Goal: Task Accomplishment & Management: Complete application form

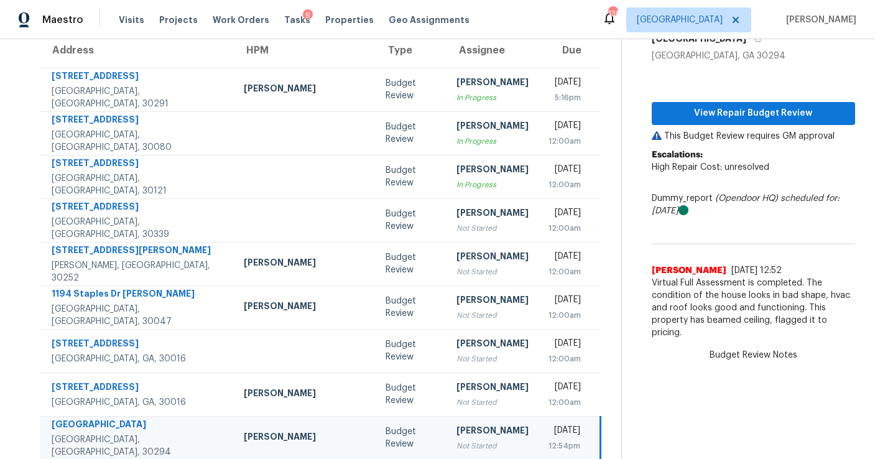
scroll to position [112, 0]
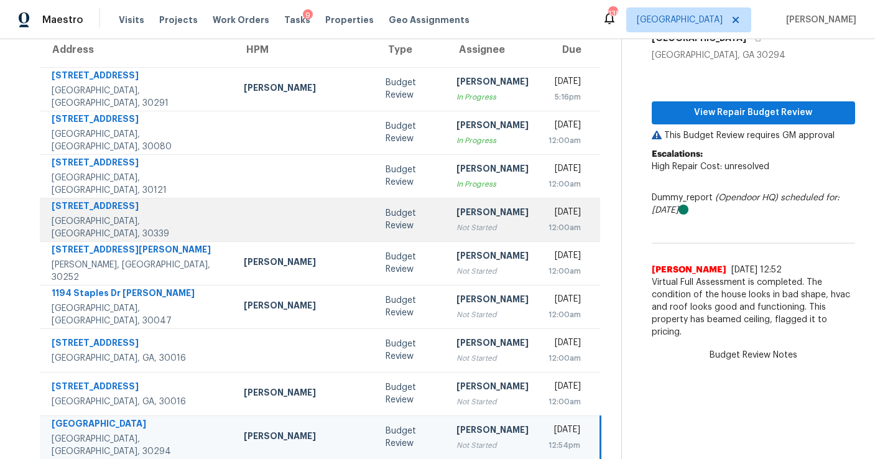
click at [457, 220] on div "[PERSON_NAME]" at bounding box center [493, 214] width 72 height 16
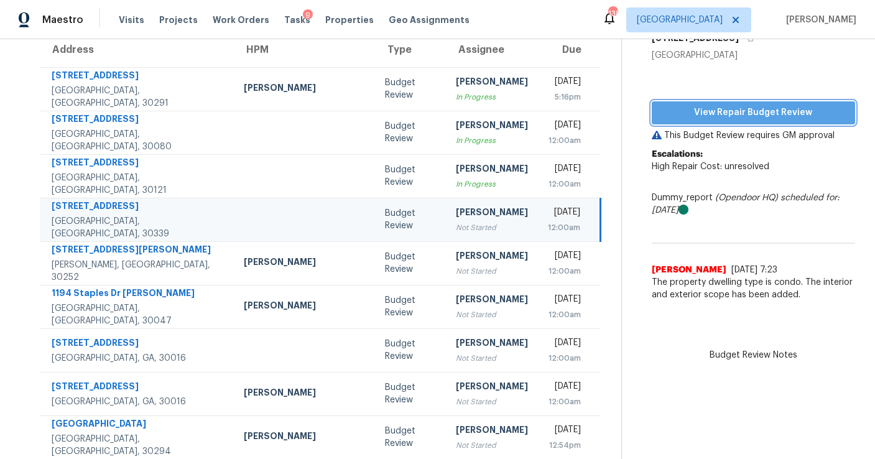
click at [655, 120] on button "View Repair Budget Review" at bounding box center [753, 112] width 203 height 23
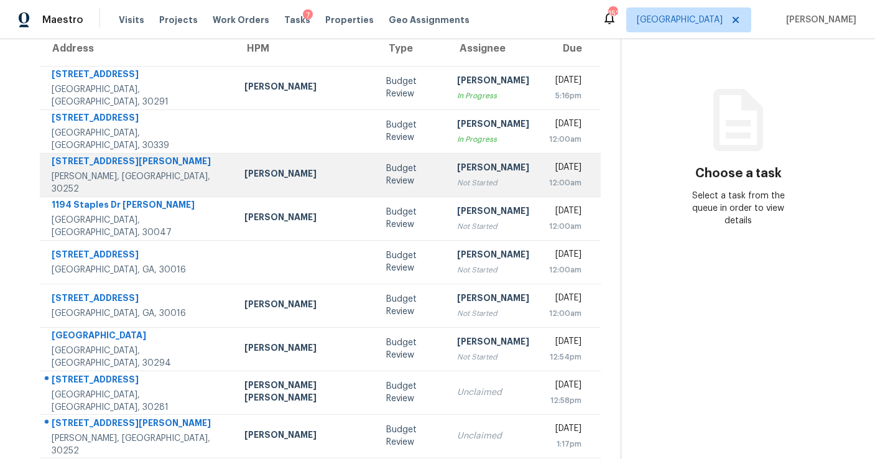
scroll to position [112, 0]
click at [457, 180] on div "Not Started" at bounding box center [493, 184] width 72 height 12
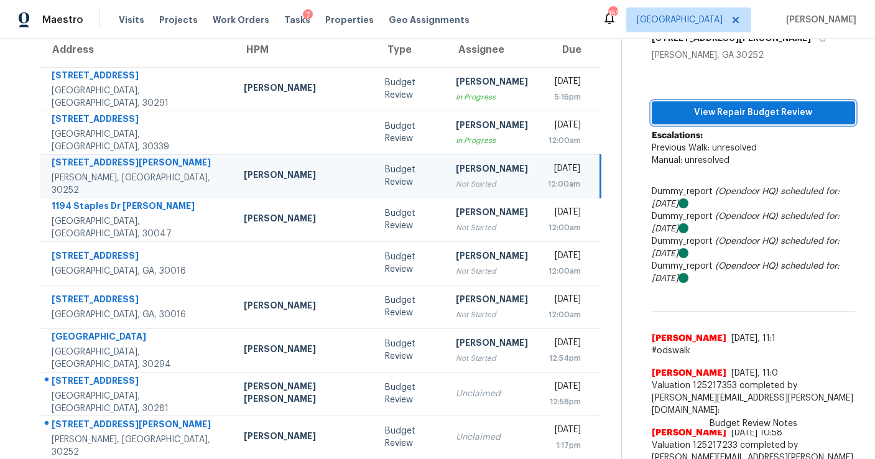
click at [708, 113] on span "View Repair Budget Review" at bounding box center [753, 113] width 183 height 16
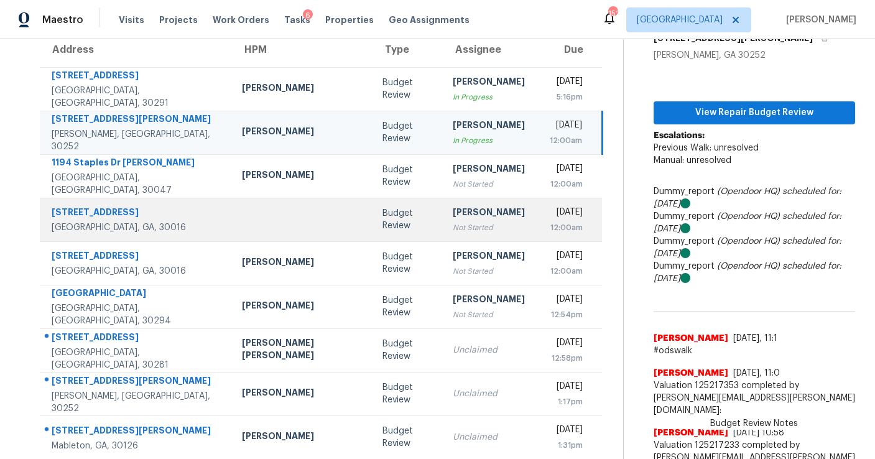
click at [453, 225] on div "Not Started" at bounding box center [489, 227] width 72 height 12
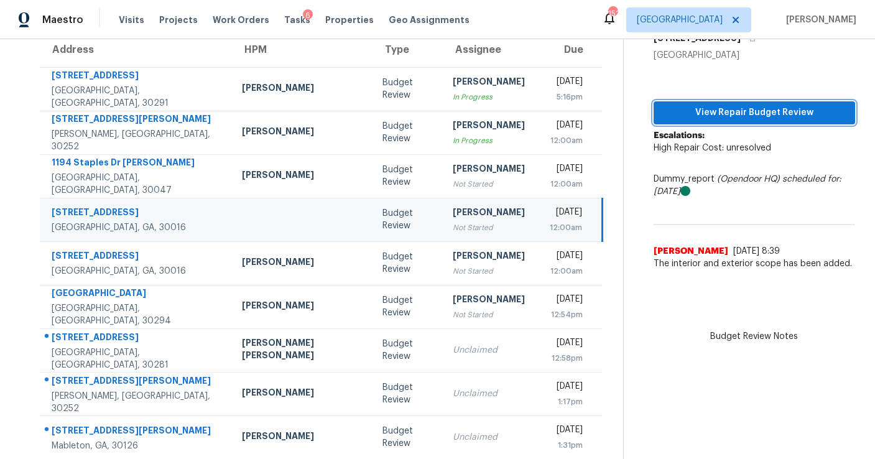
click at [683, 117] on span "View Repair Budget Review" at bounding box center [755, 113] width 182 height 16
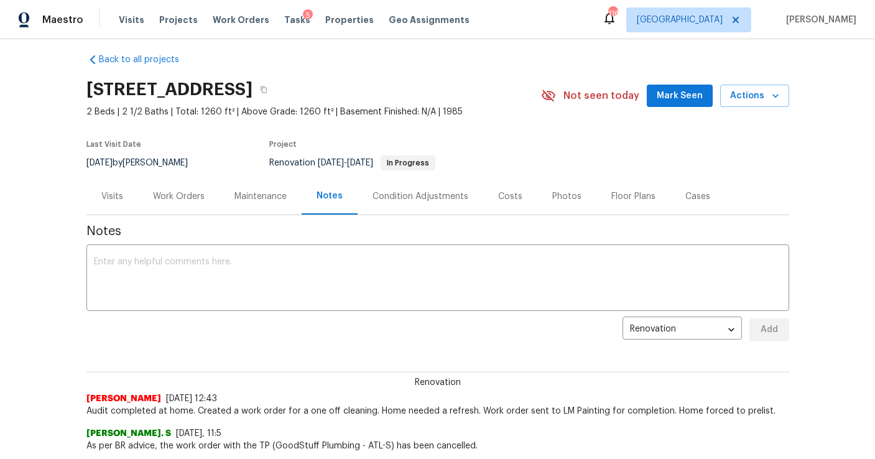
scroll to position [11, 0]
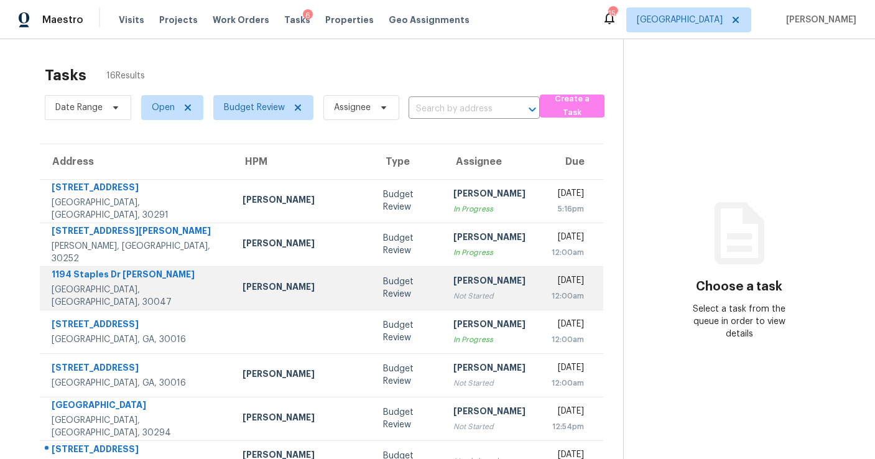
click at [373, 303] on td "Budget Review" at bounding box center [408, 288] width 70 height 44
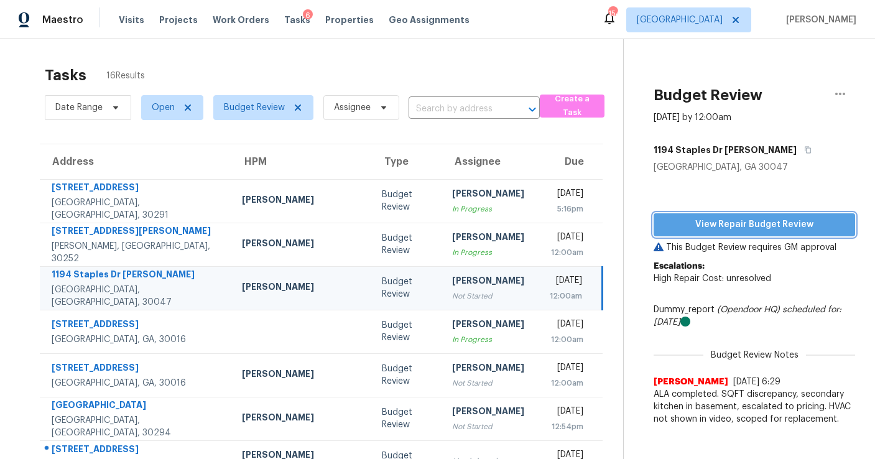
click at [715, 218] on span "View Repair Budget Review" at bounding box center [755, 225] width 182 height 16
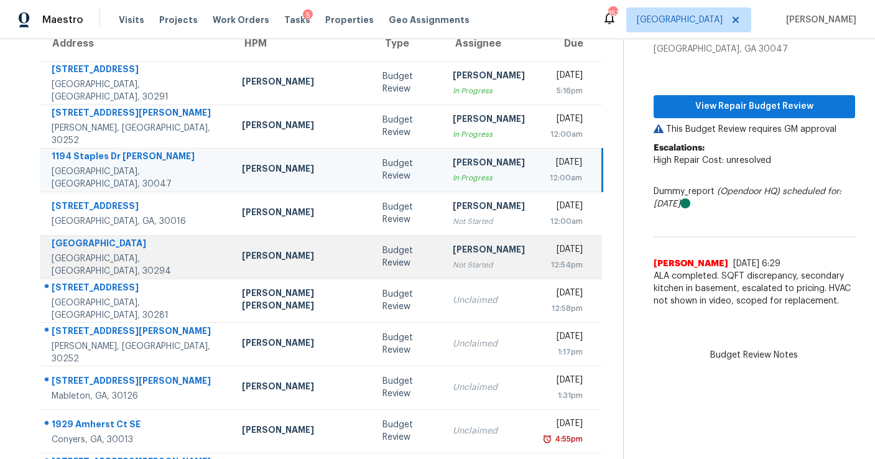
scroll to position [119, 0]
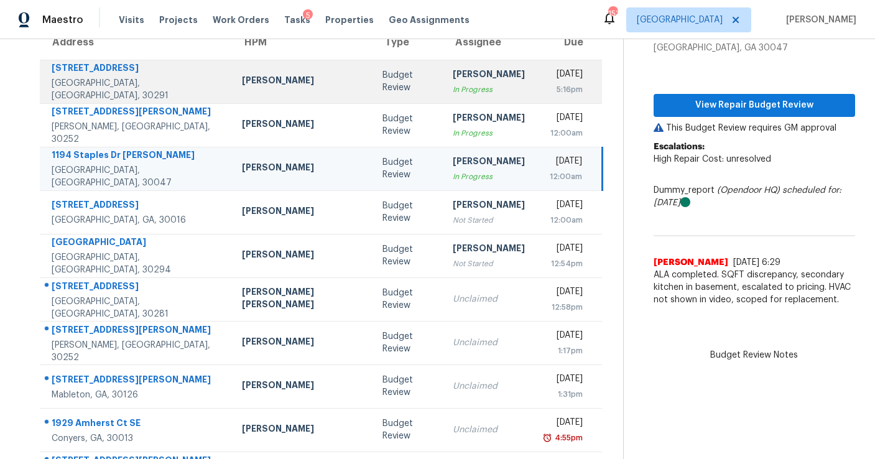
click at [453, 91] on div "In Progress" at bounding box center [489, 89] width 72 height 12
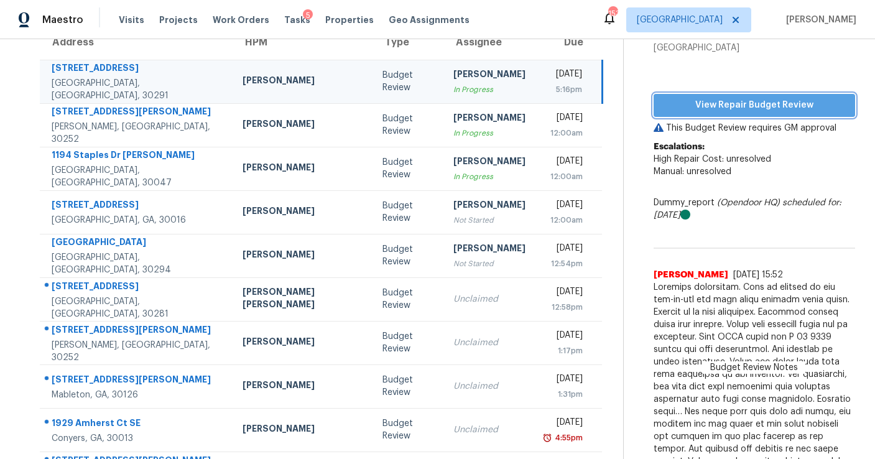
click at [664, 102] on span "View Repair Budget Review" at bounding box center [755, 106] width 182 height 16
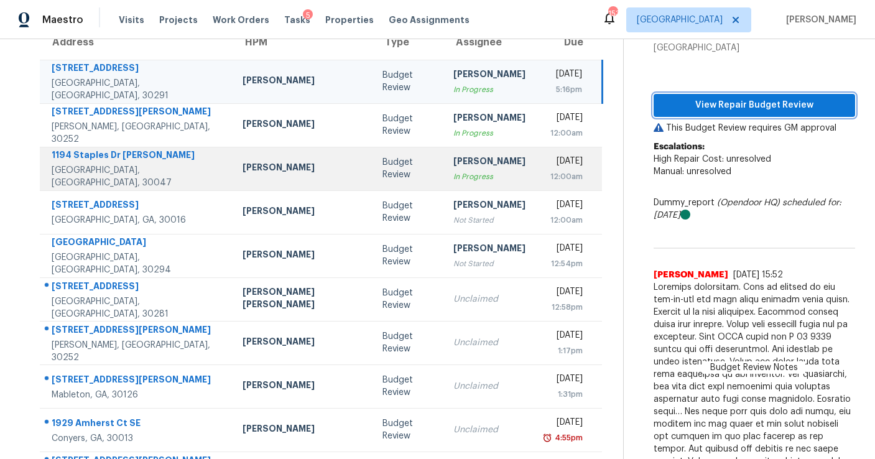
scroll to position [0, 0]
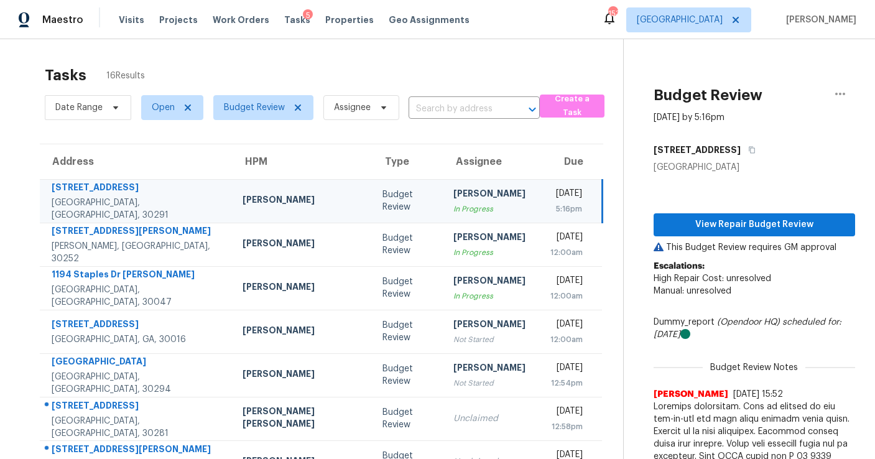
click at [545, 207] on div "5:16pm" at bounding box center [563, 209] width 37 height 12
click at [843, 93] on icon "button" at bounding box center [840, 94] width 10 height 2
click at [771, 80] on div "Cancel this task" at bounding box center [769, 78] width 97 height 12
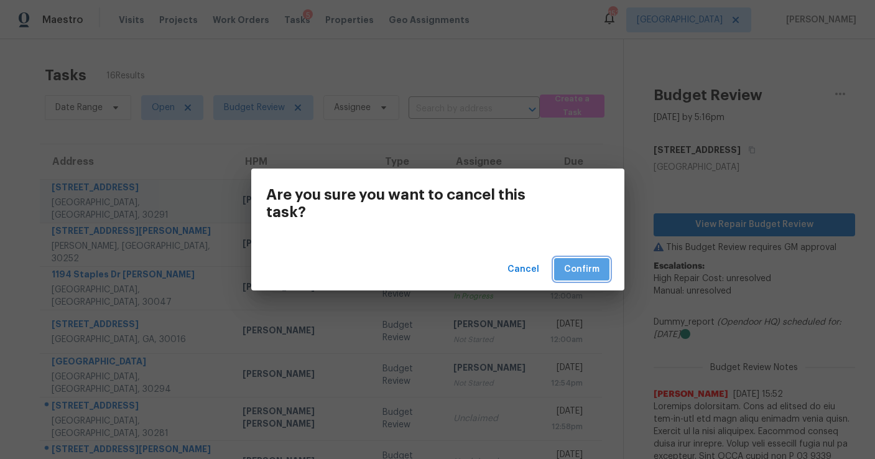
click at [582, 266] on span "Confirm" at bounding box center [581, 270] width 35 height 16
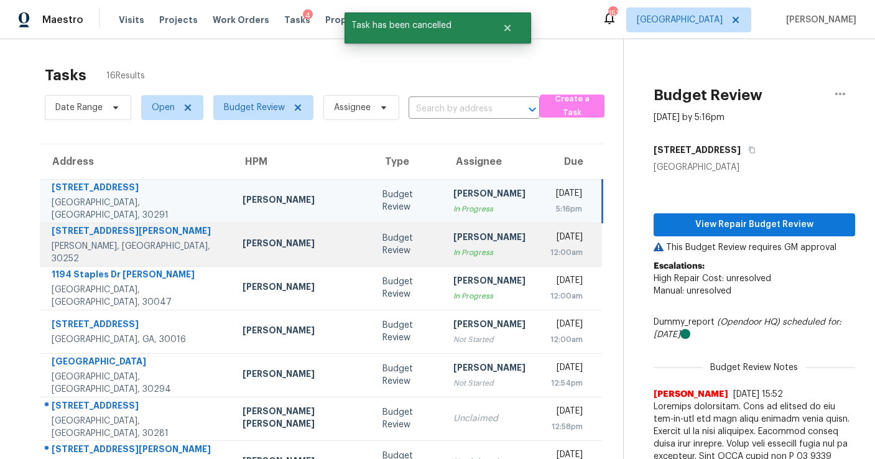
click at [453, 251] on div "In Progress" at bounding box center [489, 252] width 72 height 12
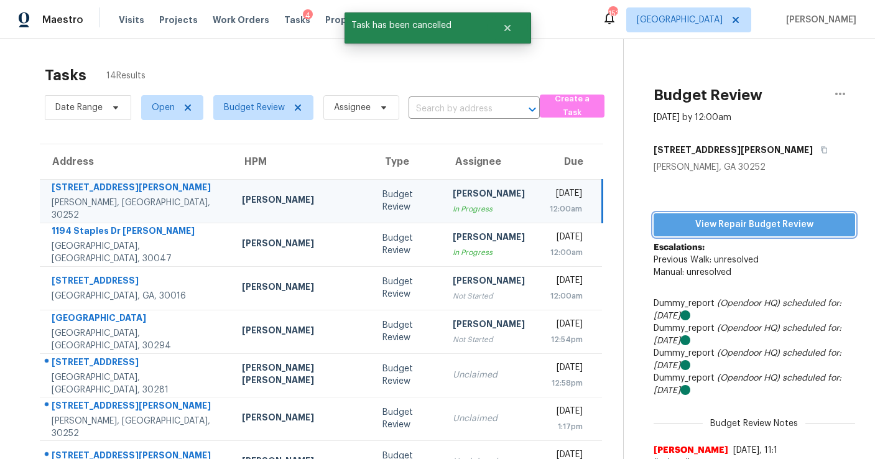
click at [679, 223] on span "View Repair Budget Review" at bounding box center [755, 225] width 182 height 16
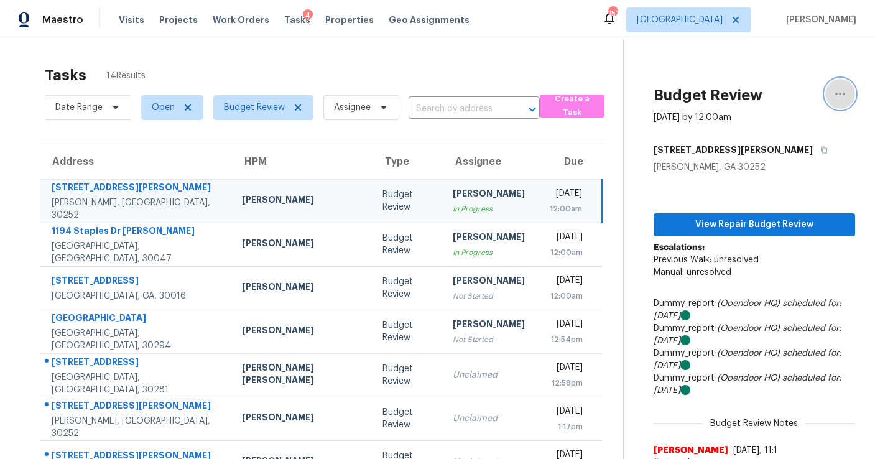
click at [841, 98] on icon "button" at bounding box center [840, 93] width 15 height 15
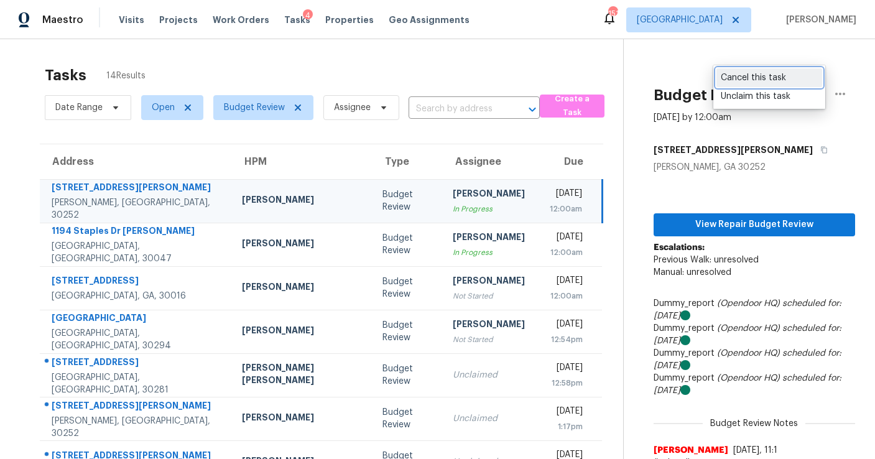
click at [754, 77] on div "Cancel this task" at bounding box center [769, 78] width 97 height 12
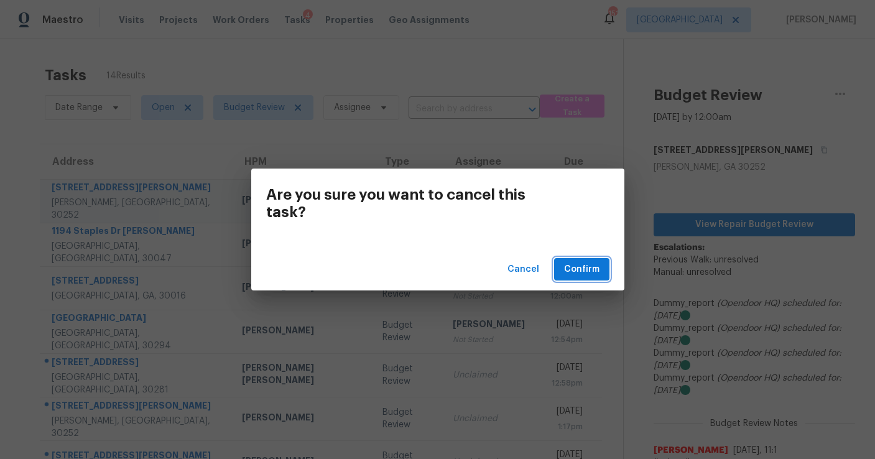
click at [582, 268] on span "Confirm" at bounding box center [581, 270] width 35 height 16
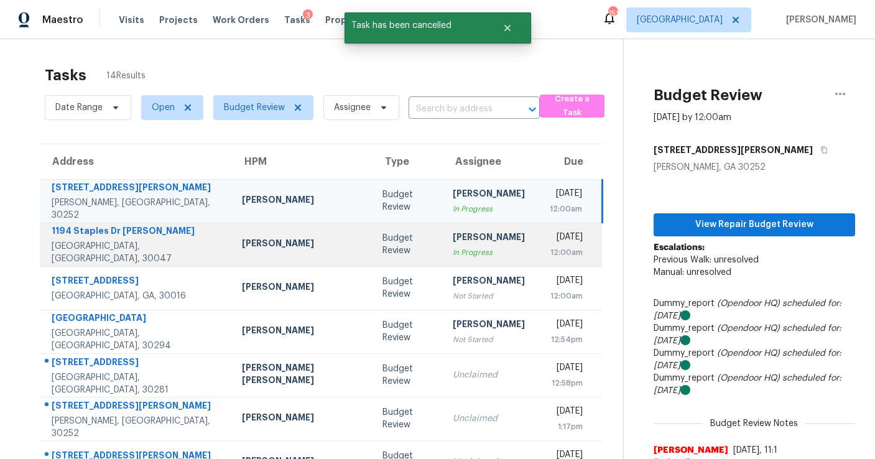
click at [453, 259] on div "In Progress" at bounding box center [489, 252] width 72 height 12
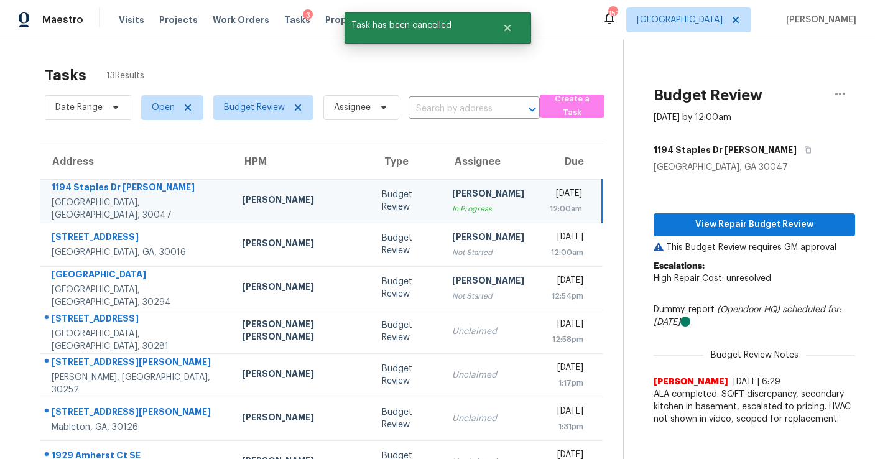
click at [468, 203] on td "Cynthia Herriott In Progress" at bounding box center [488, 201] width 92 height 44
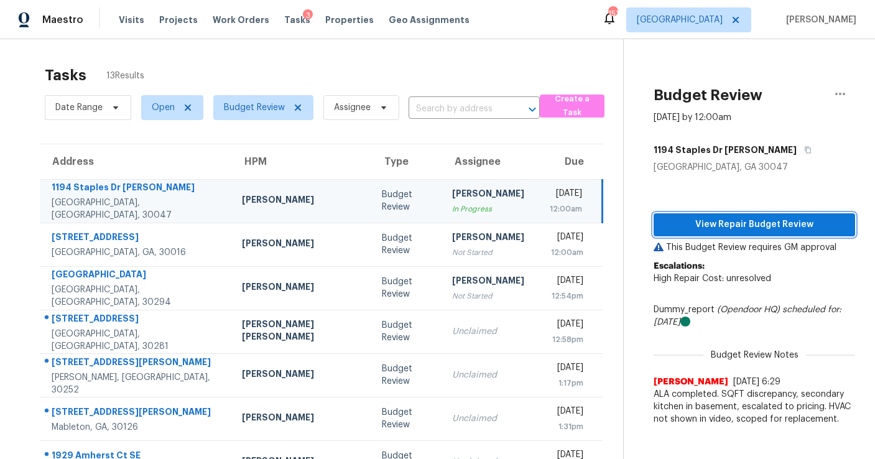
click at [682, 226] on span "View Repair Budget Review" at bounding box center [755, 225] width 182 height 16
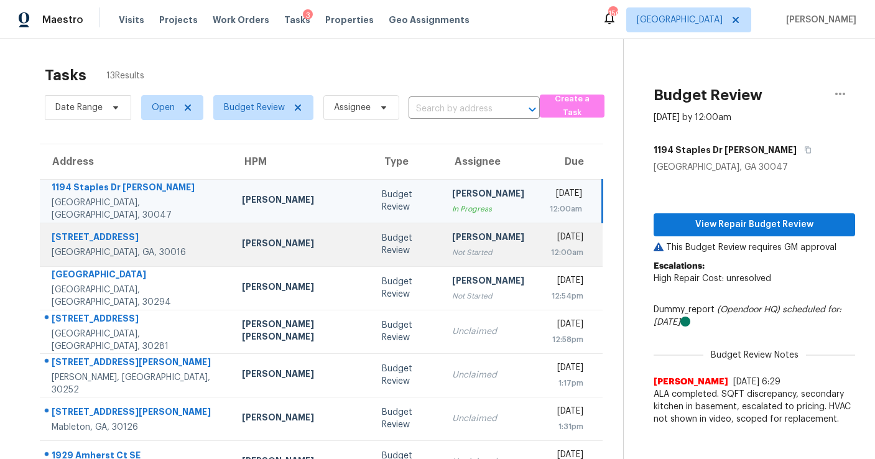
click at [458, 250] on div "Not Started" at bounding box center [488, 252] width 72 height 12
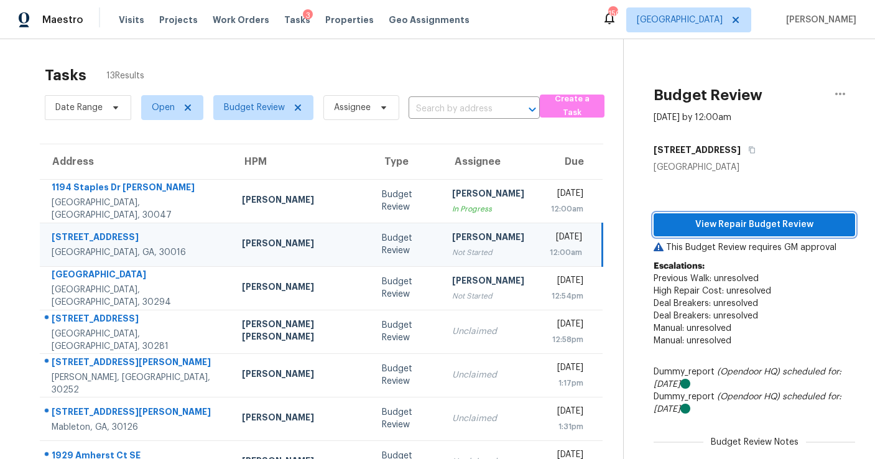
click at [687, 224] on span "View Repair Budget Review" at bounding box center [755, 225] width 182 height 16
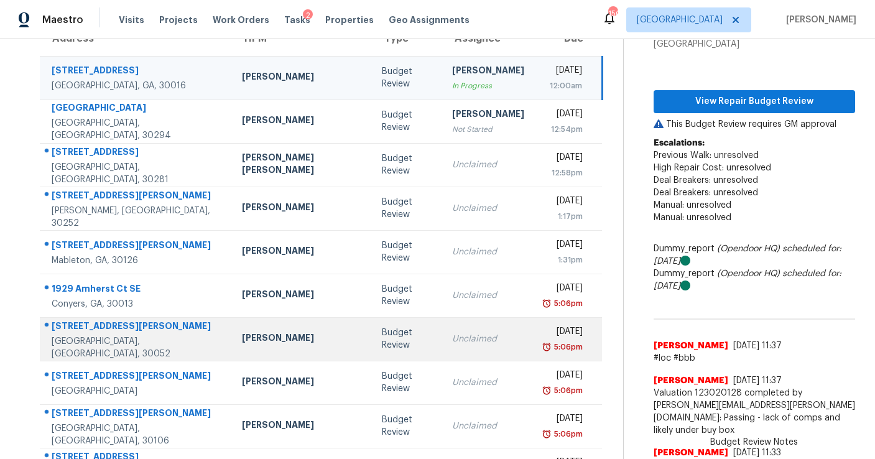
scroll to position [127, 0]
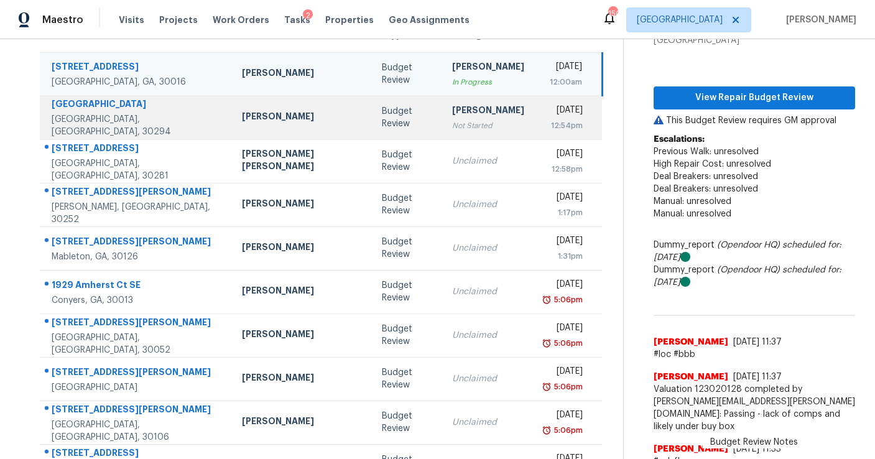
click at [442, 133] on td "Cynthia Herriott Not Started" at bounding box center [488, 118] width 92 height 44
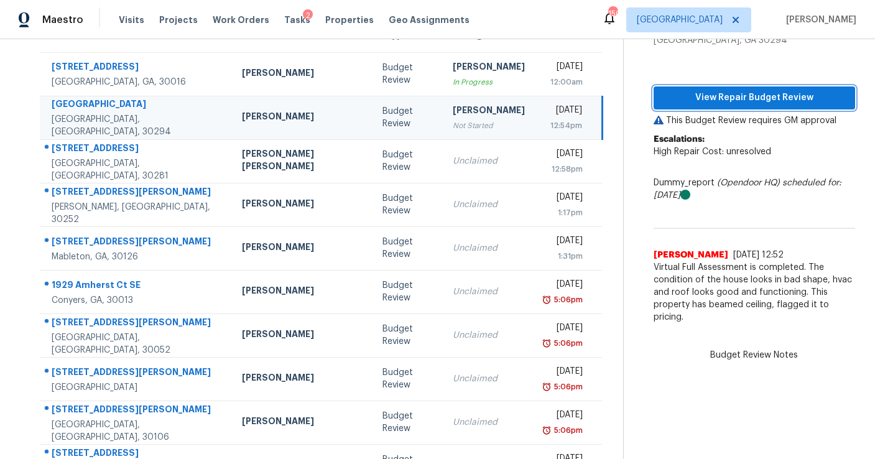
click at [723, 97] on span "View Repair Budget Review" at bounding box center [755, 98] width 182 height 16
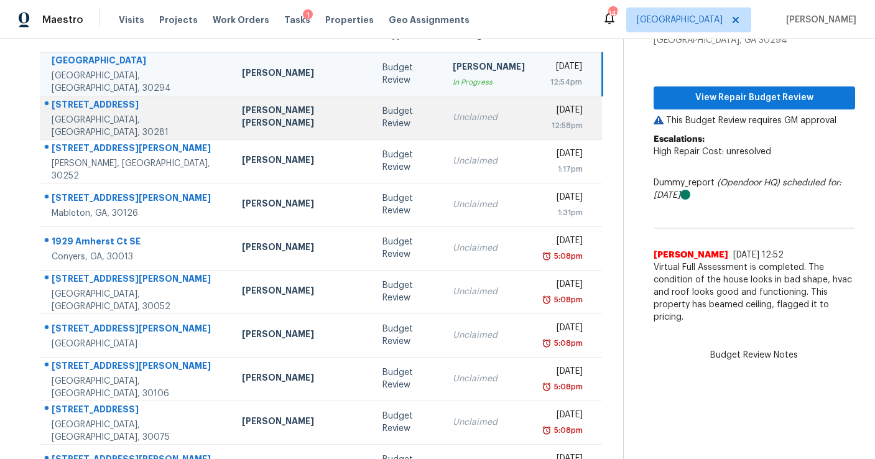
click at [452, 127] on td "Unclaimed" at bounding box center [489, 118] width 92 height 44
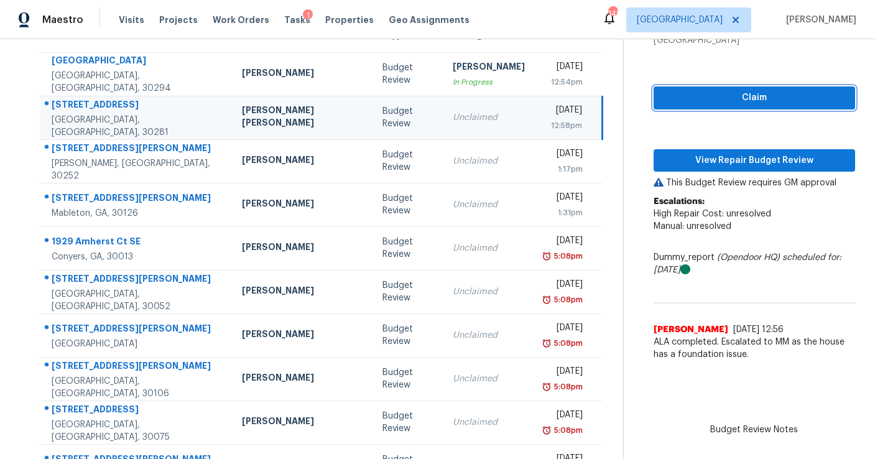
click at [700, 91] on span "Claim" at bounding box center [755, 98] width 182 height 16
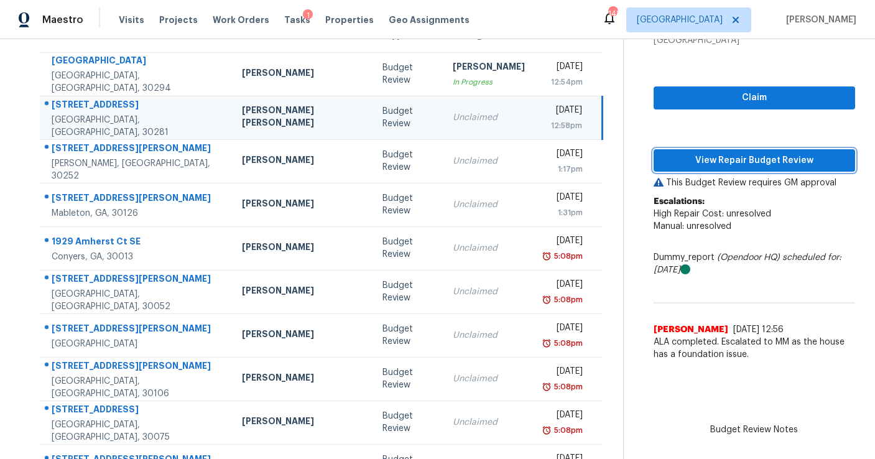
click at [691, 163] on span "View Repair Budget Review" at bounding box center [755, 161] width 182 height 16
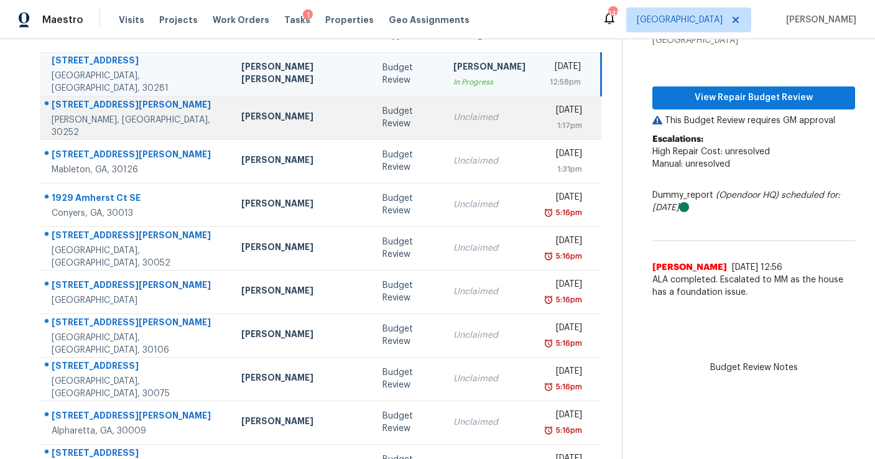
click at [447, 126] on td "Unclaimed" at bounding box center [489, 118] width 92 height 44
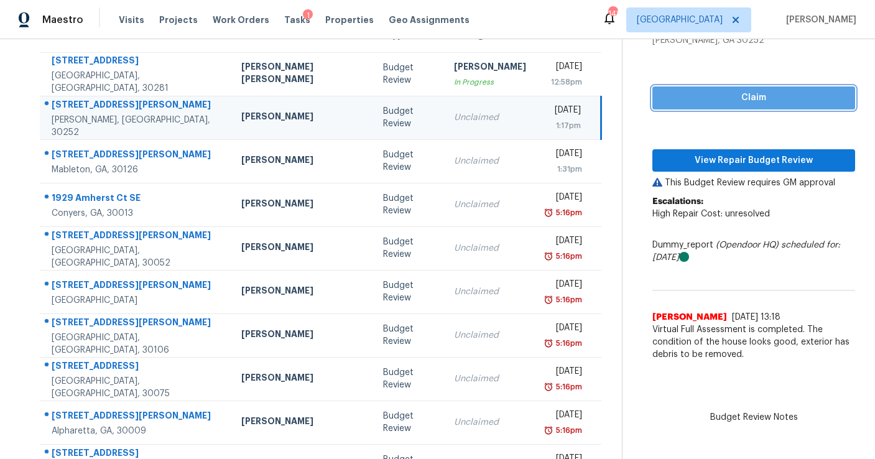
click at [712, 103] on span "Claim" at bounding box center [753, 98] width 183 height 16
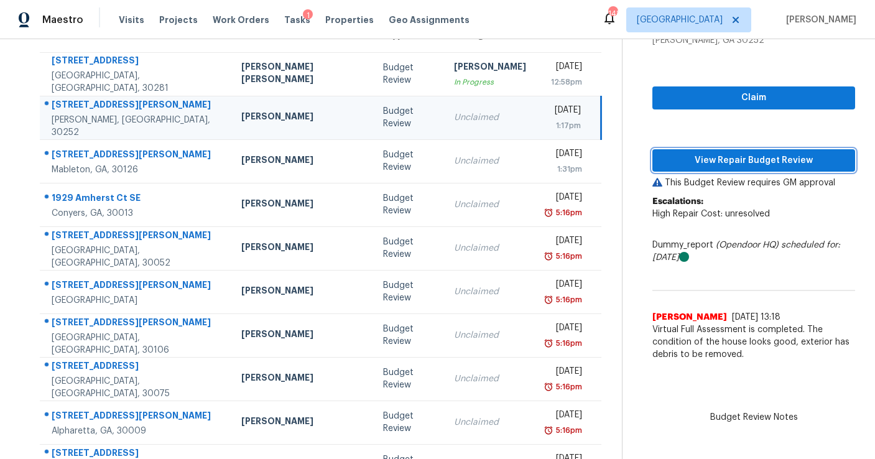
click at [711, 152] on button "View Repair Budget Review" at bounding box center [753, 160] width 203 height 23
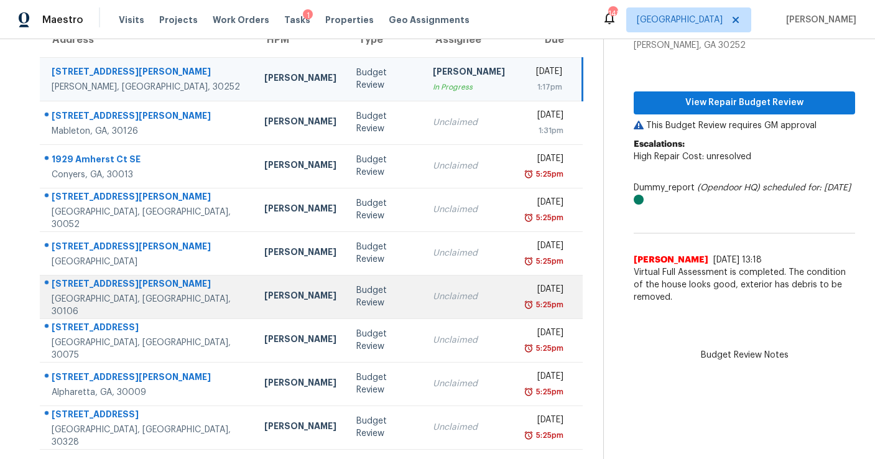
scroll to position [42, 0]
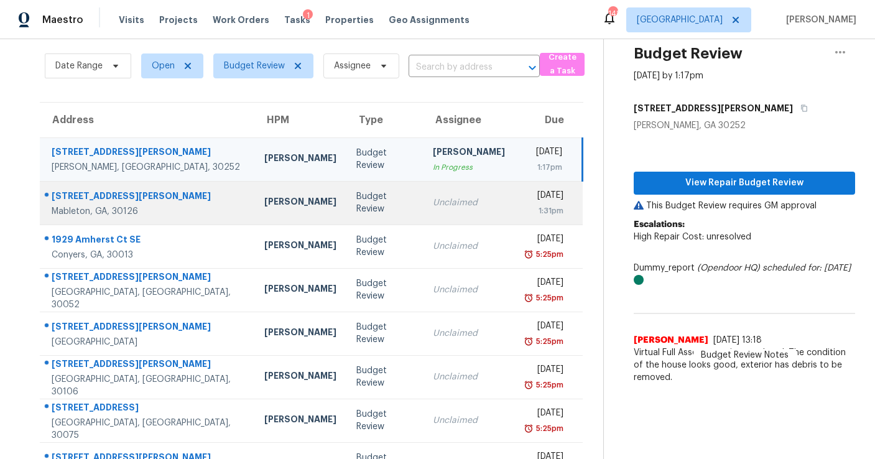
click at [434, 206] on div "Unclaimed" at bounding box center [469, 203] width 72 height 12
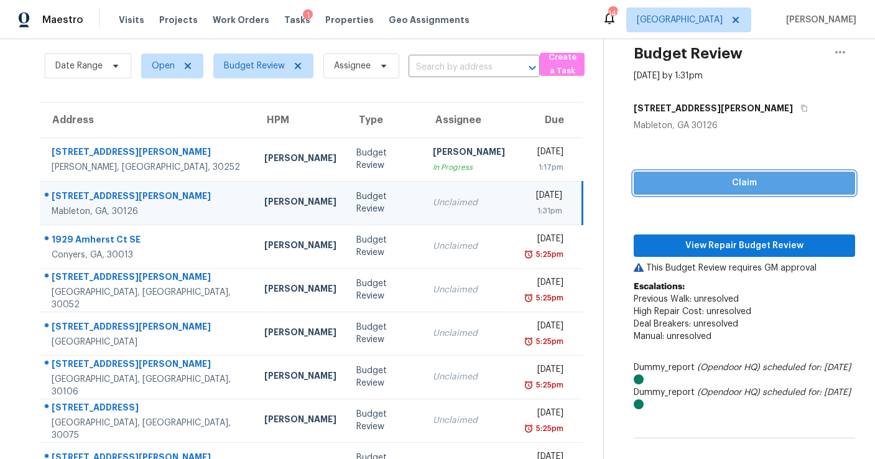
click at [652, 182] on span "Claim" at bounding box center [745, 183] width 202 height 16
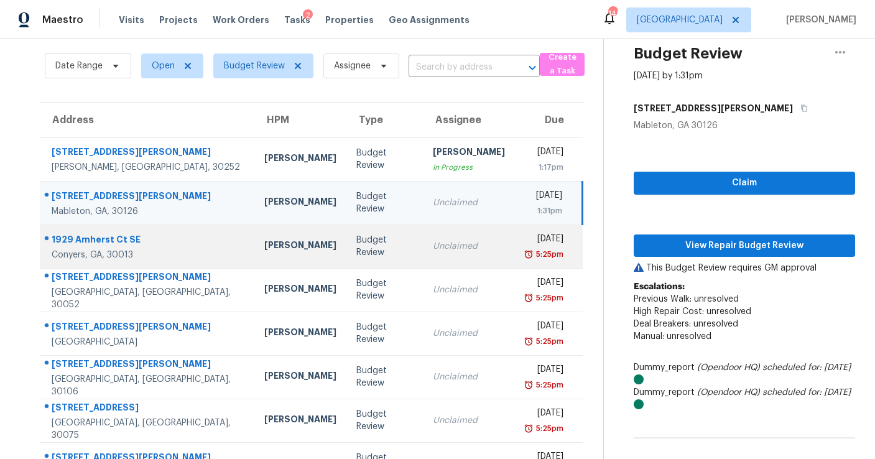
click at [458, 253] on td "Unclaimed" at bounding box center [469, 247] width 92 height 44
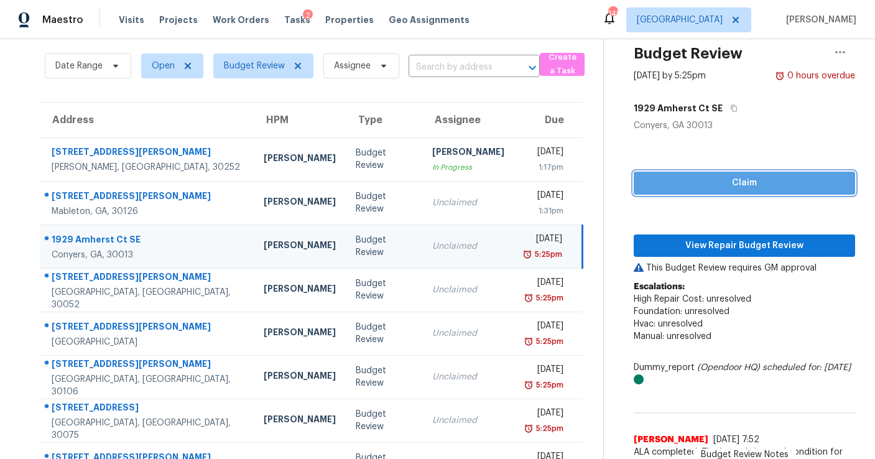
click at [654, 180] on span "Claim" at bounding box center [745, 183] width 202 height 16
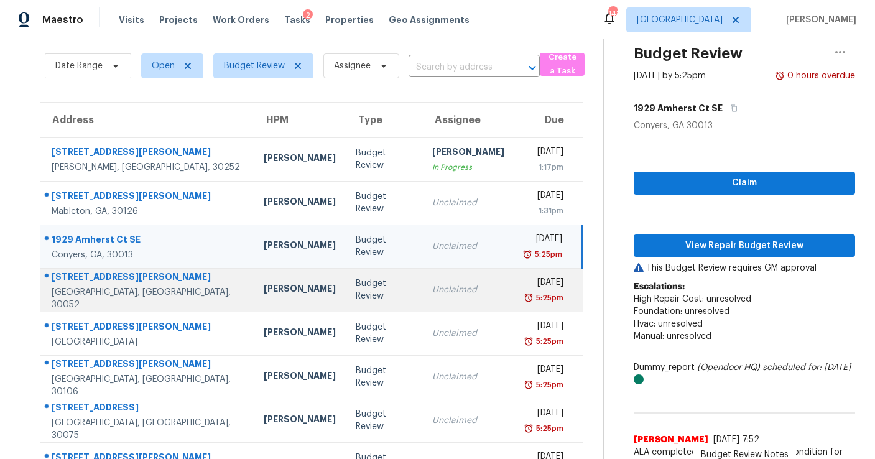
click at [514, 274] on td "Wed, Sep 3rd 2025 5:25pm" at bounding box center [548, 290] width 68 height 44
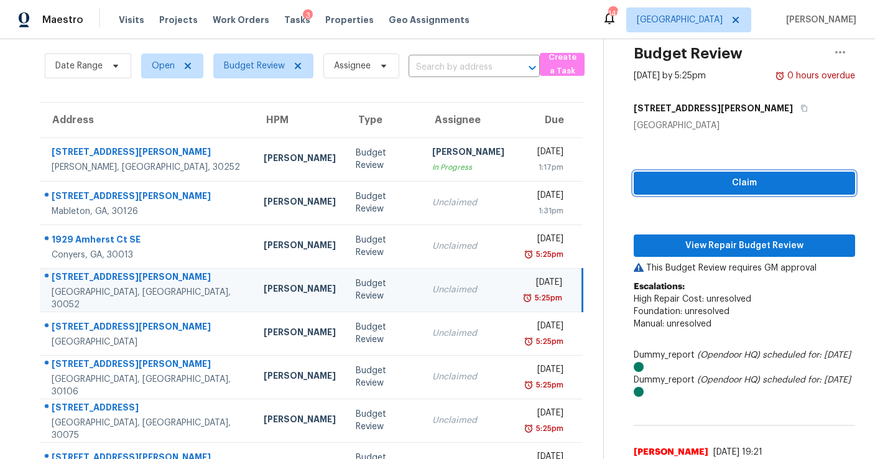
click at [647, 181] on span "Claim" at bounding box center [745, 183] width 202 height 16
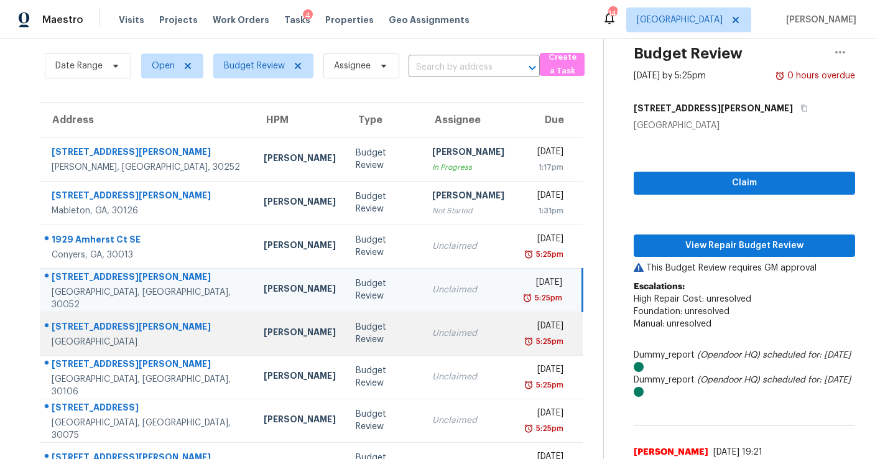
click at [447, 343] on td "Unclaimed" at bounding box center [468, 334] width 92 height 44
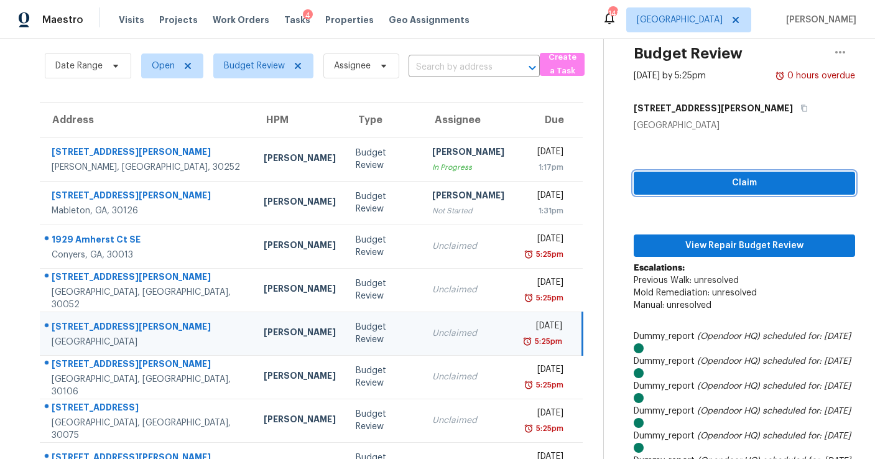
click at [644, 184] on span "Claim" at bounding box center [745, 183] width 202 height 16
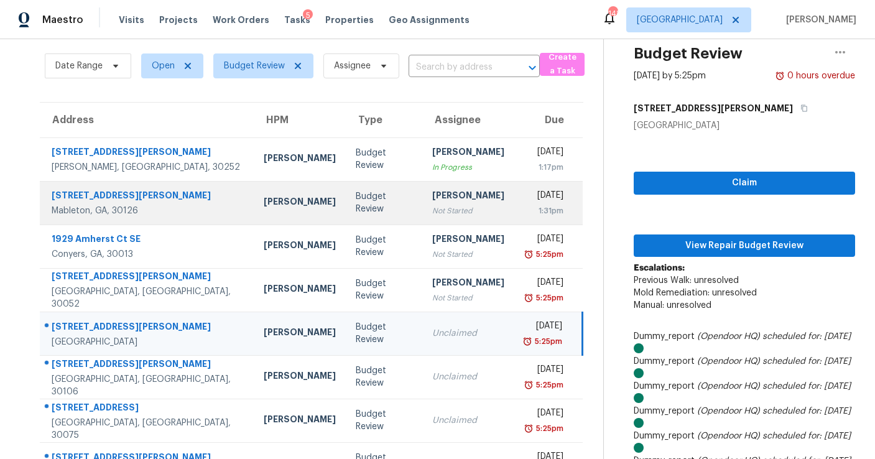
click at [432, 205] on div "Not Started" at bounding box center [468, 211] width 72 height 12
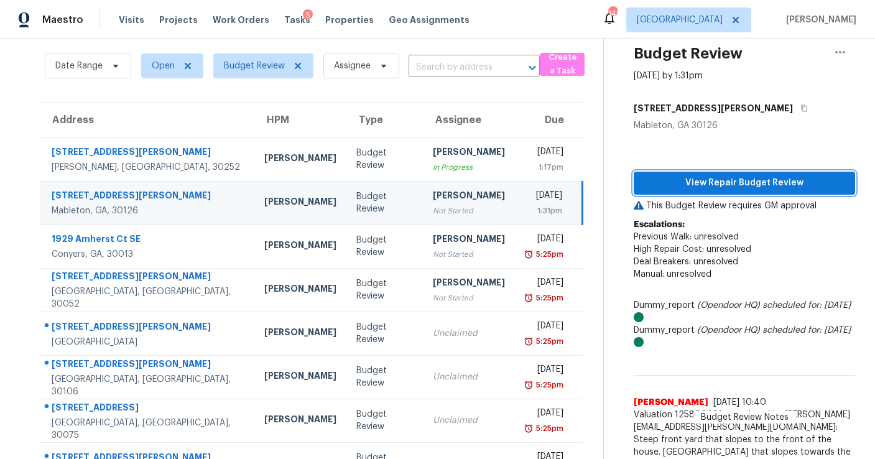
click at [674, 181] on span "View Repair Budget Review" at bounding box center [745, 183] width 202 height 16
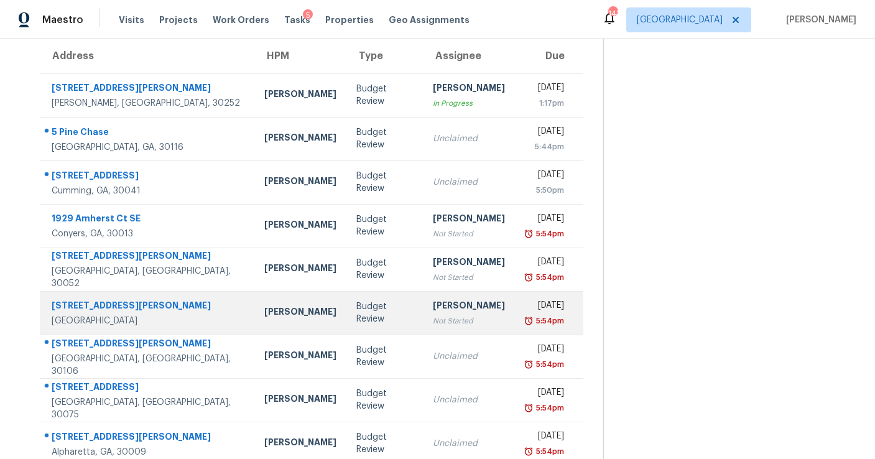
scroll to position [165, 0]
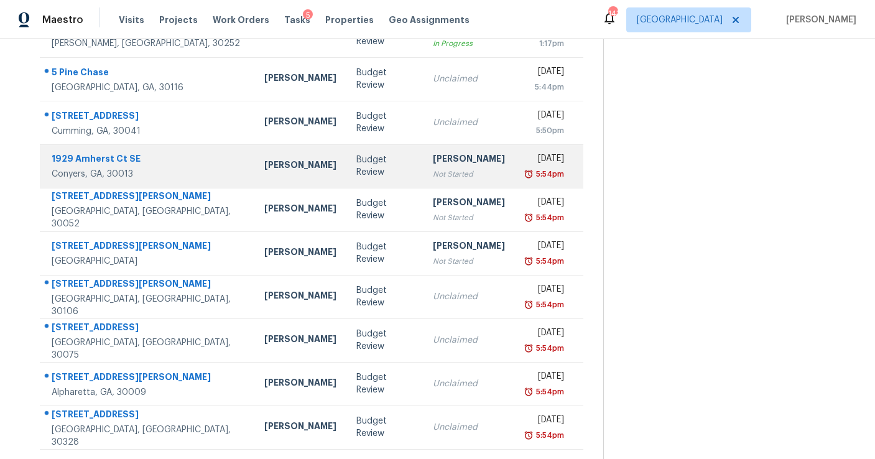
click at [433, 169] on div "Not Started" at bounding box center [469, 174] width 72 height 12
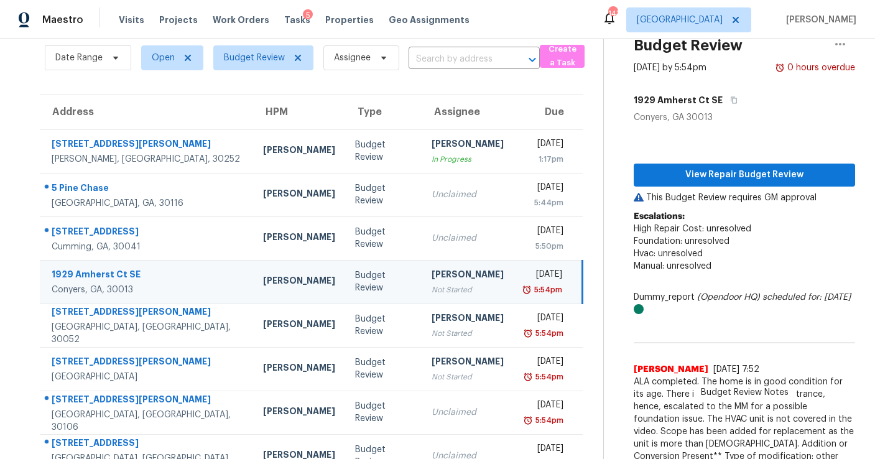
scroll to position [49, 0]
click at [700, 173] on span "View Repair Budget Review" at bounding box center [745, 176] width 202 height 16
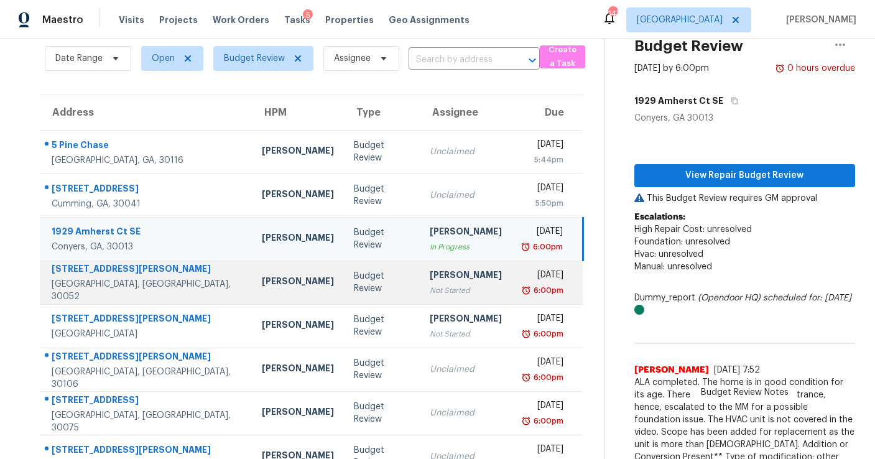
click at [430, 285] on div "Not Started" at bounding box center [466, 290] width 72 height 12
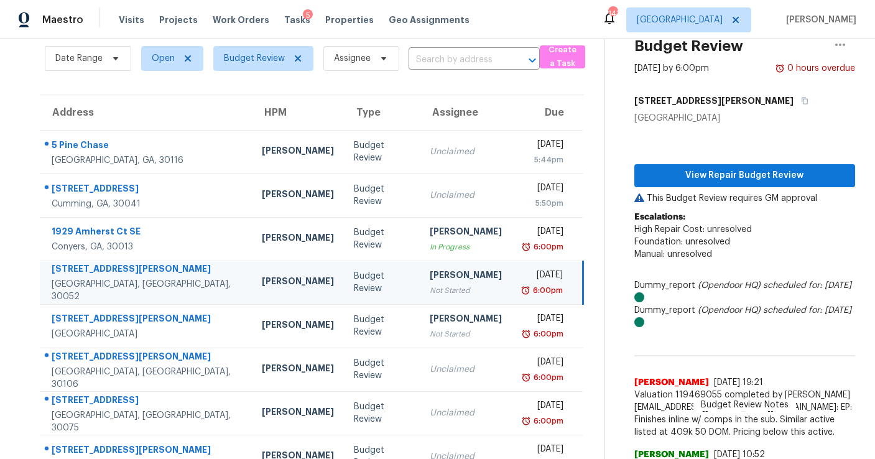
click at [760, 163] on div "View Repair Budget Review This Budget Review requires GM approval Escalations: …" at bounding box center [744, 370] width 221 height 492
click at [754, 173] on span "View Repair Budget Review" at bounding box center [744, 176] width 201 height 16
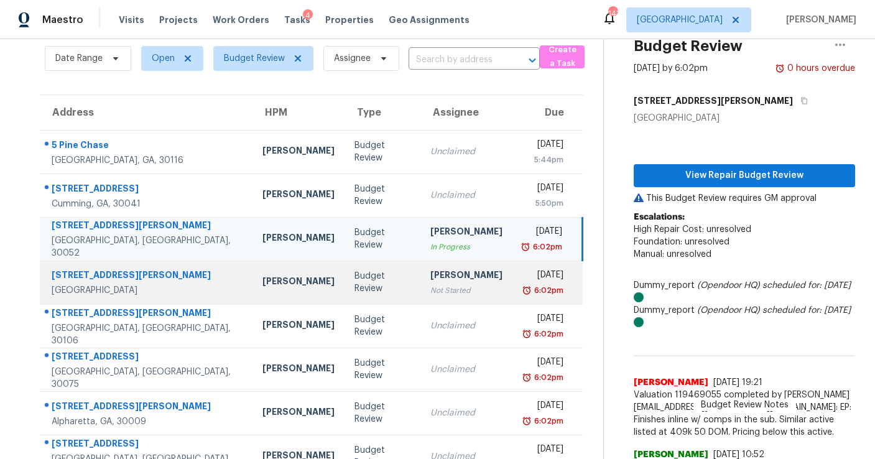
click at [430, 293] on div "Not Started" at bounding box center [466, 290] width 72 height 12
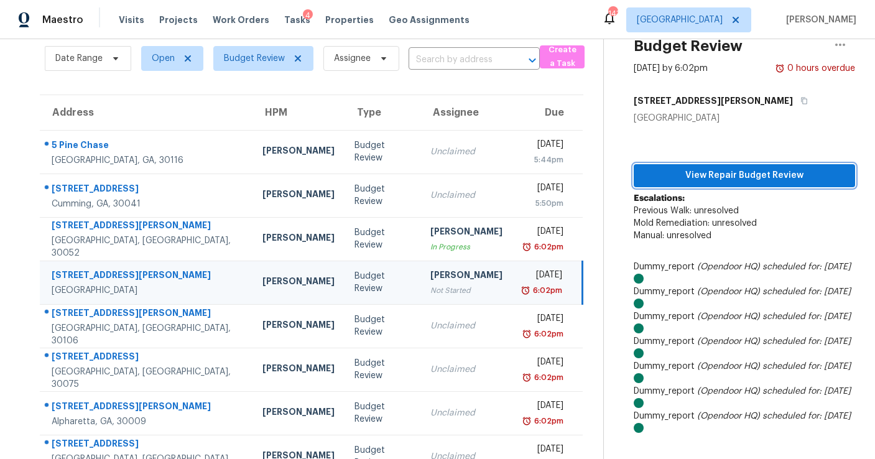
click at [683, 176] on span "View Repair Budget Review" at bounding box center [745, 176] width 202 height 16
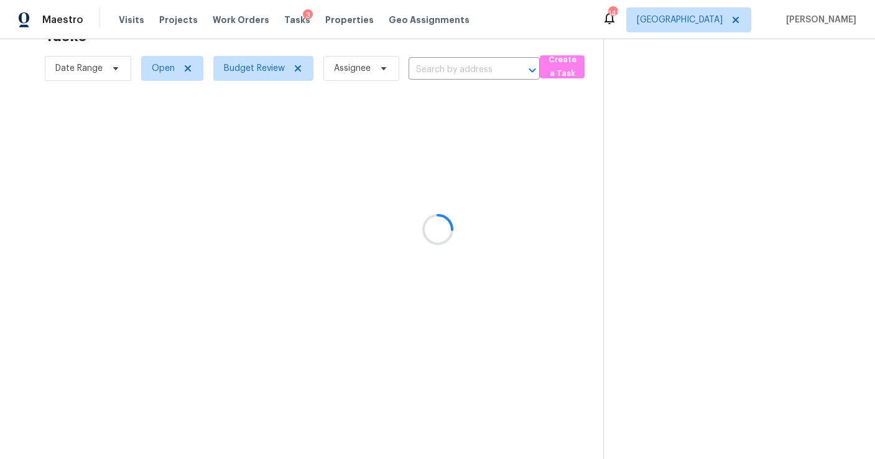
scroll to position [39, 0]
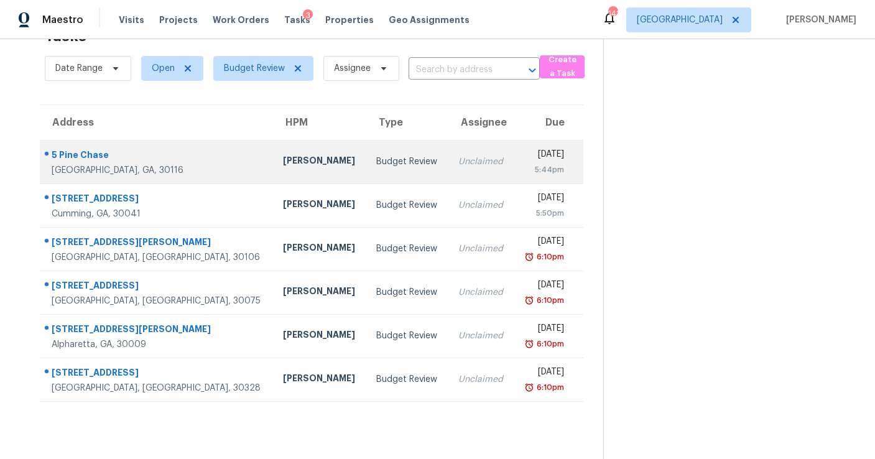
click at [448, 170] on td "Unclaimed" at bounding box center [480, 162] width 65 height 44
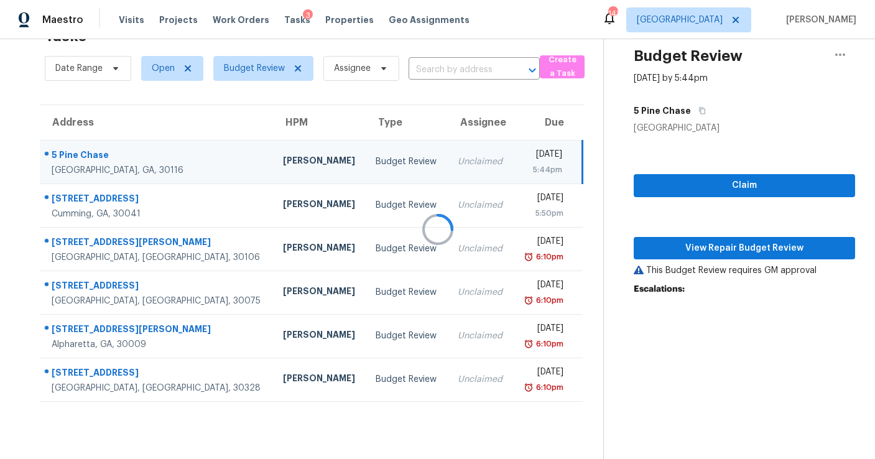
scroll to position [49, 0]
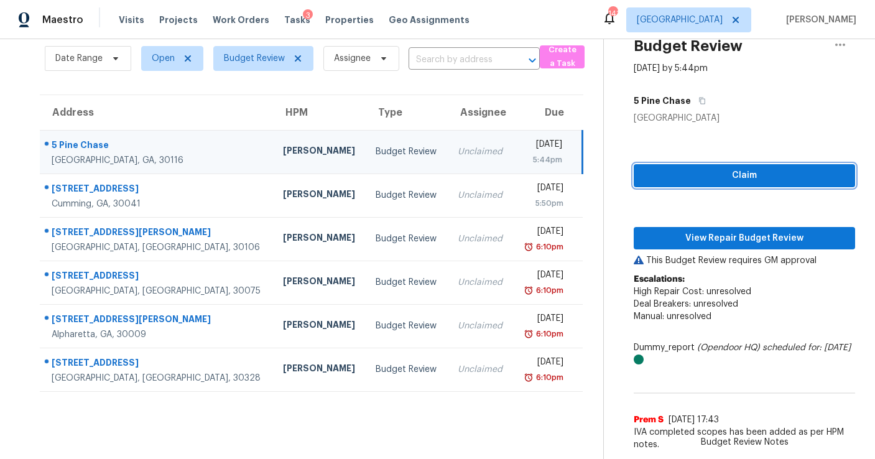
click at [722, 169] on span "Claim" at bounding box center [745, 176] width 202 height 16
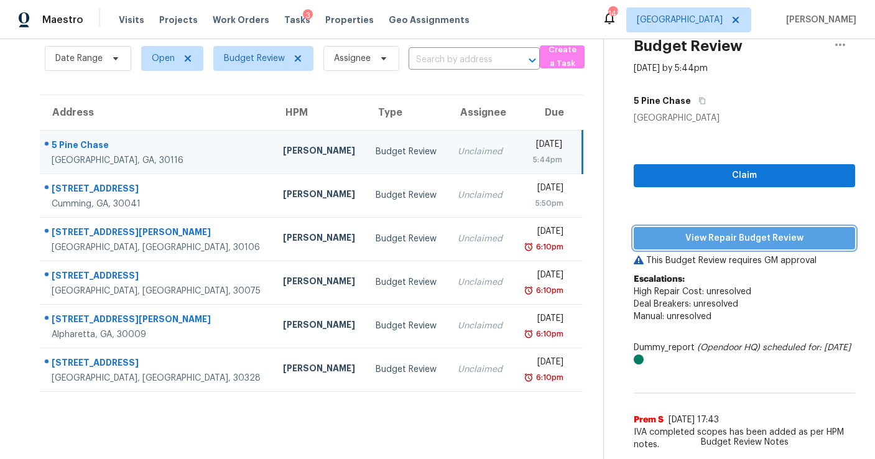
click at [715, 230] on button "View Repair Budget Review" at bounding box center [744, 238] width 221 height 23
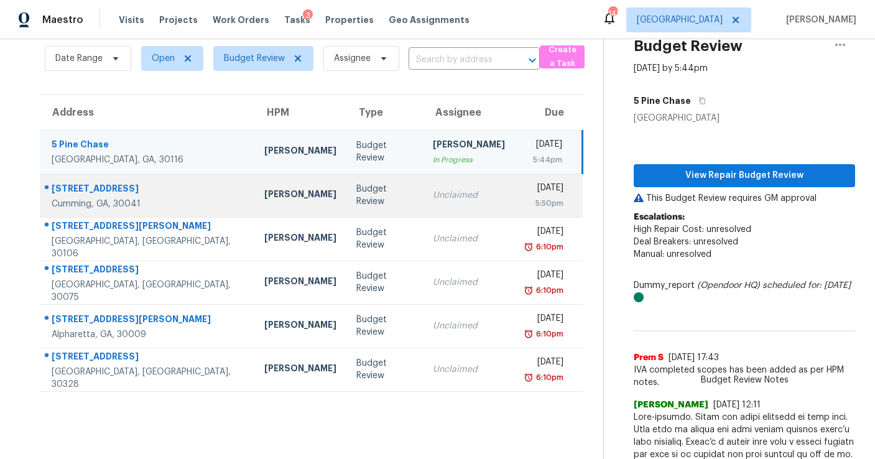
click at [425, 188] on td "Unclaimed" at bounding box center [469, 196] width 92 height 44
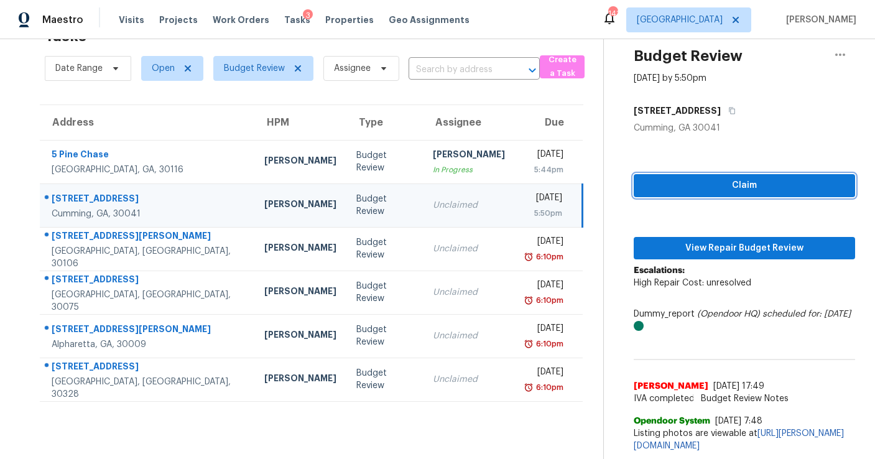
click at [695, 178] on span "Claim" at bounding box center [745, 186] width 202 height 16
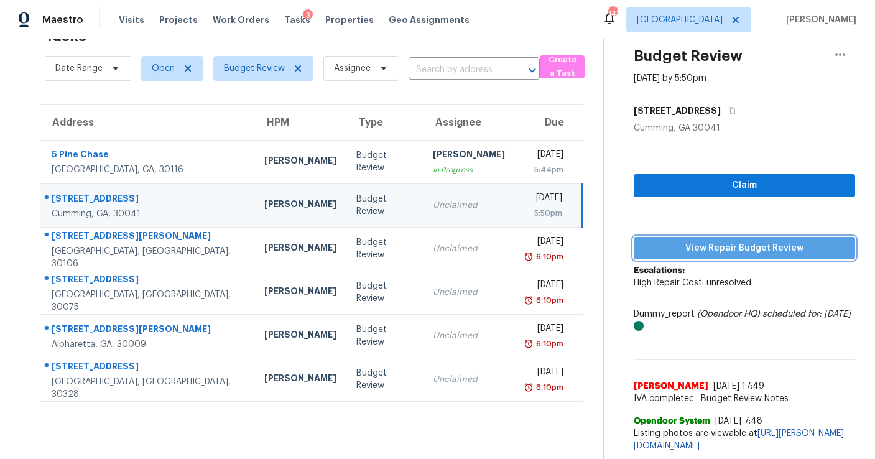
click at [738, 241] on span "View Repair Budget Review" at bounding box center [745, 249] width 202 height 16
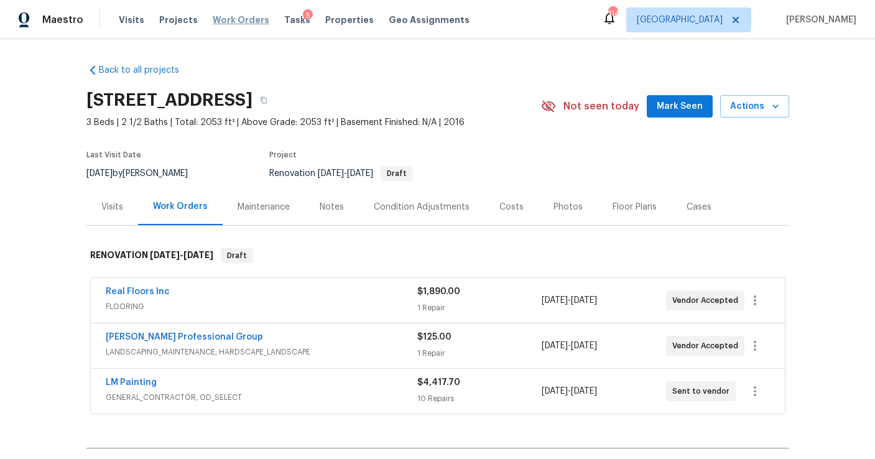
click at [239, 22] on span "Work Orders" at bounding box center [241, 20] width 57 height 12
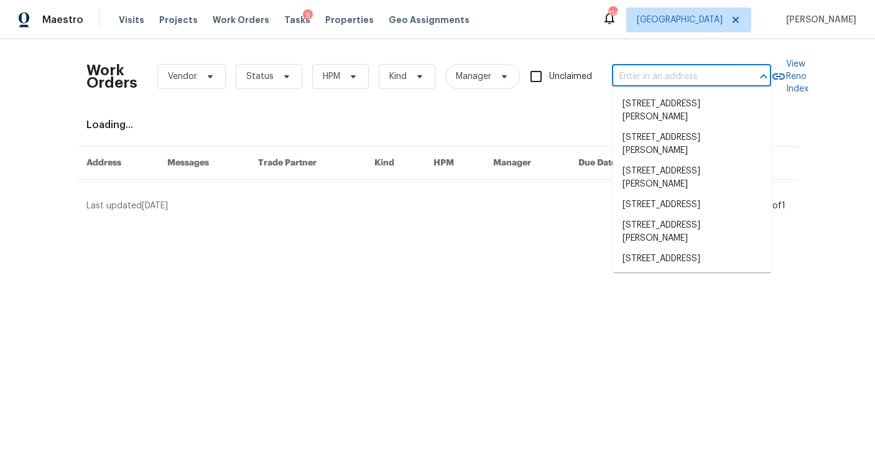
click at [629, 79] on input "text" at bounding box center [674, 76] width 124 height 19
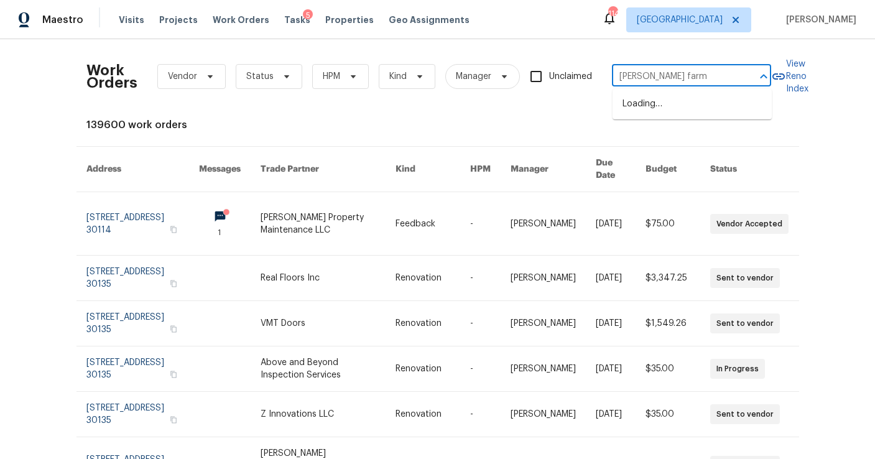
type input "marbut farms"
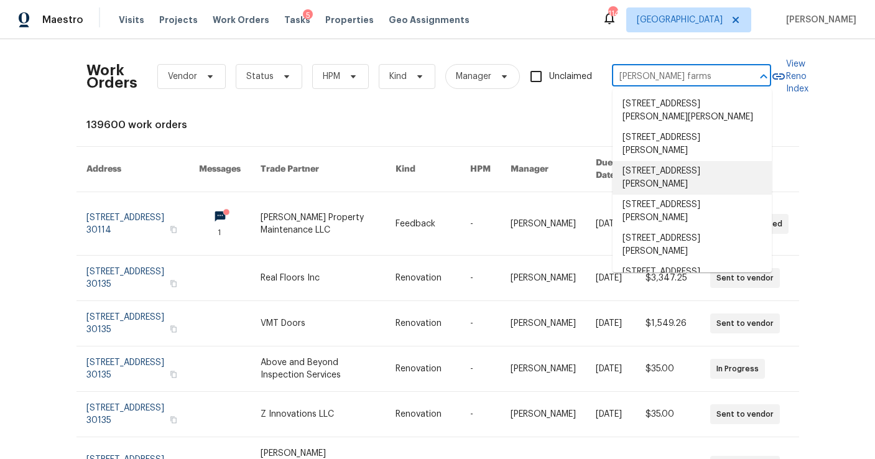
click at [679, 183] on li "6238 Marbut Farms Ln, Lithonia, GA 30058" at bounding box center [692, 178] width 159 height 34
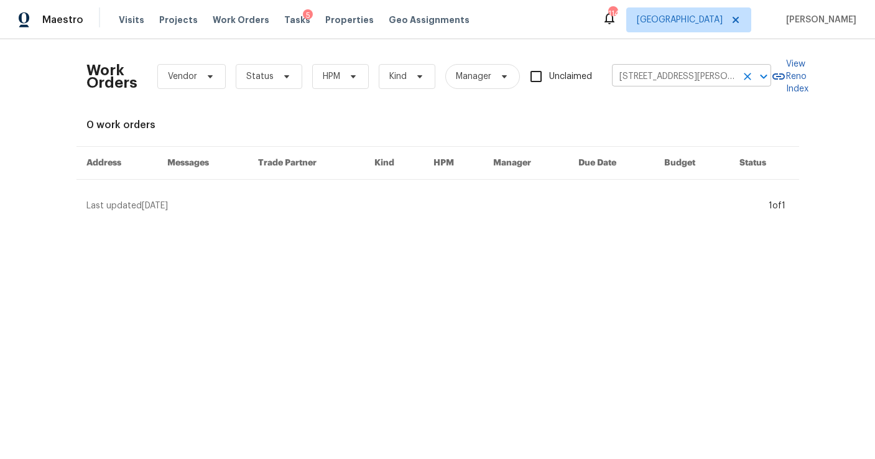
click at [709, 73] on input "6238 Marbut Farms Ln, Lithonia, GA 30058" at bounding box center [674, 76] width 124 height 19
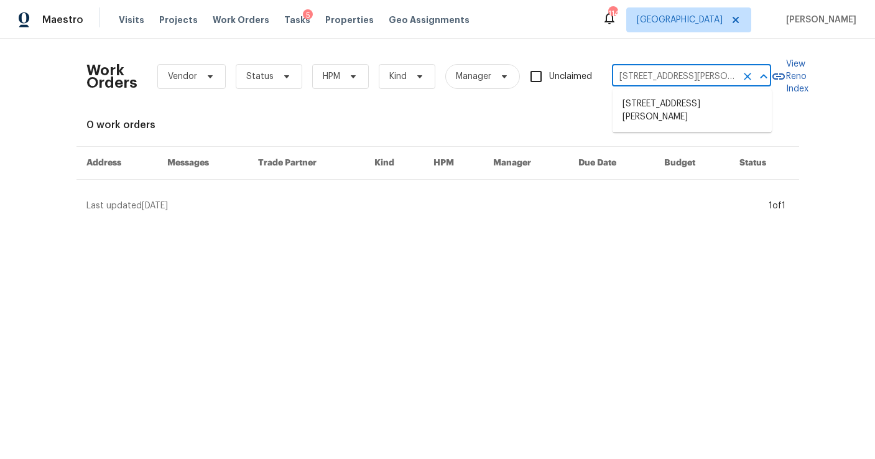
click at [649, 72] on input "6238 Marbut Farms Ln, Lithonia, GA 30058" at bounding box center [674, 76] width 124 height 19
drag, startPoint x: 639, startPoint y: 76, endPoint x: 596, endPoint y: 76, distance: 43.5
click at [596, 76] on div "Work Orders Vendor Status HPM Kind Manager Unclaimed 6238 Marbut Farms Ln, Lith…" at bounding box center [428, 76] width 685 height 55
type input "Marbut Farms Ln, Lithonia, GA 30058"
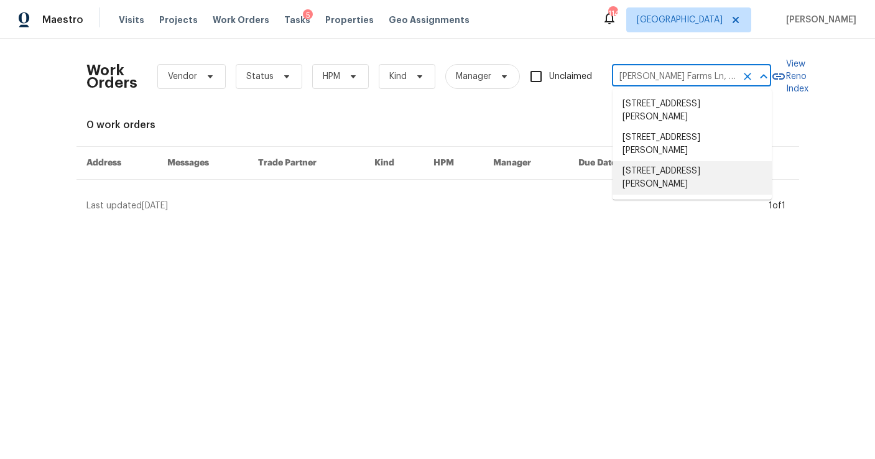
click at [651, 170] on li "6229 Marbut Farms Ln, Lithonia, GA 30058" at bounding box center [692, 178] width 159 height 34
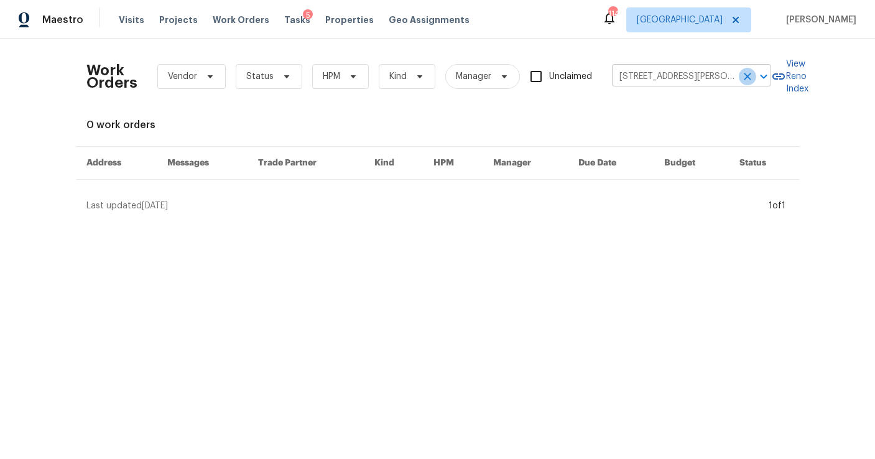
click at [745, 74] on icon "Clear" at bounding box center [747, 76] width 7 height 7
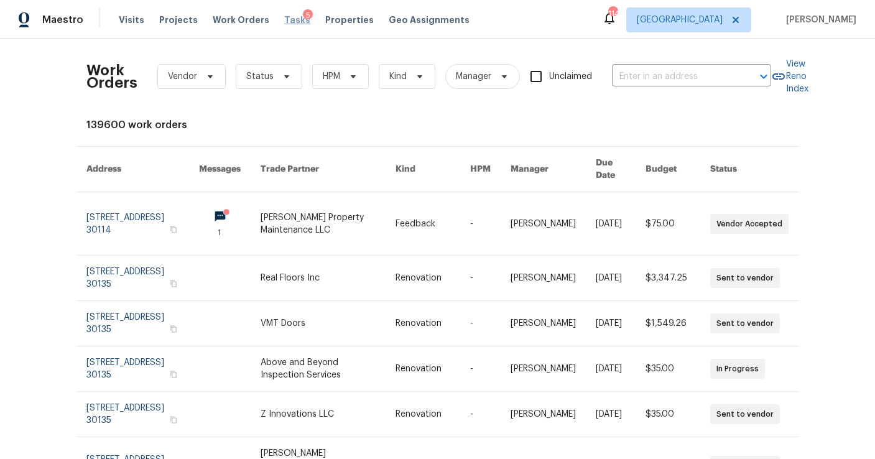
click at [284, 19] on span "Tasks" at bounding box center [297, 20] width 26 height 9
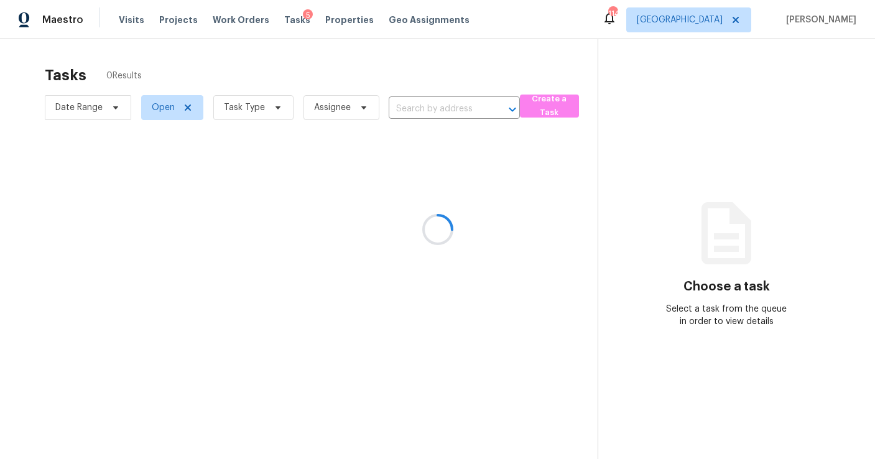
click at [257, 117] on div at bounding box center [437, 229] width 875 height 459
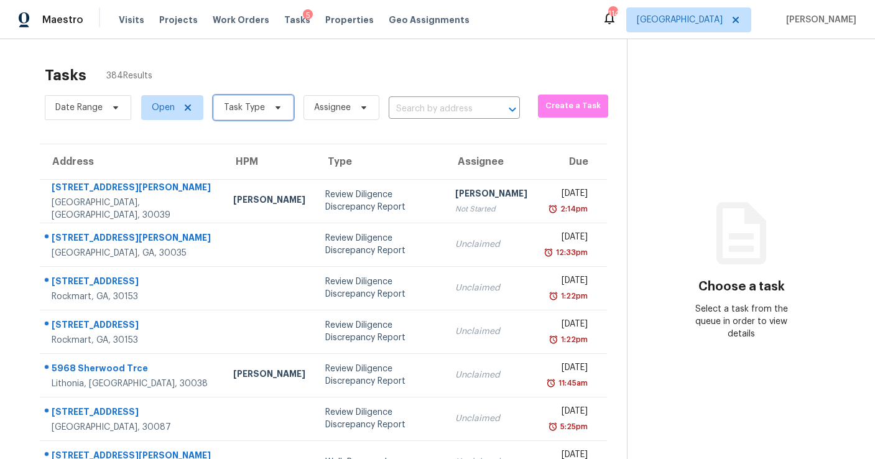
click at [247, 111] on span "Task Type" at bounding box center [244, 107] width 41 height 12
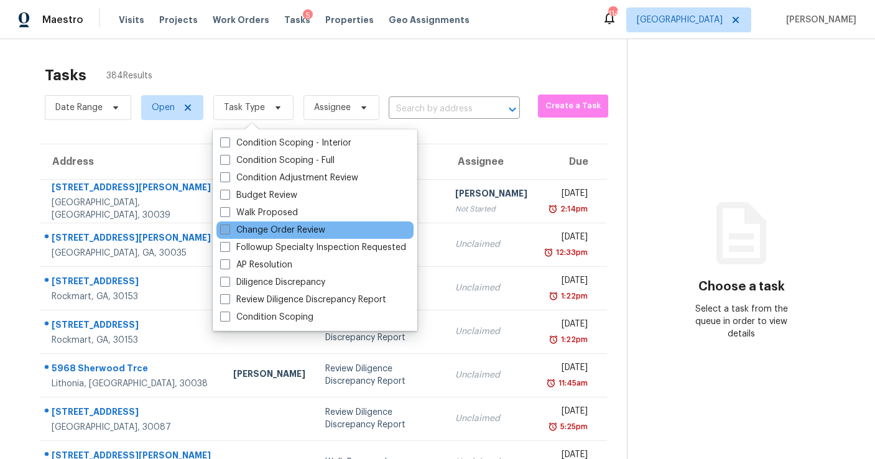
click at [259, 229] on label "Change Order Review" at bounding box center [272, 230] width 105 height 12
click at [228, 229] on input "Change Order Review" at bounding box center [224, 228] width 8 height 8
checkbox input "true"
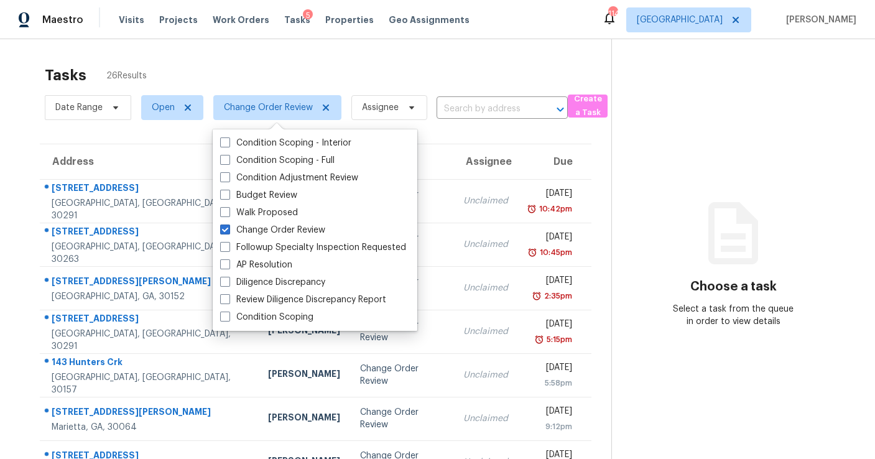
click at [356, 79] on div "Tasks 26 Results" at bounding box center [328, 75] width 567 height 32
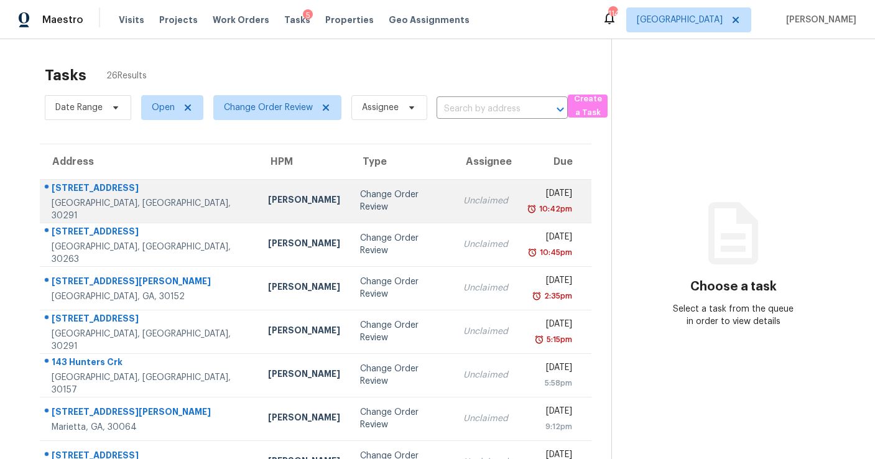
click at [350, 221] on td "Change Order Review" at bounding box center [401, 201] width 103 height 44
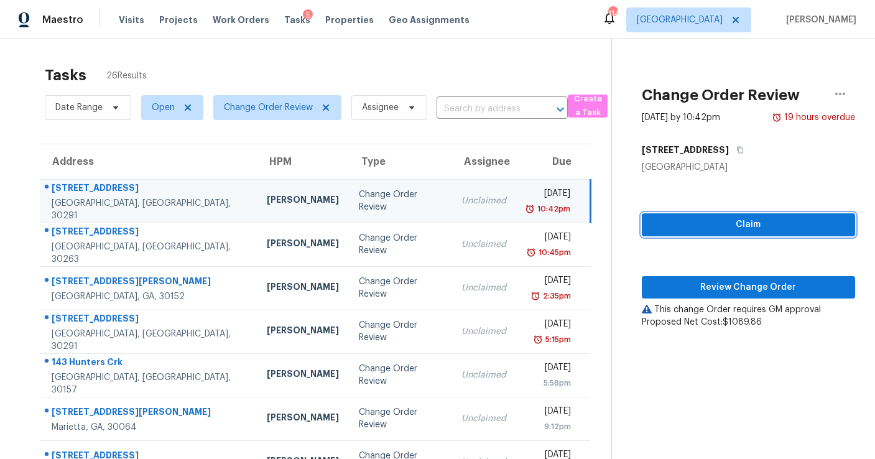
click at [738, 228] on span "Claim" at bounding box center [748, 225] width 193 height 16
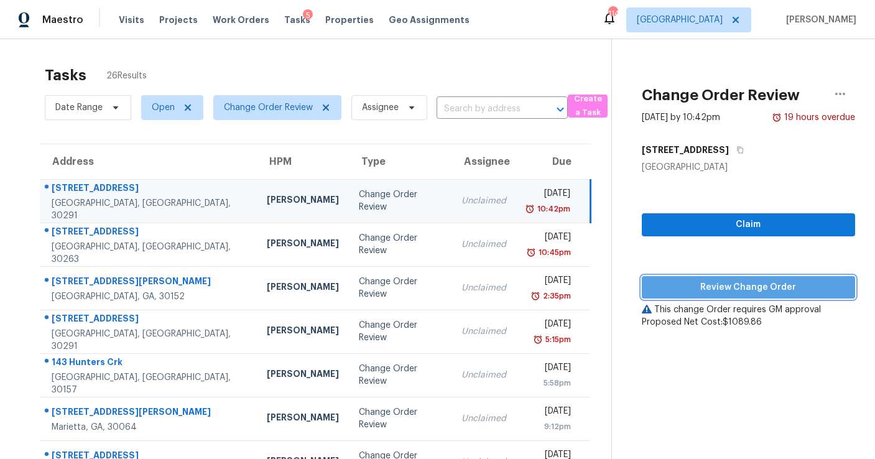
click at [736, 289] on span "Review Change Order" at bounding box center [748, 288] width 193 height 16
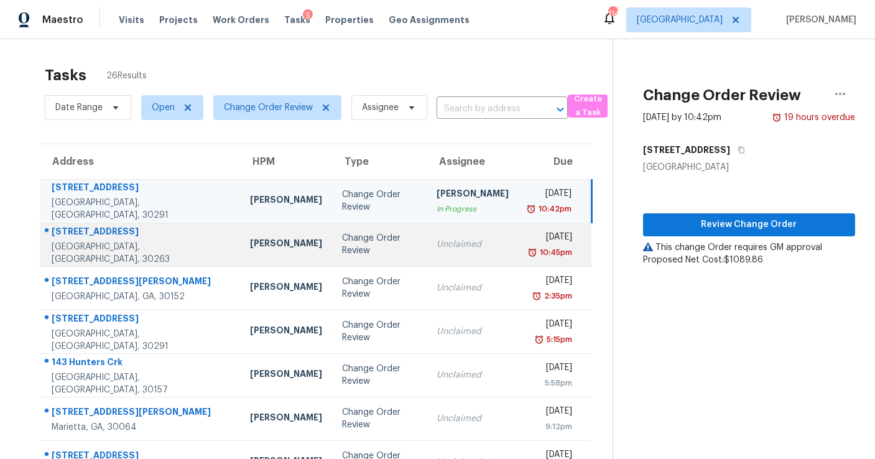
click at [464, 259] on td "Unclaimed" at bounding box center [473, 245] width 92 height 44
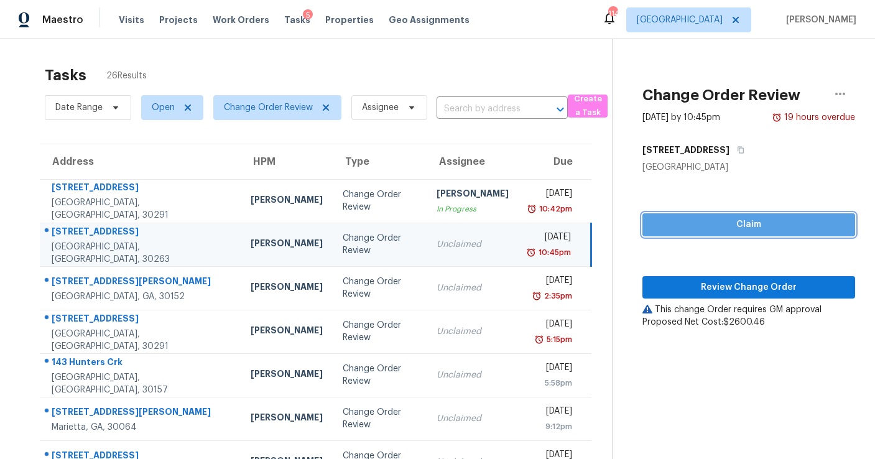
click at [739, 232] on button "Claim" at bounding box center [748, 224] width 213 height 23
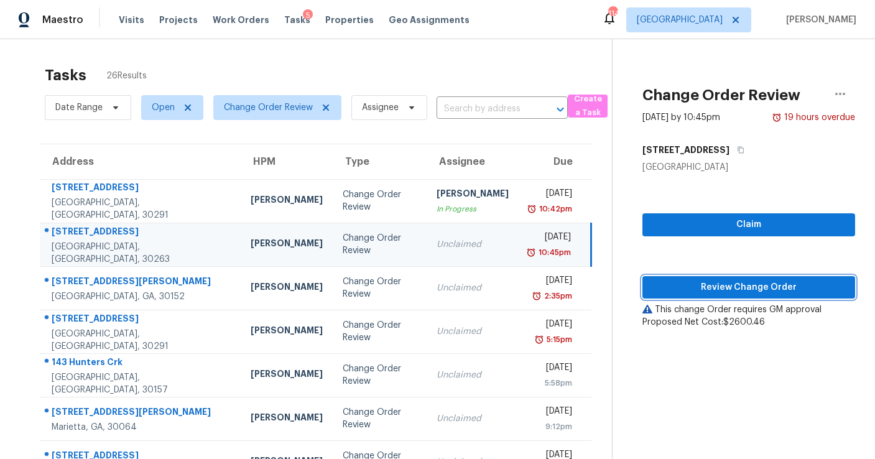
click at [734, 282] on span "Review Change Order" at bounding box center [748, 288] width 193 height 16
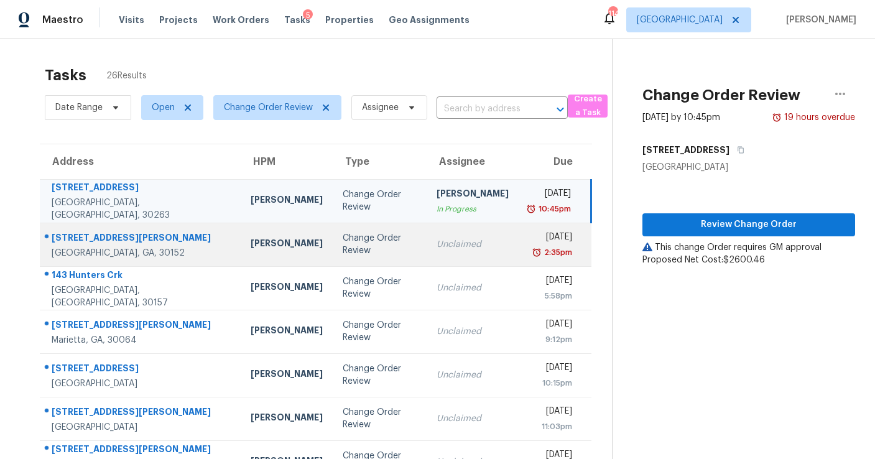
click at [480, 255] on td "Unclaimed" at bounding box center [473, 245] width 92 height 44
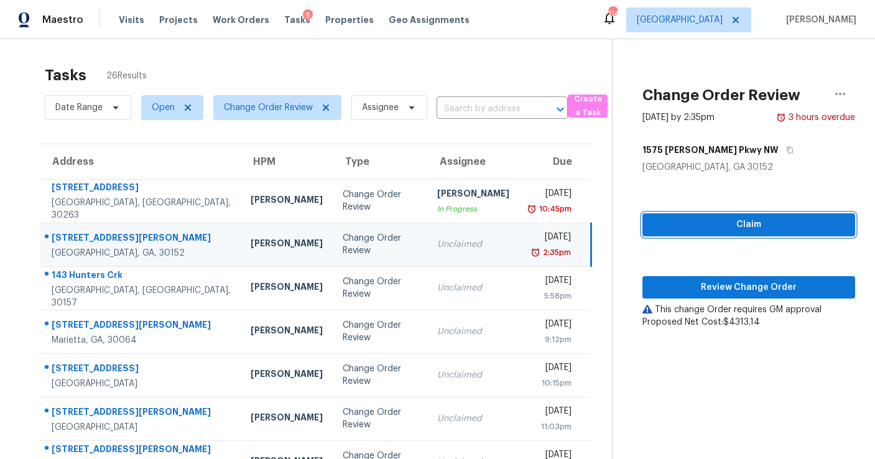
click at [751, 225] on span "Claim" at bounding box center [748, 225] width 193 height 16
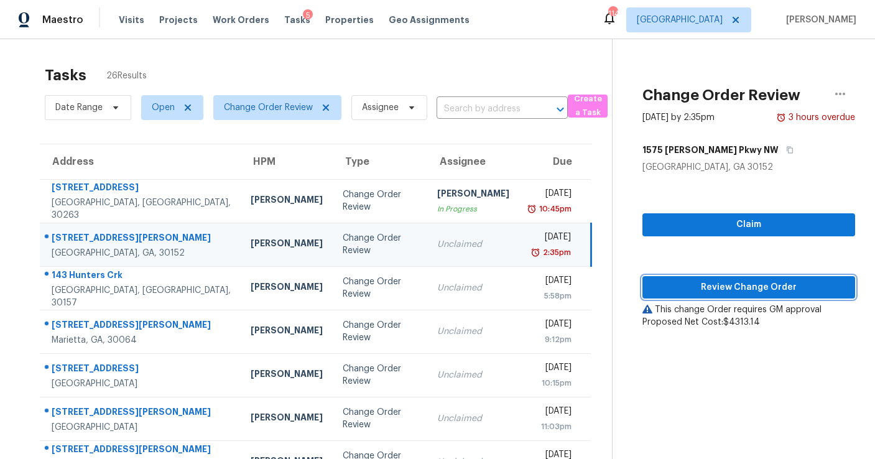
click at [732, 288] on span "Review Change Order" at bounding box center [748, 288] width 193 height 16
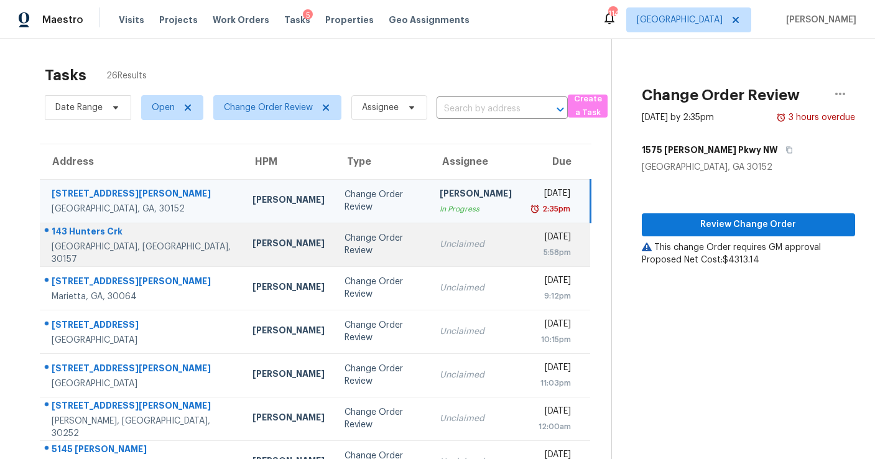
click at [472, 243] on td "Unclaimed" at bounding box center [476, 245] width 92 height 44
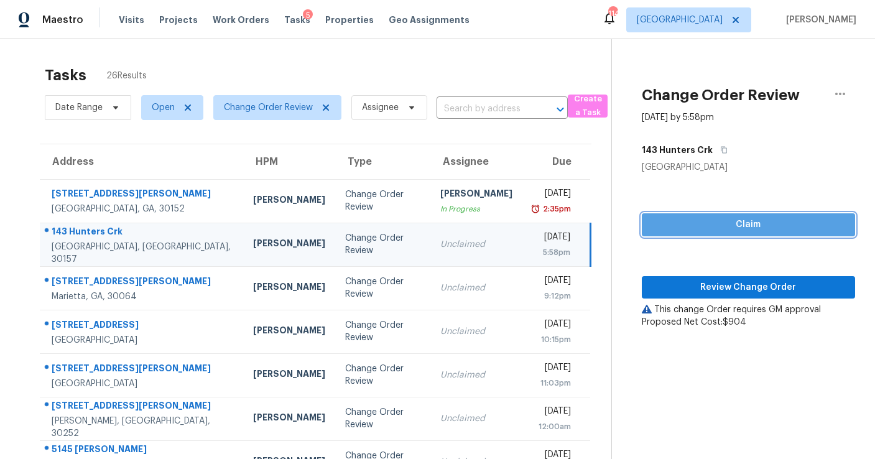
click at [705, 229] on span "Claim" at bounding box center [748, 225] width 193 height 16
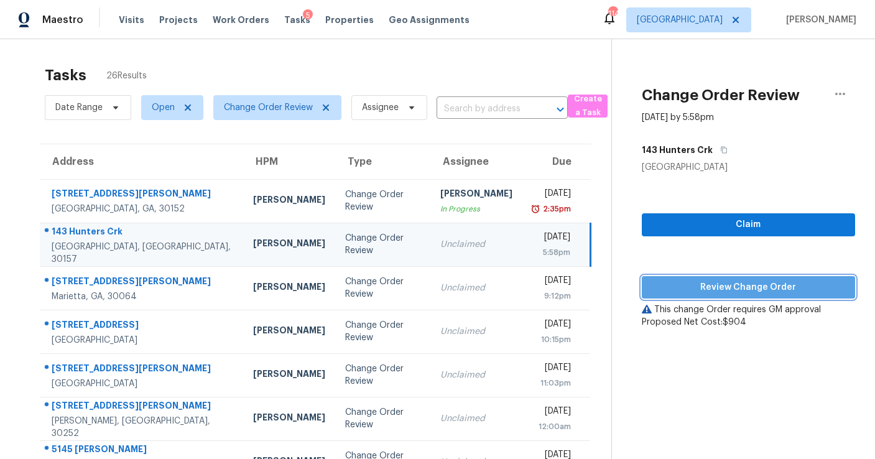
click at [711, 285] on span "Review Change Order" at bounding box center [748, 288] width 193 height 16
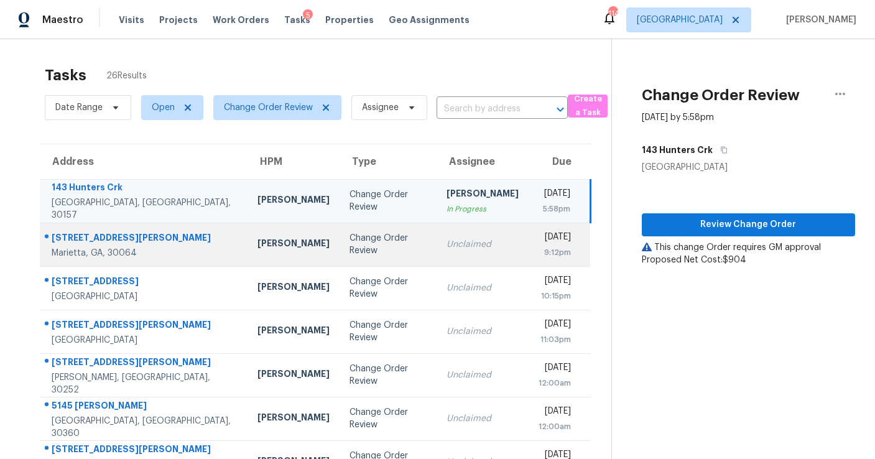
click at [447, 244] on div "Unclaimed" at bounding box center [483, 244] width 72 height 12
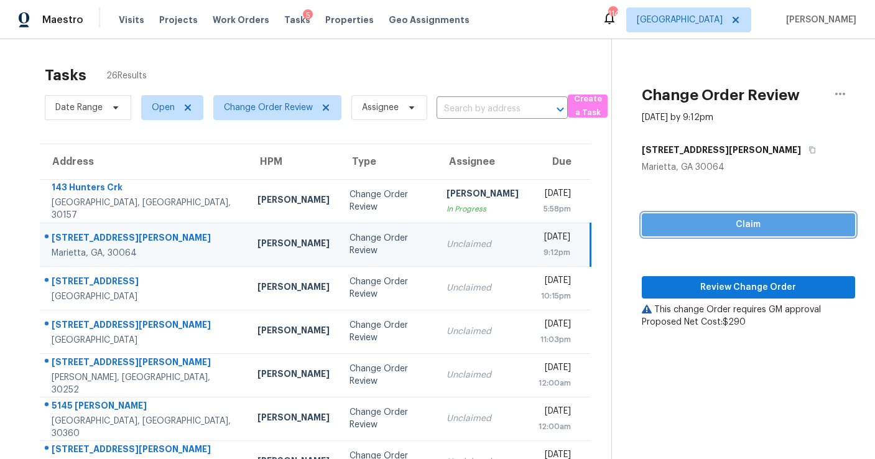
click at [715, 217] on span "Claim" at bounding box center [748, 225] width 193 height 16
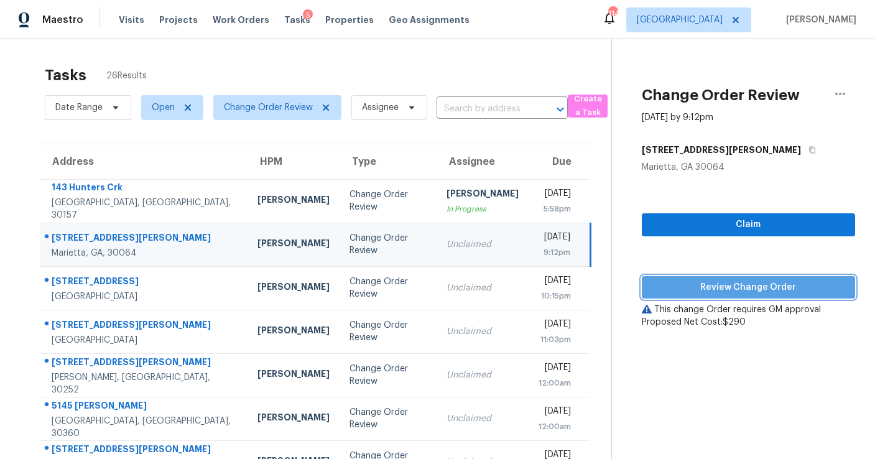
click at [707, 287] on span "Review Change Order" at bounding box center [748, 288] width 193 height 16
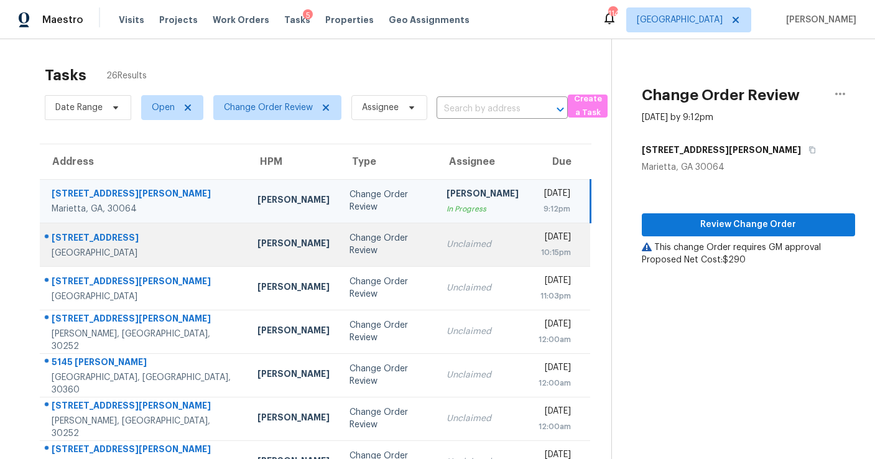
click at [447, 248] on div "Unclaimed" at bounding box center [483, 244] width 72 height 12
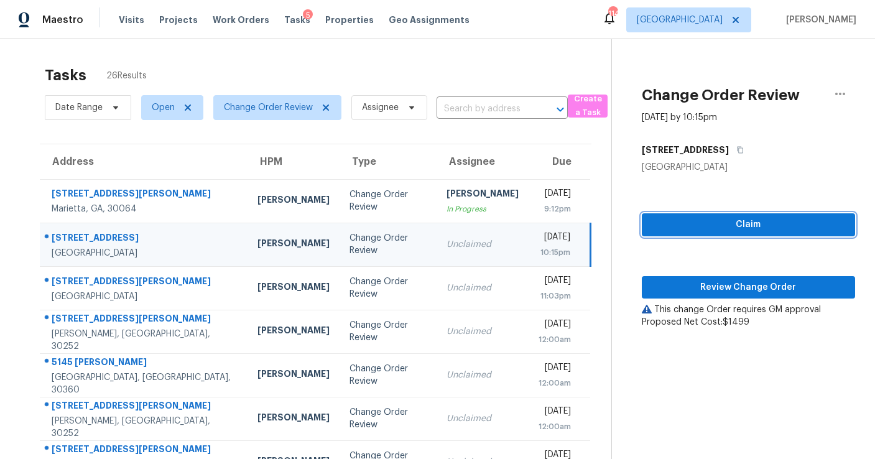
click at [680, 222] on span "Claim" at bounding box center [748, 225] width 193 height 16
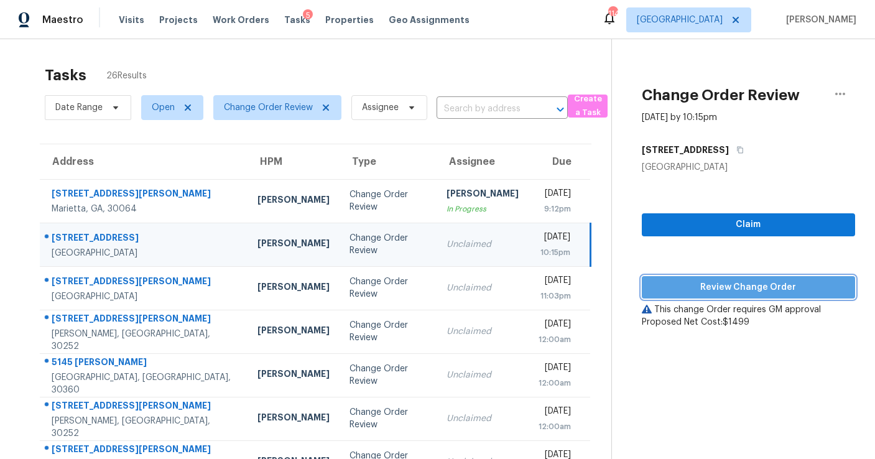
click at [678, 280] on span "Review Change Order" at bounding box center [748, 288] width 193 height 16
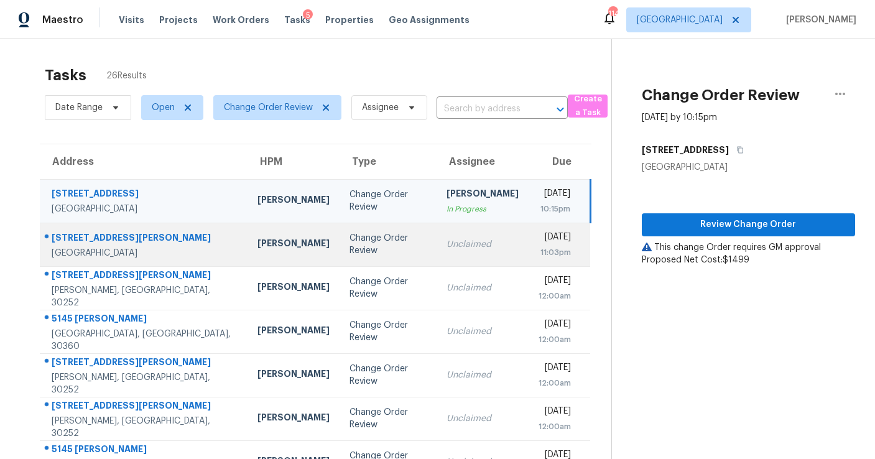
click at [440, 231] on td "Unclaimed" at bounding box center [483, 245] width 92 height 44
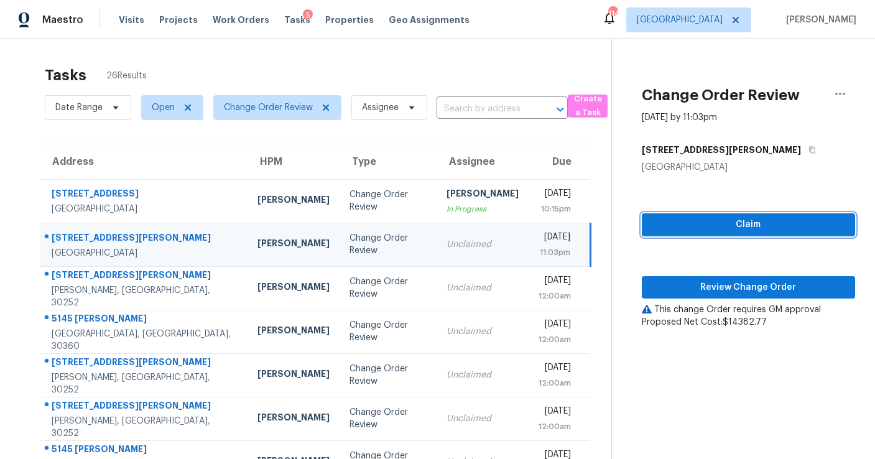
click at [693, 223] on span "Claim" at bounding box center [748, 225] width 193 height 16
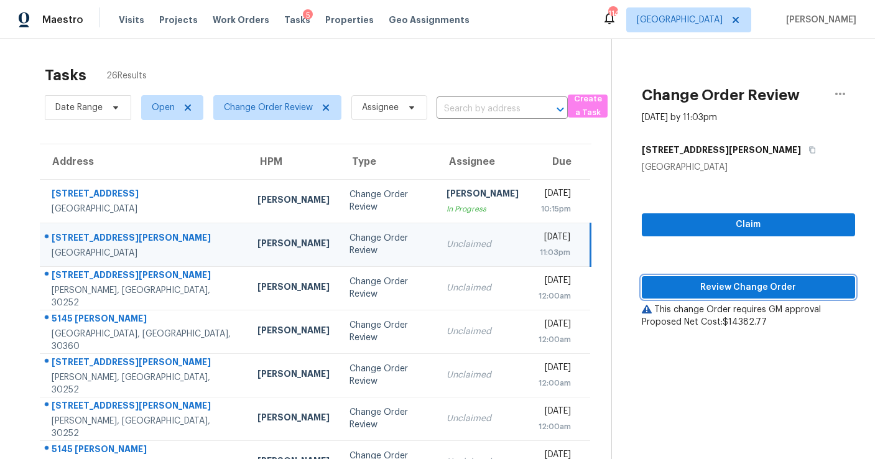
click at [687, 284] on span "Review Change Order" at bounding box center [748, 288] width 193 height 16
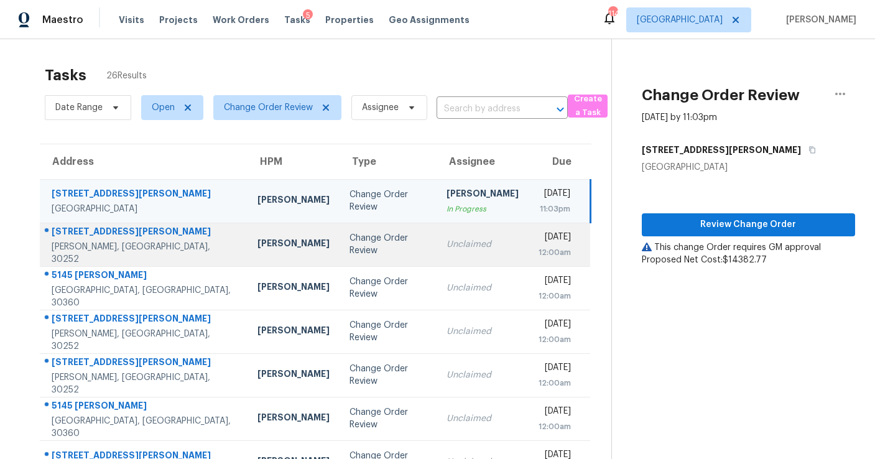
click at [386, 252] on td "Change Order Review" at bounding box center [389, 245] width 98 height 44
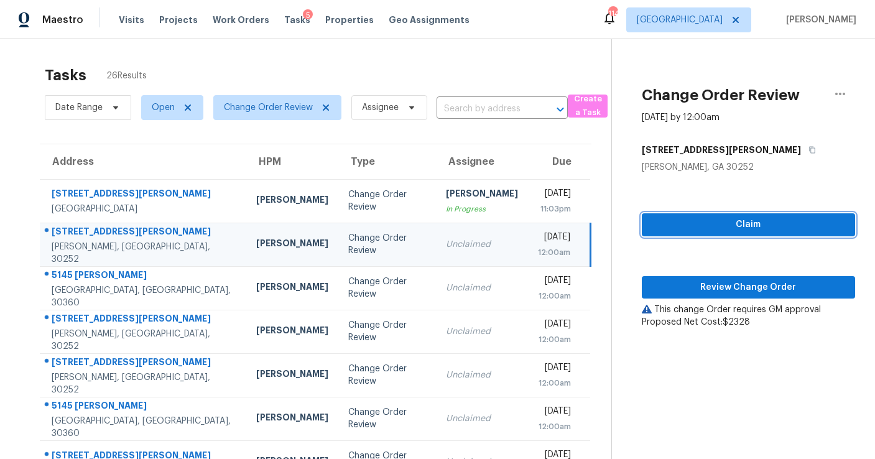
click at [661, 222] on span "Claim" at bounding box center [748, 225] width 193 height 16
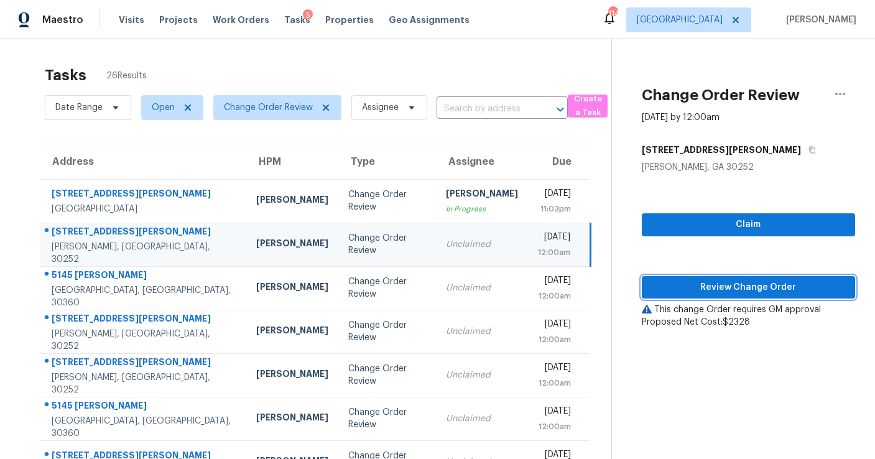
click at [661, 286] on span "Review Change Order" at bounding box center [748, 288] width 193 height 16
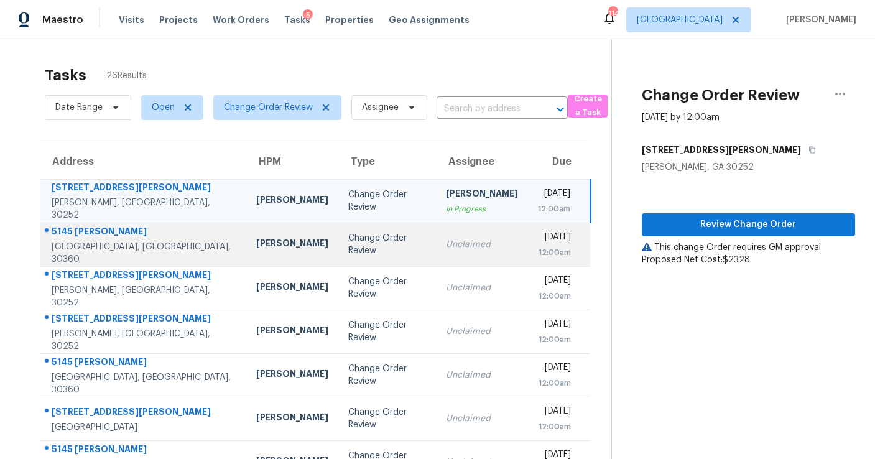
click at [470, 251] on td "Unclaimed" at bounding box center [482, 245] width 92 height 44
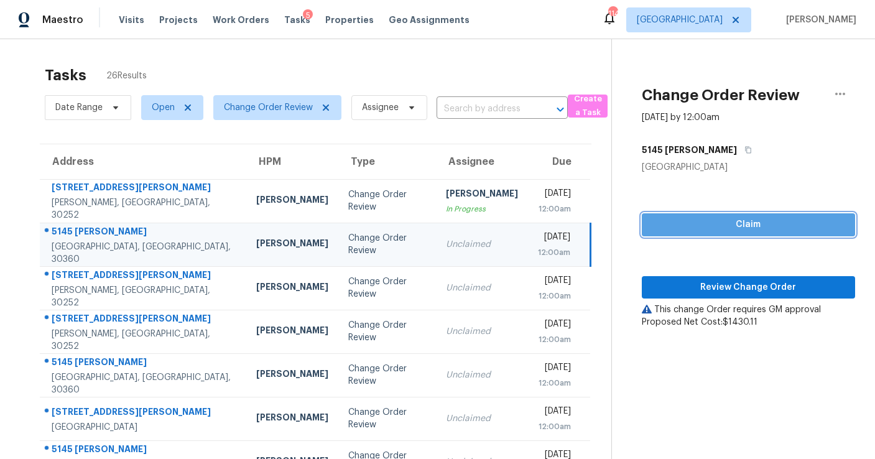
click at [670, 228] on span "Claim" at bounding box center [748, 225] width 193 height 16
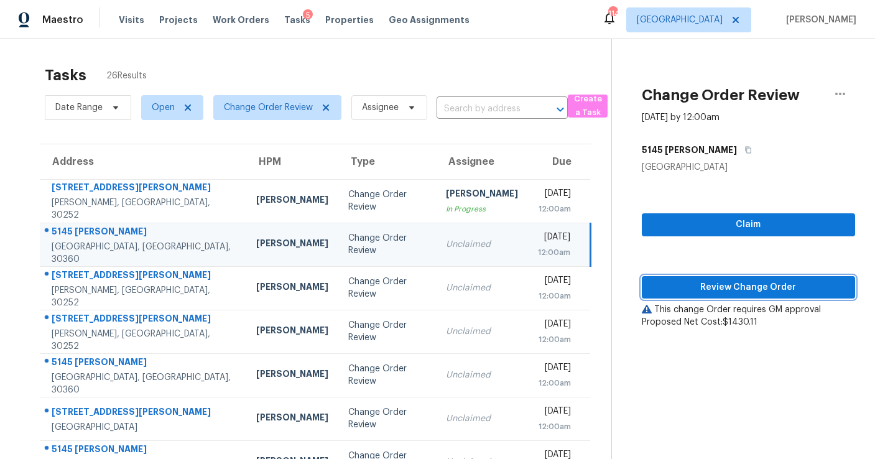
click at [679, 280] on span "Review Change Order" at bounding box center [748, 288] width 193 height 16
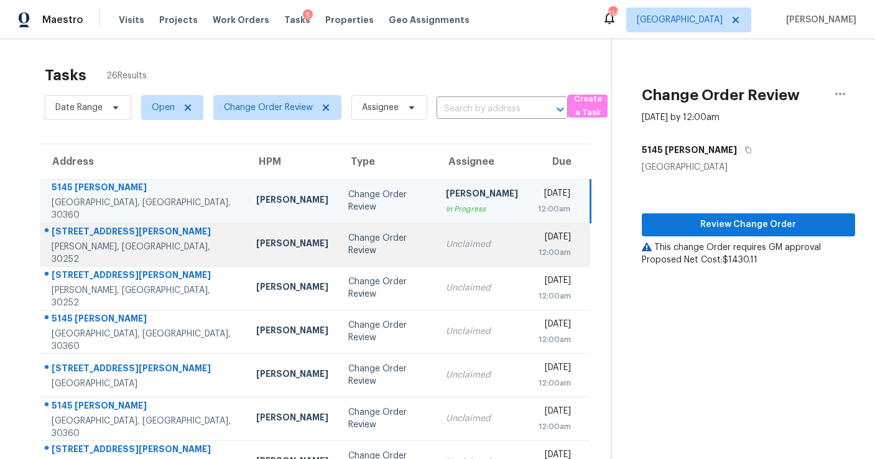
click at [446, 245] on div "Unclaimed" at bounding box center [482, 244] width 72 height 12
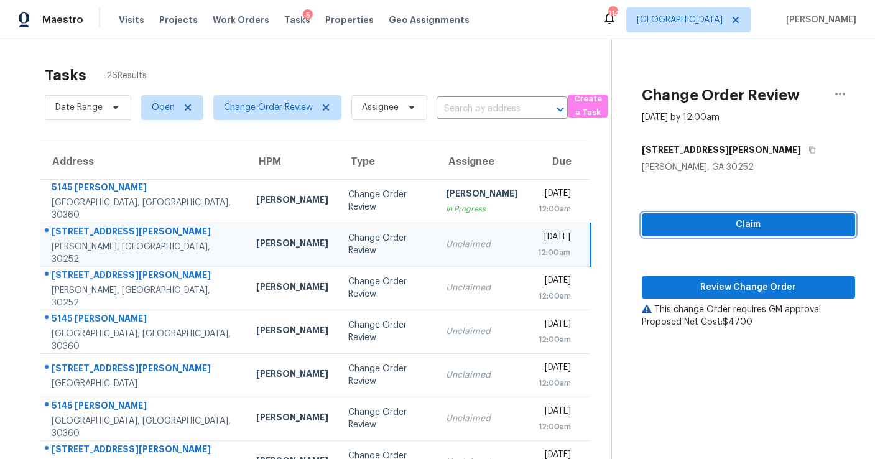
click at [688, 225] on span "Claim" at bounding box center [748, 225] width 193 height 16
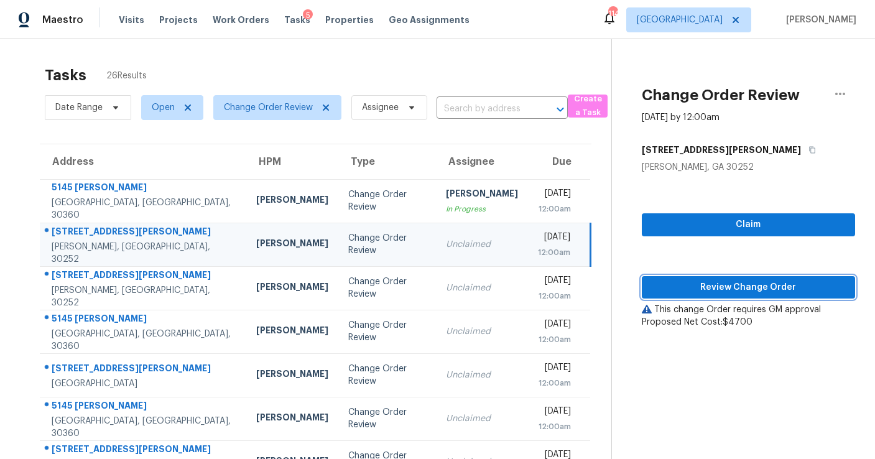
click at [687, 281] on span "Review Change Order" at bounding box center [748, 288] width 193 height 16
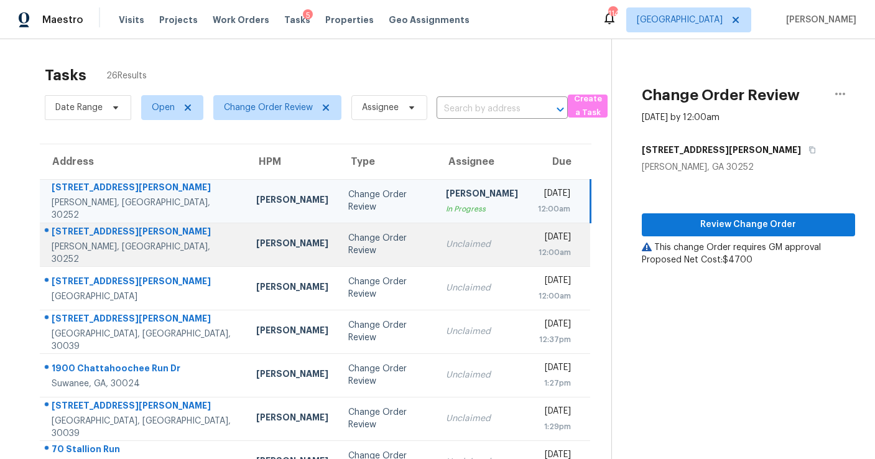
click at [446, 241] on div "Unclaimed" at bounding box center [482, 244] width 72 height 12
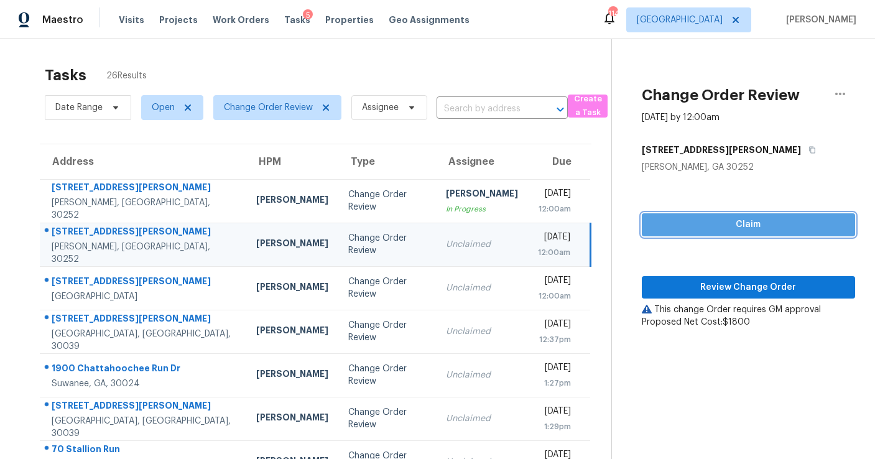
click at [704, 228] on span "Claim" at bounding box center [748, 225] width 193 height 16
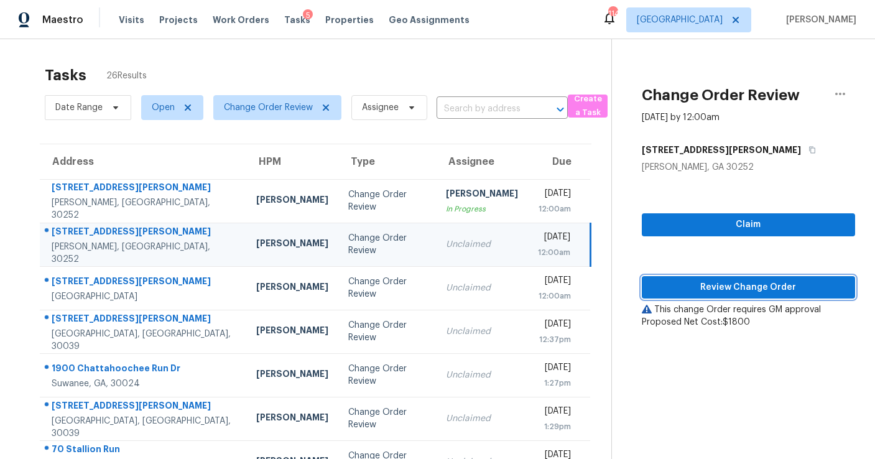
click at [707, 285] on span "Review Change Order" at bounding box center [748, 288] width 193 height 16
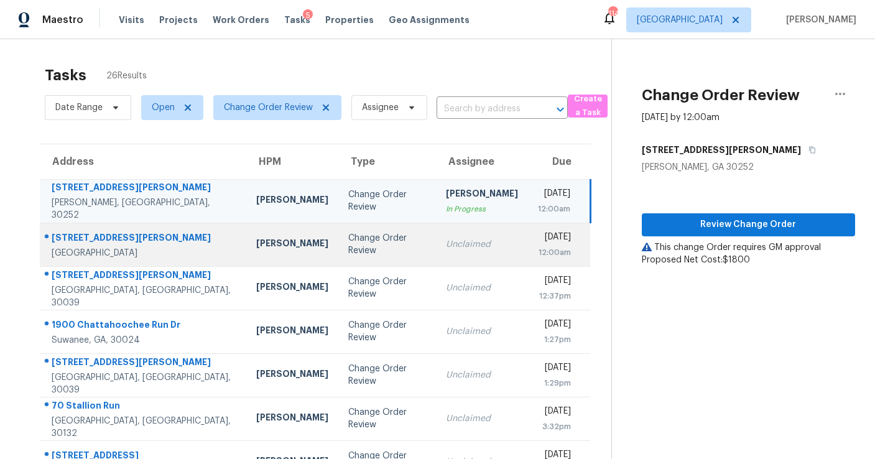
click at [452, 246] on div "Unclaimed" at bounding box center [482, 244] width 72 height 12
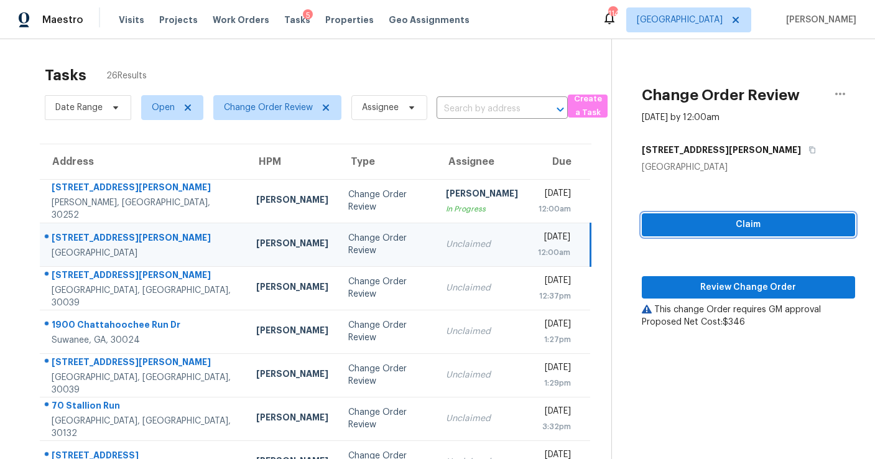
click at [722, 221] on span "Claim" at bounding box center [748, 225] width 193 height 16
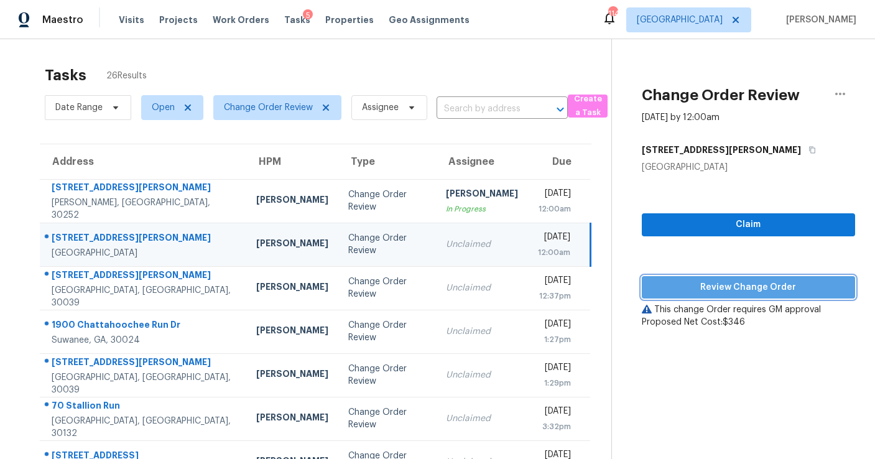
click at [721, 287] on span "Review Change Order" at bounding box center [748, 288] width 193 height 16
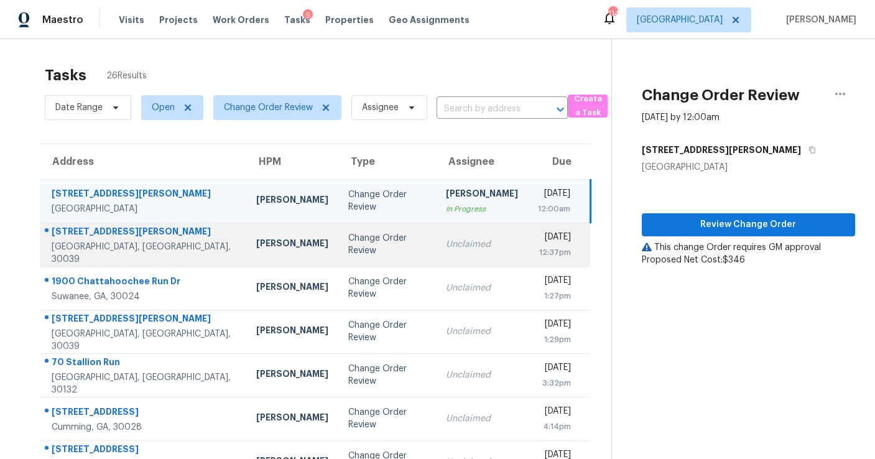
click at [436, 256] on td "Unclaimed" at bounding box center [482, 245] width 92 height 44
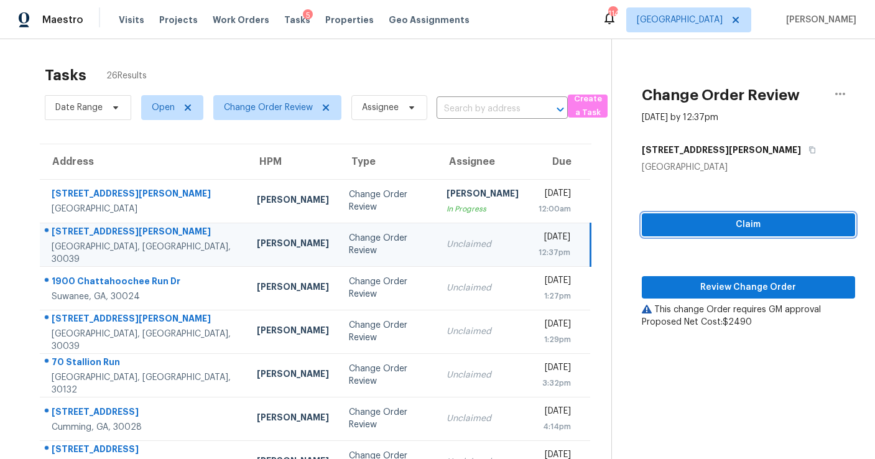
click at [680, 229] on span "Claim" at bounding box center [748, 225] width 193 height 16
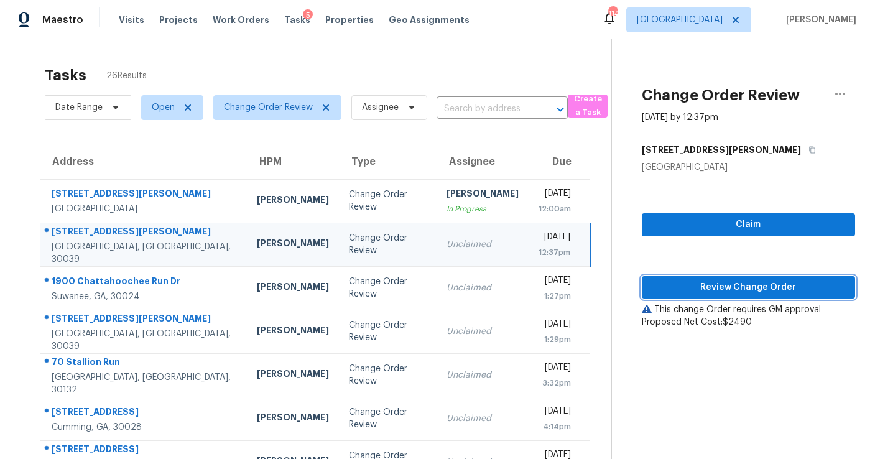
click at [692, 282] on span "Review Change Order" at bounding box center [748, 288] width 193 height 16
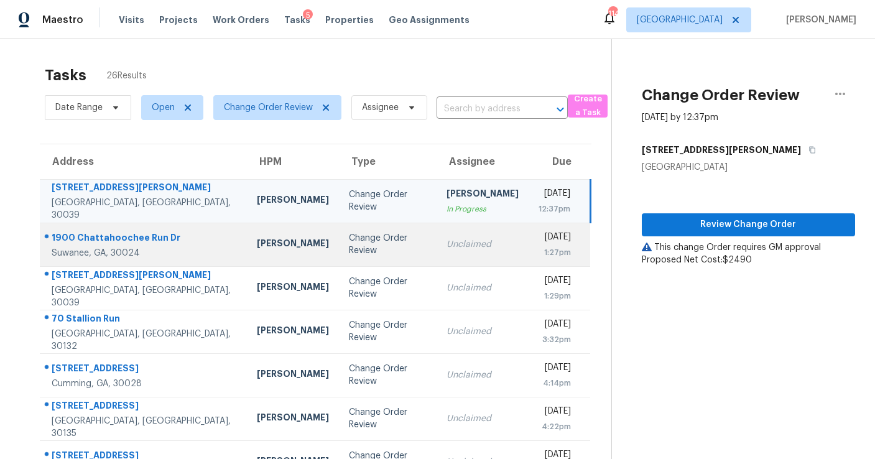
click at [372, 254] on td "Change Order Review" at bounding box center [388, 245] width 98 height 44
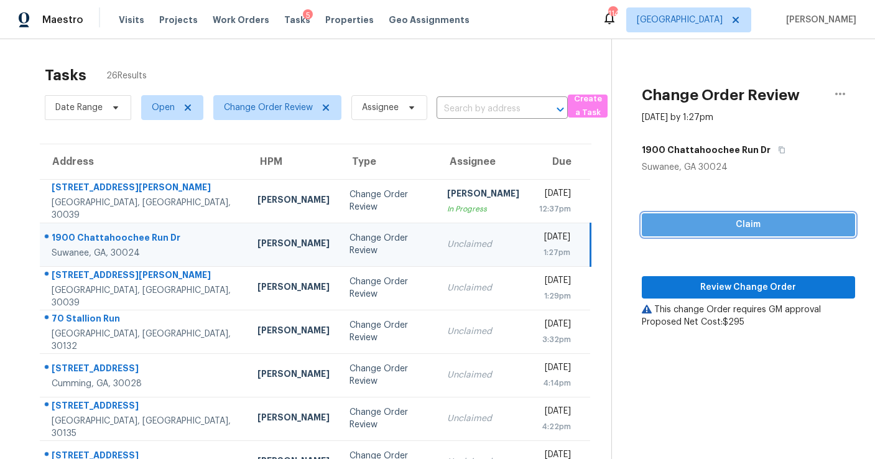
click at [679, 230] on span "Claim" at bounding box center [748, 225] width 193 height 16
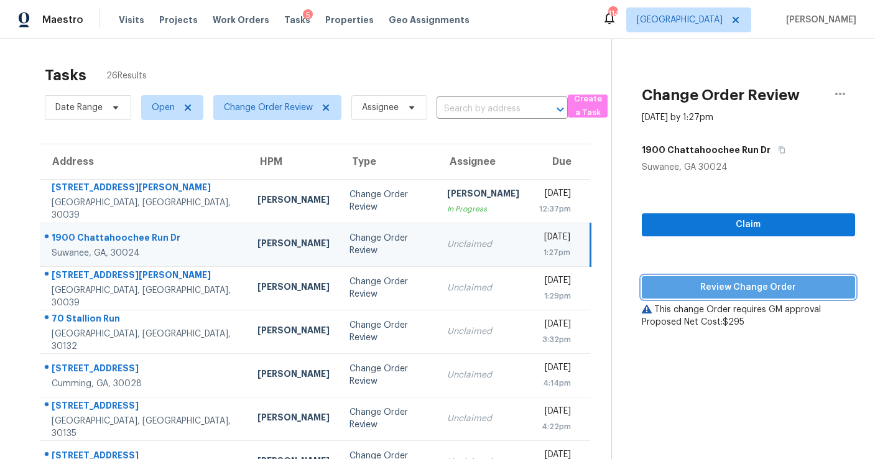
click at [740, 287] on span "Review Change Order" at bounding box center [748, 288] width 193 height 16
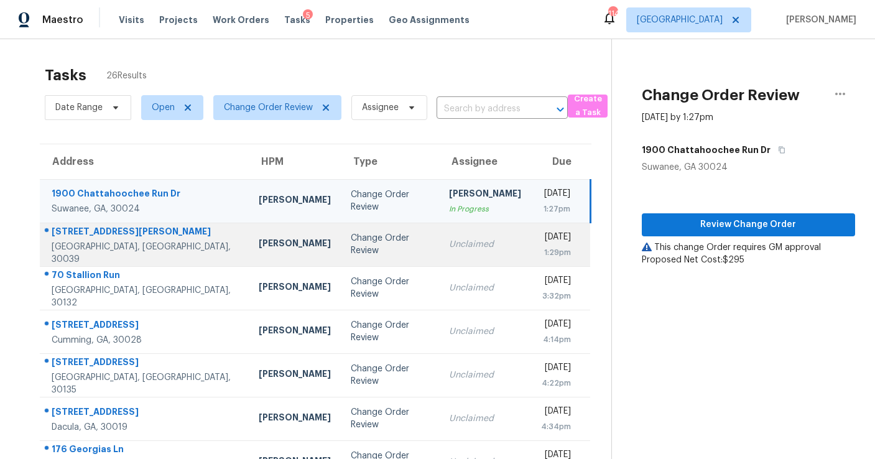
click at [455, 250] on div "Unclaimed" at bounding box center [485, 244] width 72 height 12
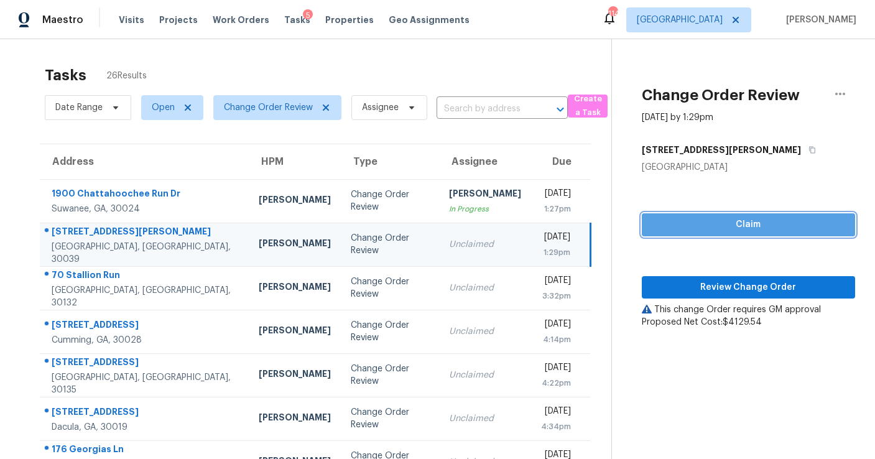
click at [723, 219] on span "Claim" at bounding box center [748, 225] width 193 height 16
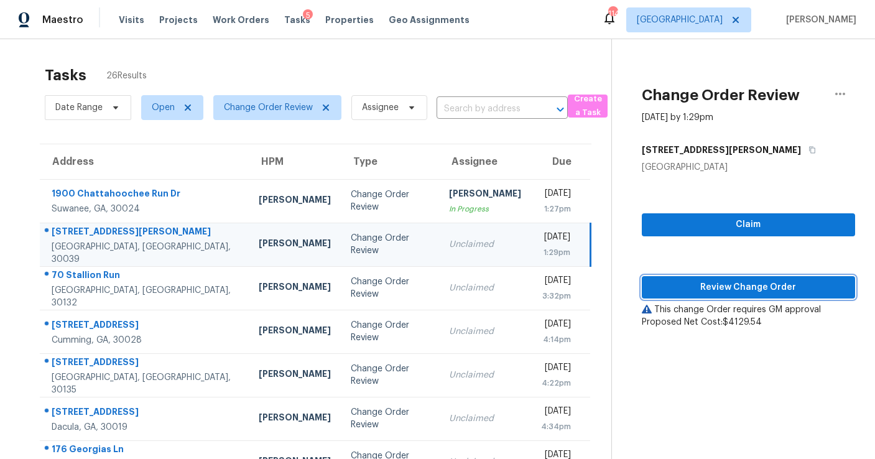
click at [727, 284] on span "Review Change Order" at bounding box center [748, 288] width 193 height 16
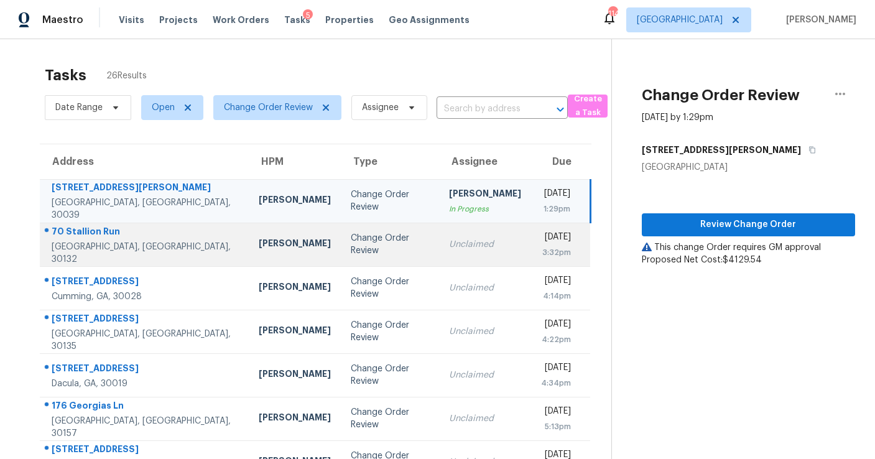
click at [449, 239] on div "Unclaimed" at bounding box center [485, 244] width 72 height 12
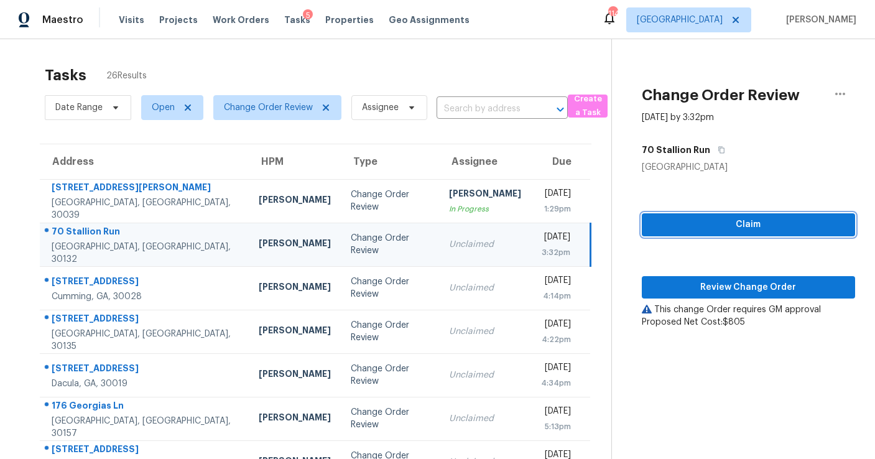
click at [711, 223] on span "Claim" at bounding box center [748, 225] width 193 height 16
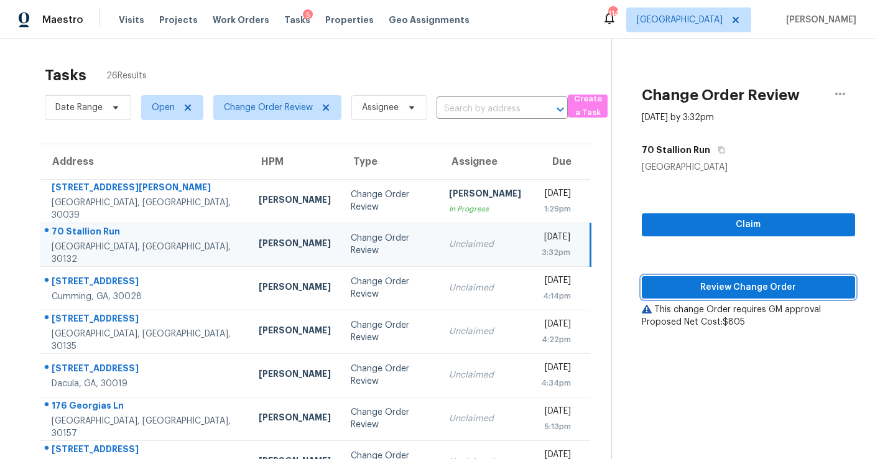
click at [739, 288] on span "Review Change Order" at bounding box center [748, 288] width 193 height 16
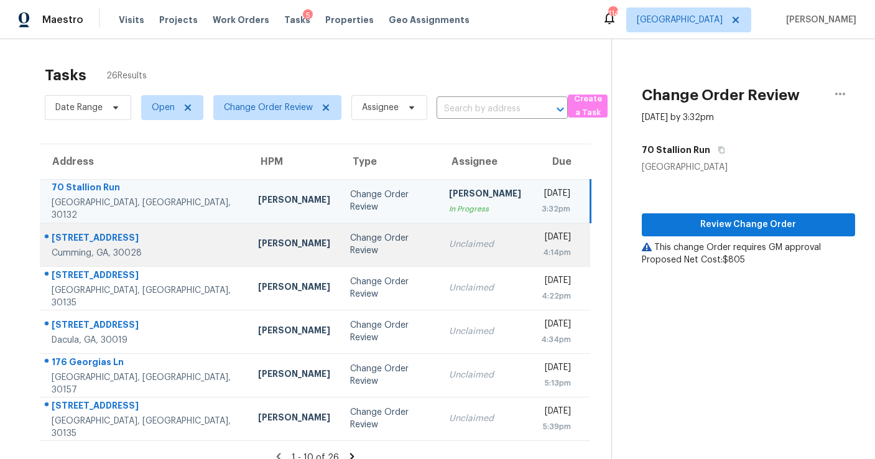
click at [449, 241] on div "Unclaimed" at bounding box center [485, 244] width 72 height 12
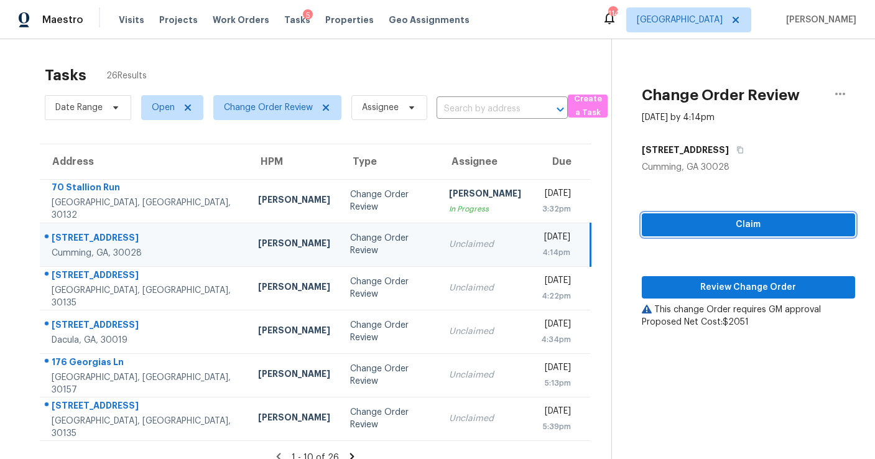
click at [730, 221] on span "Claim" at bounding box center [748, 225] width 193 height 16
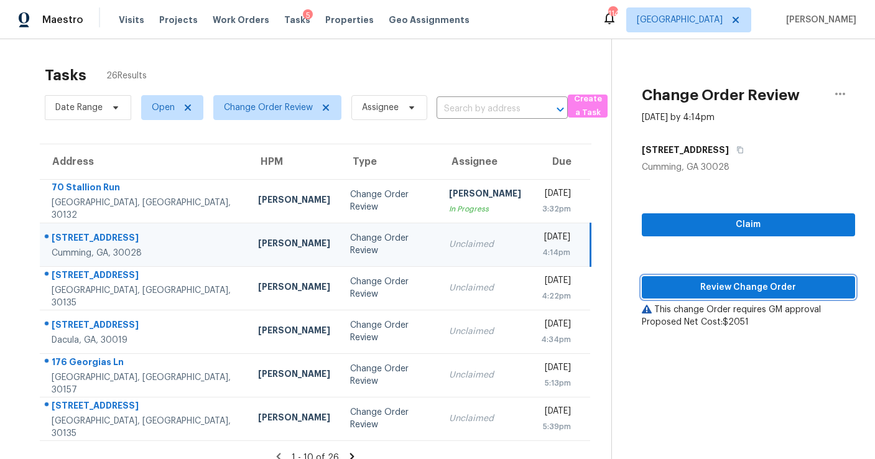
click at [738, 283] on span "Review Change Order" at bounding box center [748, 288] width 193 height 16
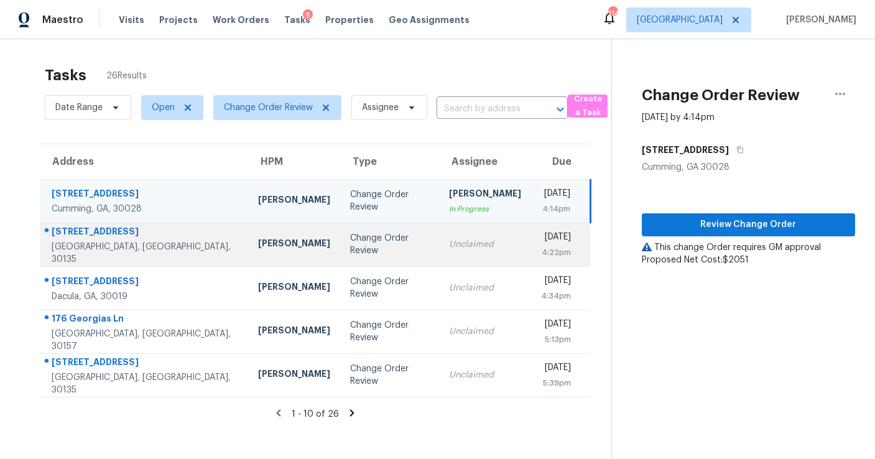
click at [531, 246] on td "Thu, Sep 4th 2025 4:22pm" at bounding box center [560, 245] width 59 height 44
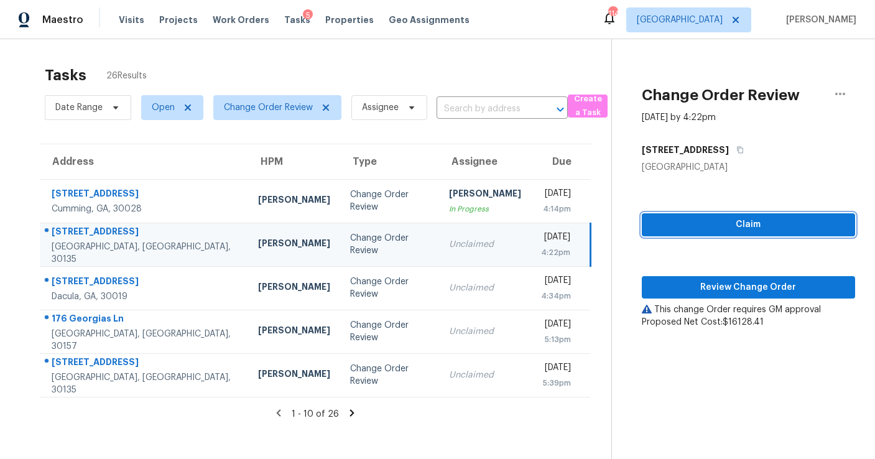
click at [746, 225] on span "Claim" at bounding box center [748, 225] width 193 height 16
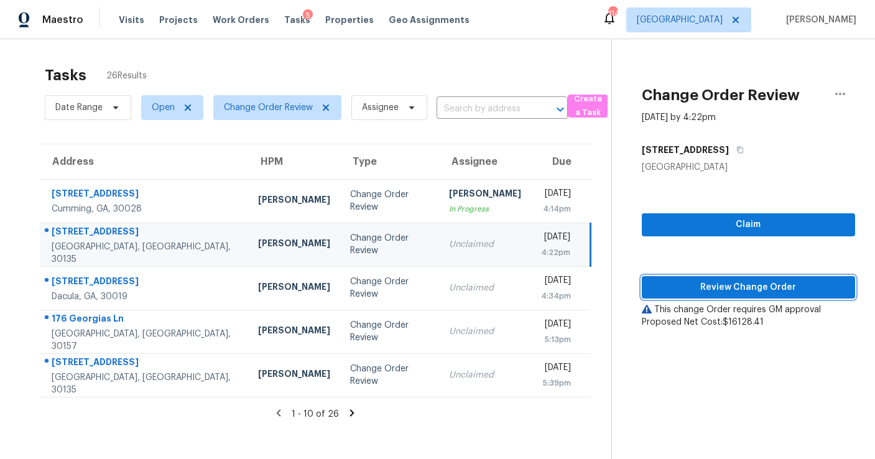
click at [742, 286] on span "Review Change Order" at bounding box center [748, 288] width 193 height 16
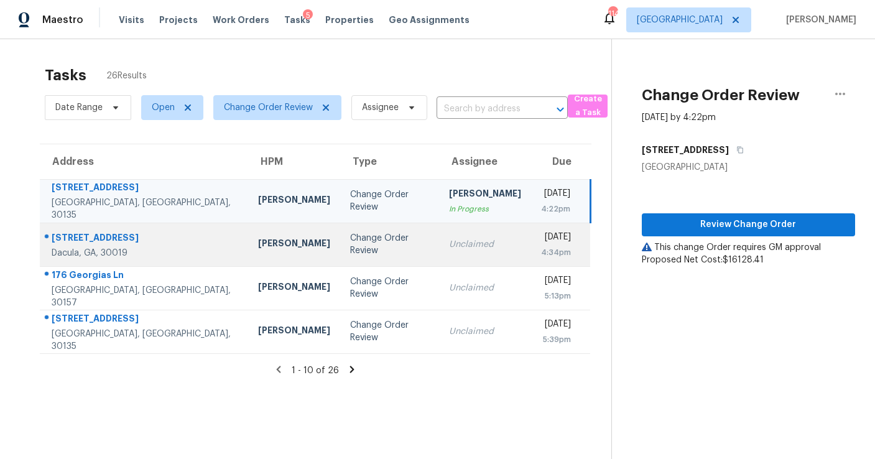
click at [449, 240] on div "Unclaimed" at bounding box center [485, 244] width 72 height 12
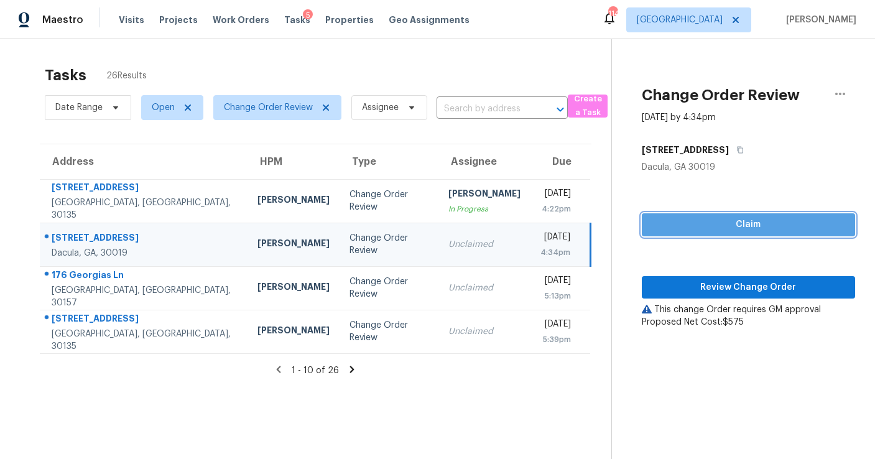
click at [743, 227] on span "Claim" at bounding box center [748, 225] width 193 height 16
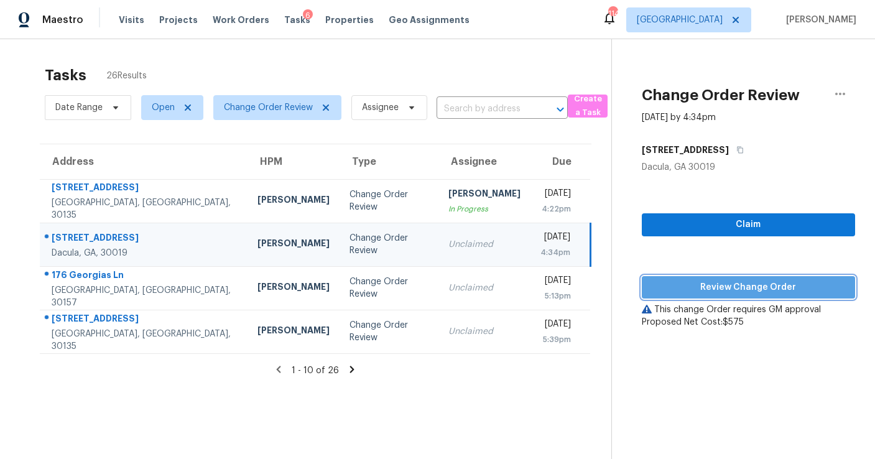
click at [739, 286] on span "Review Change Order" at bounding box center [748, 288] width 193 height 16
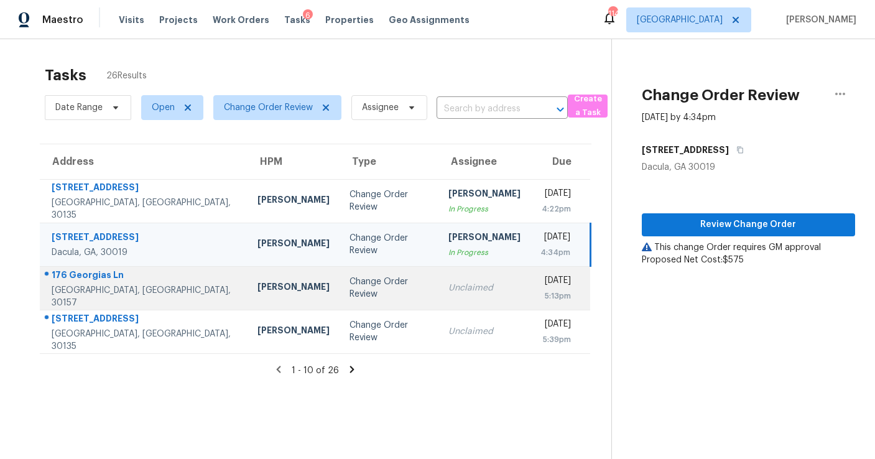
click at [448, 284] on div "Unclaimed" at bounding box center [484, 288] width 72 height 12
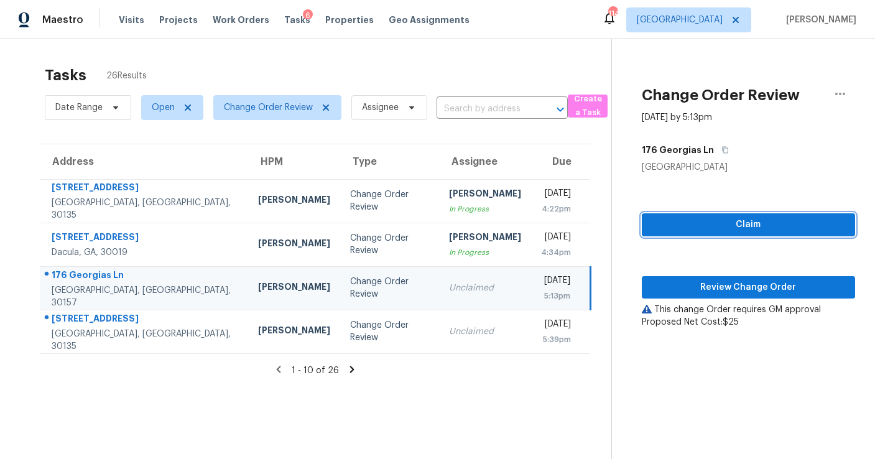
click at [731, 226] on span "Claim" at bounding box center [748, 225] width 193 height 16
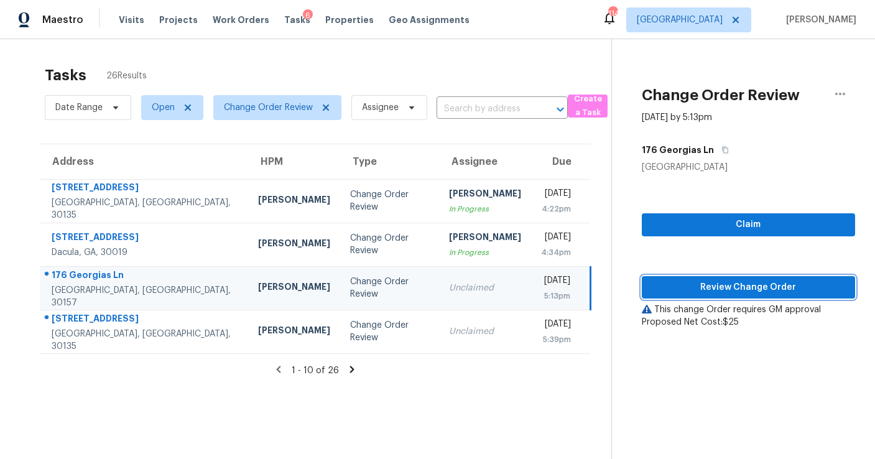
click at [736, 282] on span "Review Change Order" at bounding box center [748, 288] width 193 height 16
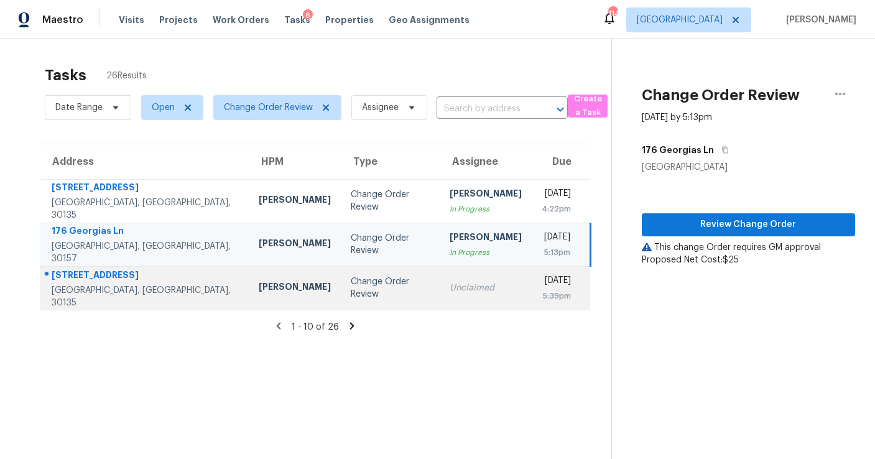
click at [450, 291] on div "Unclaimed" at bounding box center [486, 288] width 72 height 12
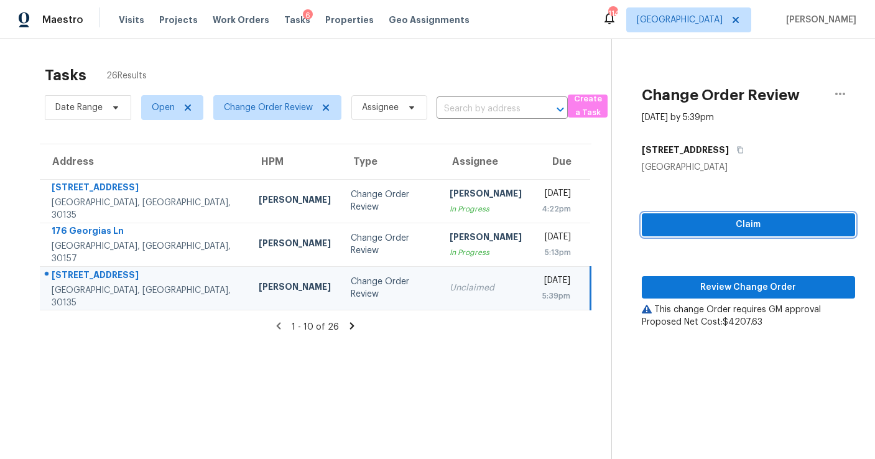
click at [746, 222] on span "Claim" at bounding box center [748, 225] width 193 height 16
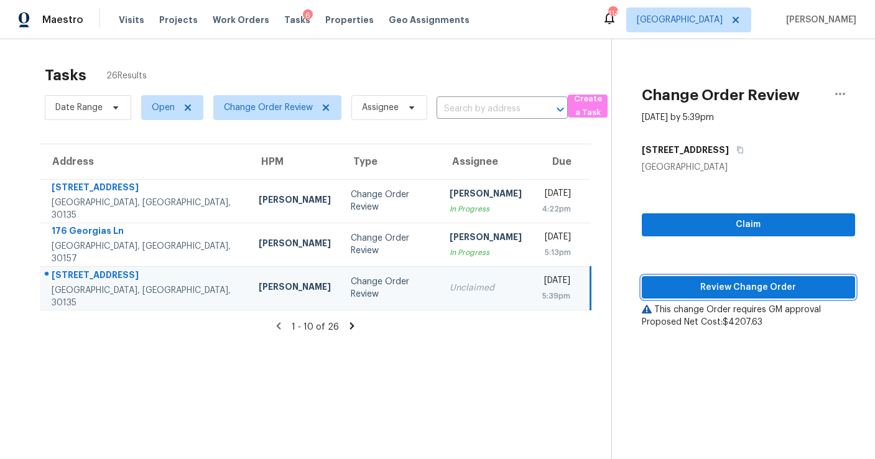
click at [742, 289] on span "Review Change Order" at bounding box center [748, 288] width 193 height 16
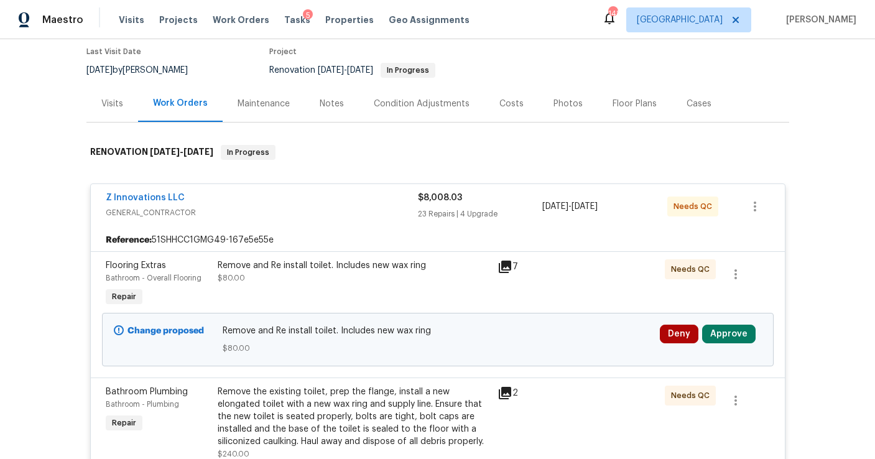
scroll to position [182, 0]
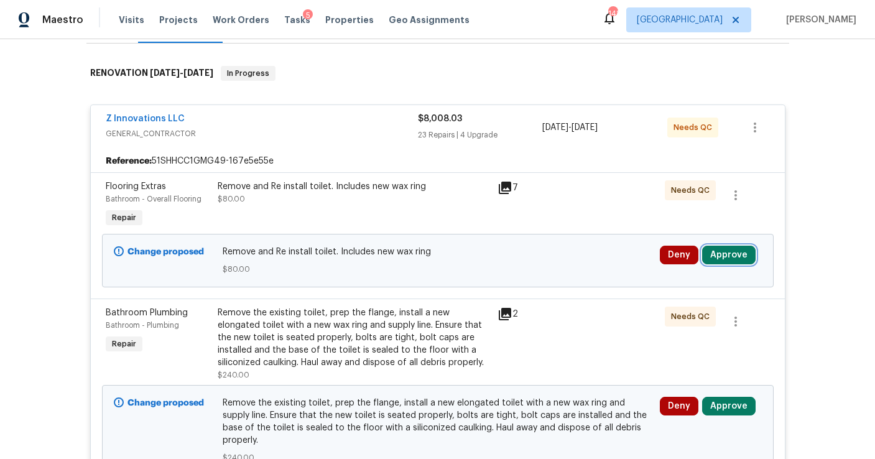
click at [726, 255] on button "Approve" at bounding box center [728, 255] width 53 height 19
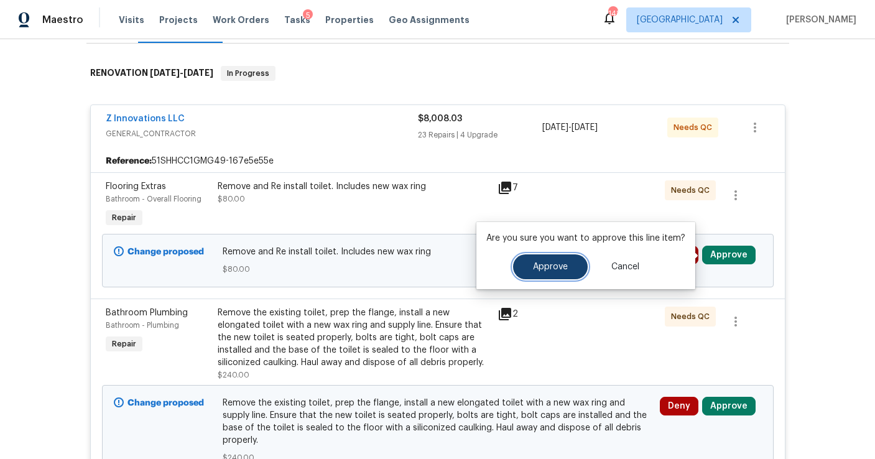
click at [553, 271] on span "Approve" at bounding box center [550, 266] width 35 height 9
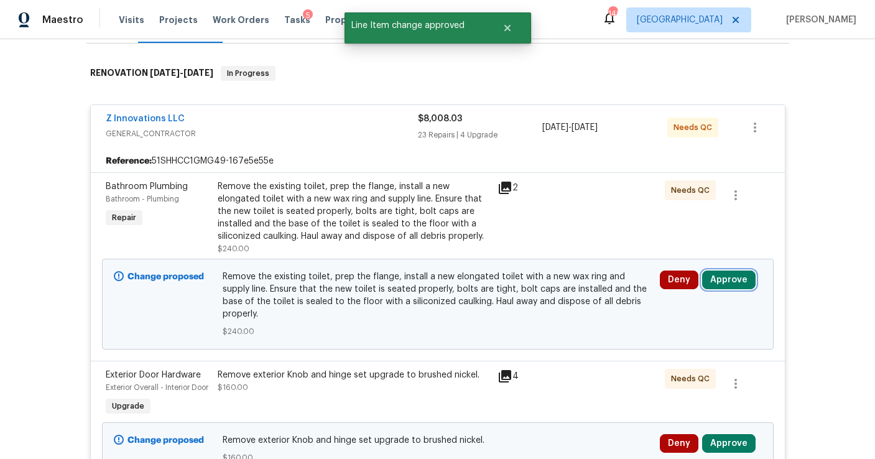
click at [721, 285] on button "Approve" at bounding box center [728, 280] width 53 height 19
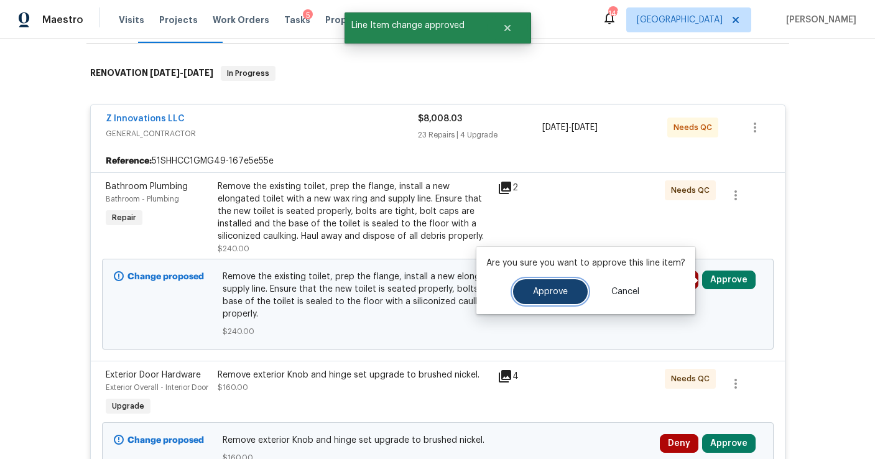
click at [567, 297] on button "Approve" at bounding box center [550, 291] width 75 height 25
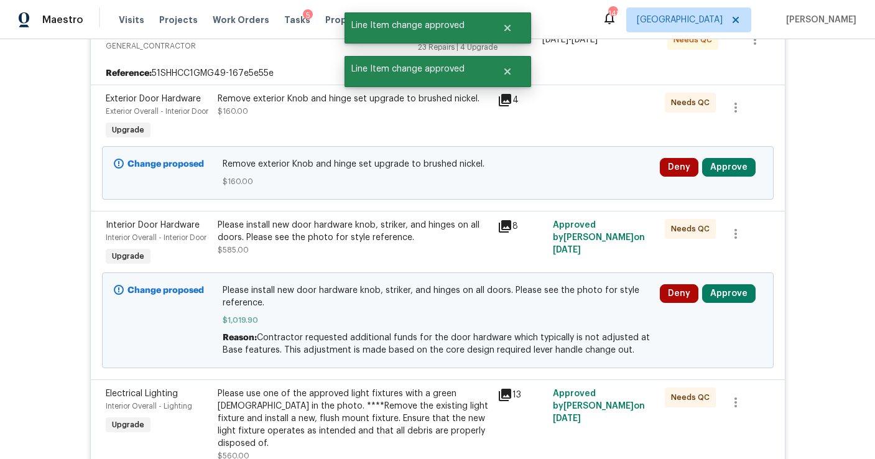
scroll to position [271, 0]
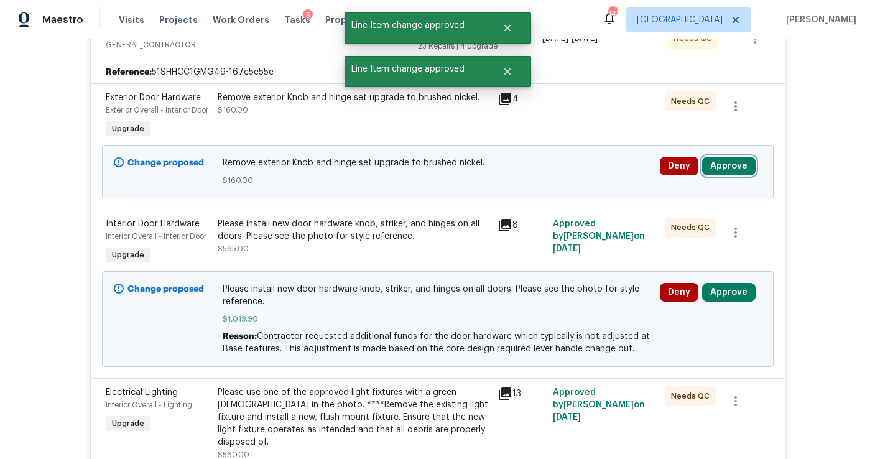
click at [724, 175] on button "Approve" at bounding box center [728, 166] width 53 height 19
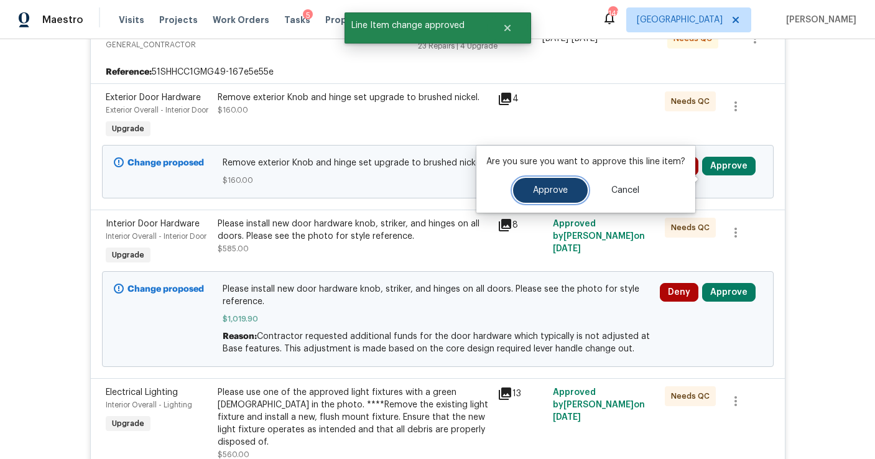
click at [577, 189] on button "Approve" at bounding box center [550, 190] width 75 height 25
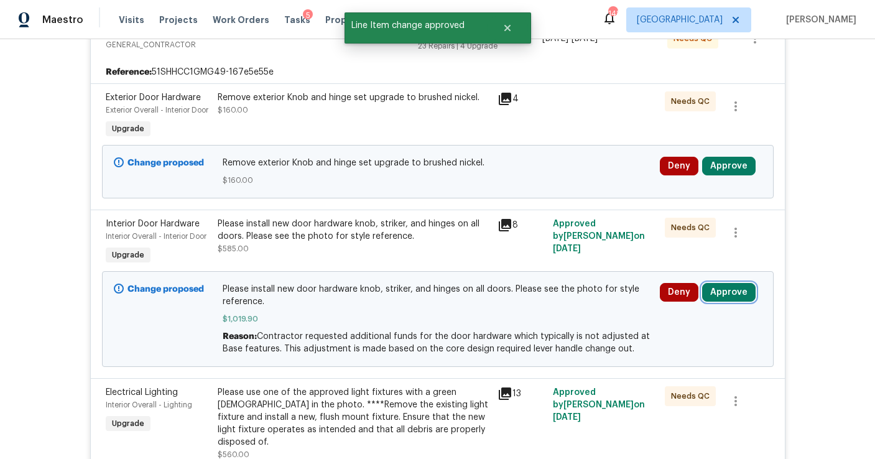
click at [729, 302] on button "Approve" at bounding box center [728, 292] width 53 height 19
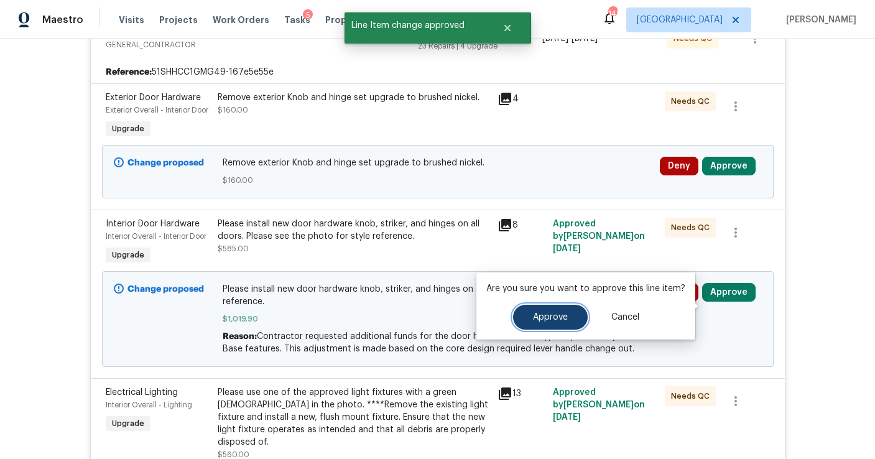
click at [559, 312] on button "Approve" at bounding box center [550, 317] width 75 height 25
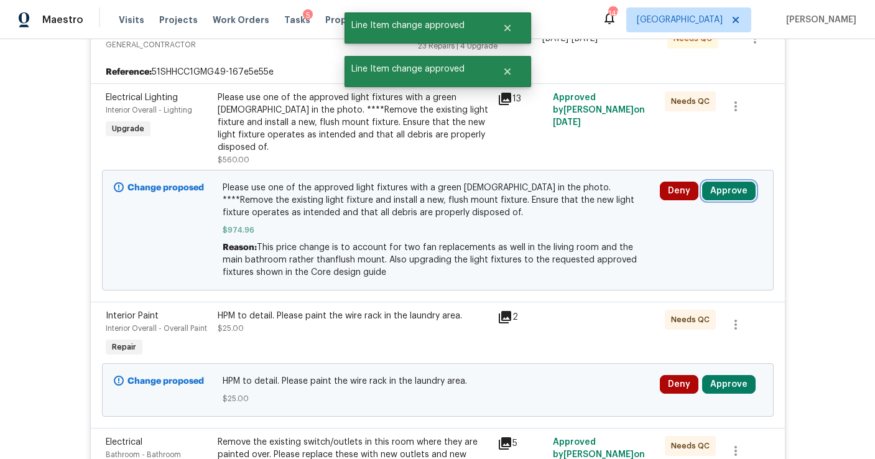
click at [721, 182] on button "Approve" at bounding box center [728, 191] width 53 height 19
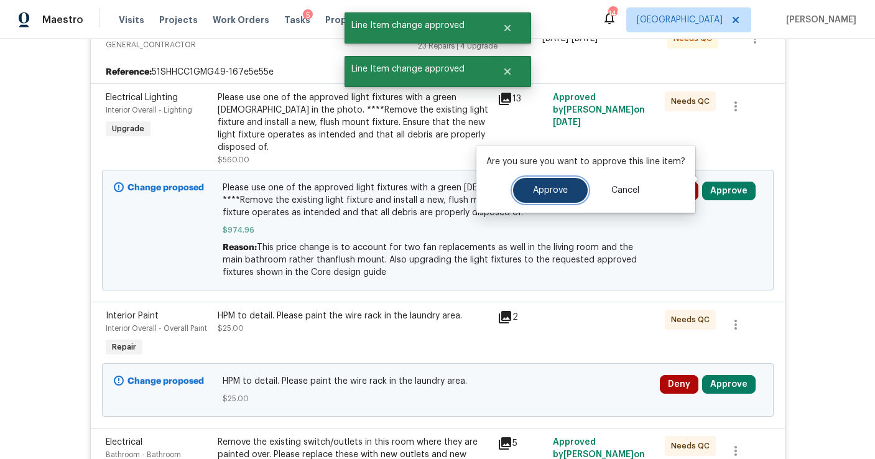
click at [565, 202] on button "Approve" at bounding box center [550, 190] width 75 height 25
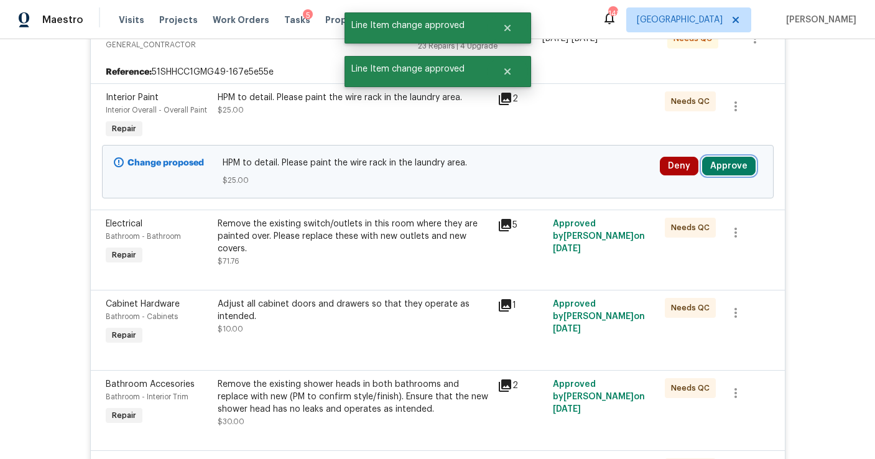
click at [731, 162] on button "Approve" at bounding box center [728, 166] width 53 height 19
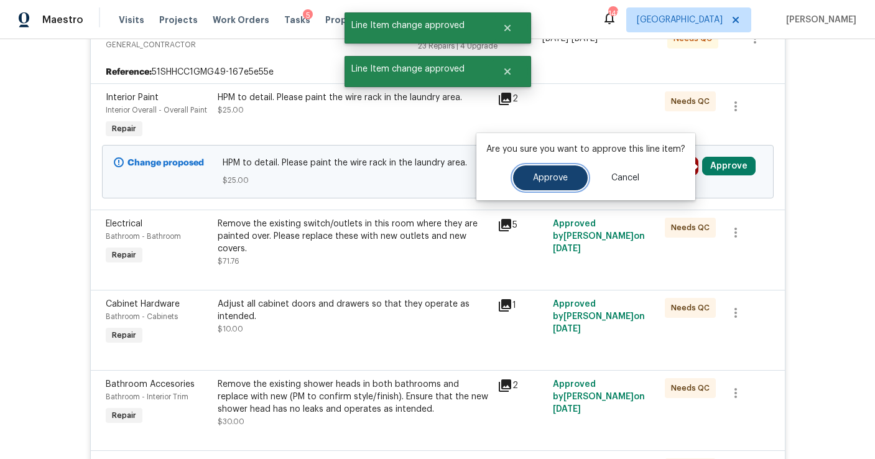
click at [580, 181] on button "Approve" at bounding box center [550, 177] width 75 height 25
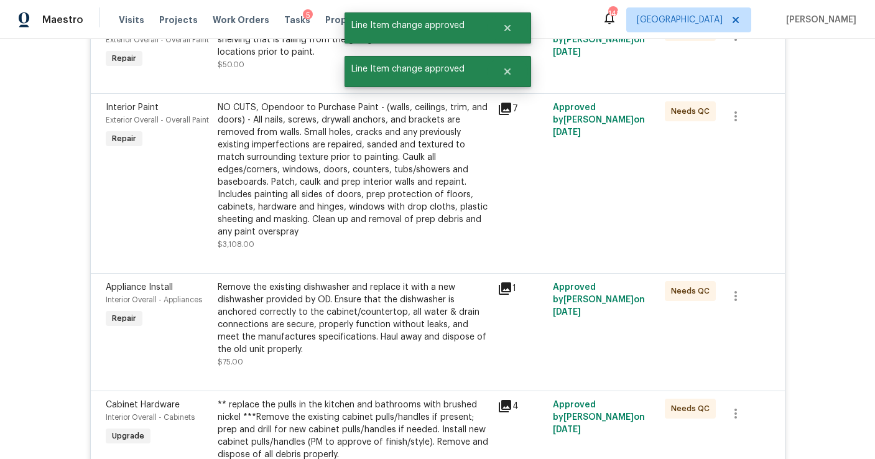
scroll to position [0, 0]
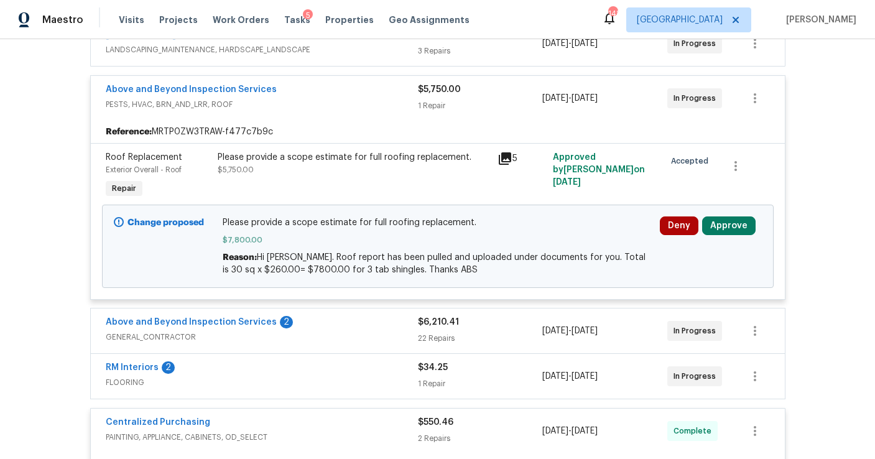
scroll to position [269, 0]
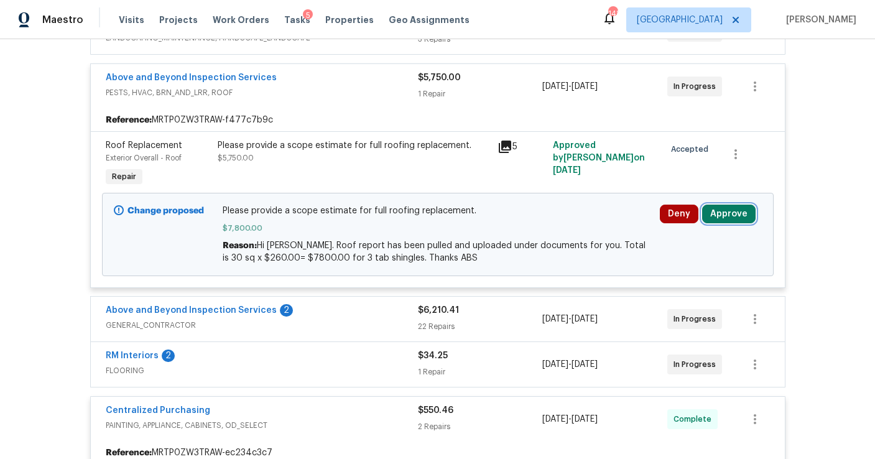
click at [718, 214] on button "Approve" at bounding box center [728, 214] width 53 height 19
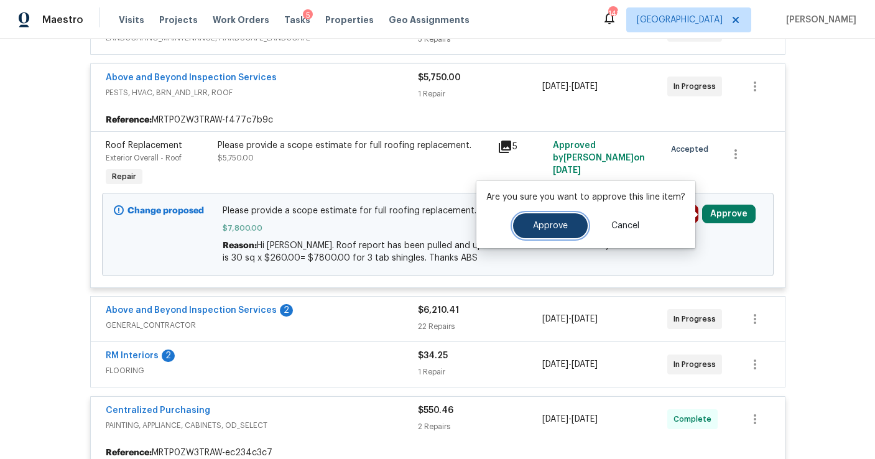
click at [577, 220] on button "Approve" at bounding box center [550, 225] width 75 height 25
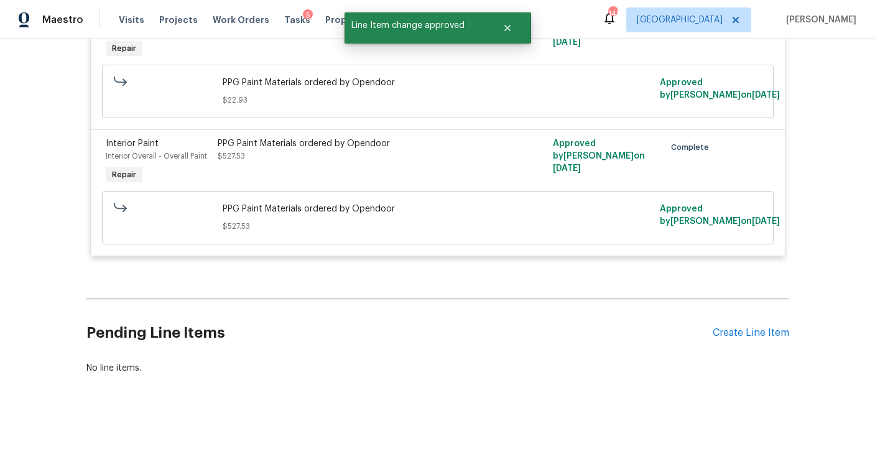
scroll to position [0, 0]
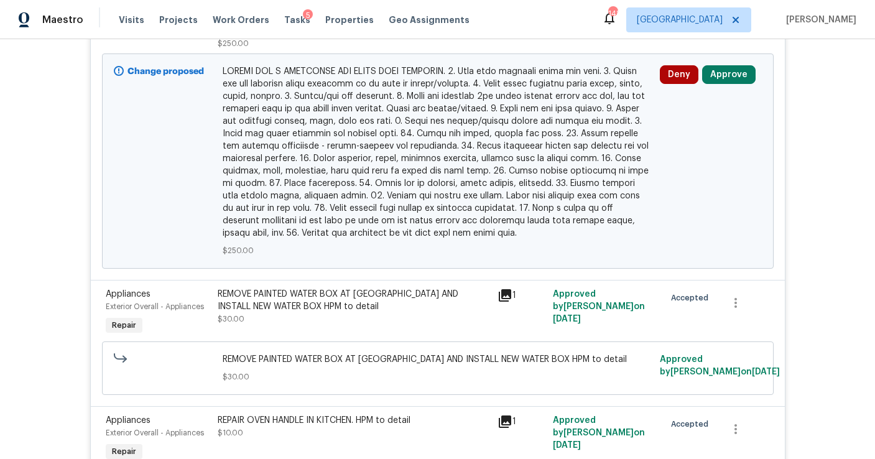
scroll to position [1292, 0]
click at [728, 83] on button "Approve" at bounding box center [728, 74] width 53 height 19
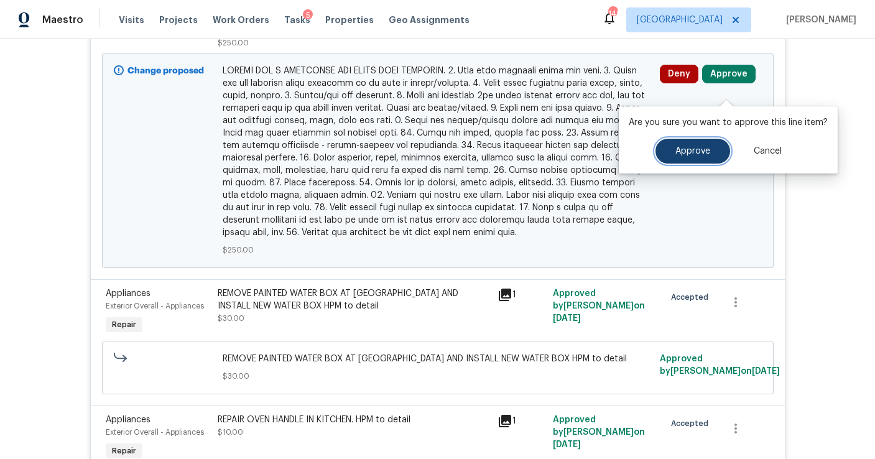
click at [689, 145] on button "Approve" at bounding box center [693, 151] width 75 height 25
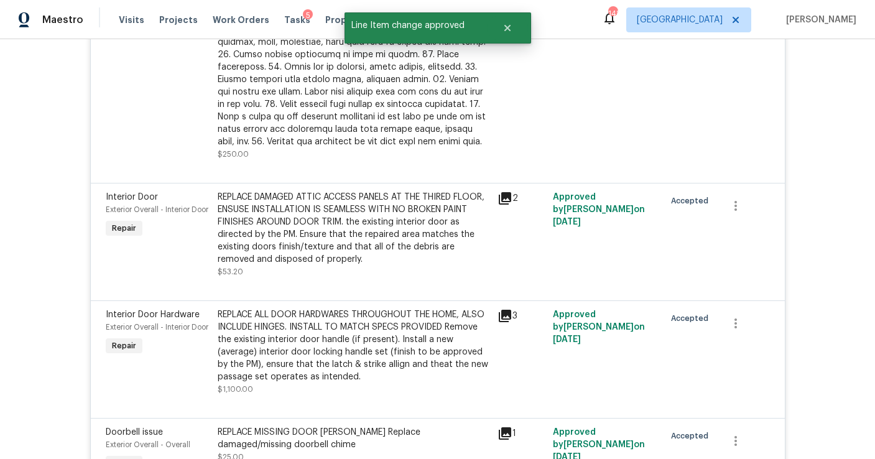
scroll to position [1572, 0]
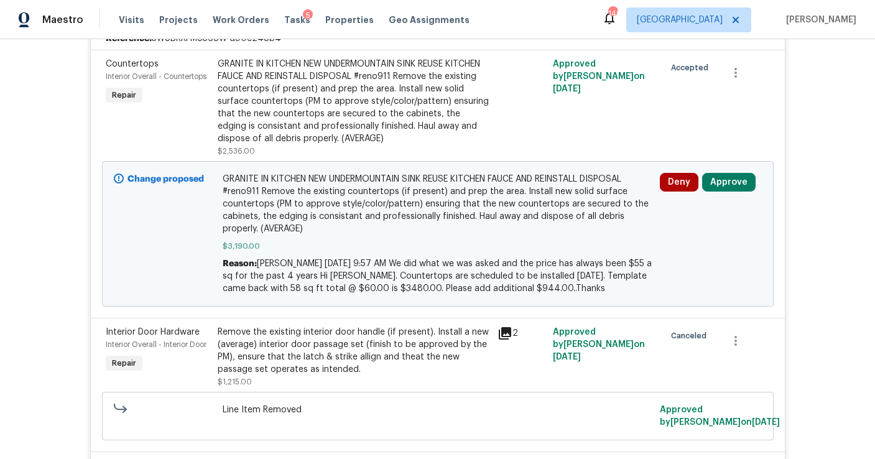
scroll to position [312, 0]
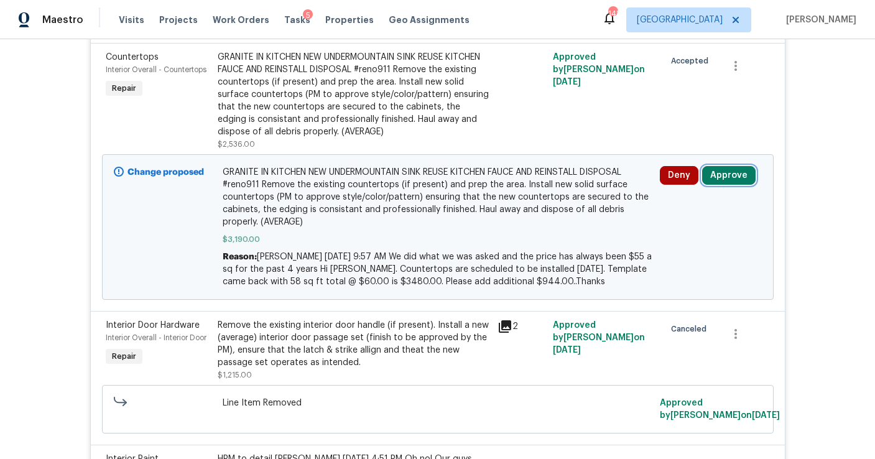
click at [724, 181] on button "Approve" at bounding box center [728, 175] width 53 height 19
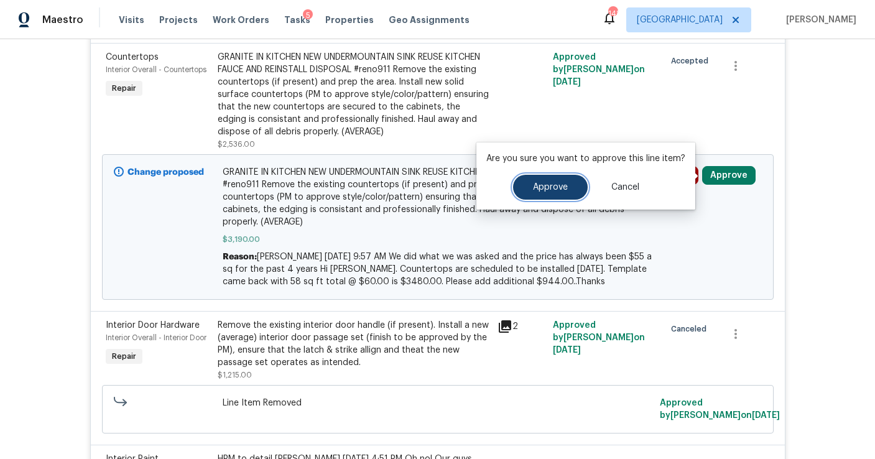
click at [576, 185] on button "Approve" at bounding box center [550, 187] width 75 height 25
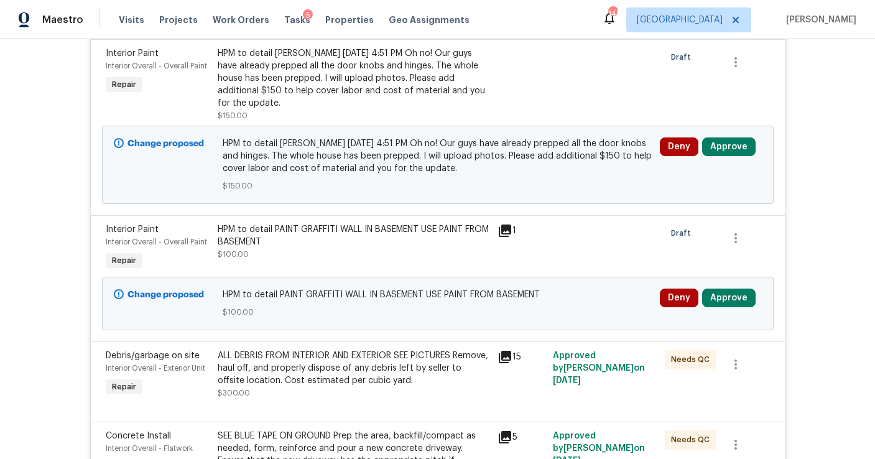
scroll to position [450, 0]
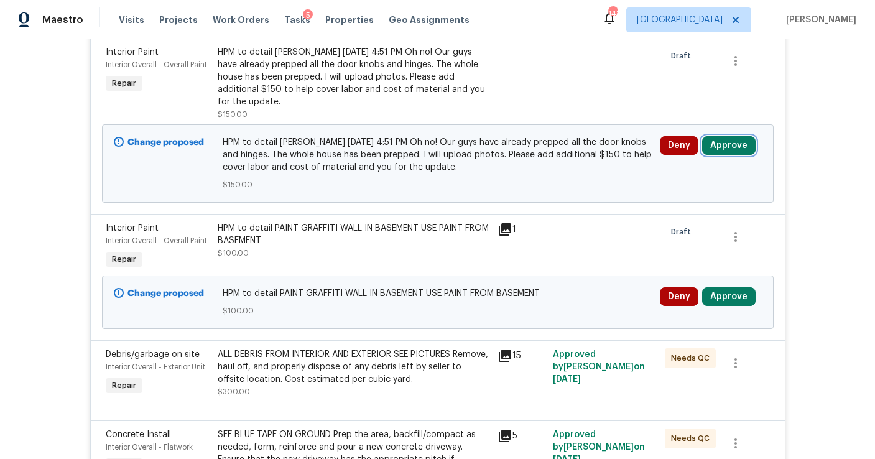
click at [715, 143] on button "Approve" at bounding box center [728, 145] width 53 height 19
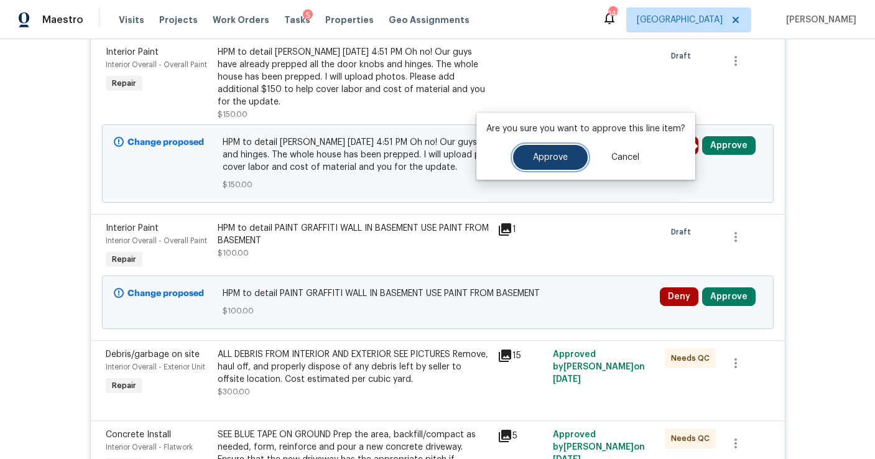
click at [541, 150] on button "Approve" at bounding box center [550, 157] width 75 height 25
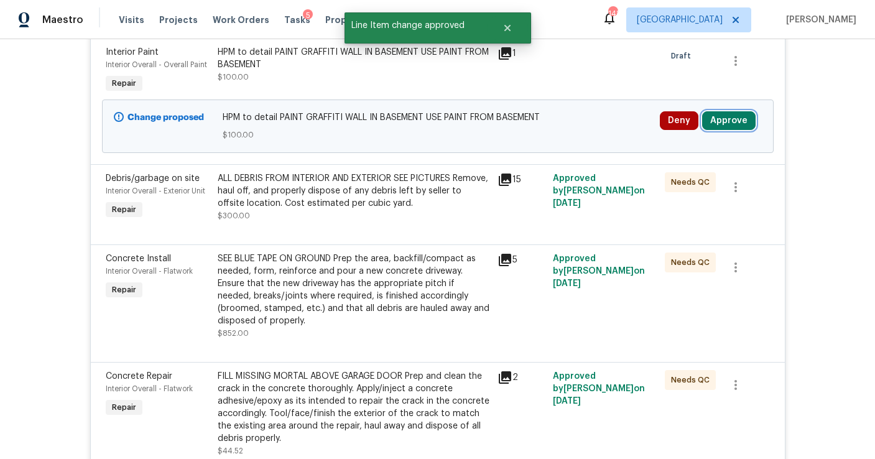
click at [713, 123] on button "Approve" at bounding box center [728, 120] width 53 height 19
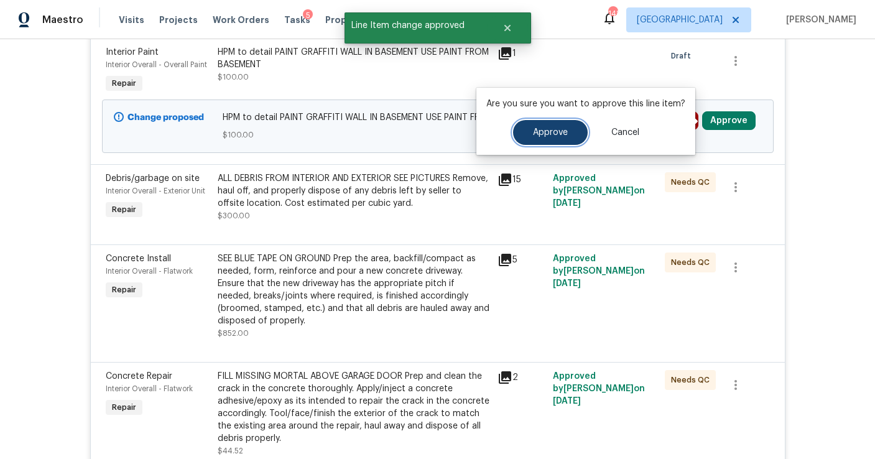
click at [562, 132] on span "Approve" at bounding box center [550, 132] width 35 height 9
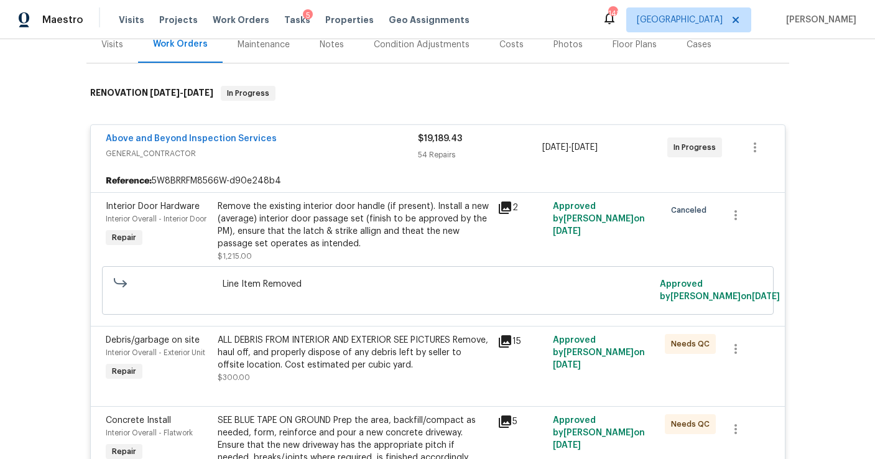
scroll to position [0, 0]
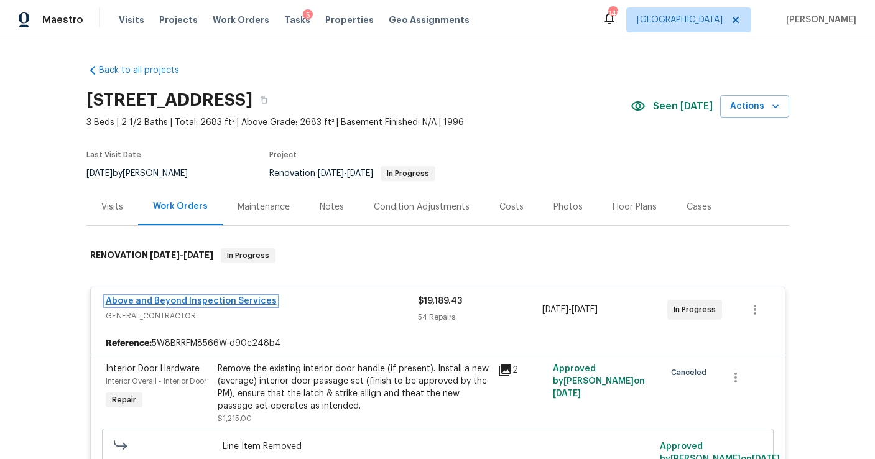
click at [185, 302] on link "Above and Beyond Inspection Services" at bounding box center [191, 301] width 171 height 9
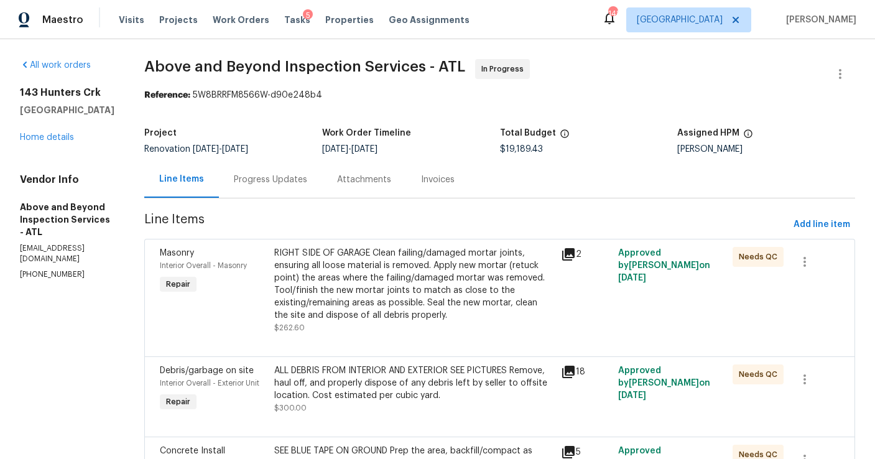
click at [297, 185] on div "Progress Updates" at bounding box center [270, 180] width 73 height 12
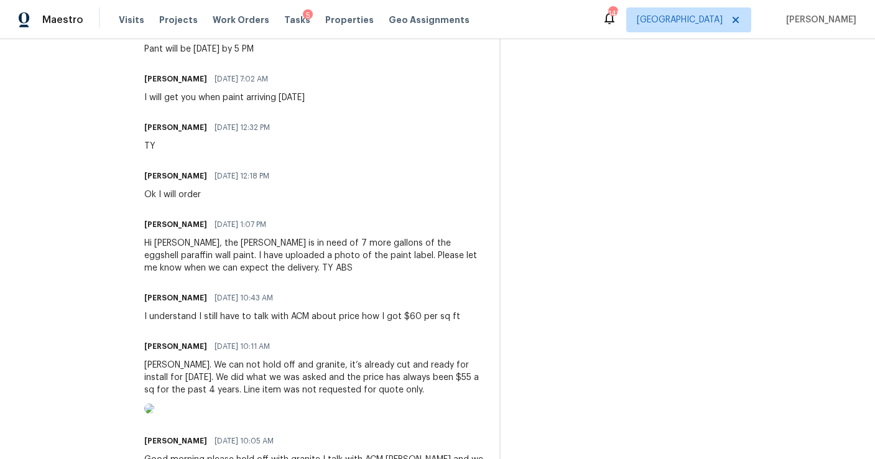
scroll to position [805, 0]
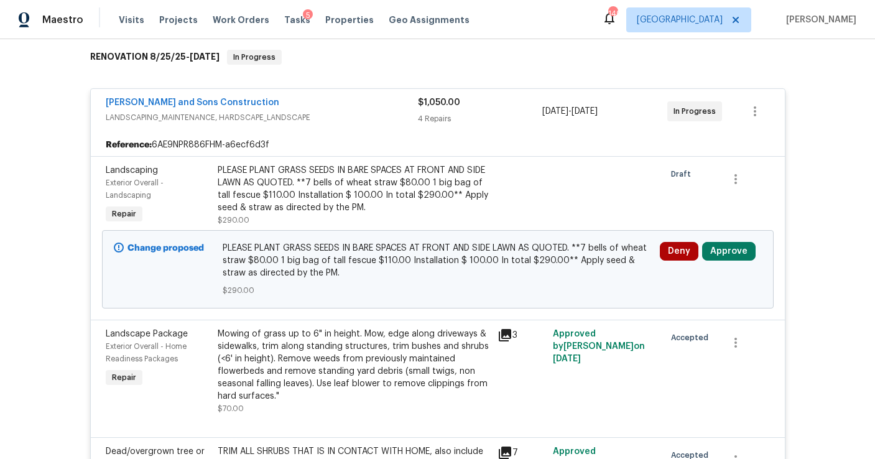
scroll to position [227, 0]
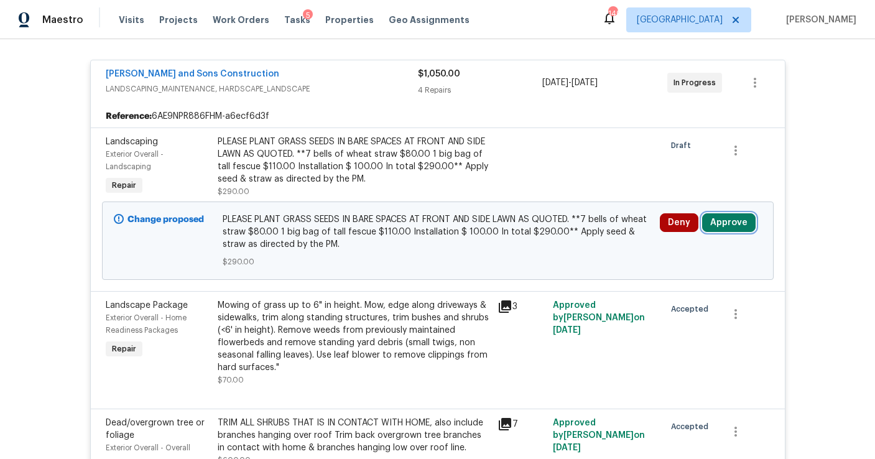
click at [715, 227] on button "Approve" at bounding box center [728, 222] width 53 height 19
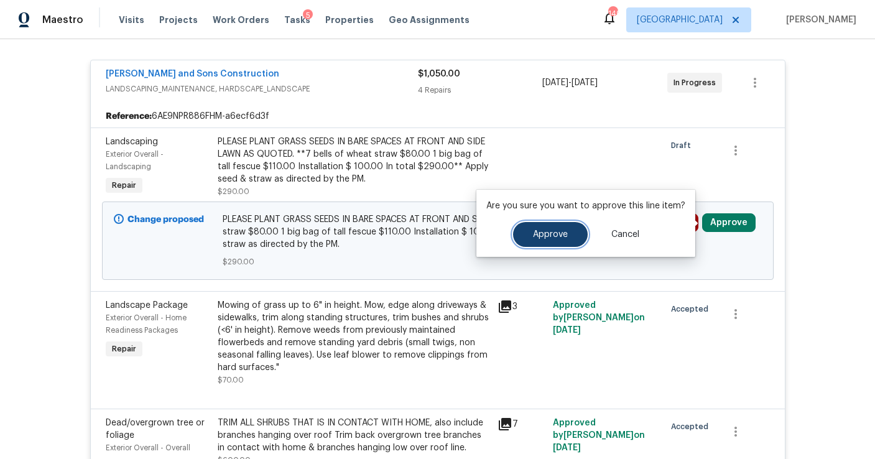
click at [565, 240] on button "Approve" at bounding box center [550, 234] width 75 height 25
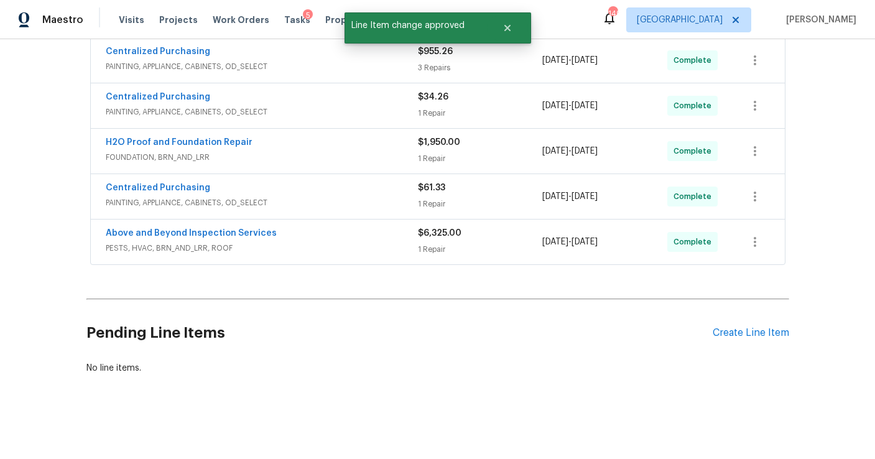
scroll to position [0, 0]
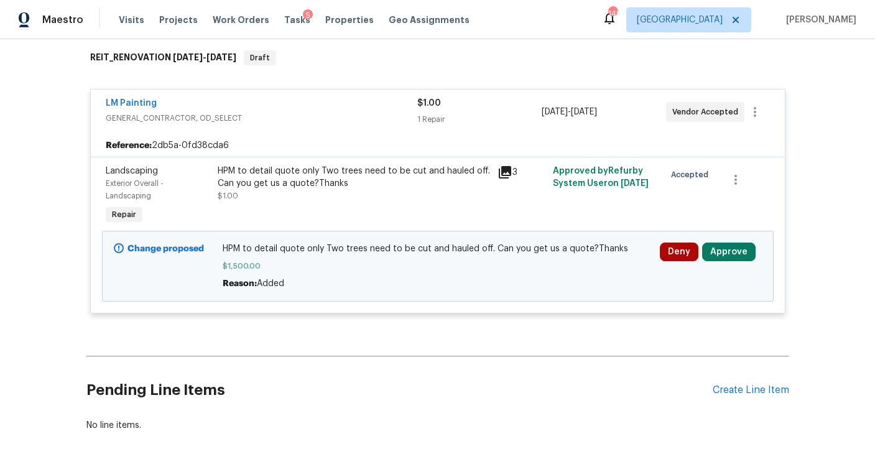
scroll to position [256, 0]
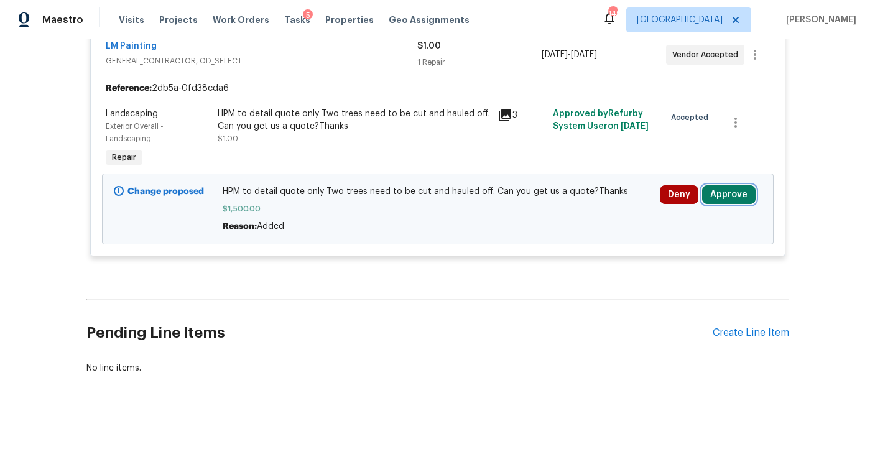
click at [713, 200] on button "Approve" at bounding box center [728, 194] width 53 height 19
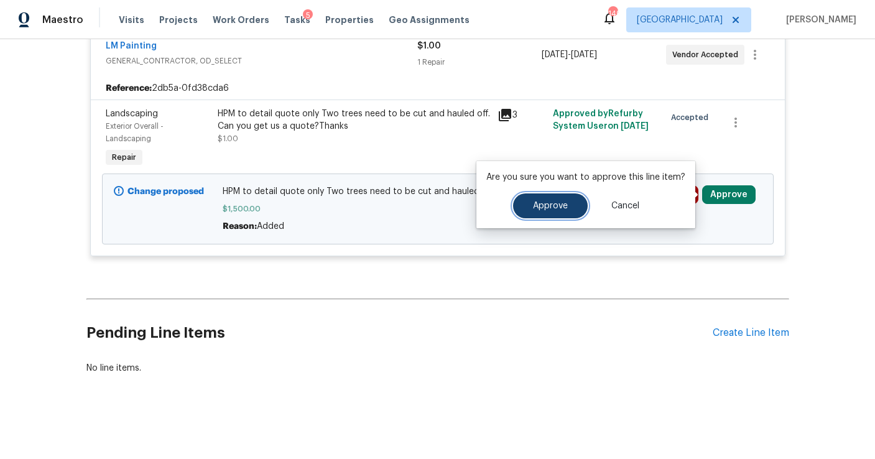
click at [541, 209] on span "Approve" at bounding box center [550, 206] width 35 height 9
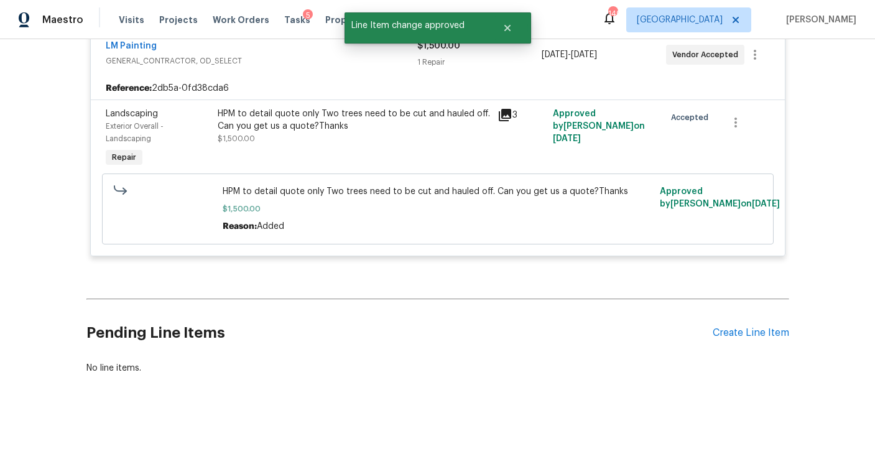
scroll to position [0, 0]
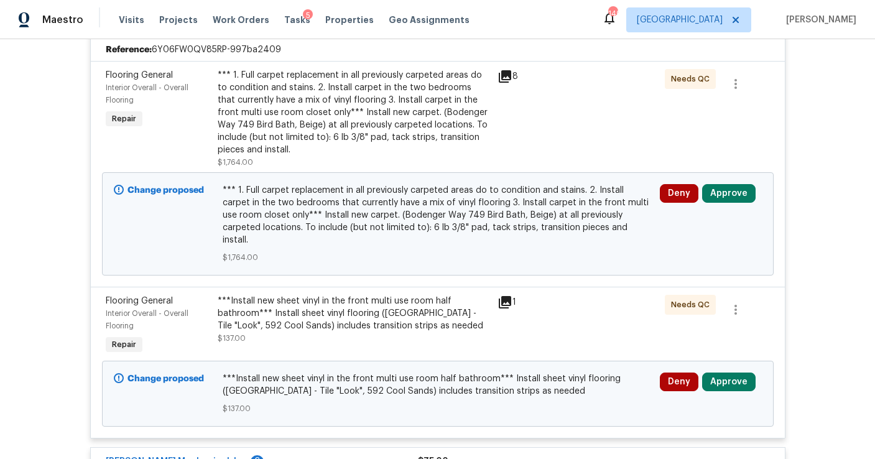
scroll to position [300, 0]
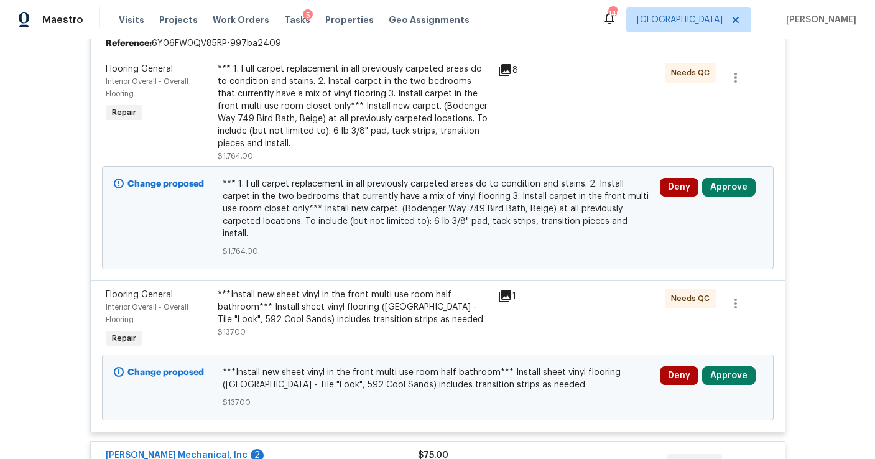
click at [714, 197] on div "Deny Approve" at bounding box center [710, 217] width 109 height 87
click at [716, 187] on button "Approve" at bounding box center [728, 187] width 53 height 19
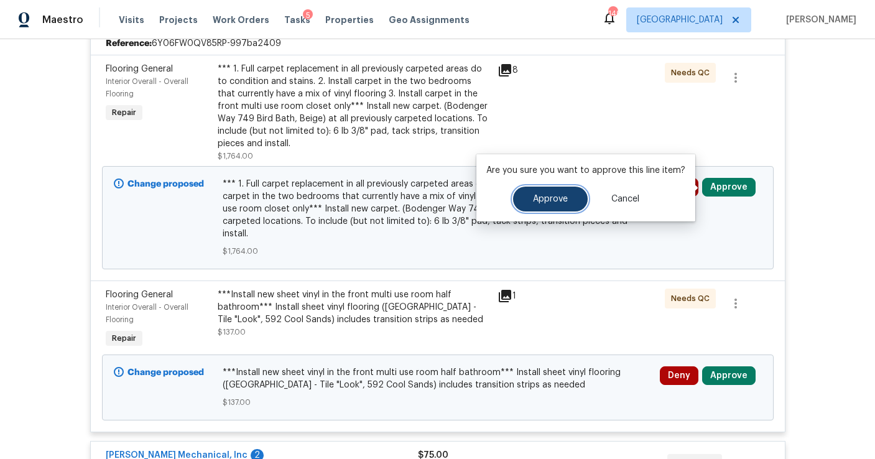
click at [514, 205] on button "Approve" at bounding box center [550, 199] width 75 height 25
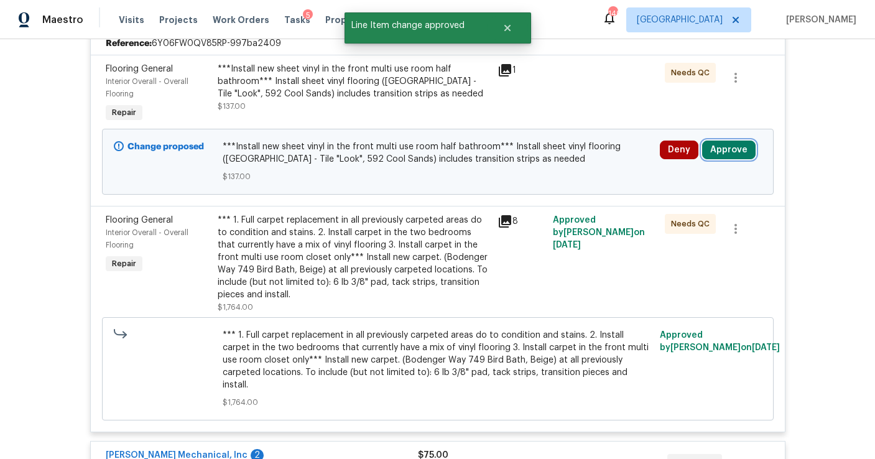
click at [719, 152] on button "Approve" at bounding box center [728, 150] width 53 height 19
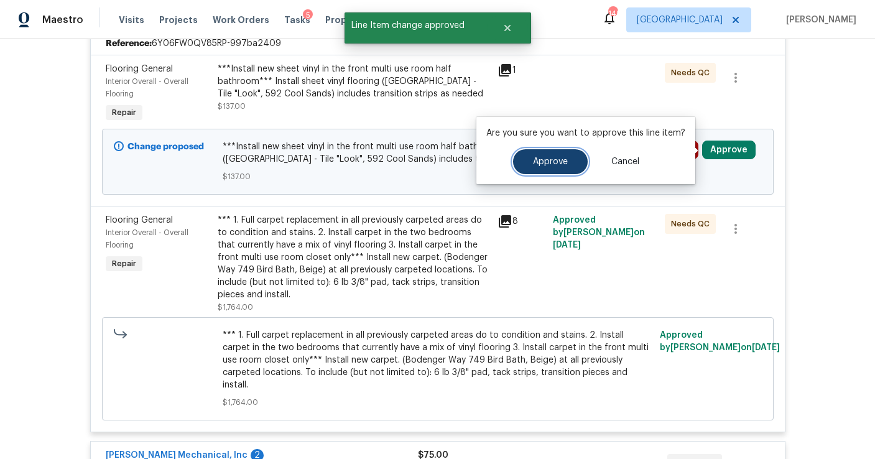
click at [555, 168] on button "Approve" at bounding box center [550, 161] width 75 height 25
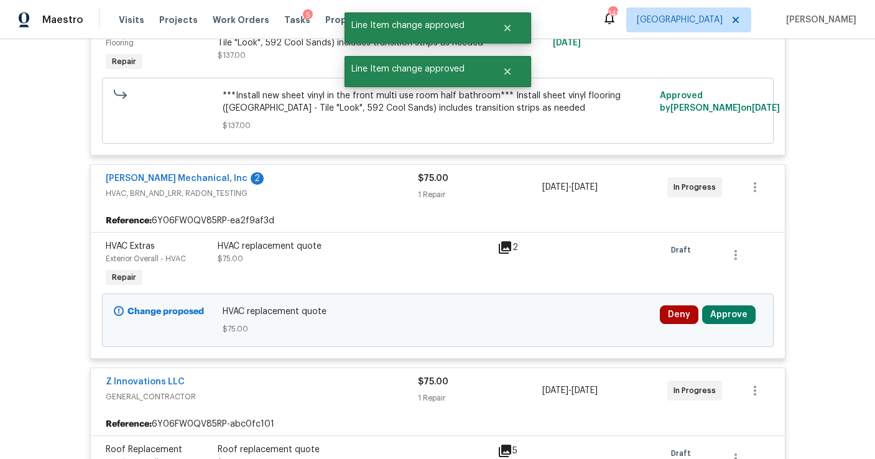
scroll to position [759, 0]
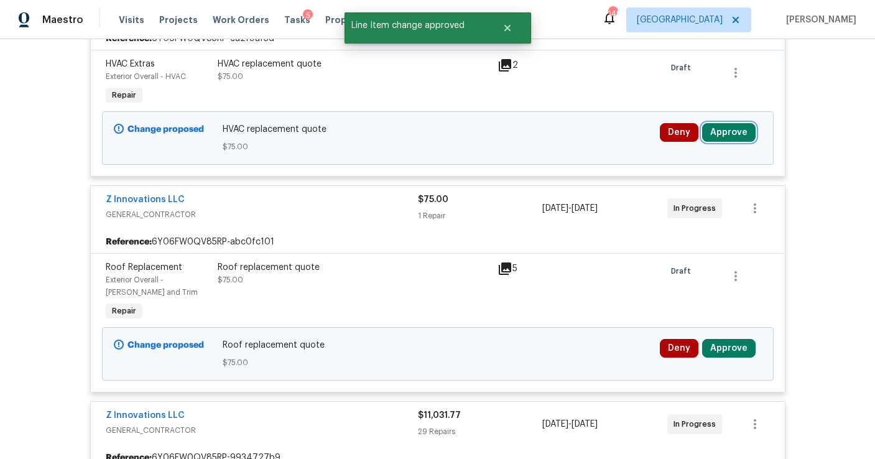
click at [727, 124] on button "Approve" at bounding box center [728, 132] width 53 height 19
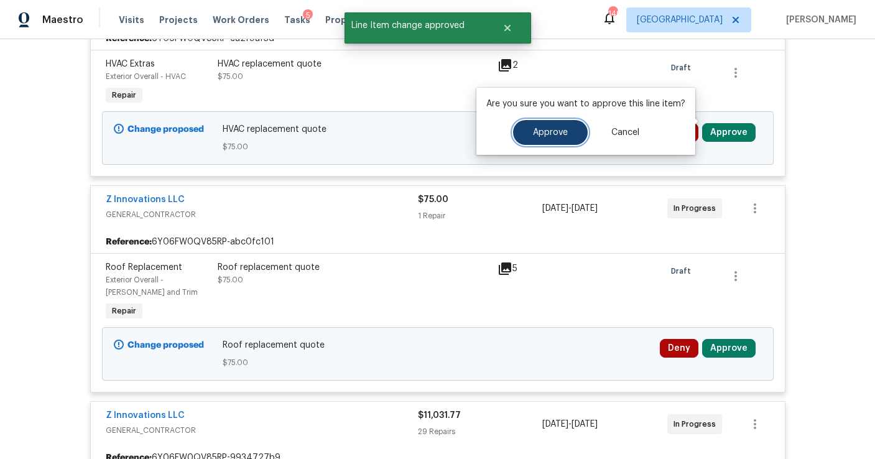
click at [585, 134] on button "Approve" at bounding box center [550, 132] width 75 height 25
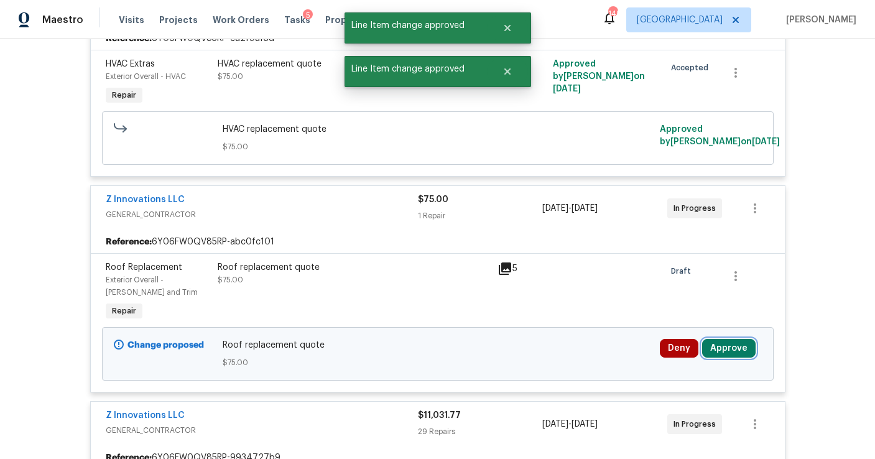
click at [715, 341] on button "Approve" at bounding box center [728, 348] width 53 height 19
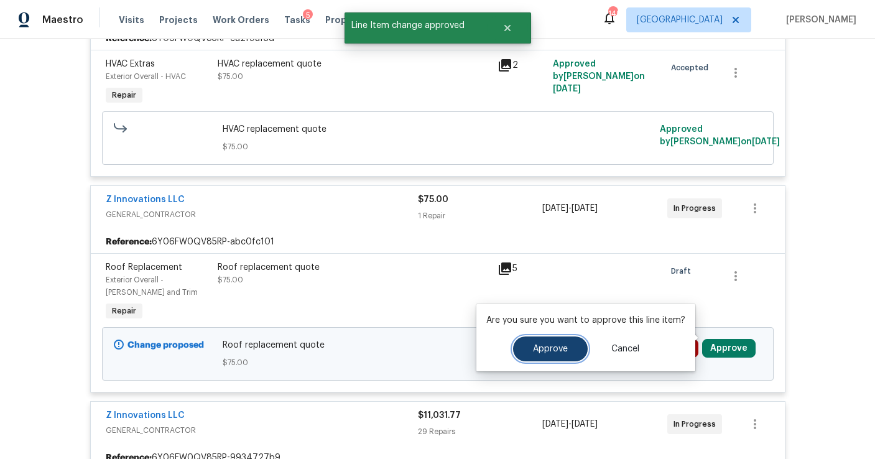
click at [580, 349] on button "Approve" at bounding box center [550, 348] width 75 height 25
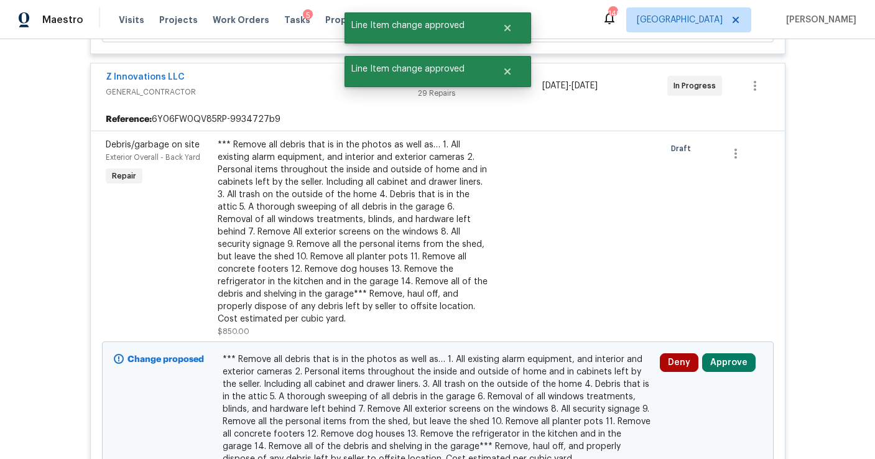
scroll to position [1110, 0]
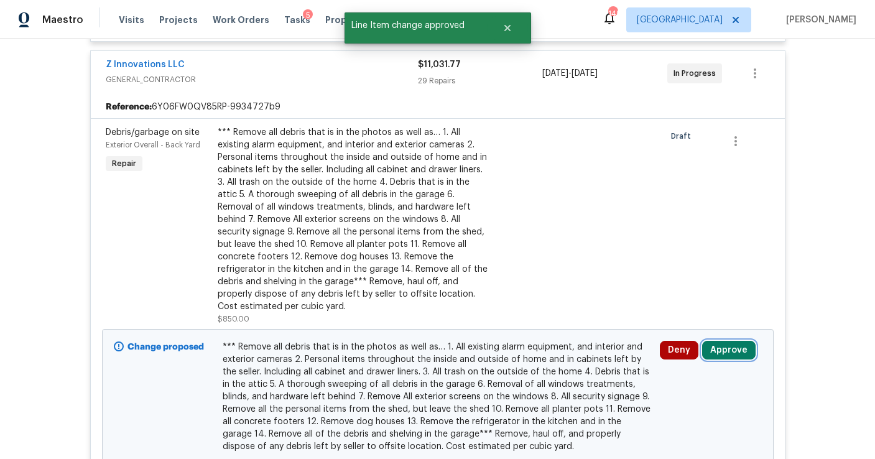
click at [722, 341] on button "Approve" at bounding box center [728, 350] width 53 height 19
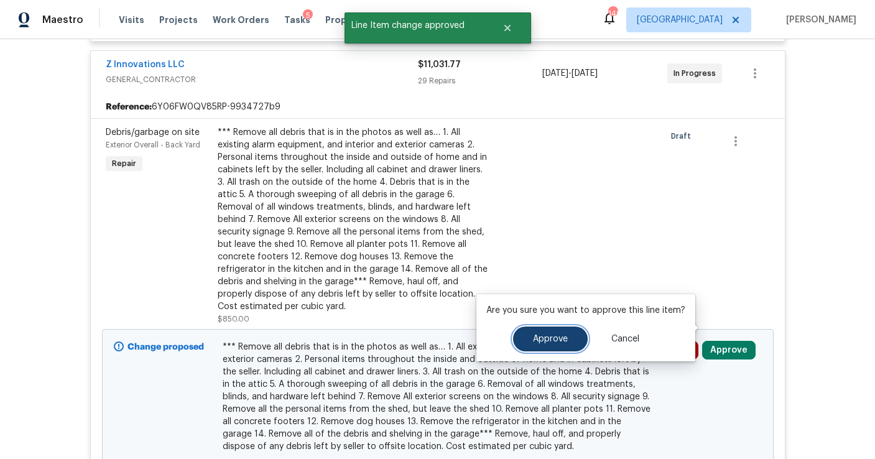
click at [557, 341] on span "Approve" at bounding box center [550, 339] width 35 height 9
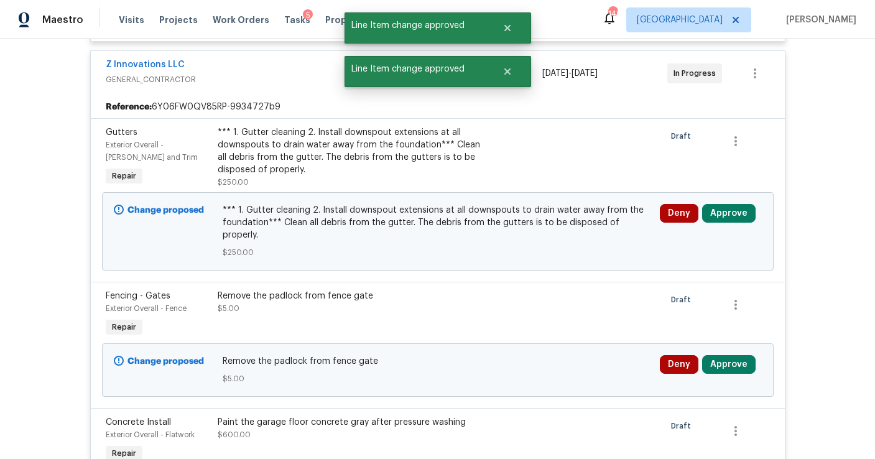
scroll to position [1225, 0]
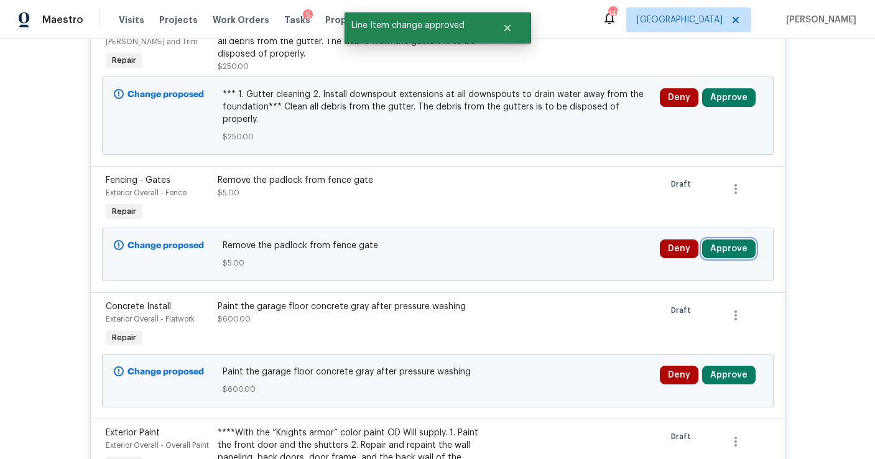
click at [718, 239] on button "Approve" at bounding box center [728, 248] width 53 height 19
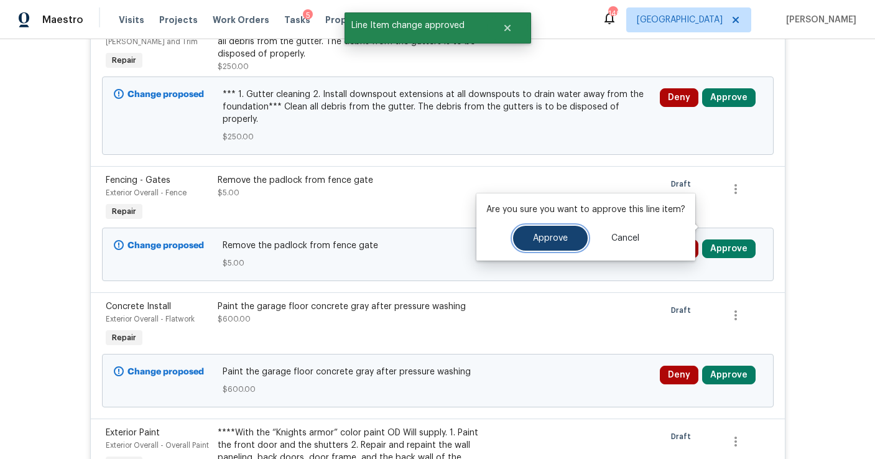
click at [539, 249] on button "Approve" at bounding box center [550, 238] width 75 height 25
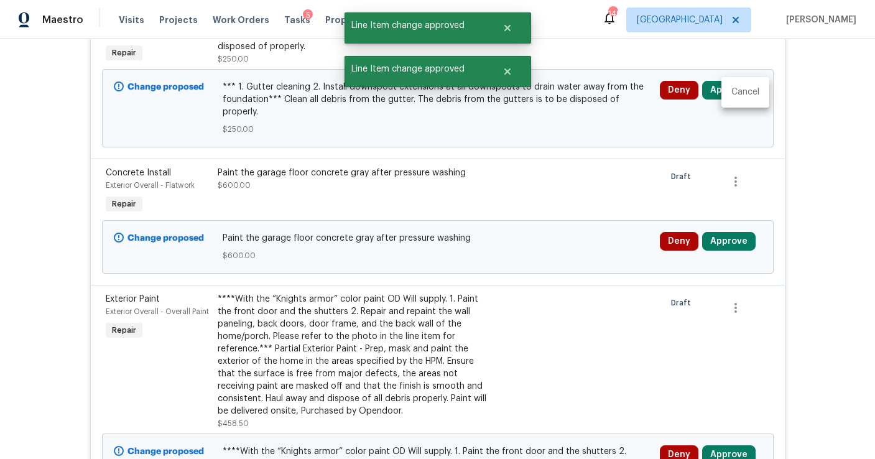
scroll to position [7291, 0]
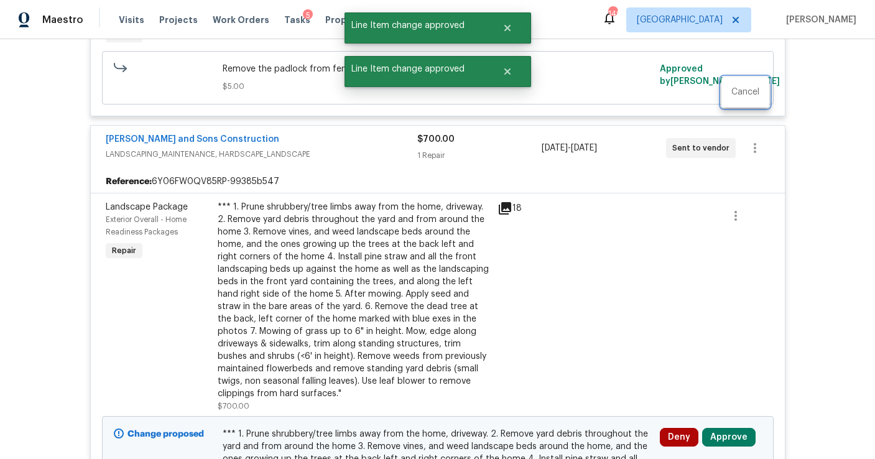
click at [677, 136] on div at bounding box center [437, 229] width 875 height 459
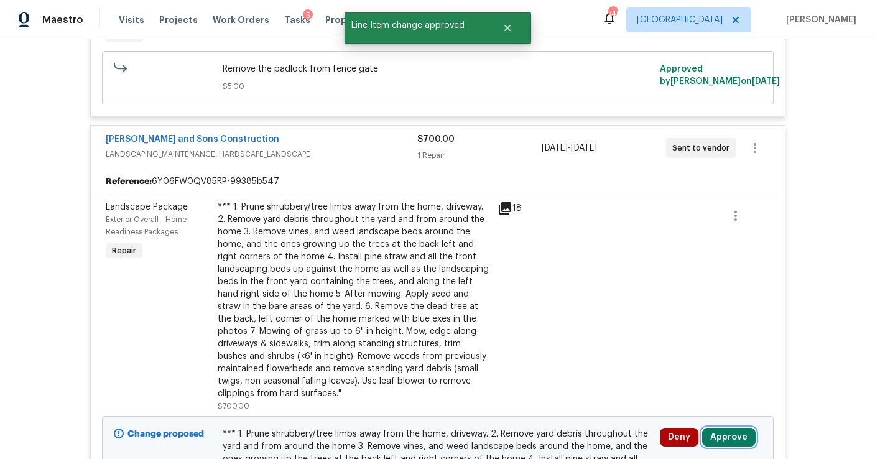
click at [727, 428] on button "Approve" at bounding box center [728, 437] width 53 height 19
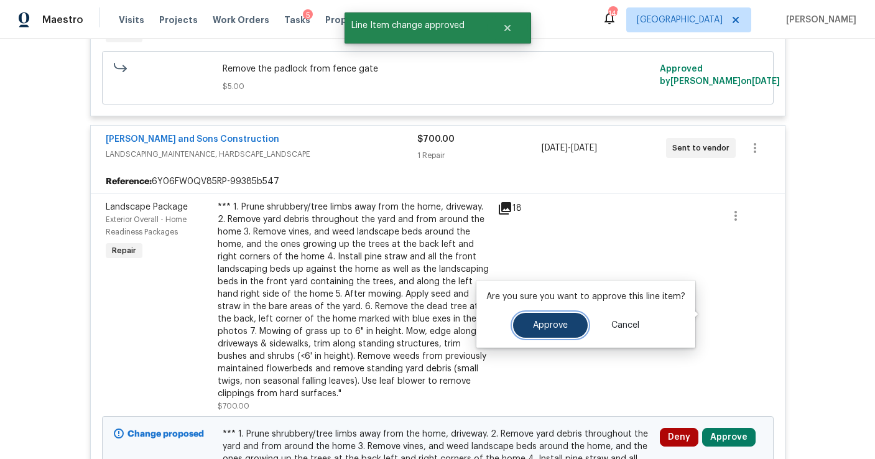
click at [566, 331] on button "Approve" at bounding box center [550, 325] width 75 height 25
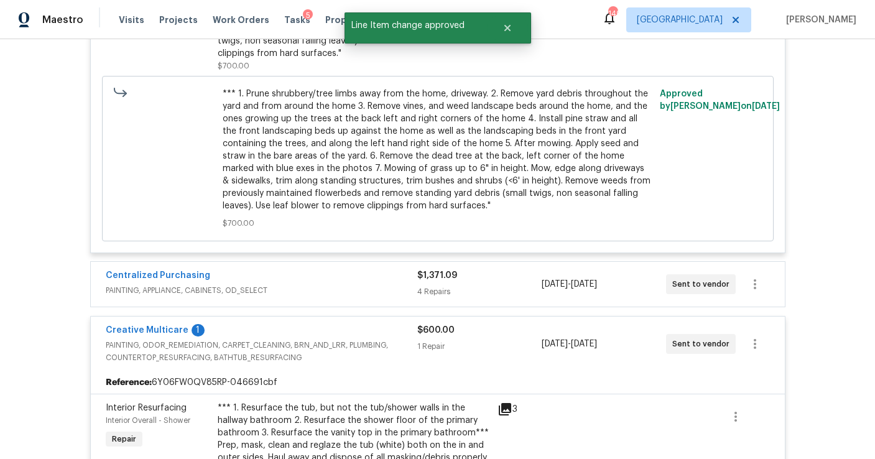
scroll to position [7643, 0]
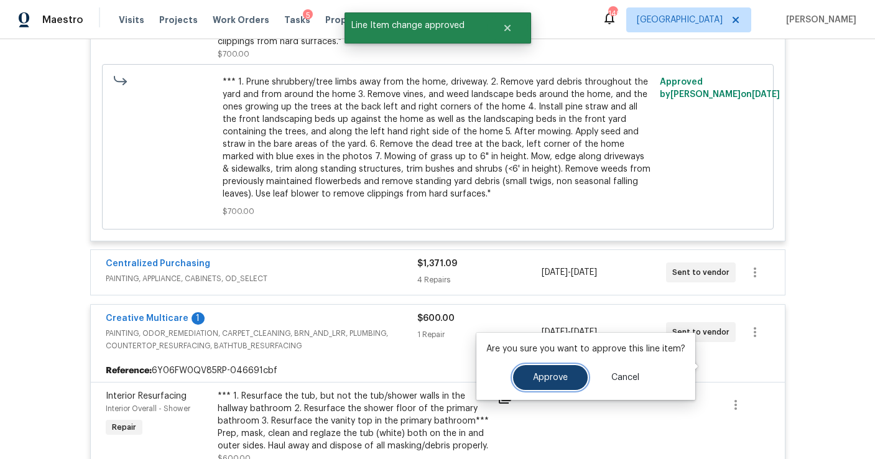
click at [564, 384] on button "Approve" at bounding box center [550, 377] width 75 height 25
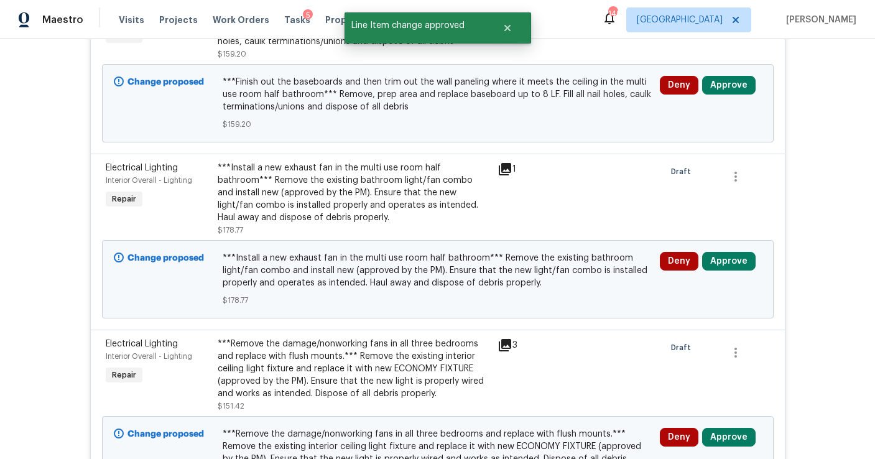
scroll to position [5258, 0]
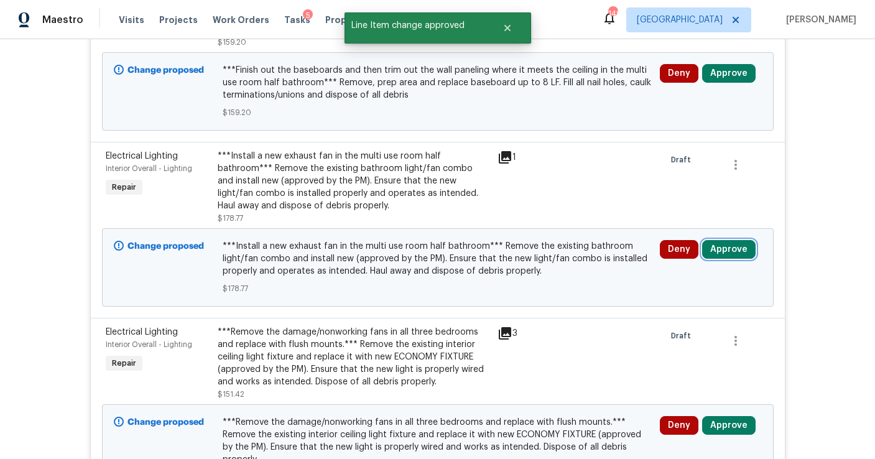
click at [731, 240] on button "Approve" at bounding box center [728, 249] width 53 height 19
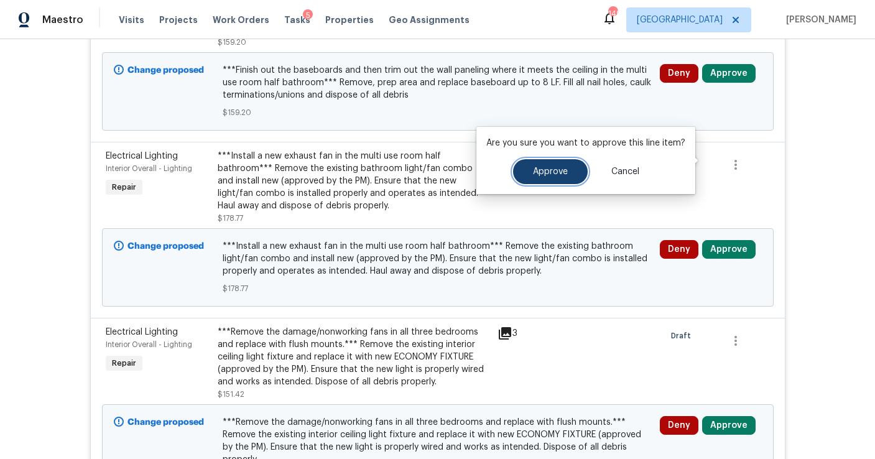
click at [560, 178] on button "Approve" at bounding box center [550, 171] width 75 height 25
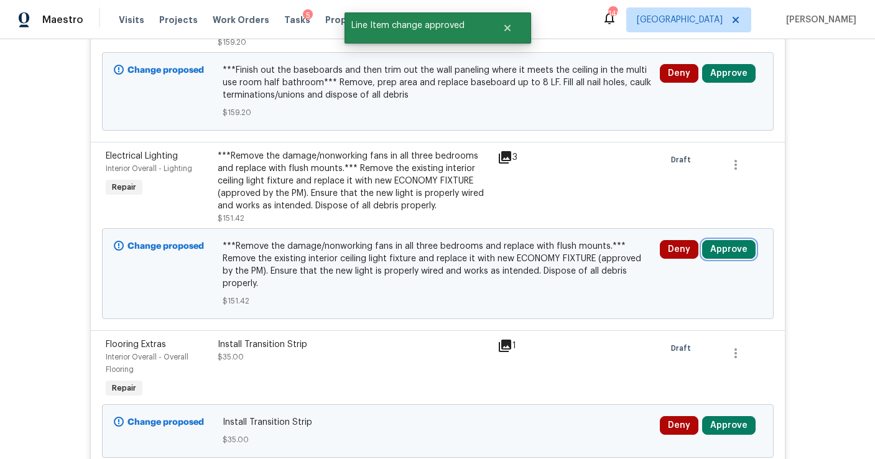
click at [715, 240] on button "Approve" at bounding box center [728, 249] width 53 height 19
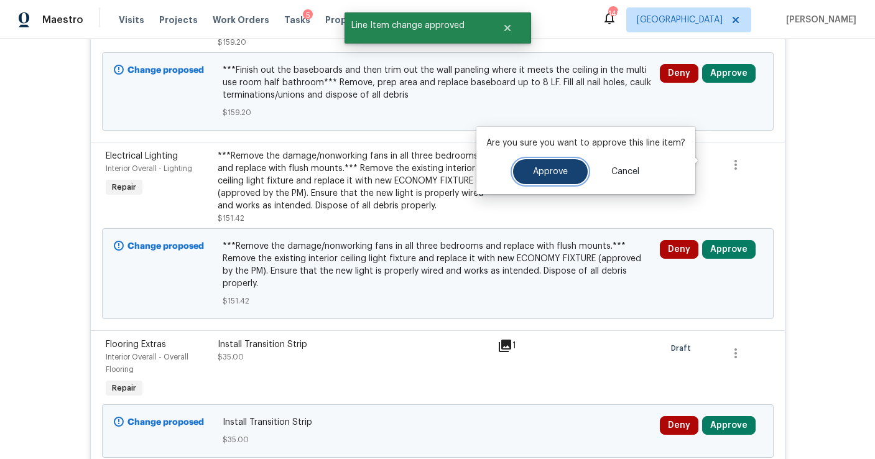
click at [534, 181] on button "Approve" at bounding box center [550, 171] width 75 height 25
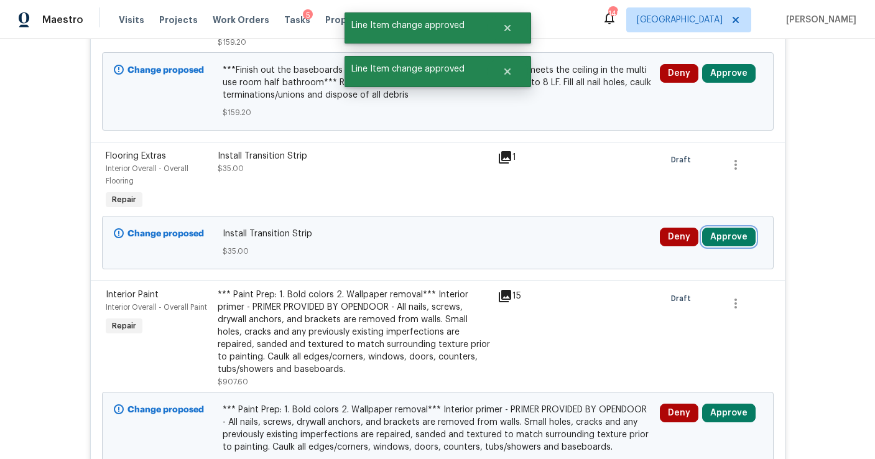
click at [734, 228] on button "Approve" at bounding box center [728, 237] width 53 height 19
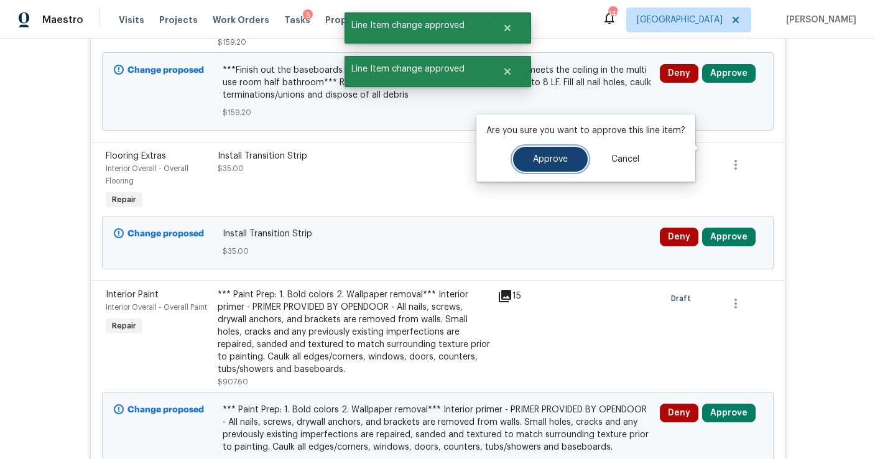
click at [560, 158] on span "Approve" at bounding box center [550, 159] width 35 height 9
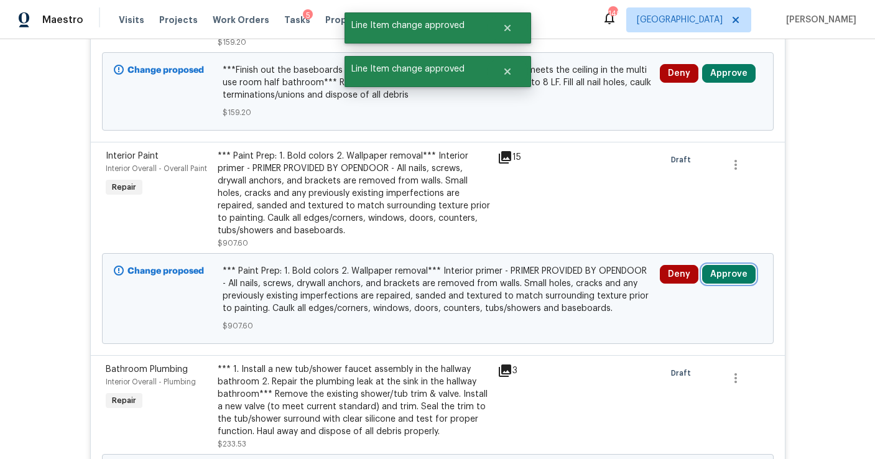
click at [718, 265] on button "Approve" at bounding box center [728, 274] width 53 height 19
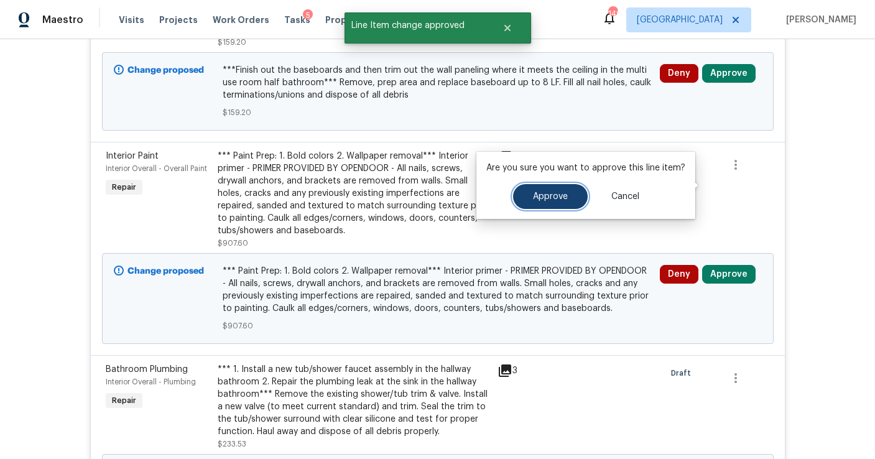
click at [545, 189] on button "Approve" at bounding box center [550, 196] width 75 height 25
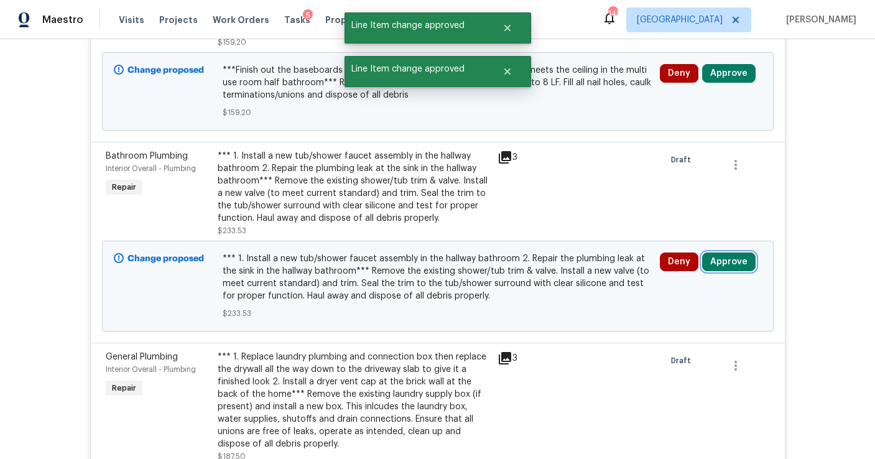
click at [715, 253] on button "Approve" at bounding box center [728, 262] width 53 height 19
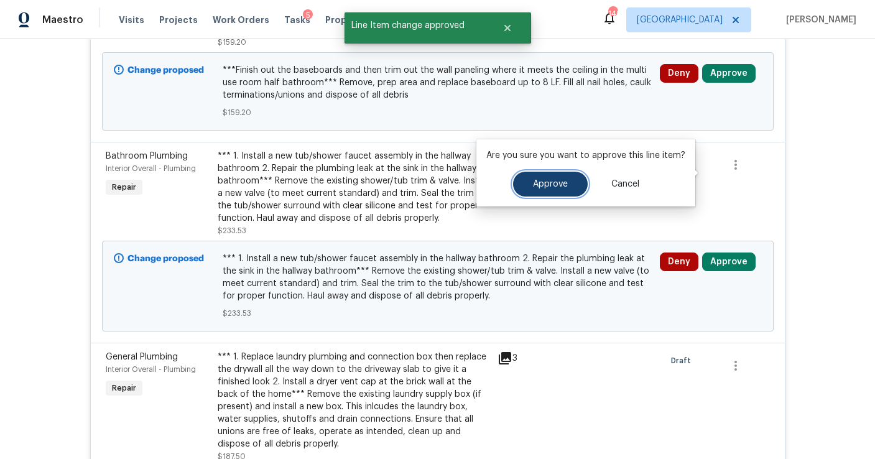
click at [559, 178] on button "Approve" at bounding box center [550, 184] width 75 height 25
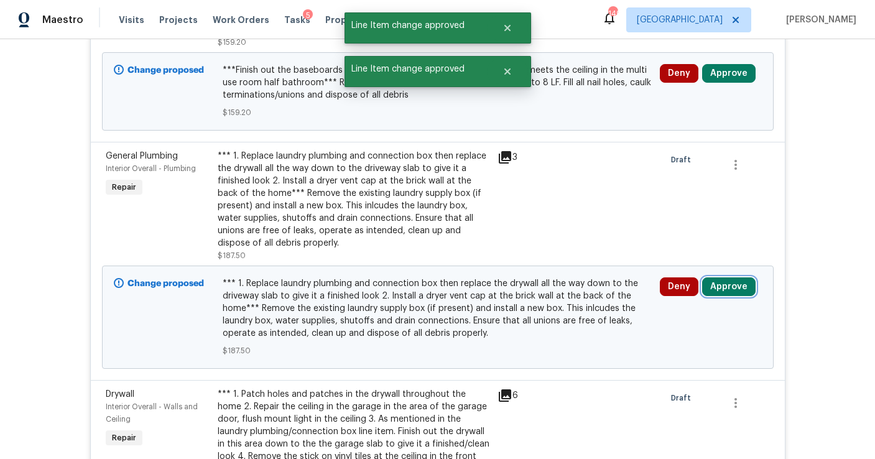
click at [725, 277] on button "Approve" at bounding box center [728, 286] width 53 height 19
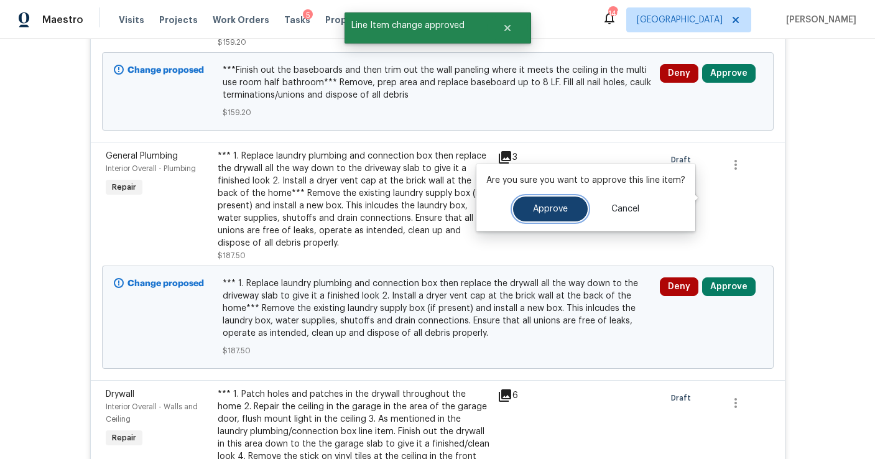
click at [565, 203] on button "Approve" at bounding box center [550, 209] width 75 height 25
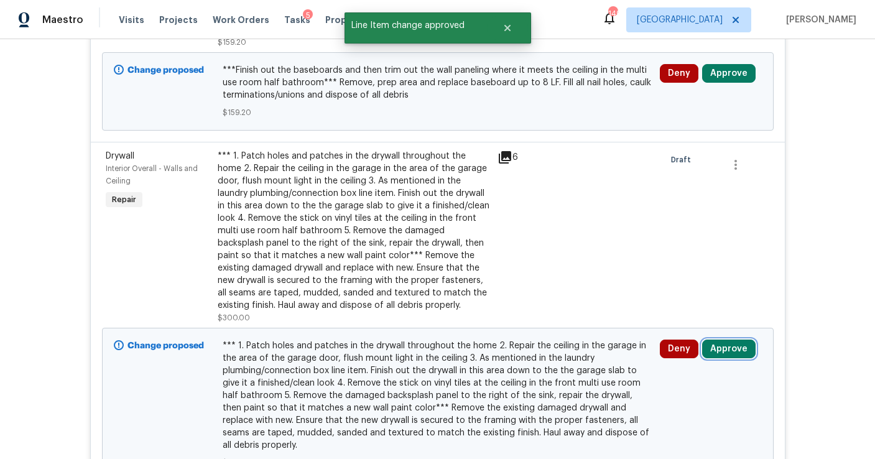
click at [723, 340] on button "Approve" at bounding box center [728, 349] width 53 height 19
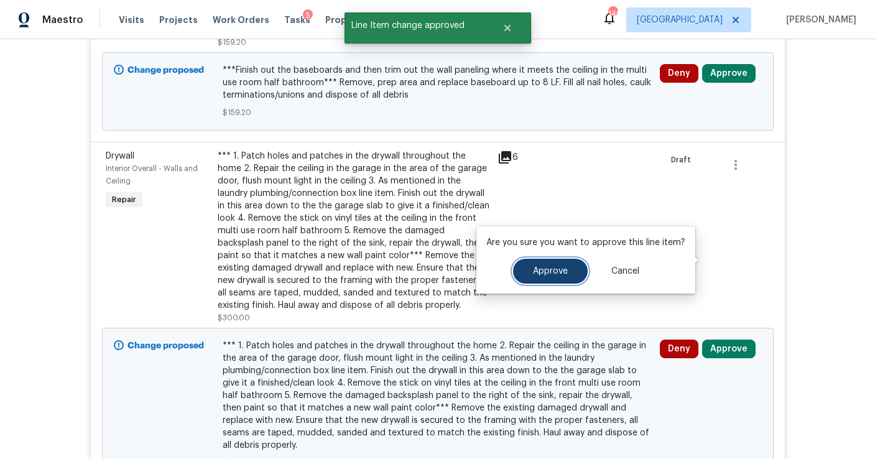
click at [554, 267] on span "Approve" at bounding box center [550, 271] width 35 height 9
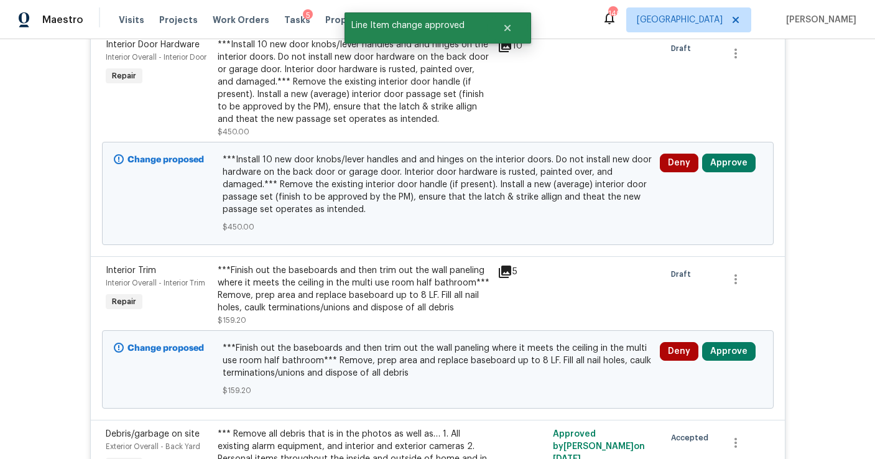
scroll to position [4961, 0]
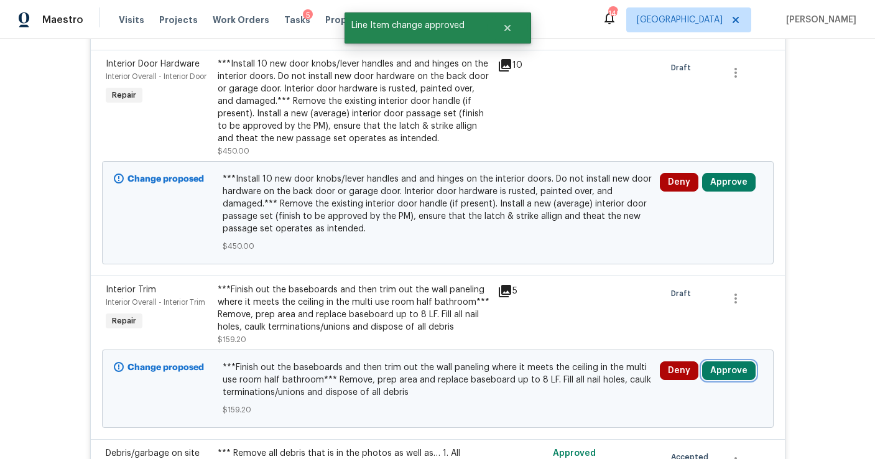
click at [733, 361] on button "Approve" at bounding box center [728, 370] width 53 height 19
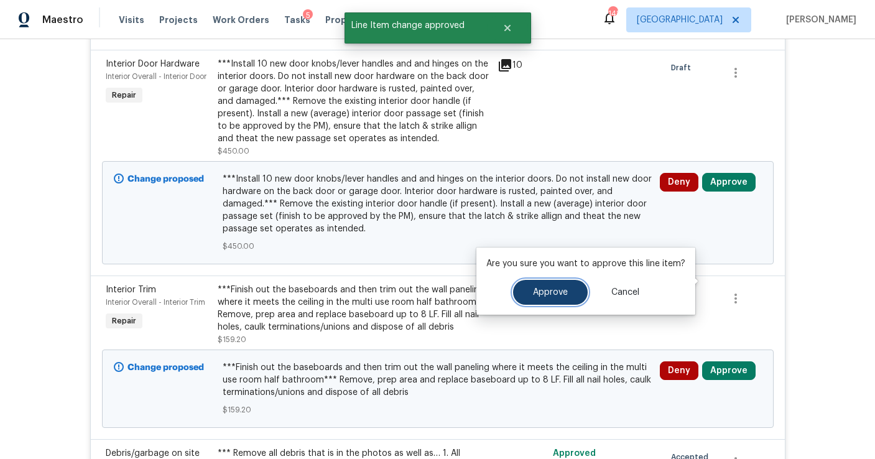
click at [539, 290] on span "Approve" at bounding box center [550, 292] width 35 height 9
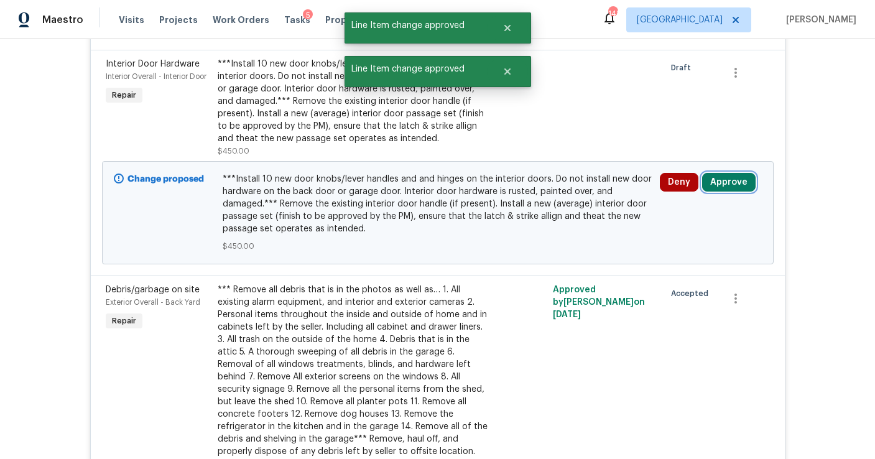
click at [724, 173] on button "Approve" at bounding box center [728, 182] width 53 height 19
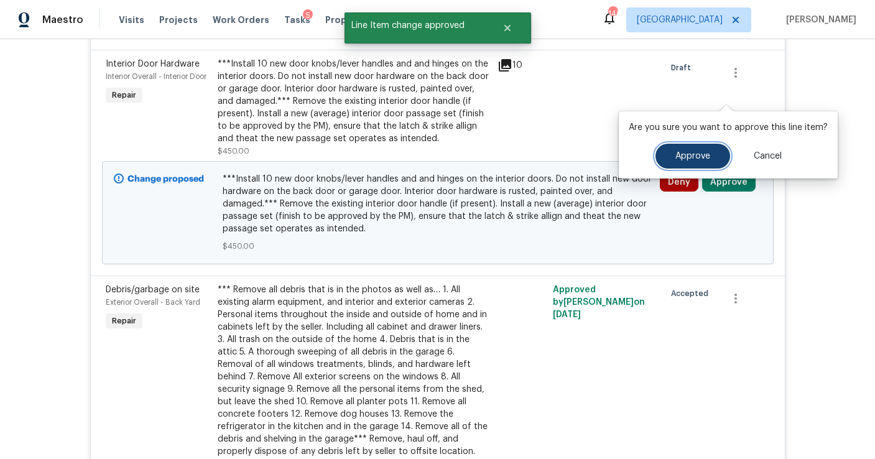
click at [693, 164] on button "Approve" at bounding box center [693, 156] width 75 height 25
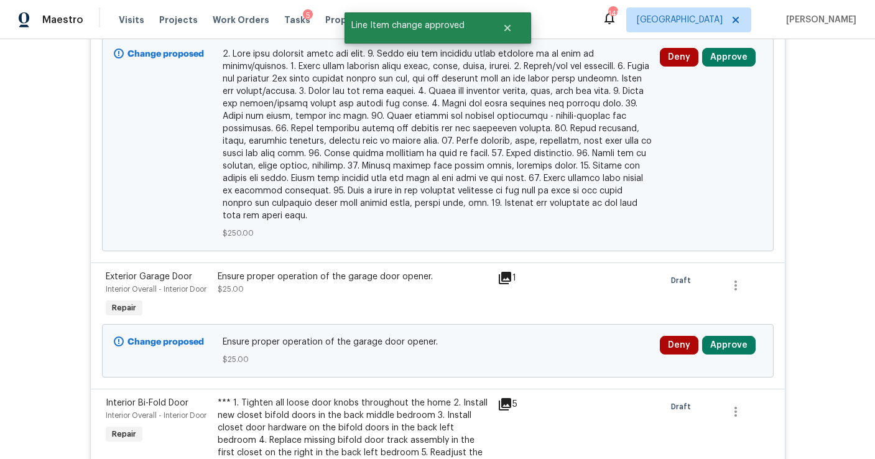
scroll to position [4272, 0]
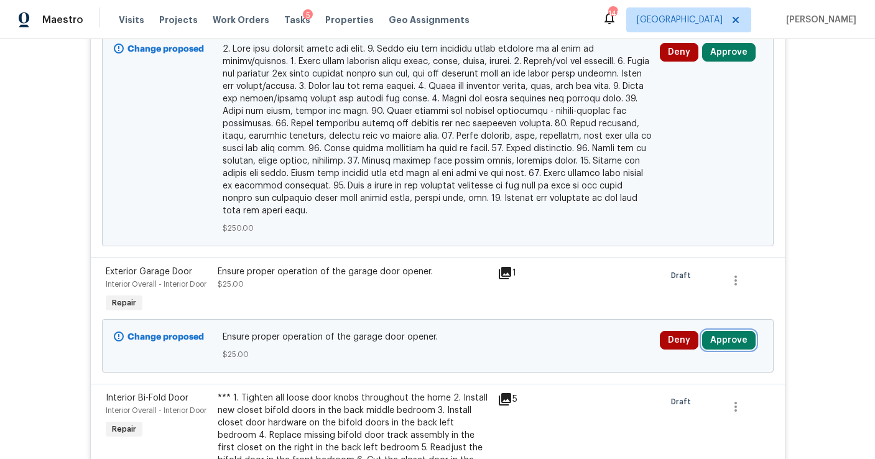
click at [721, 331] on button "Approve" at bounding box center [728, 340] width 53 height 19
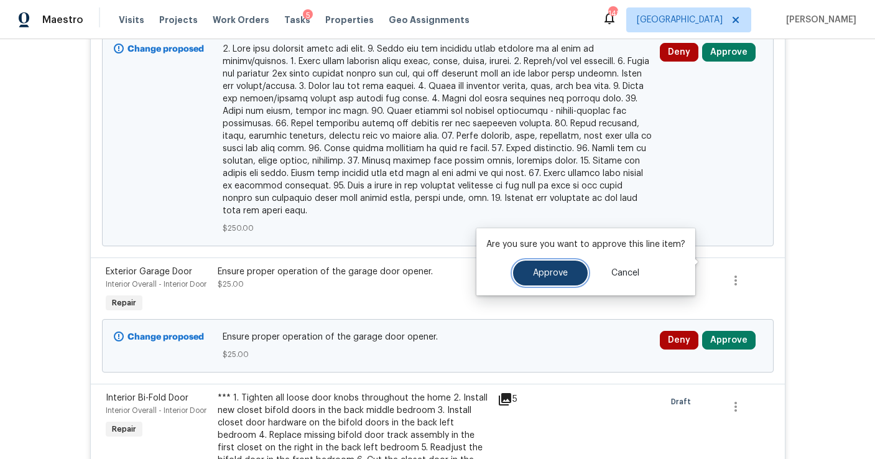
click at [563, 267] on button "Approve" at bounding box center [550, 273] width 75 height 25
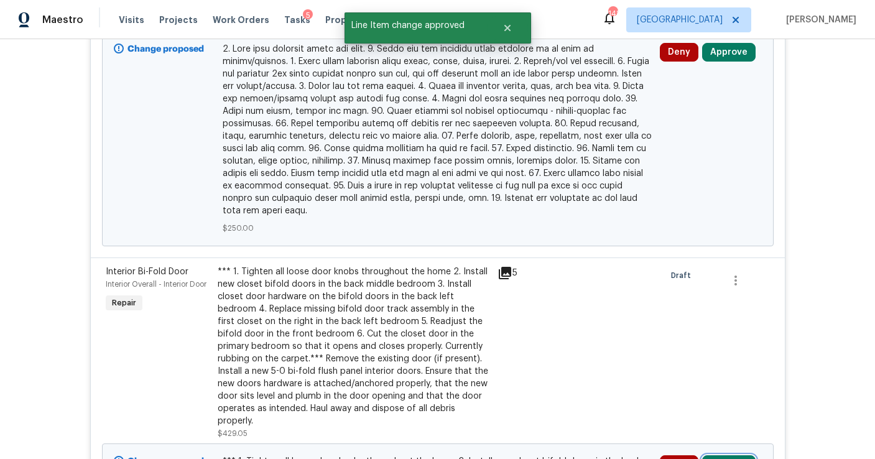
click at [725, 455] on button "Approve" at bounding box center [728, 464] width 53 height 19
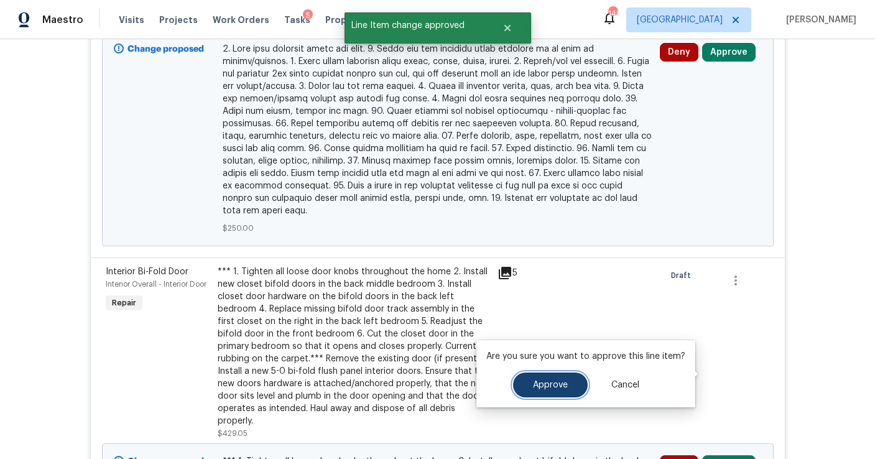
click at [554, 379] on button "Approve" at bounding box center [550, 385] width 75 height 25
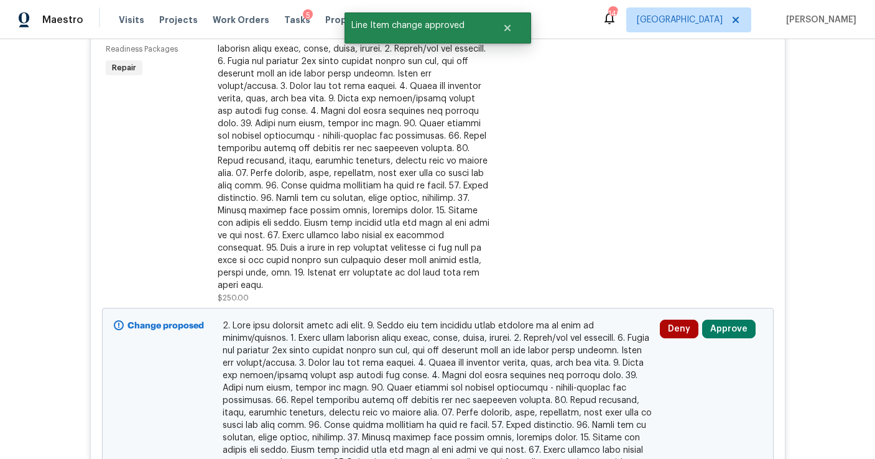
scroll to position [3977, 0]
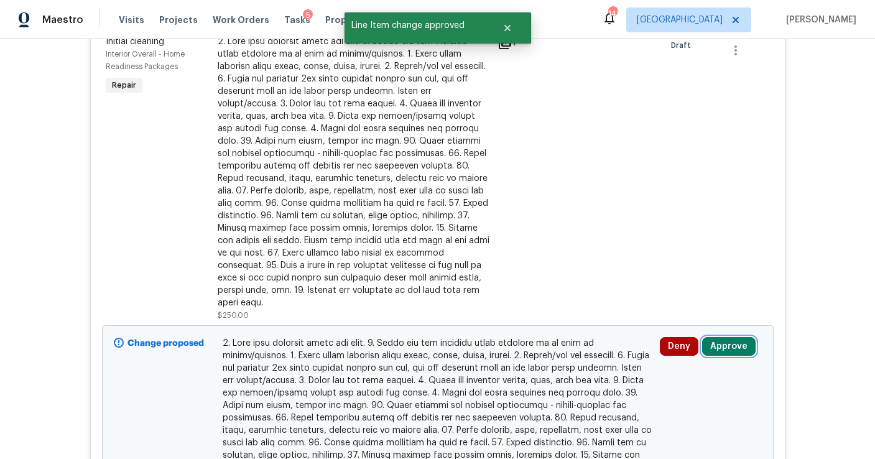
click at [732, 337] on button "Approve" at bounding box center [728, 346] width 53 height 19
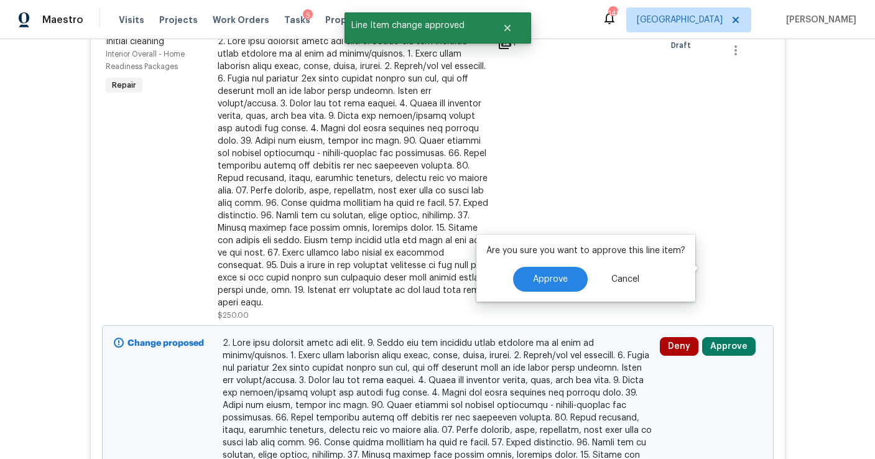
click at [547, 295] on div "Are you sure you want to approve this line item? Approve Cancel" at bounding box center [585, 267] width 219 height 67
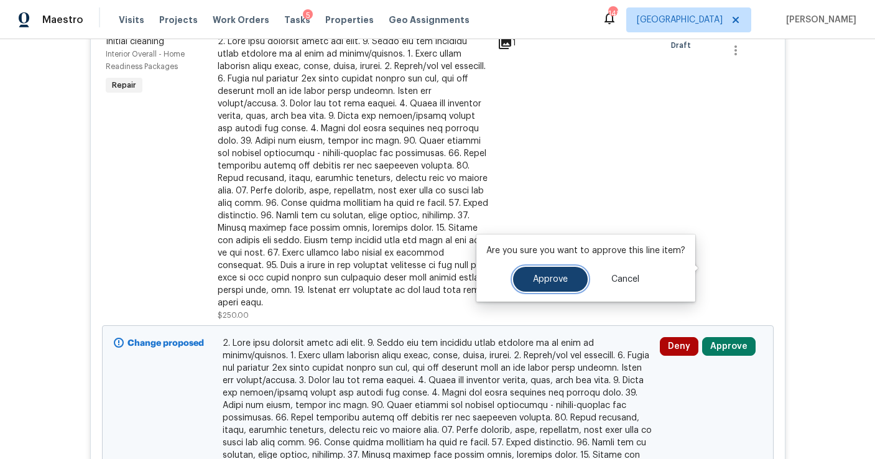
click at [551, 285] on button "Approve" at bounding box center [550, 279] width 75 height 25
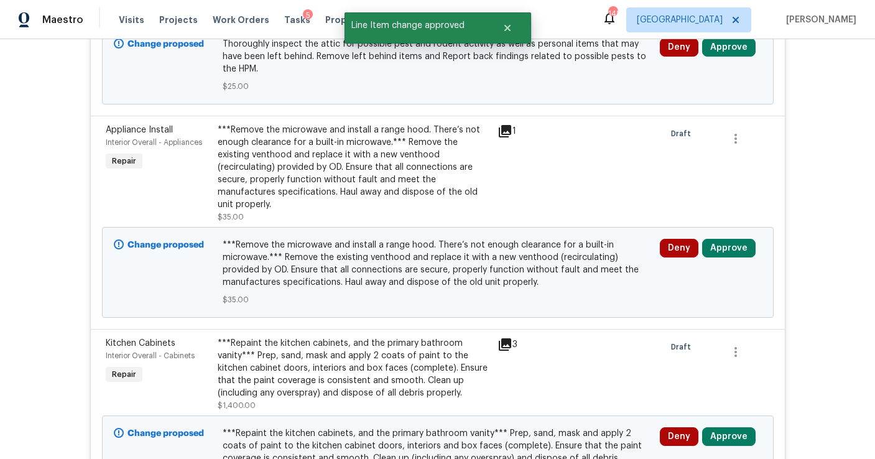
scroll to position [2057, 0]
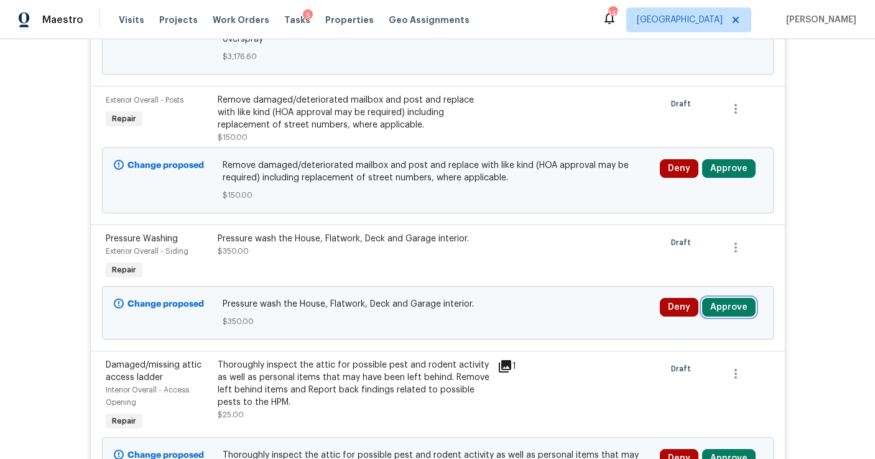
click at [733, 298] on button "Approve" at bounding box center [728, 307] width 53 height 19
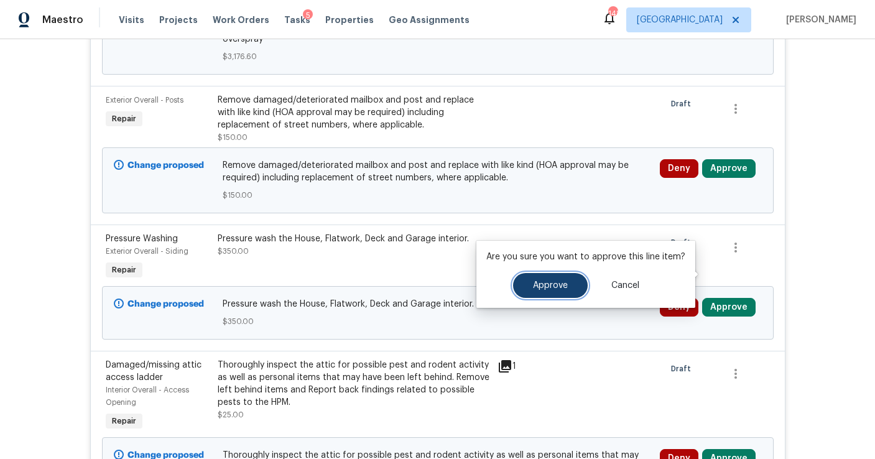
click at [553, 290] on button "Approve" at bounding box center [550, 285] width 75 height 25
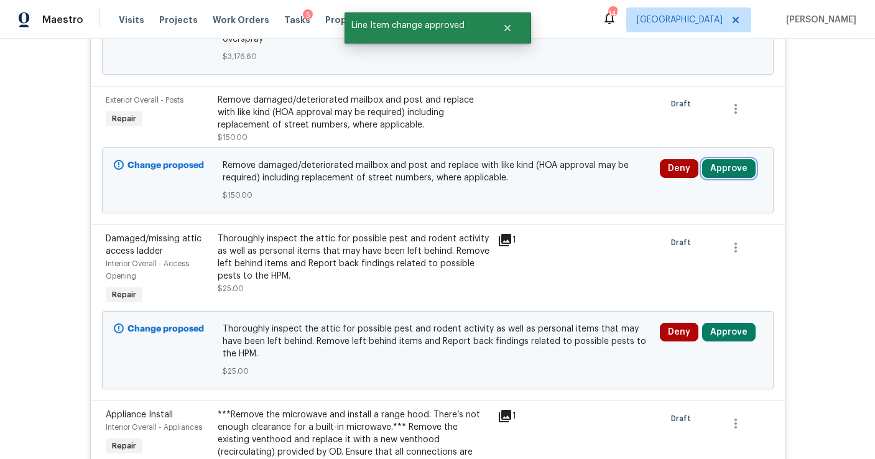
click at [730, 159] on button "Approve" at bounding box center [728, 168] width 53 height 19
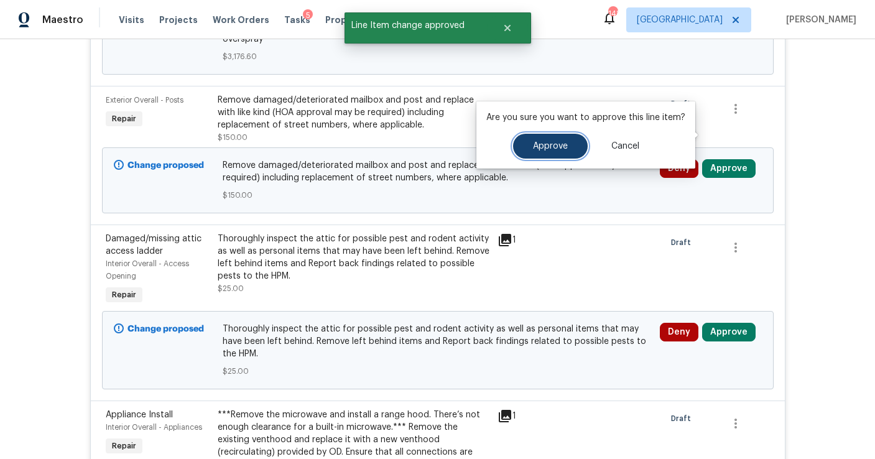
click at [566, 150] on button "Approve" at bounding box center [550, 146] width 75 height 25
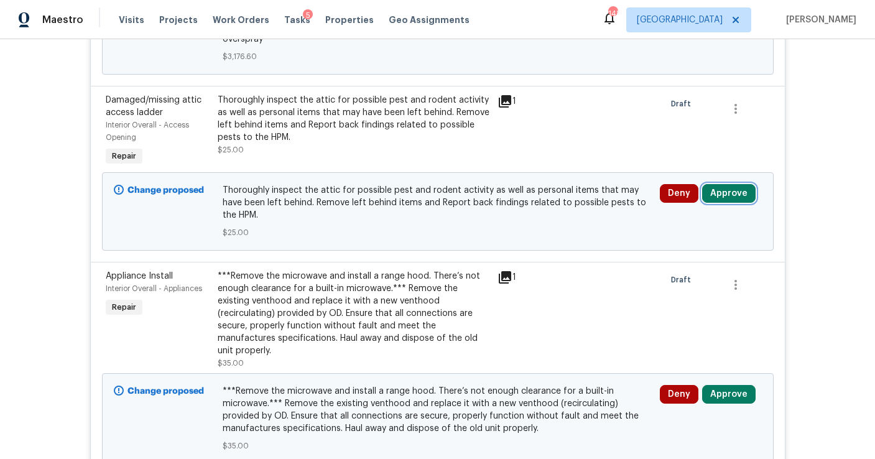
click at [723, 184] on button "Approve" at bounding box center [728, 193] width 53 height 19
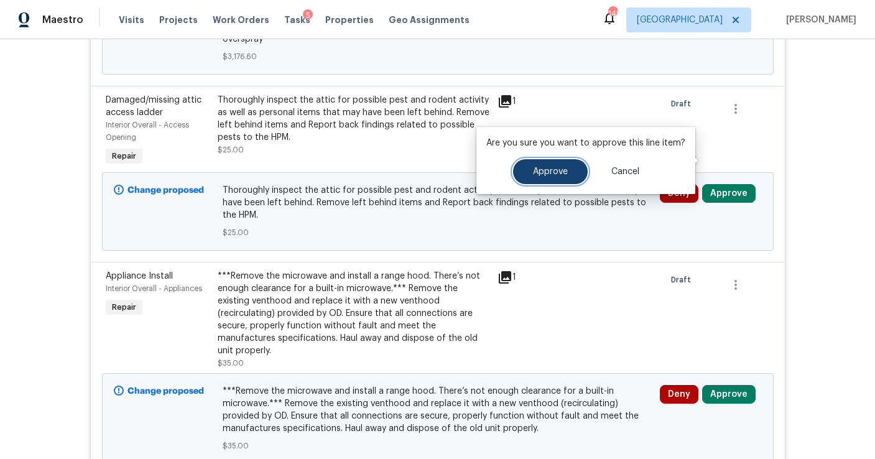
click at [570, 170] on button "Approve" at bounding box center [550, 171] width 75 height 25
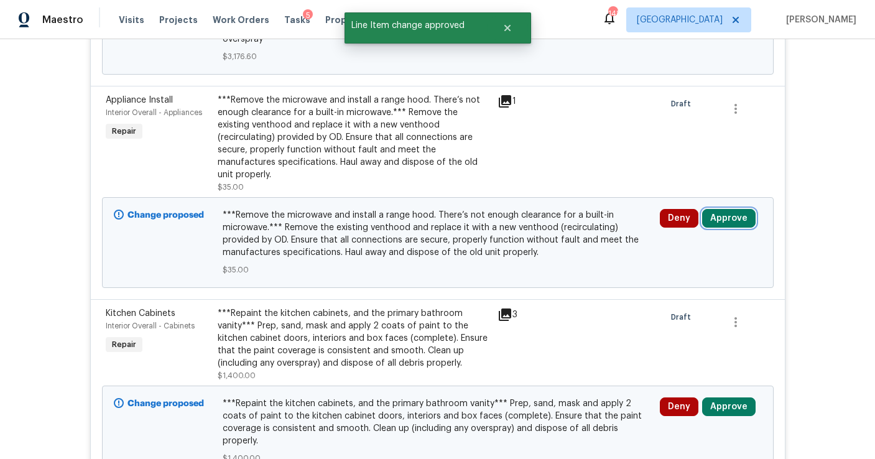
click at [727, 209] on button "Approve" at bounding box center [728, 218] width 53 height 19
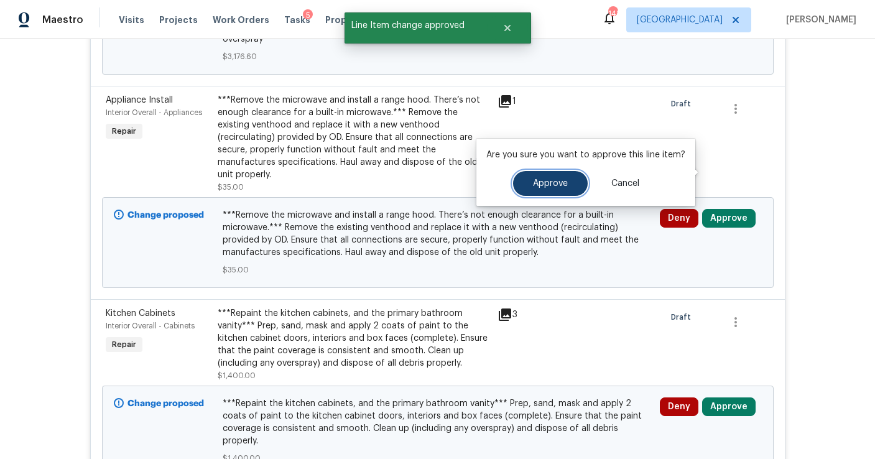
click at [551, 188] on button "Approve" at bounding box center [550, 183] width 75 height 25
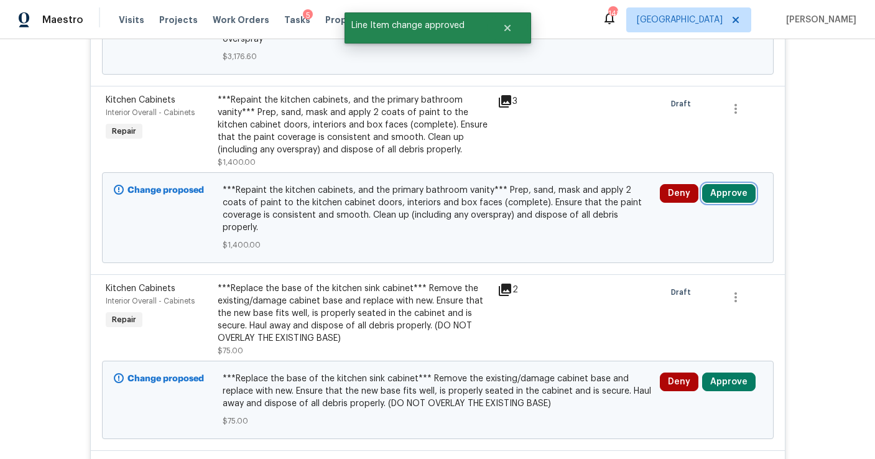
click at [726, 184] on button "Approve" at bounding box center [728, 193] width 53 height 19
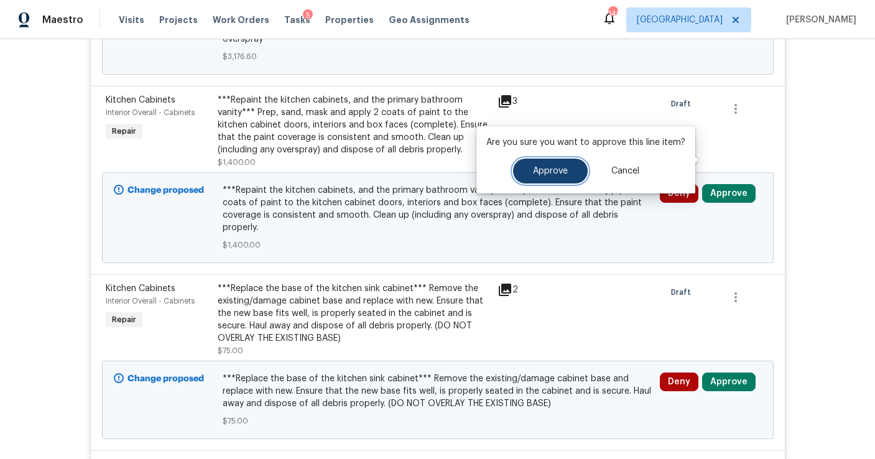
click at [558, 177] on button "Approve" at bounding box center [550, 171] width 75 height 25
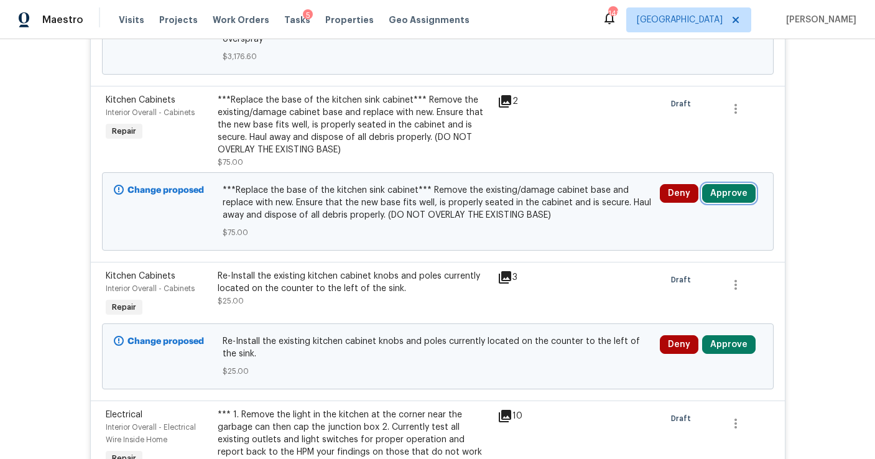
click at [732, 184] on button "Approve" at bounding box center [728, 193] width 53 height 19
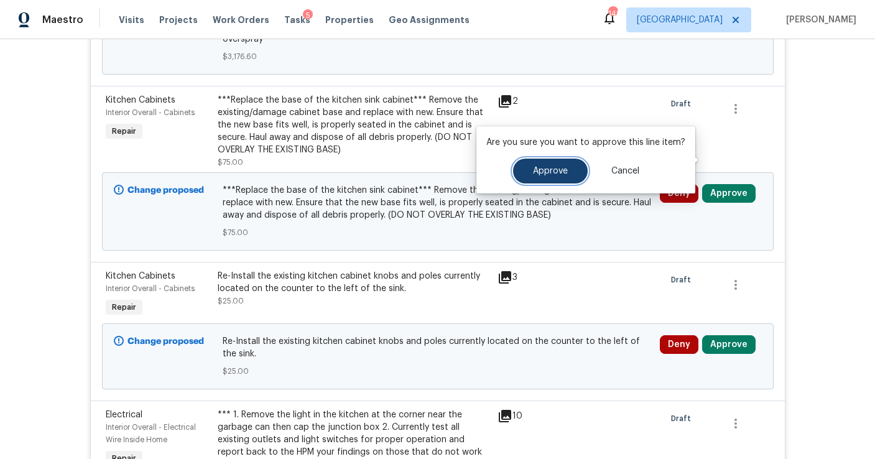
click at [566, 173] on button "Approve" at bounding box center [550, 171] width 75 height 25
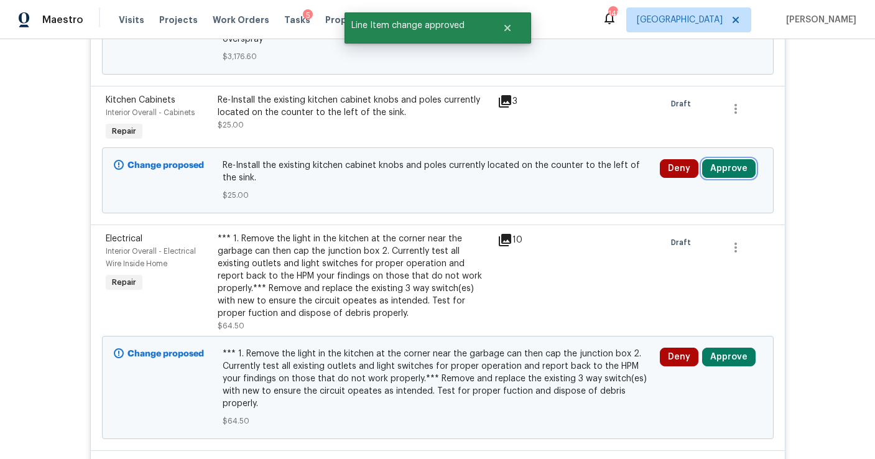
click at [726, 159] on button "Approve" at bounding box center [728, 168] width 53 height 19
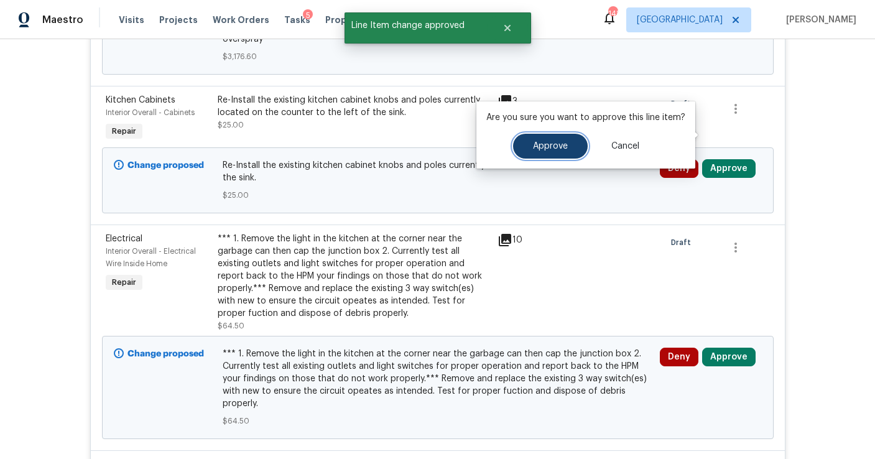
click at [554, 150] on span "Approve" at bounding box center [550, 146] width 35 height 9
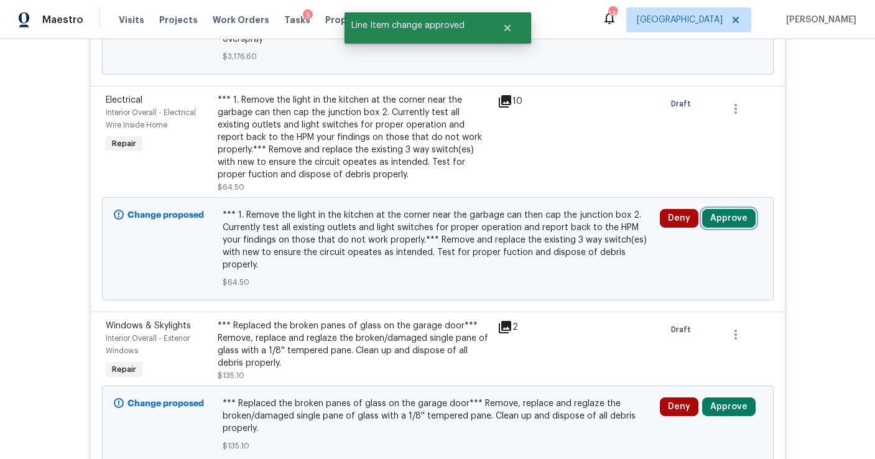
click at [725, 209] on button "Approve" at bounding box center [728, 218] width 53 height 19
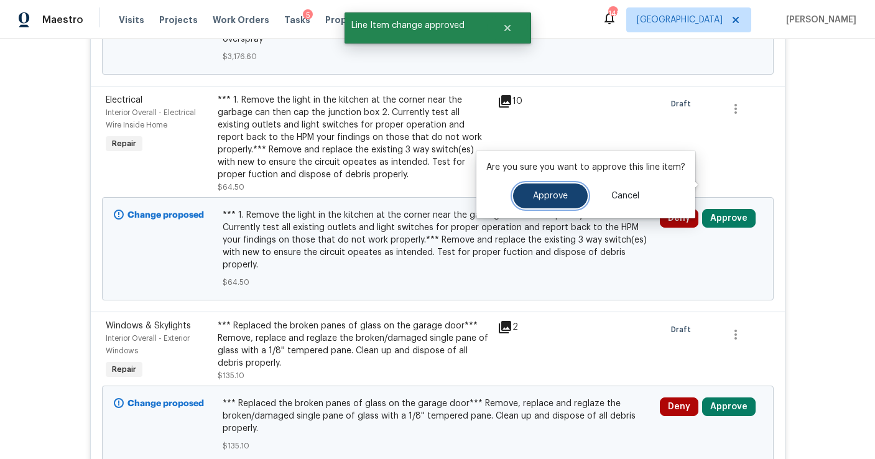
click at [555, 200] on button "Approve" at bounding box center [550, 195] width 75 height 25
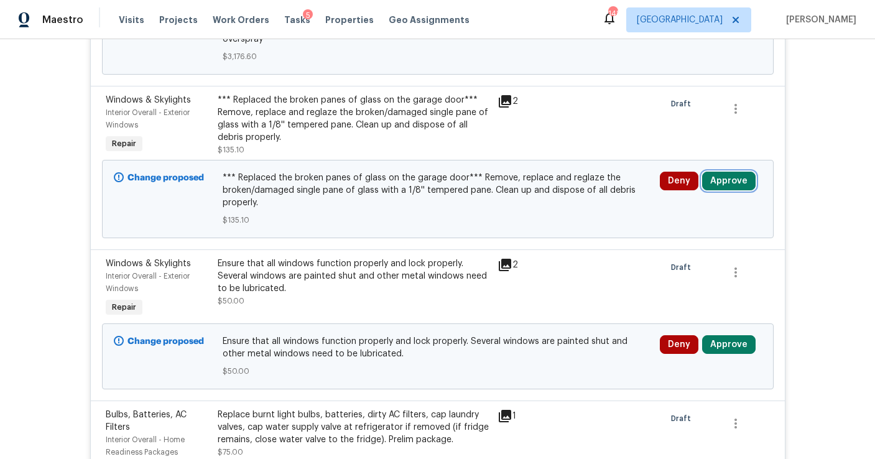
click at [718, 172] on button "Approve" at bounding box center [728, 181] width 53 height 19
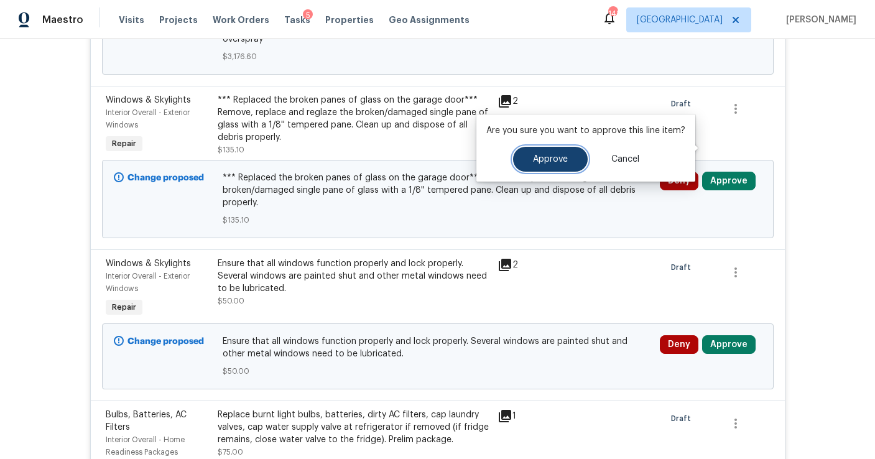
click at [567, 162] on button "Approve" at bounding box center [550, 159] width 75 height 25
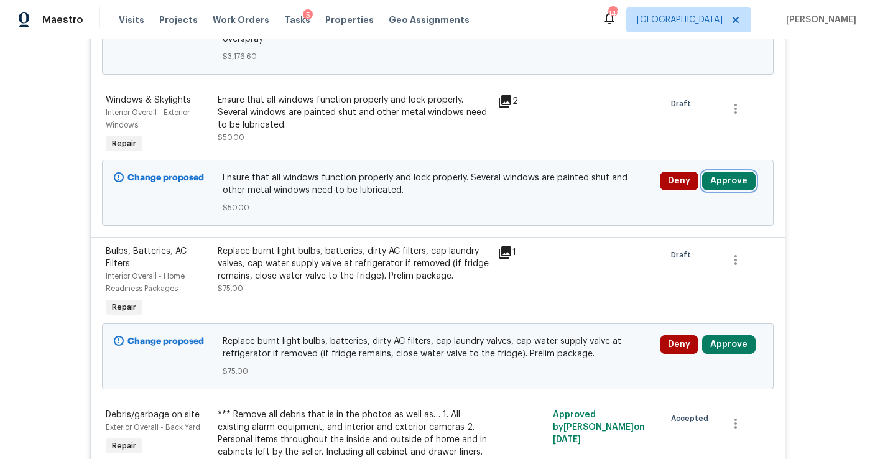
click at [721, 172] on button "Approve" at bounding box center [728, 181] width 53 height 19
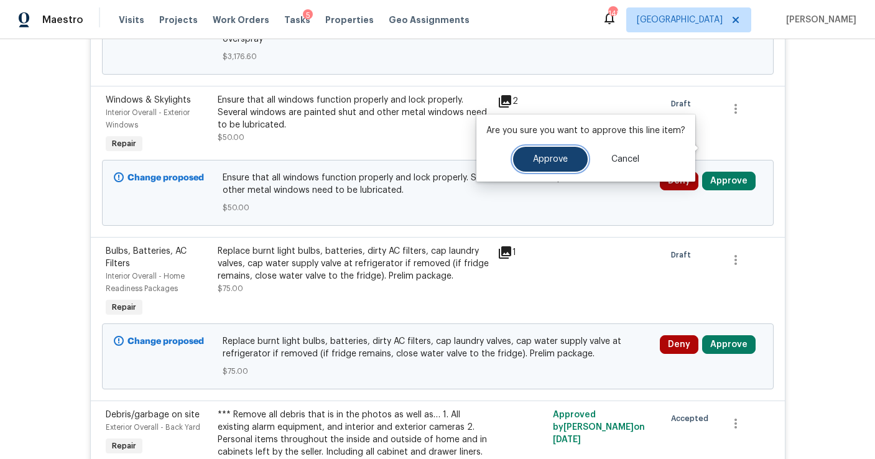
click at [559, 159] on span "Approve" at bounding box center [550, 159] width 35 height 9
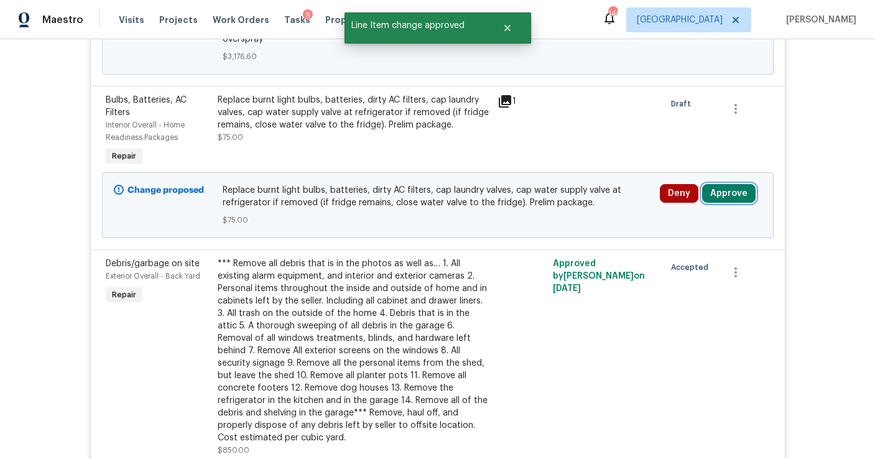
click at [722, 184] on button "Approve" at bounding box center [728, 193] width 53 height 19
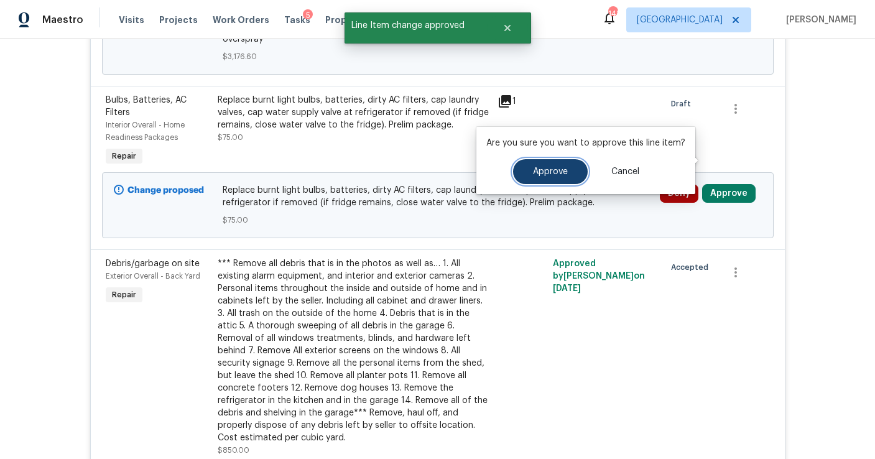
click at [571, 171] on button "Approve" at bounding box center [550, 171] width 75 height 25
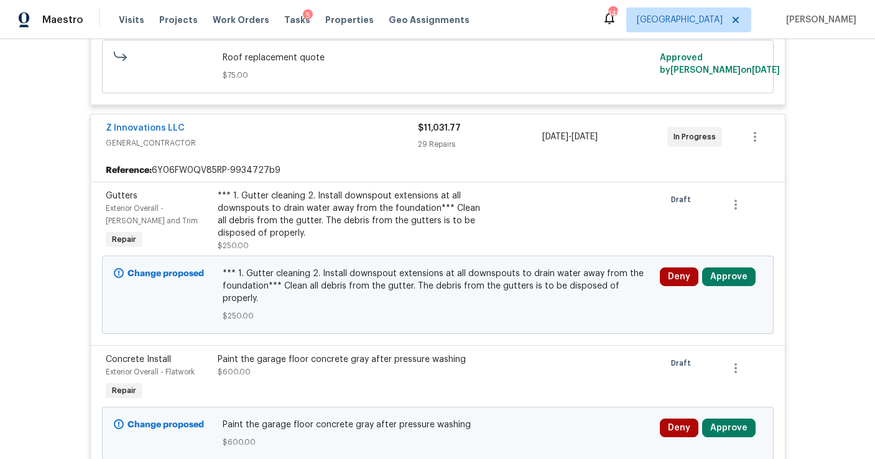
scroll to position [1114, 0]
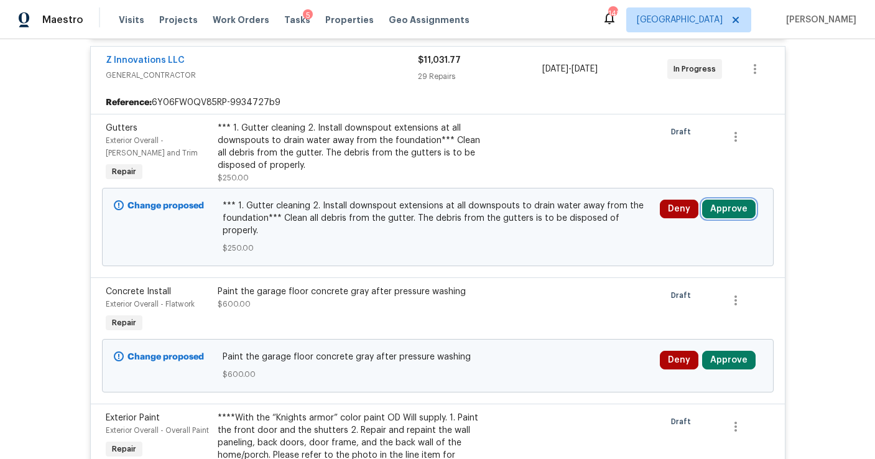
click at [718, 200] on button "Approve" at bounding box center [728, 209] width 53 height 19
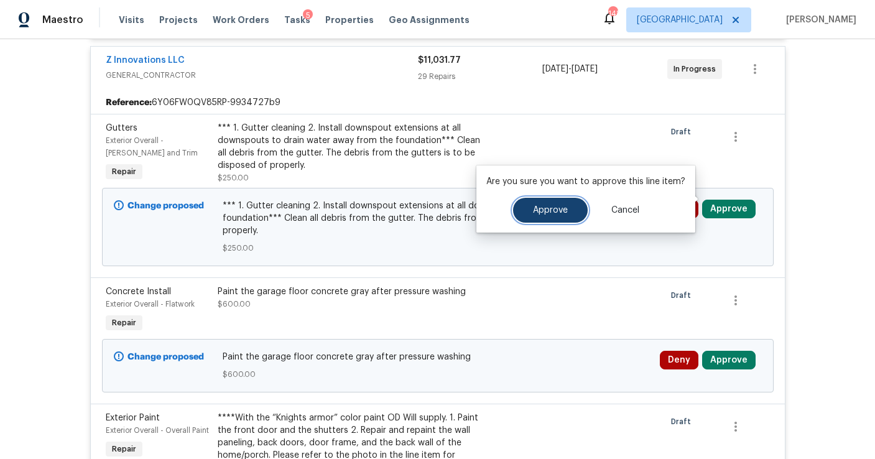
click at [578, 206] on button "Approve" at bounding box center [550, 210] width 75 height 25
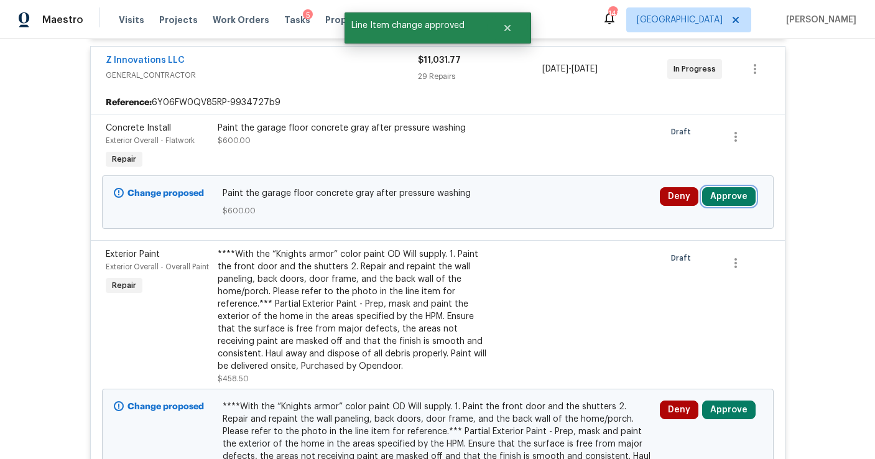
click at [731, 187] on button "Approve" at bounding box center [728, 196] width 53 height 19
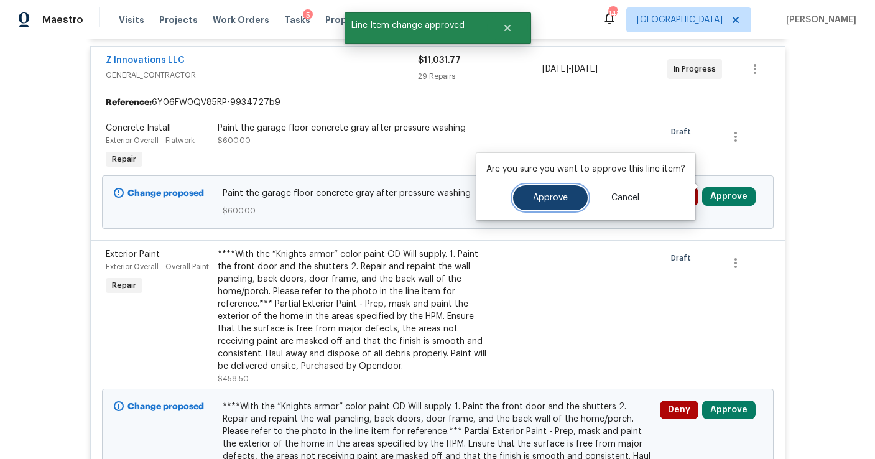
click at [543, 205] on button "Approve" at bounding box center [550, 197] width 75 height 25
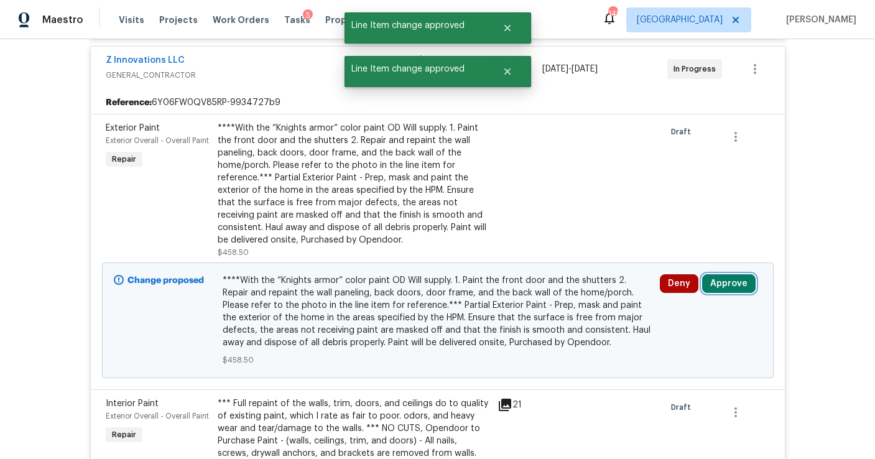
click at [728, 275] on button "Approve" at bounding box center [728, 283] width 53 height 19
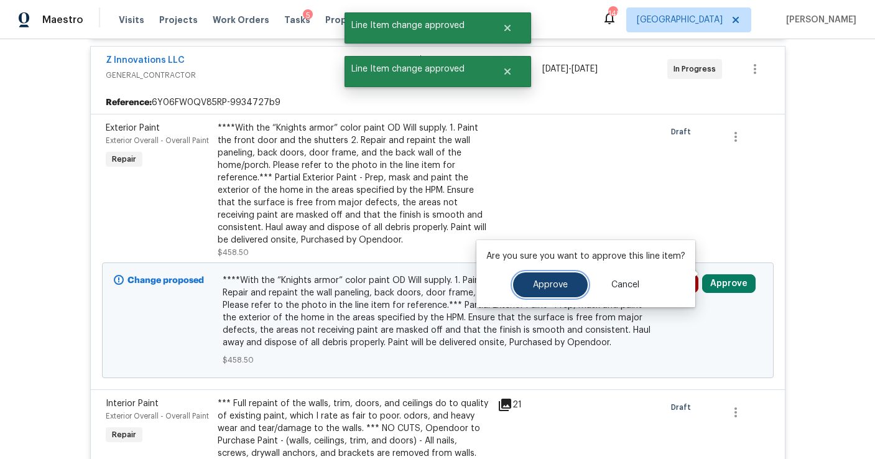
click at [565, 279] on button "Approve" at bounding box center [550, 284] width 75 height 25
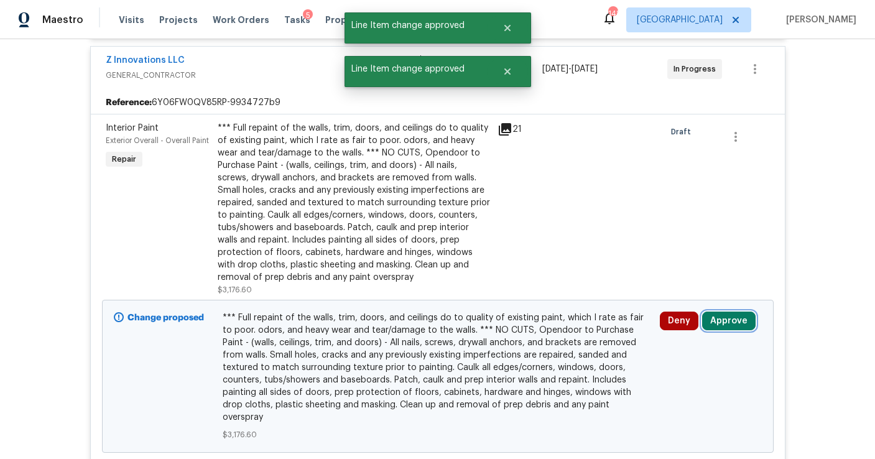
click at [725, 313] on button "Approve" at bounding box center [728, 321] width 53 height 19
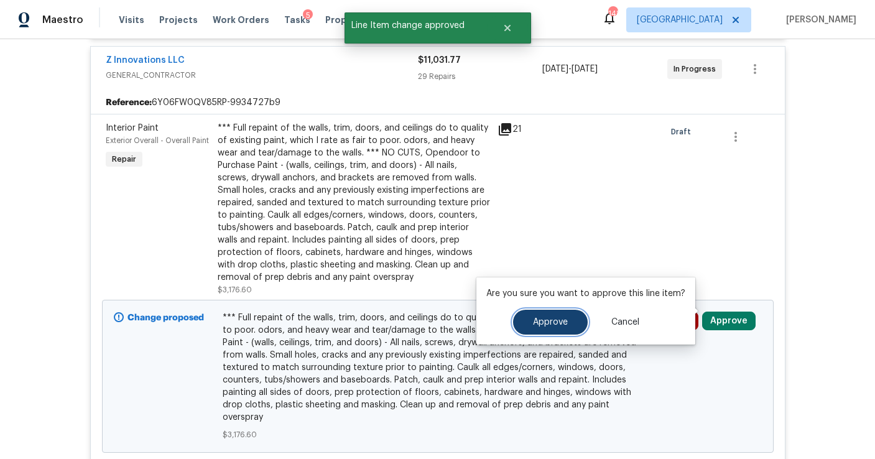
click at [578, 314] on button "Approve" at bounding box center [550, 322] width 75 height 25
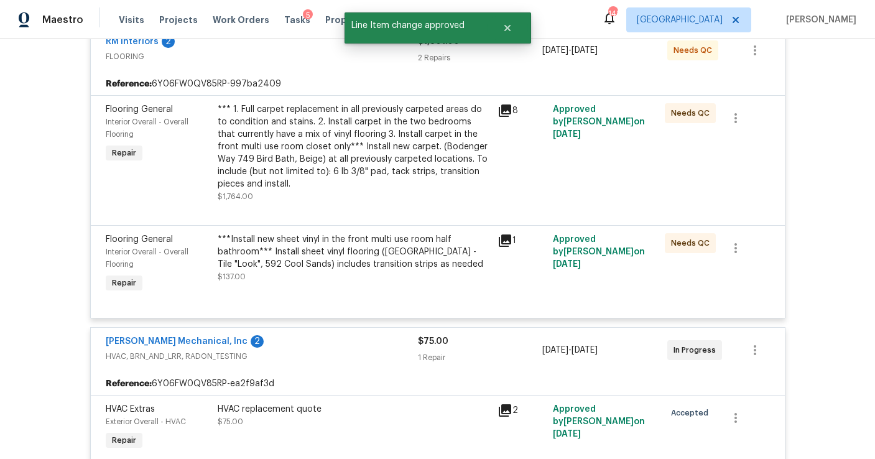
scroll to position [0, 0]
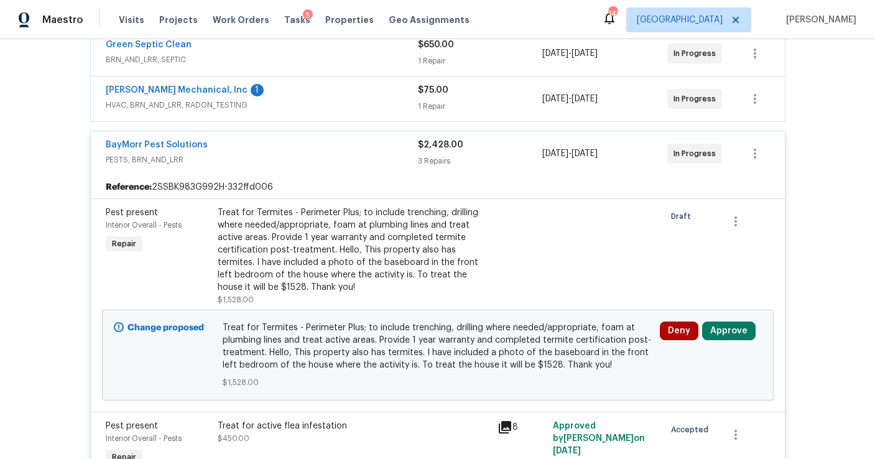
scroll to position [693, 0]
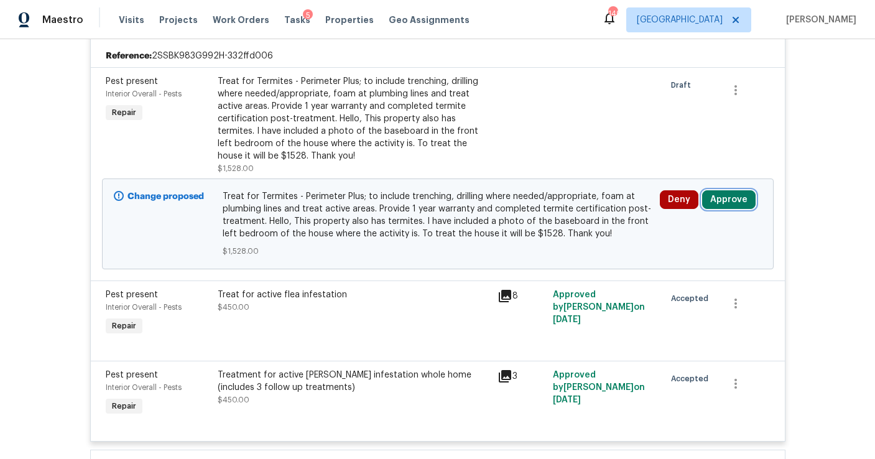
click at [728, 190] on button "Approve" at bounding box center [728, 199] width 53 height 19
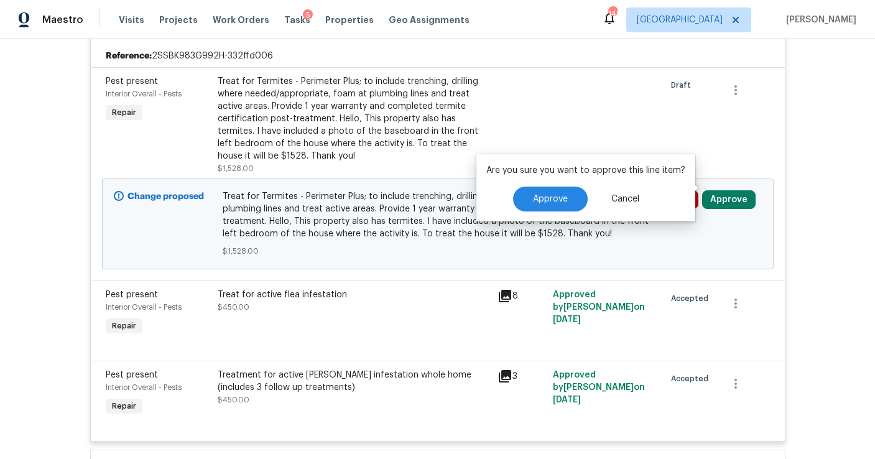
click at [544, 211] on div "Are you sure you want to approve this line item? Approve Cancel" at bounding box center [585, 187] width 219 height 67
click at [554, 203] on span "Approve" at bounding box center [550, 199] width 35 height 9
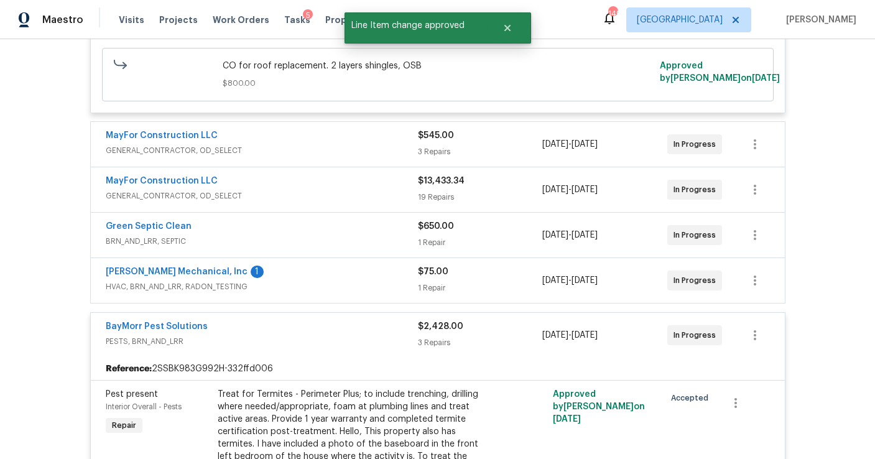
scroll to position [0, 0]
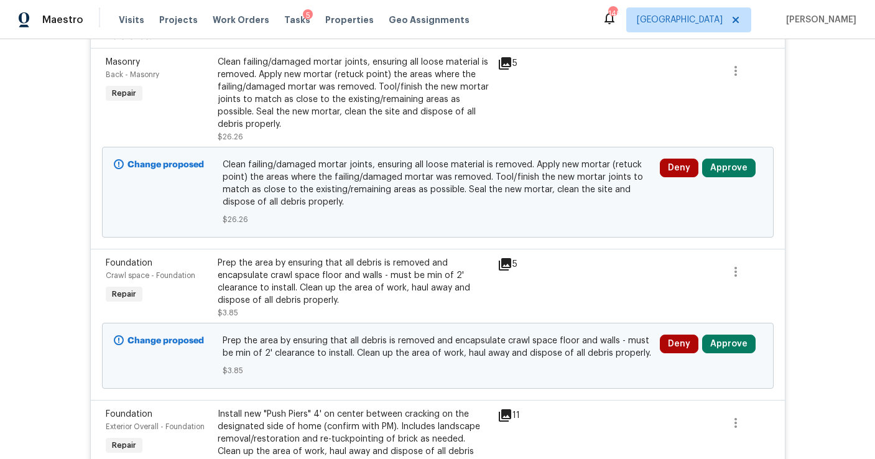
scroll to position [317, 0]
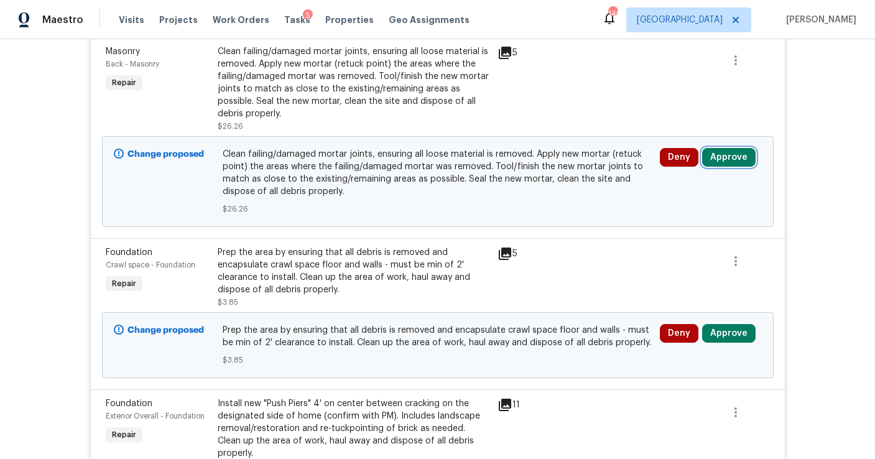
click at [730, 157] on button "Approve" at bounding box center [728, 157] width 53 height 19
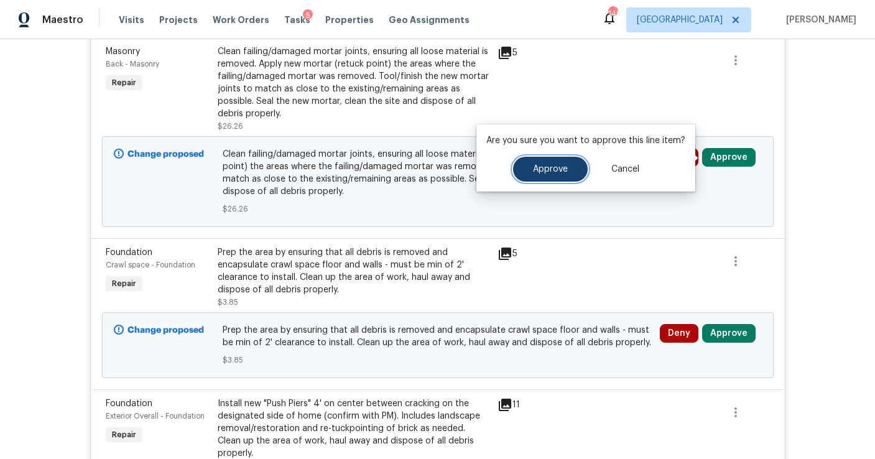
click at [574, 175] on button "Approve" at bounding box center [550, 169] width 75 height 25
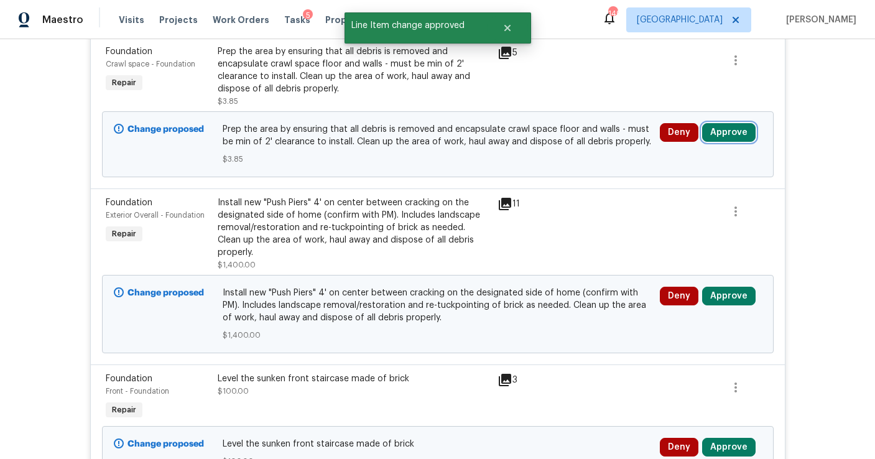
click at [723, 134] on button "Approve" at bounding box center [728, 132] width 53 height 19
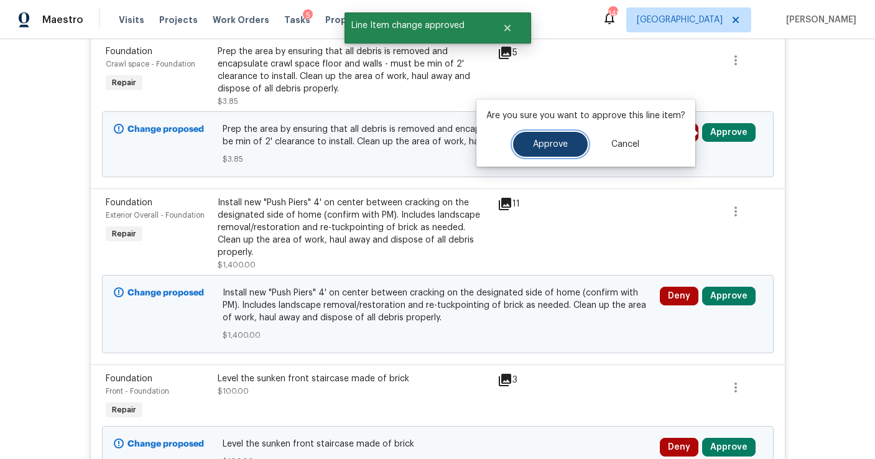
click at [562, 149] on button "Approve" at bounding box center [550, 144] width 75 height 25
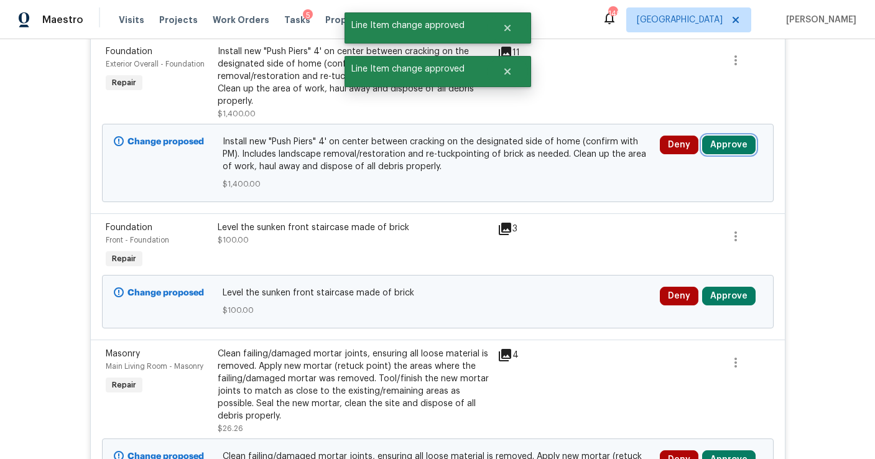
click at [716, 136] on button "Approve" at bounding box center [728, 145] width 53 height 19
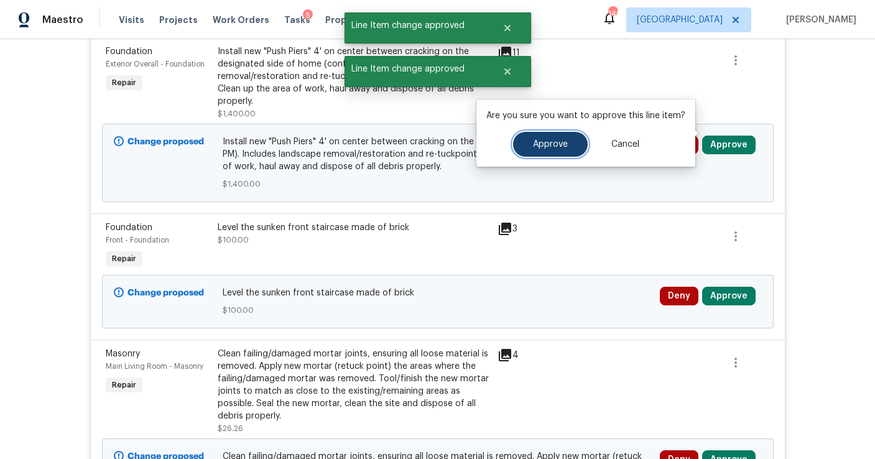
click at [575, 141] on button "Approve" at bounding box center [550, 144] width 75 height 25
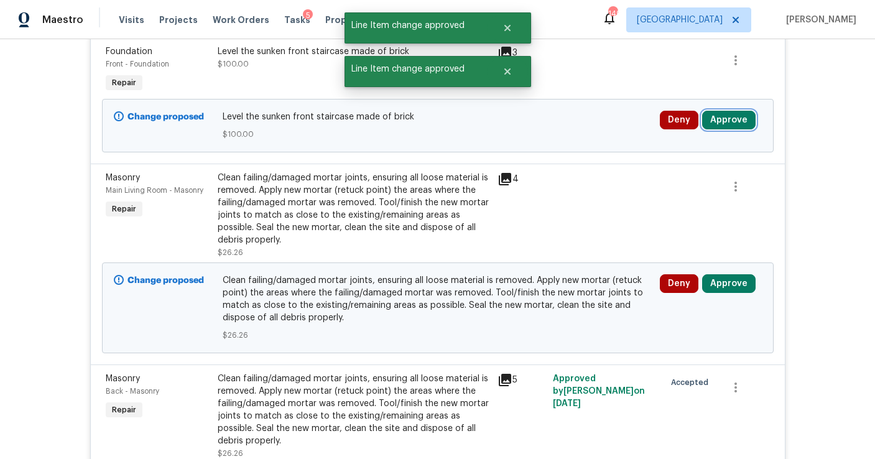
click at [722, 118] on button "Approve" at bounding box center [728, 120] width 53 height 19
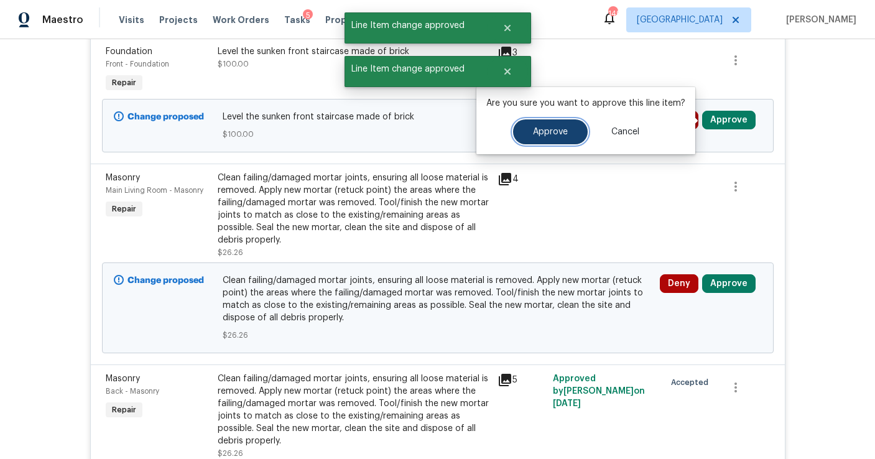
click at [540, 142] on button "Approve" at bounding box center [550, 131] width 75 height 25
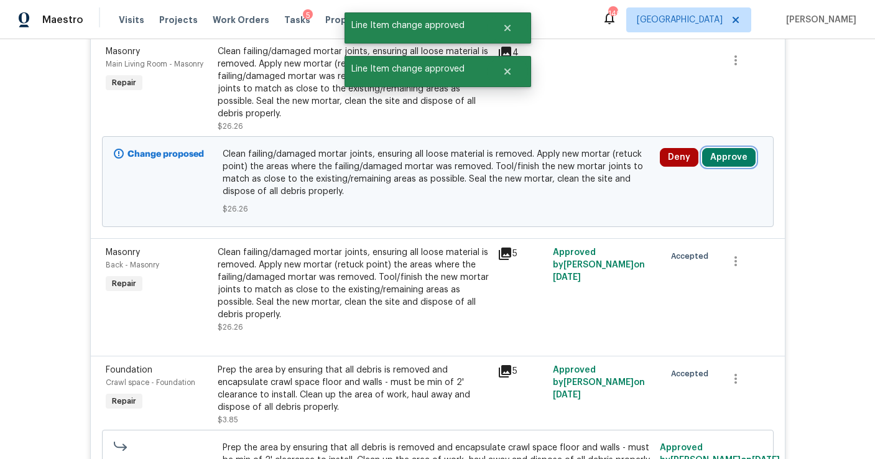
click at [720, 158] on button "Approve" at bounding box center [728, 157] width 53 height 19
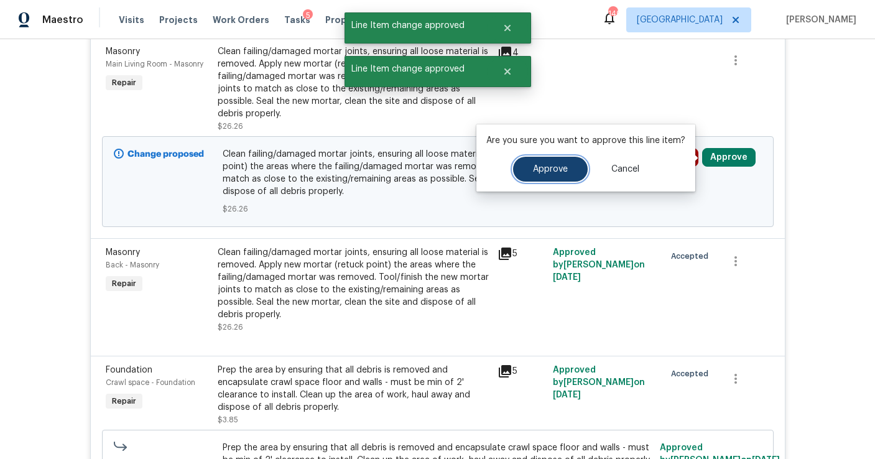
click at [559, 162] on button "Approve" at bounding box center [550, 169] width 75 height 25
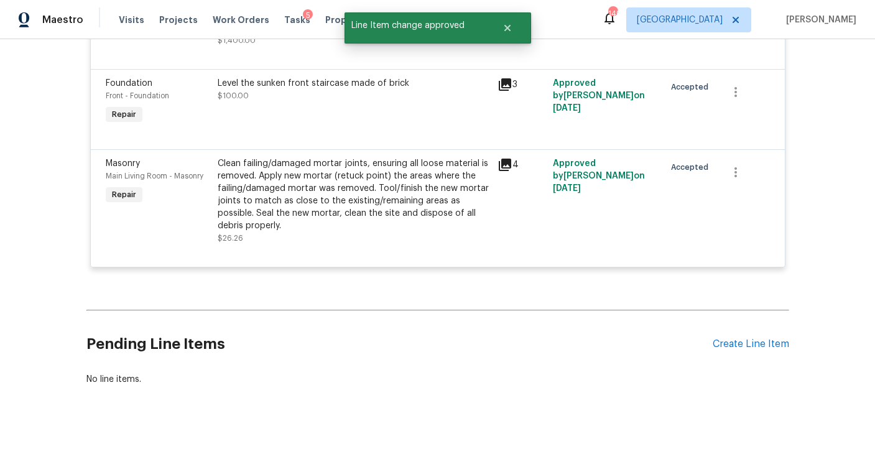
scroll to position [0, 0]
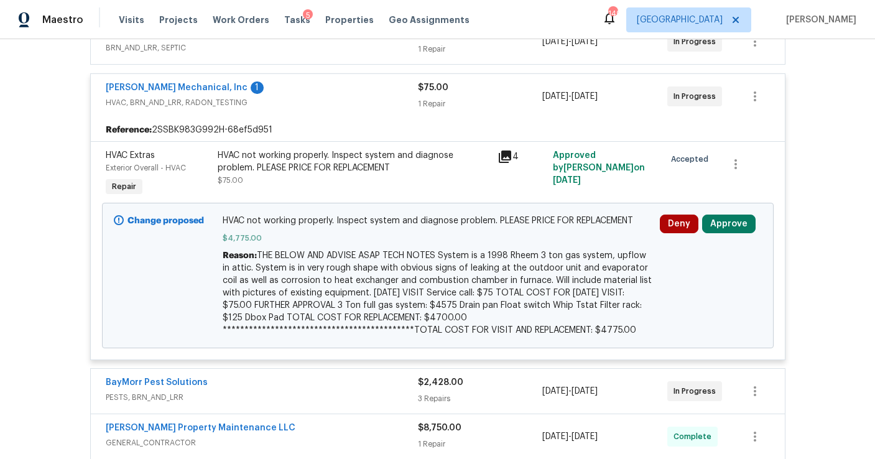
scroll to position [416, 0]
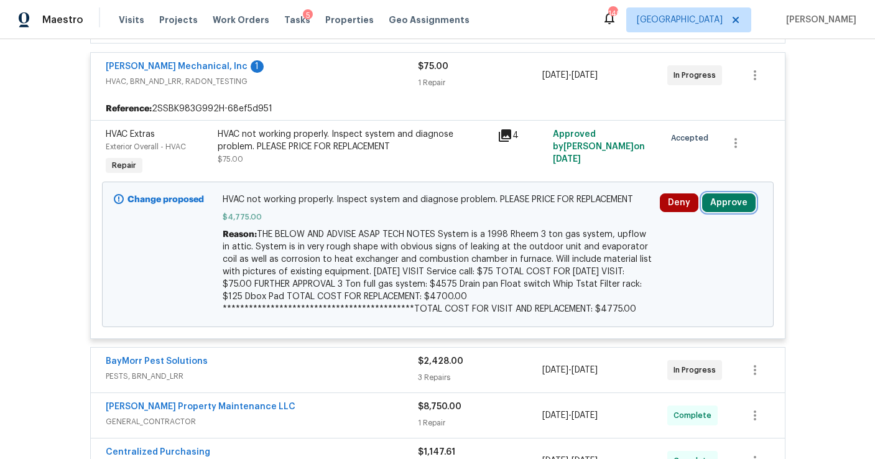
click at [724, 200] on button "Approve" at bounding box center [728, 202] width 53 height 19
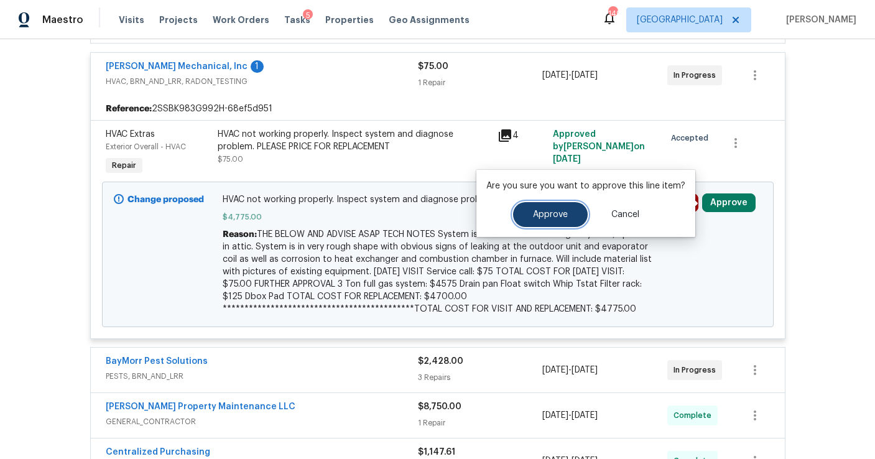
click at [573, 215] on button "Approve" at bounding box center [550, 214] width 75 height 25
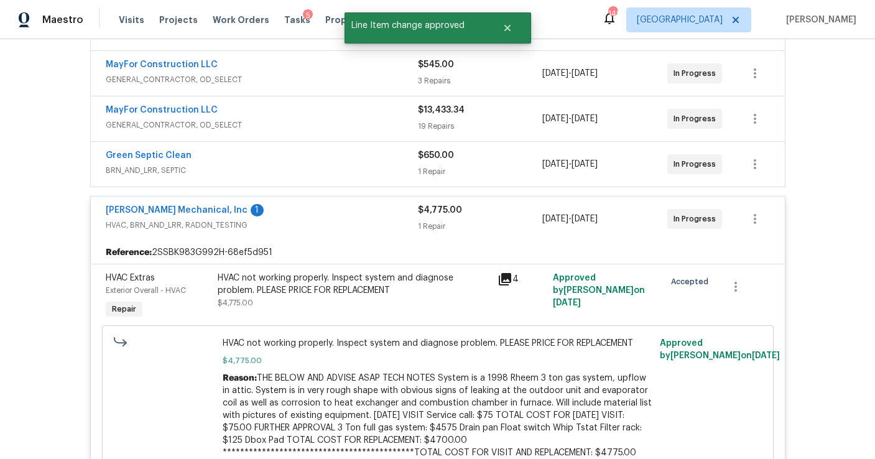
scroll to position [0, 0]
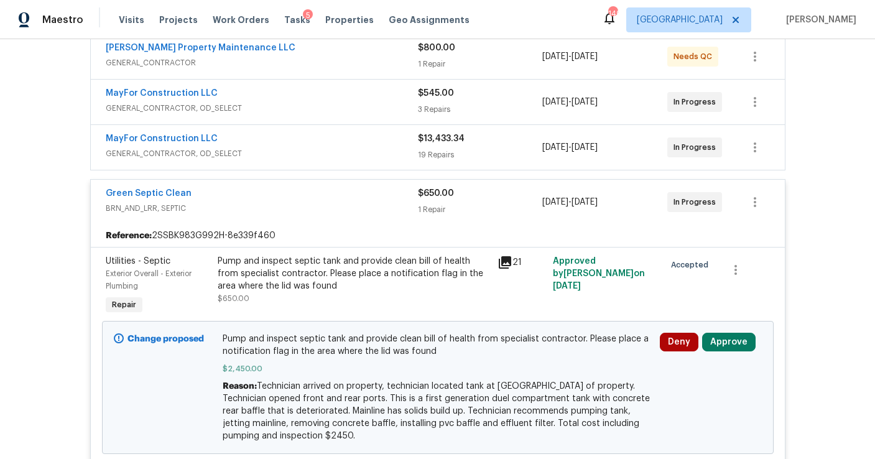
scroll to position [264, 0]
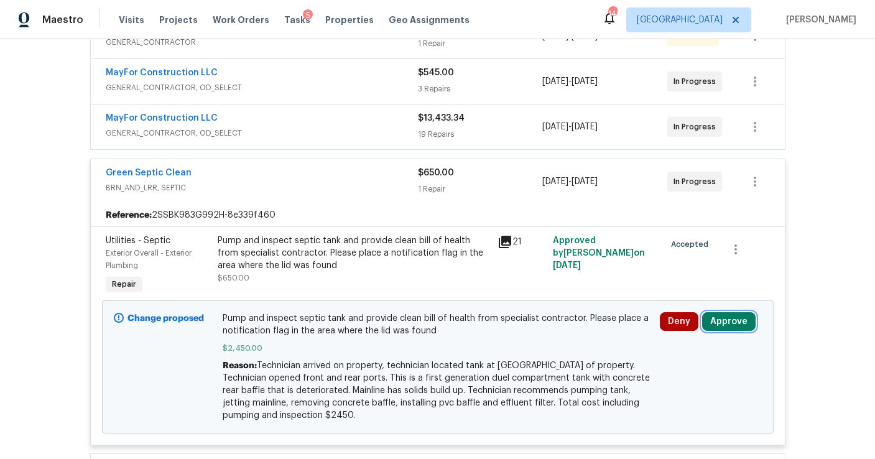
click at [725, 318] on button "Approve" at bounding box center [728, 321] width 53 height 19
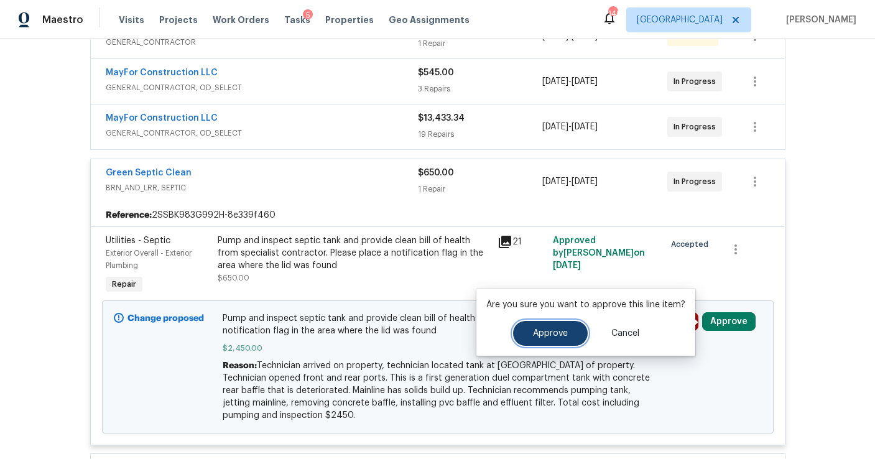
click at [522, 328] on button "Approve" at bounding box center [550, 333] width 75 height 25
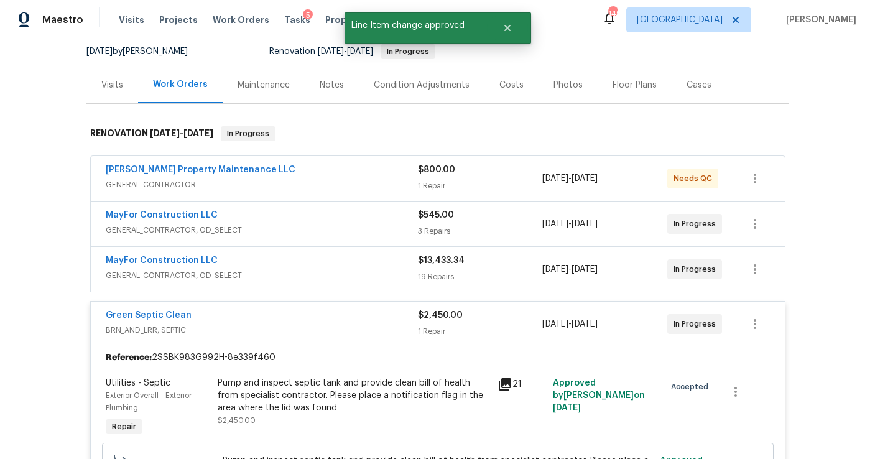
scroll to position [0, 0]
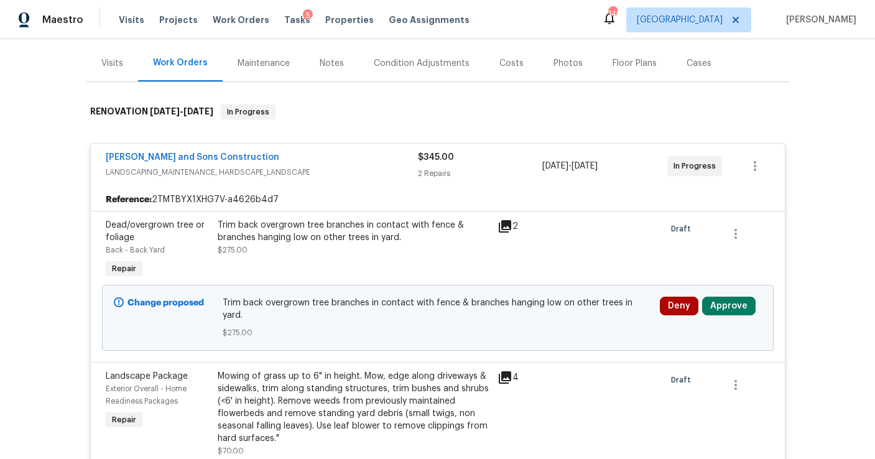
scroll to position [159, 0]
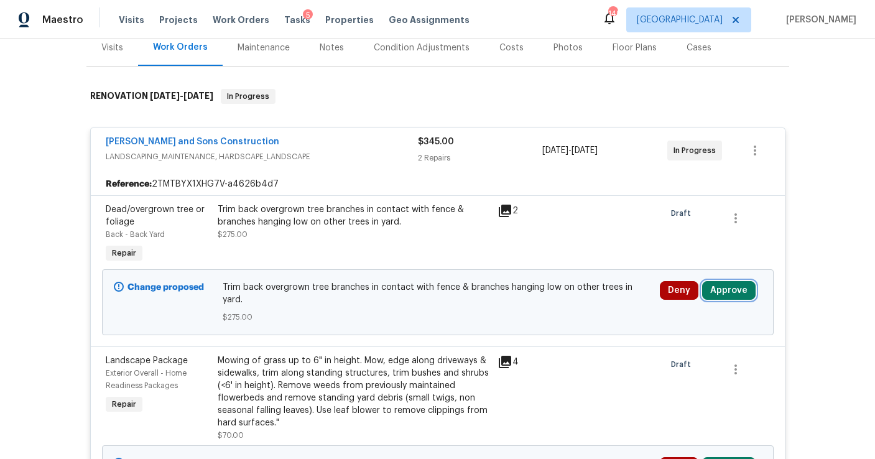
click at [724, 292] on button "Approve" at bounding box center [728, 290] width 53 height 19
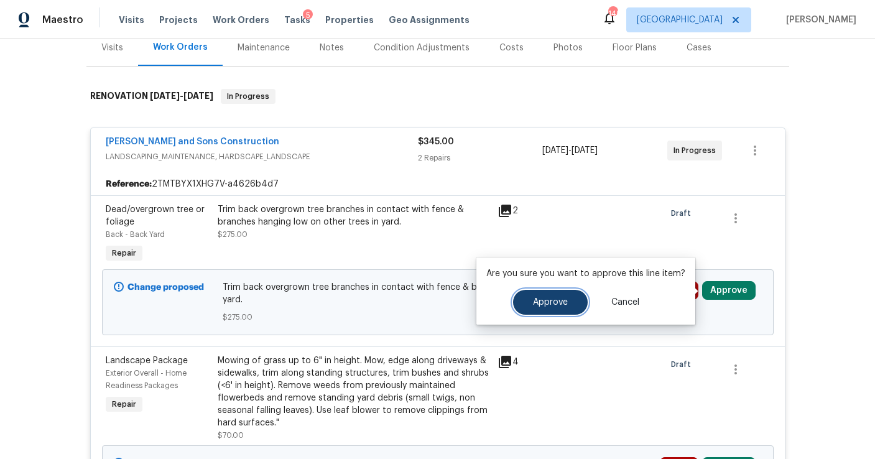
click at [544, 304] on span "Approve" at bounding box center [550, 302] width 35 height 9
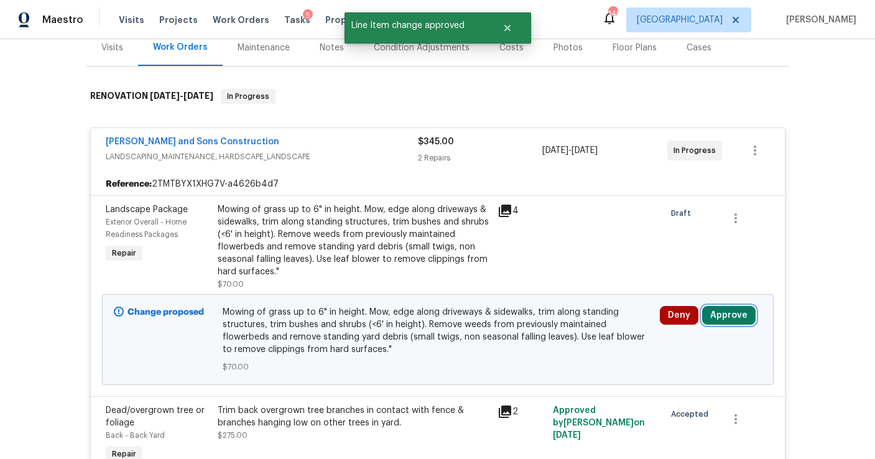
click at [725, 315] on button "Approve" at bounding box center [728, 315] width 53 height 19
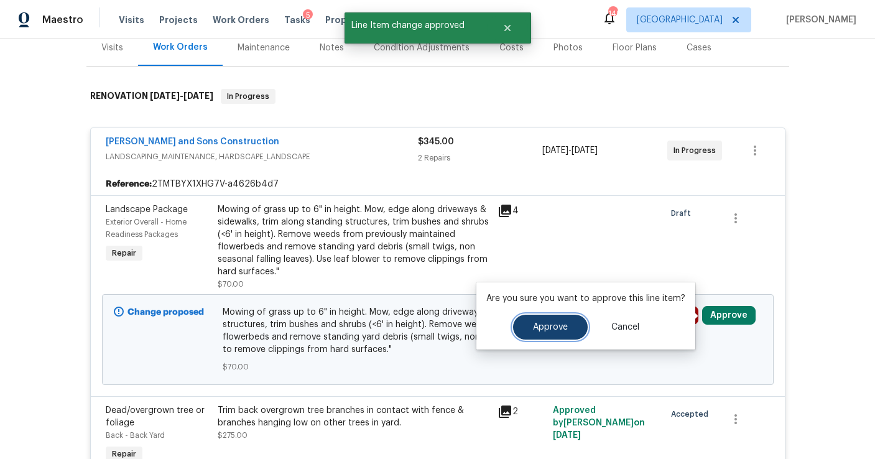
click at [541, 320] on button "Approve" at bounding box center [550, 327] width 75 height 25
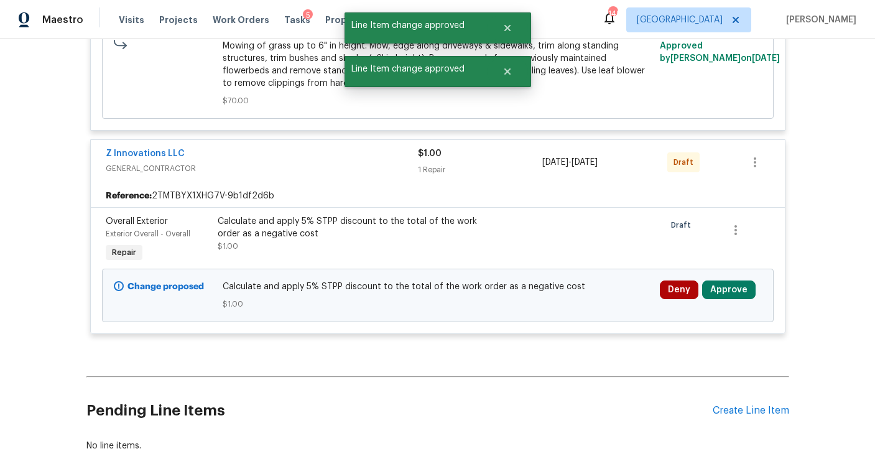
scroll to position [642, 0]
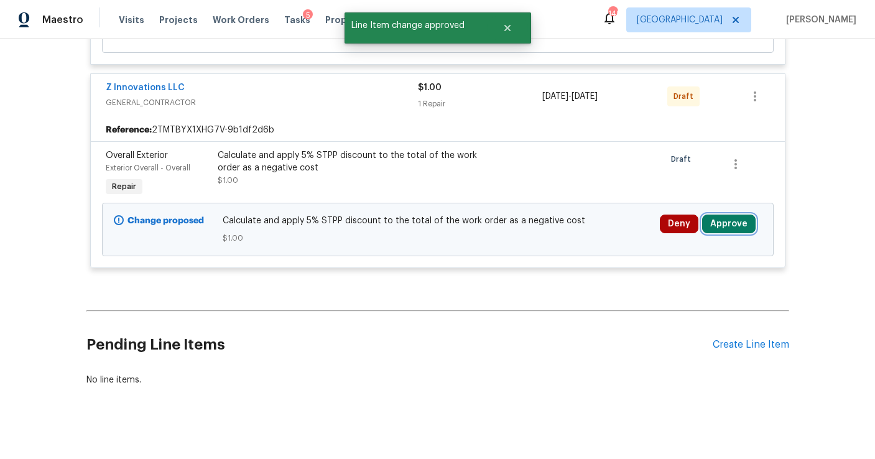
click at [738, 215] on button "Approve" at bounding box center [728, 224] width 53 height 19
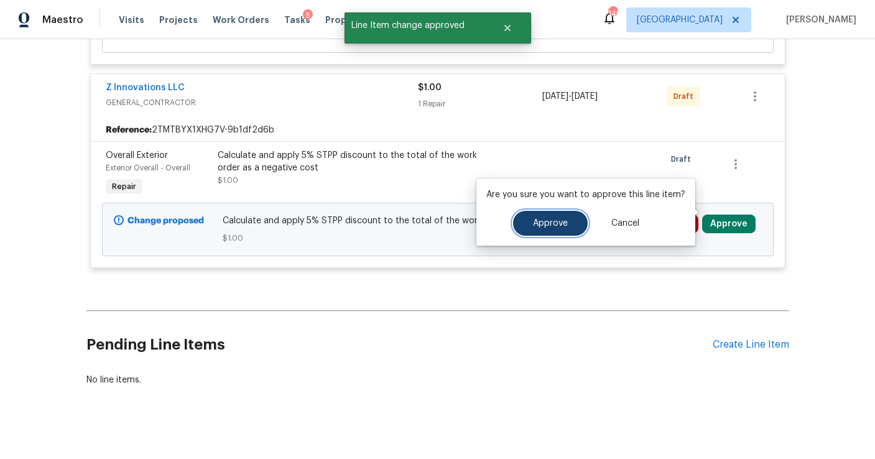
click at [557, 228] on button "Approve" at bounding box center [550, 223] width 75 height 25
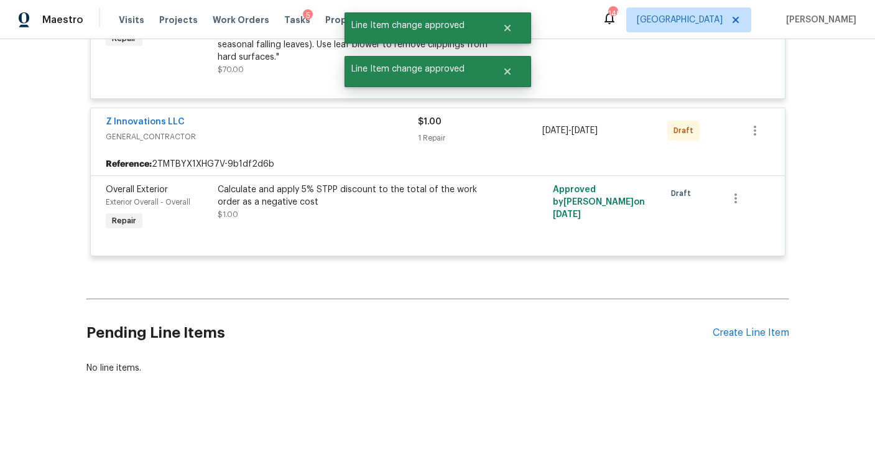
scroll to position [467, 0]
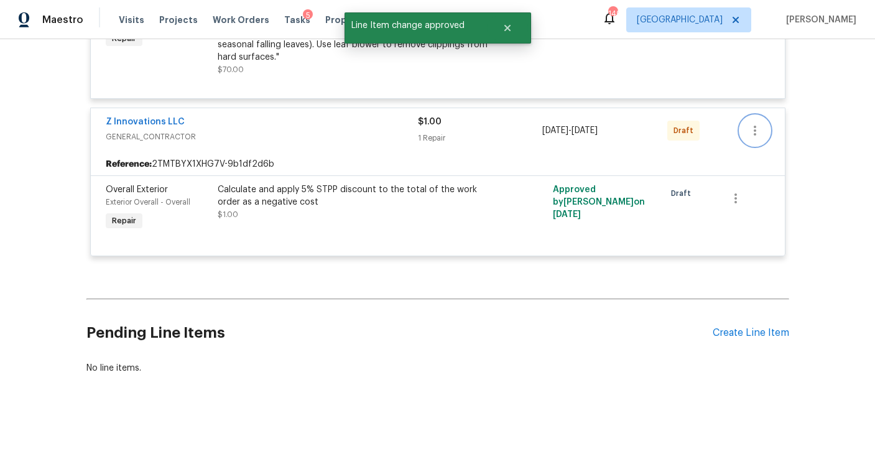
click at [754, 126] on icon "button" at bounding box center [755, 131] width 2 height 10
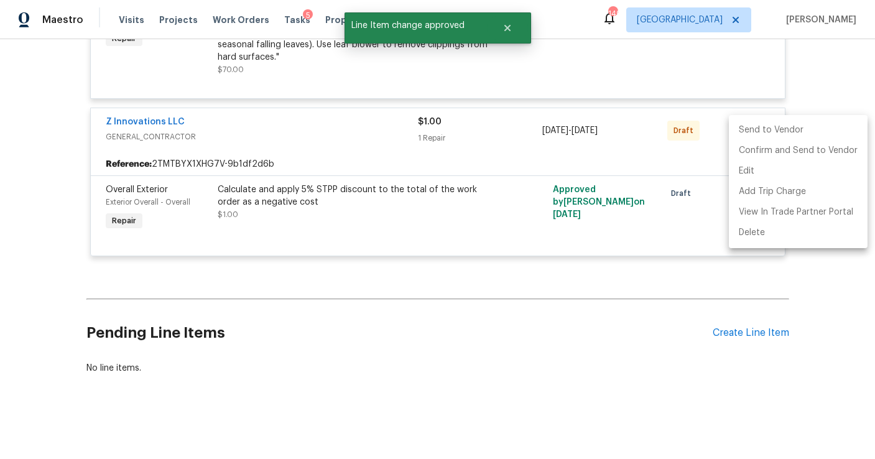
click at [757, 129] on li "Send to Vendor" at bounding box center [798, 130] width 139 height 21
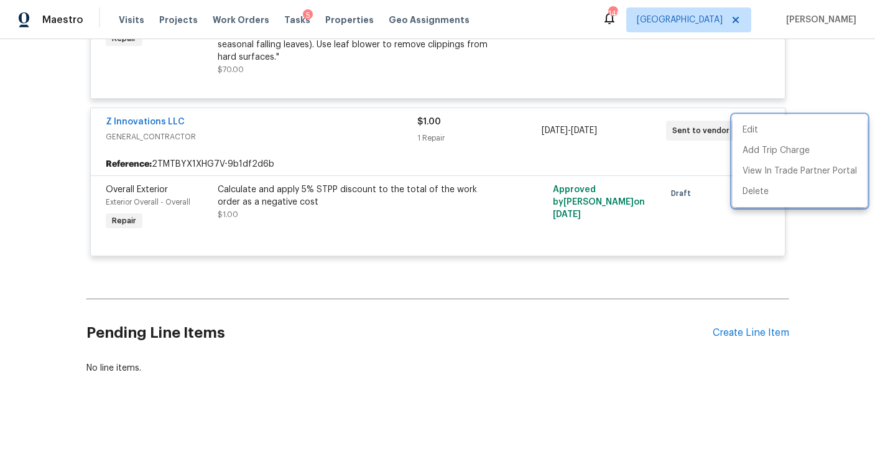
click at [705, 279] on div at bounding box center [437, 229] width 875 height 459
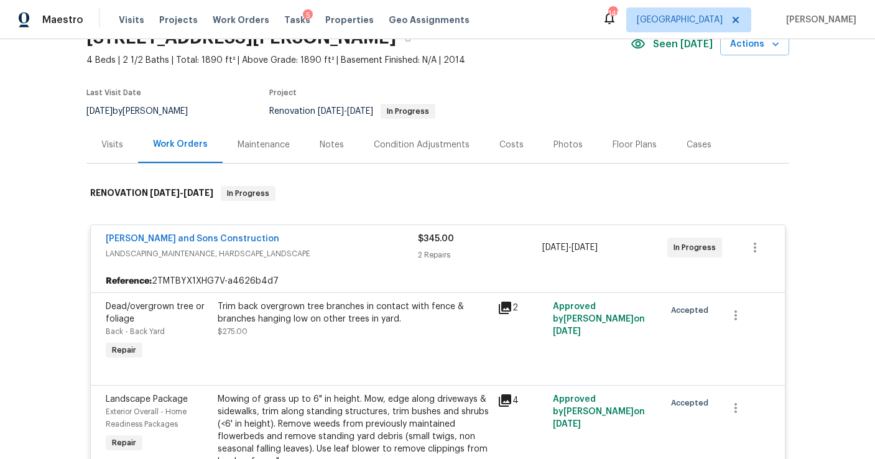
scroll to position [0, 0]
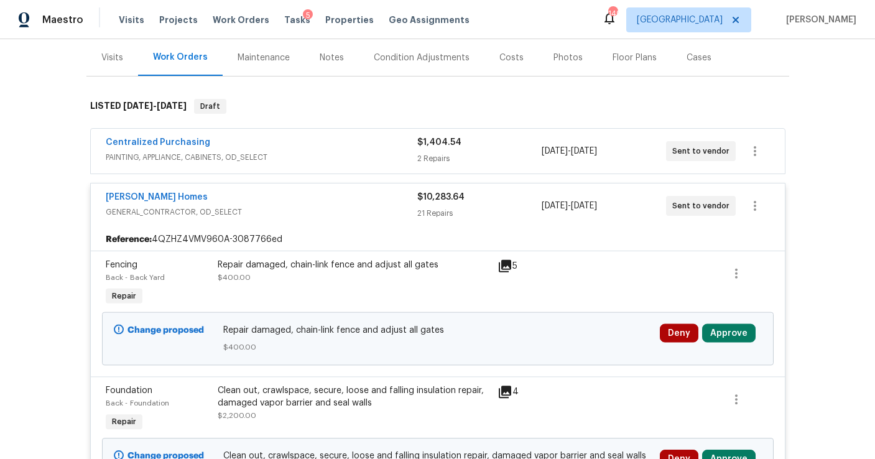
scroll to position [243, 0]
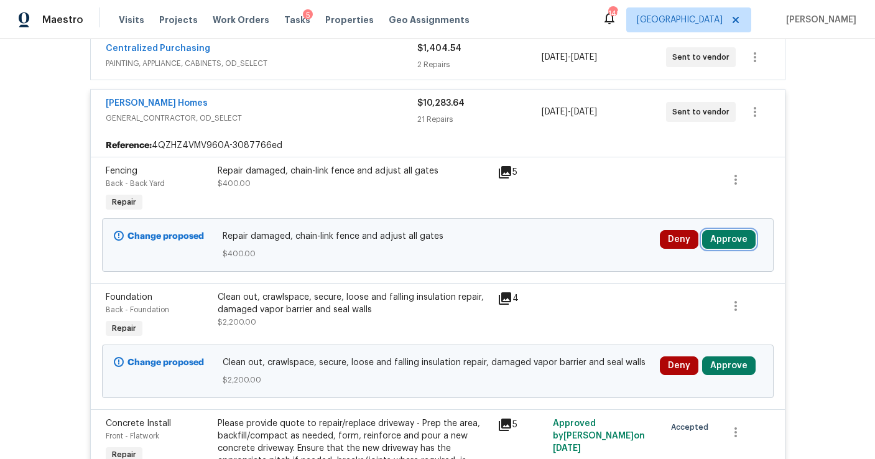
click at [721, 235] on button "Approve" at bounding box center [728, 239] width 53 height 19
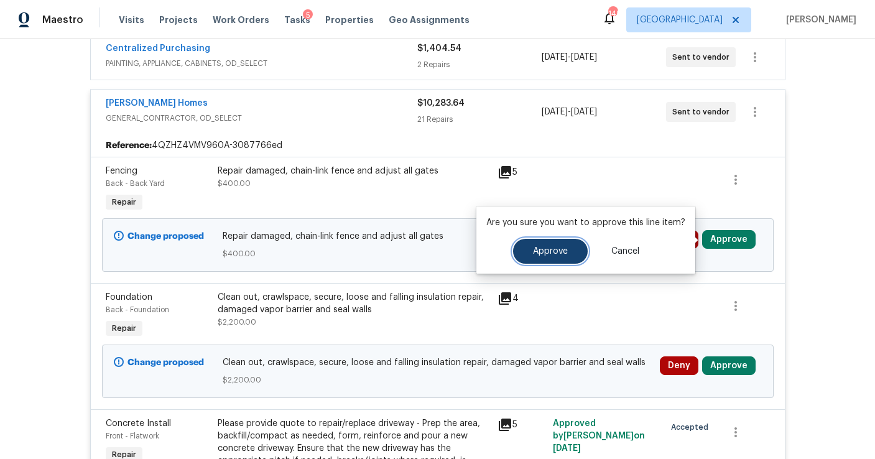
click at [551, 253] on span "Approve" at bounding box center [550, 251] width 35 height 9
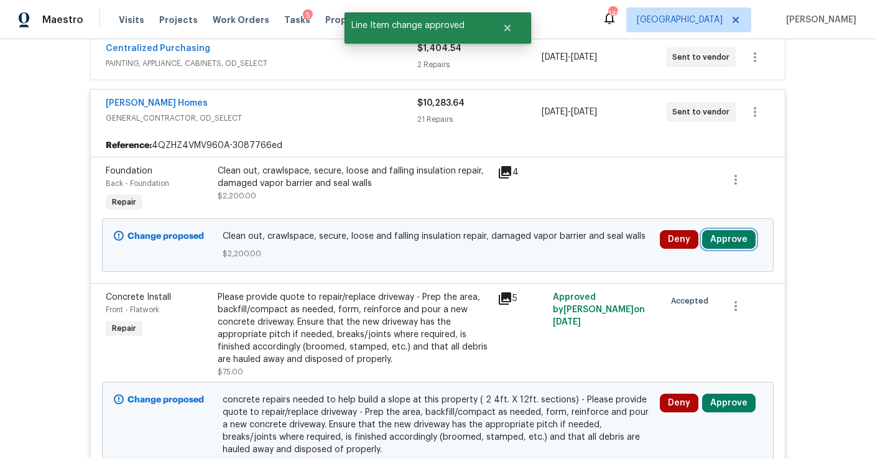
click at [730, 231] on button "Approve" at bounding box center [728, 239] width 53 height 19
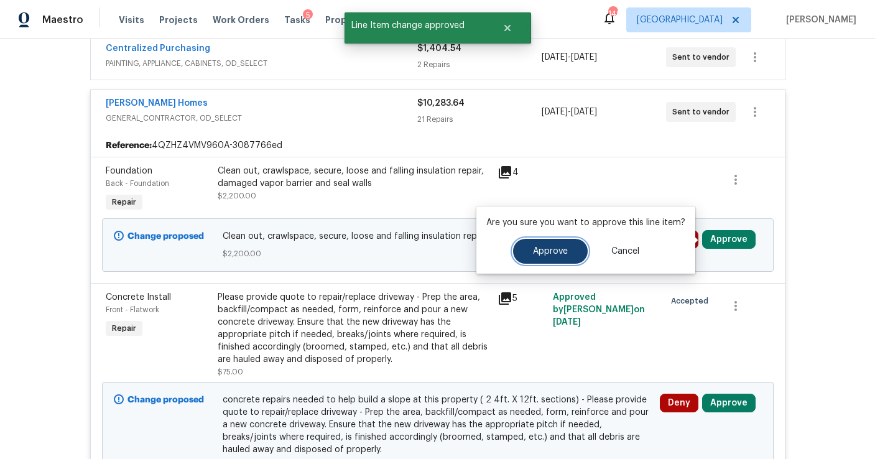
click at [542, 253] on span "Approve" at bounding box center [550, 251] width 35 height 9
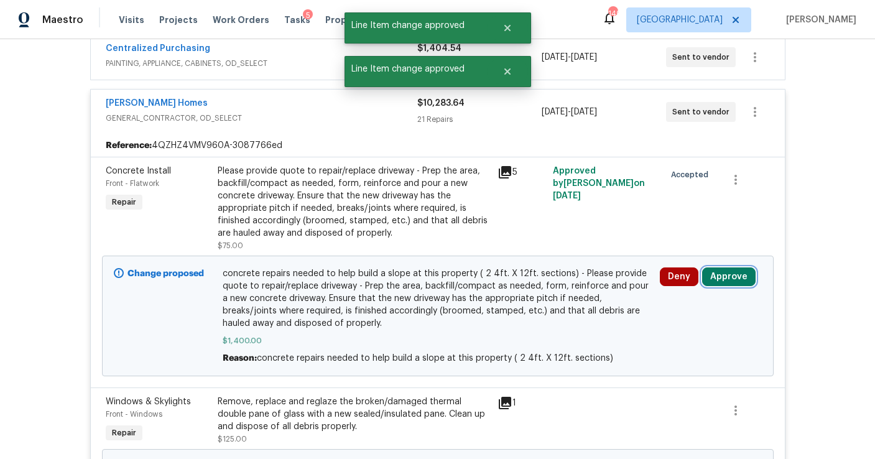
click at [728, 277] on button "Approve" at bounding box center [728, 276] width 53 height 19
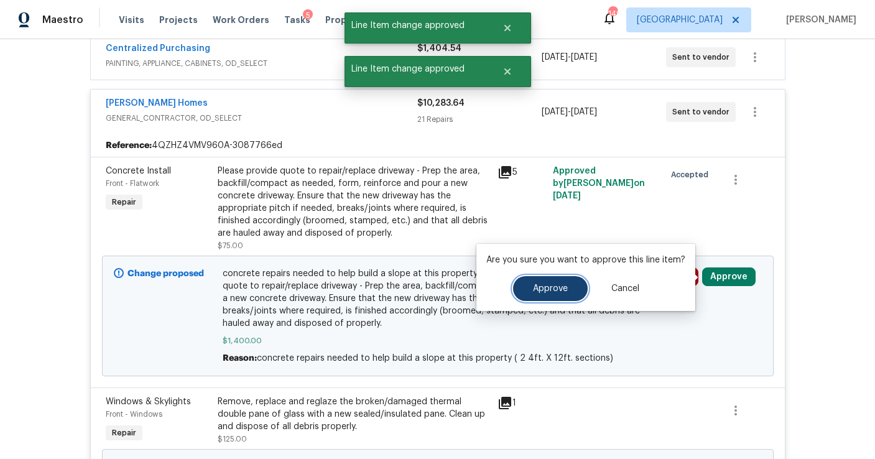
click at [562, 290] on span "Approve" at bounding box center [550, 288] width 35 height 9
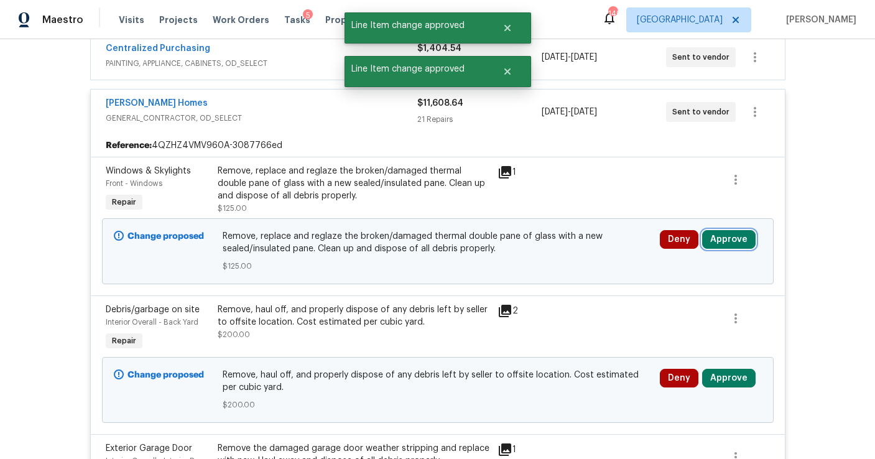
click at [729, 241] on button "Approve" at bounding box center [728, 239] width 53 height 19
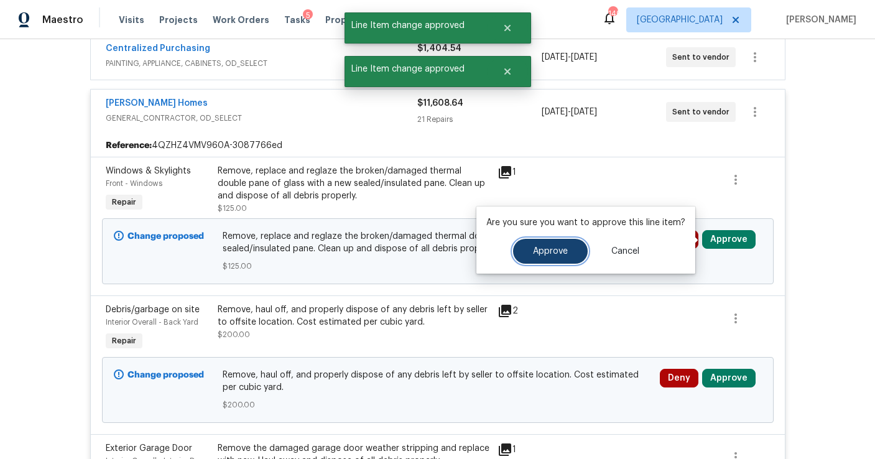
click at [541, 258] on button "Approve" at bounding box center [550, 251] width 75 height 25
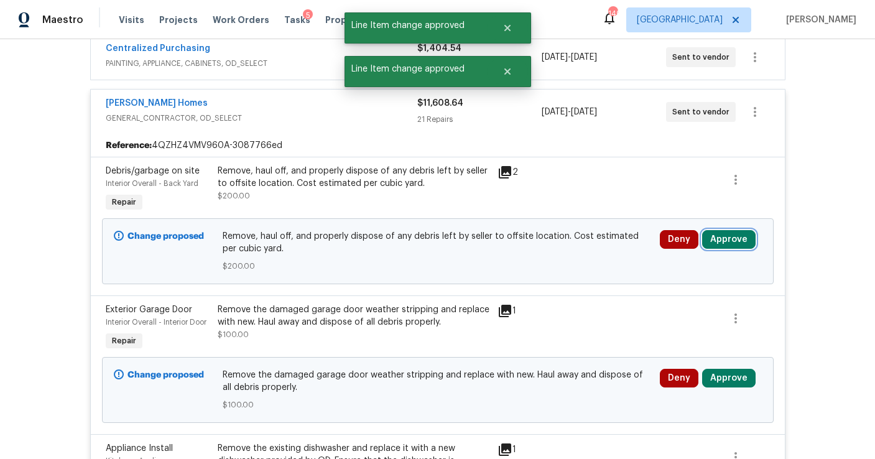
click at [740, 234] on button "Approve" at bounding box center [728, 239] width 53 height 19
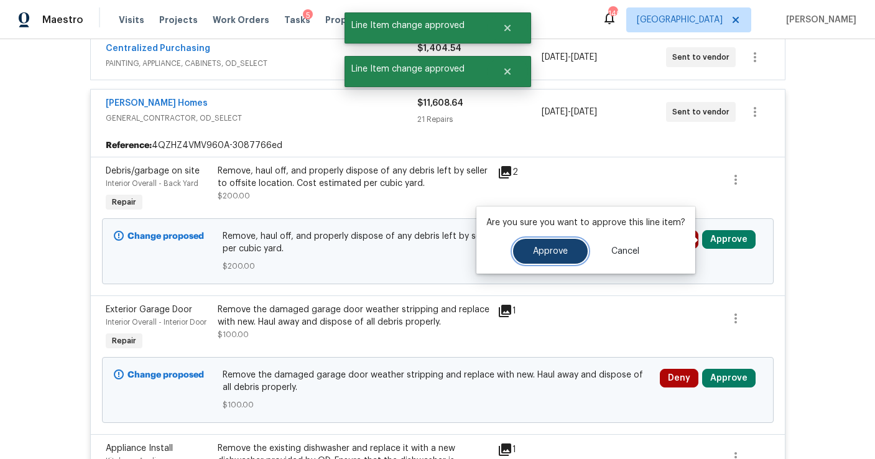
click at [563, 250] on span "Approve" at bounding box center [550, 251] width 35 height 9
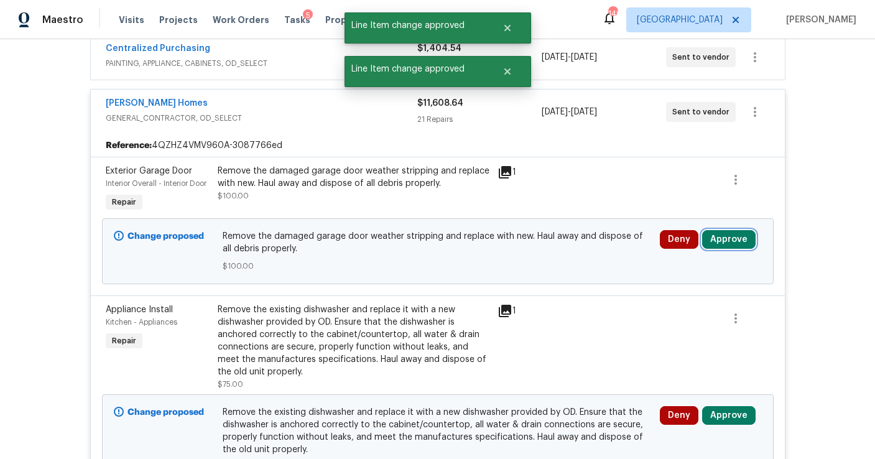
click at [712, 245] on button "Approve" at bounding box center [728, 239] width 53 height 19
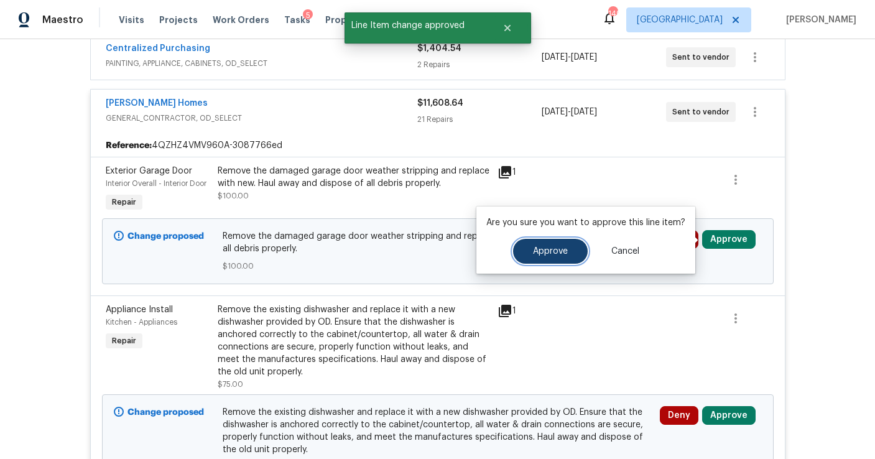
click at [560, 250] on span "Approve" at bounding box center [550, 251] width 35 height 9
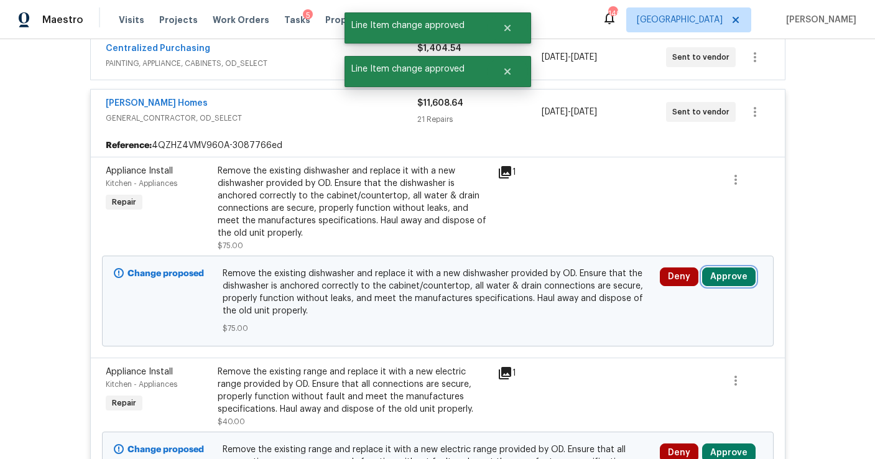
click at [725, 274] on button "Approve" at bounding box center [728, 276] width 53 height 19
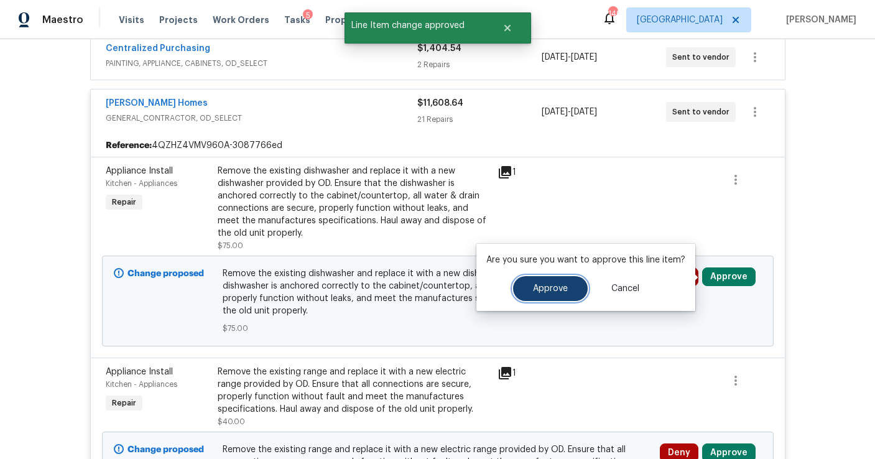
click at [551, 284] on span "Approve" at bounding box center [550, 288] width 35 height 9
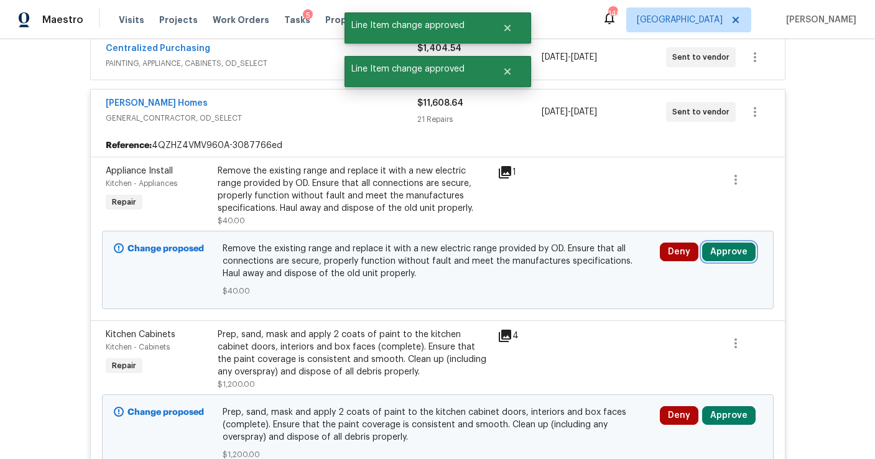
click at [722, 256] on button "Approve" at bounding box center [728, 252] width 53 height 19
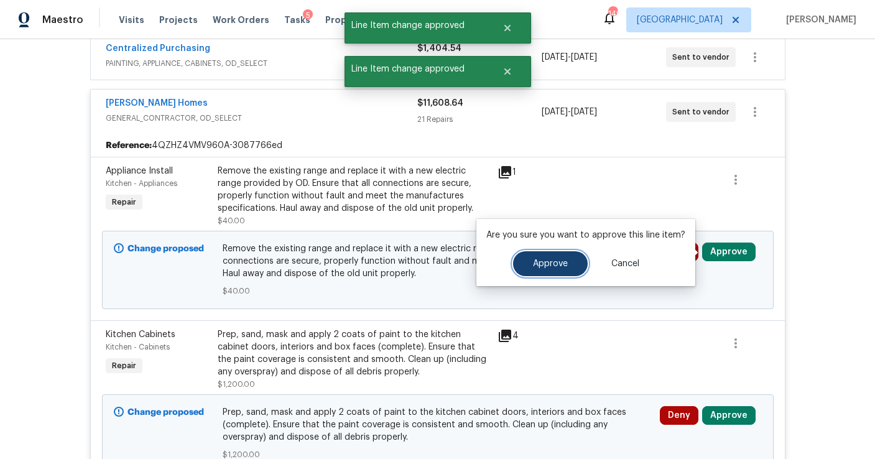
click at [557, 269] on button "Approve" at bounding box center [550, 263] width 75 height 25
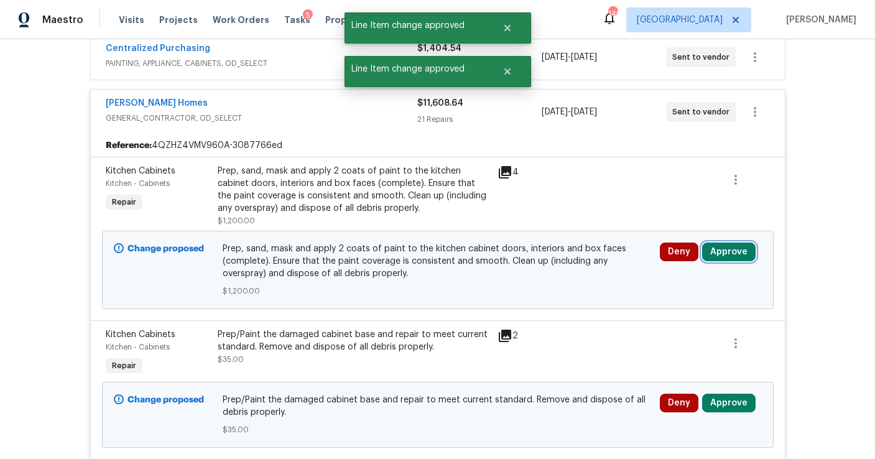
click at [727, 253] on button "Approve" at bounding box center [728, 252] width 53 height 19
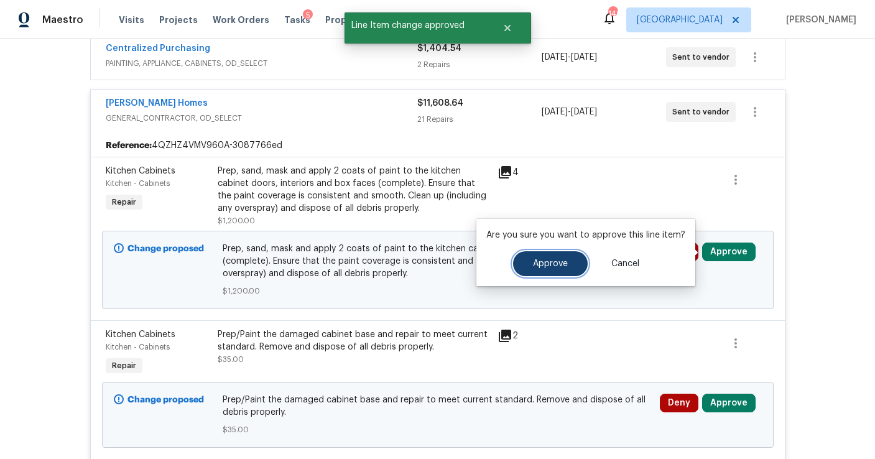
click at [559, 263] on span "Approve" at bounding box center [550, 263] width 35 height 9
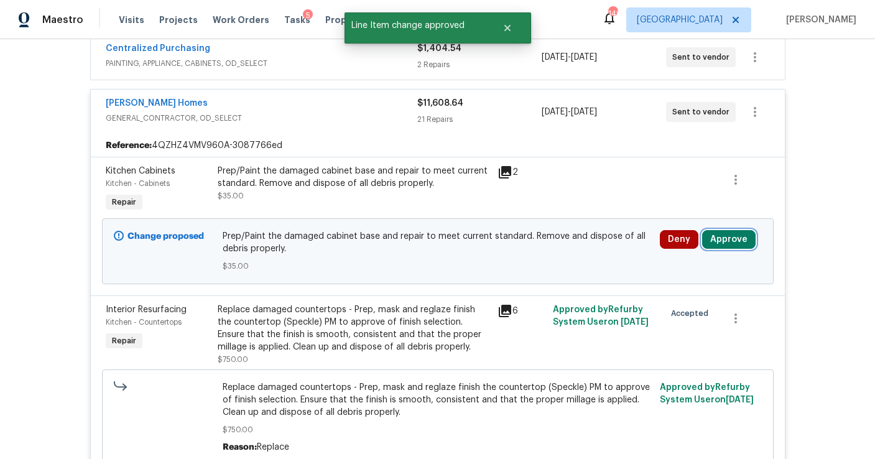
click at [730, 247] on button "Approve" at bounding box center [728, 239] width 53 height 19
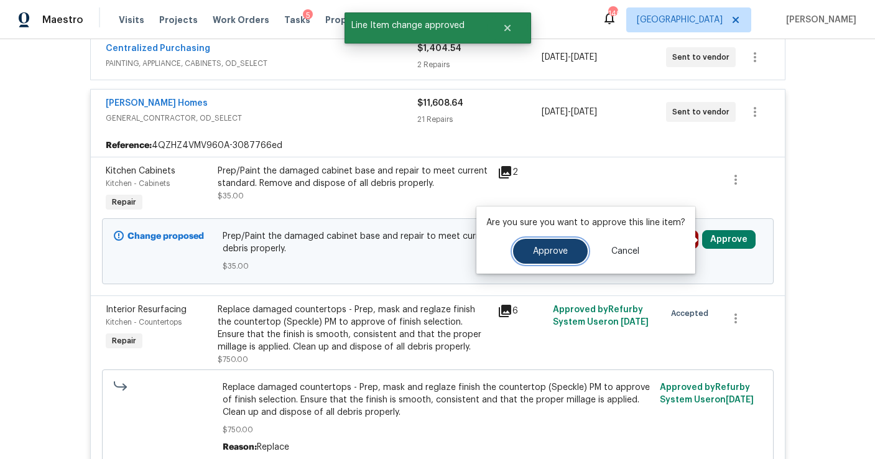
click at [535, 257] on button "Approve" at bounding box center [550, 251] width 75 height 25
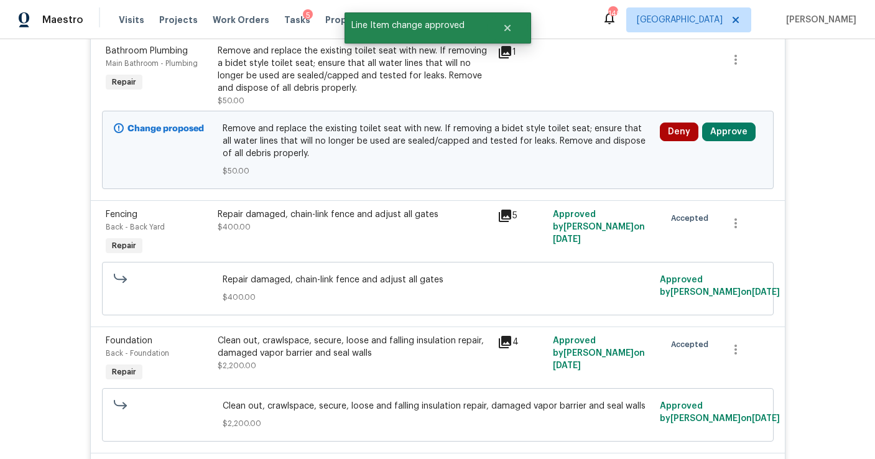
scroll to position [667, 0]
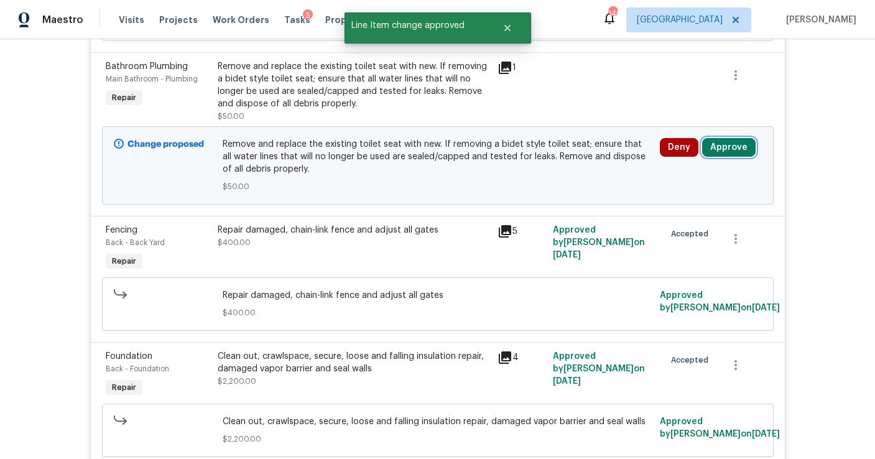
click at [718, 151] on button "Approve" at bounding box center [728, 147] width 53 height 19
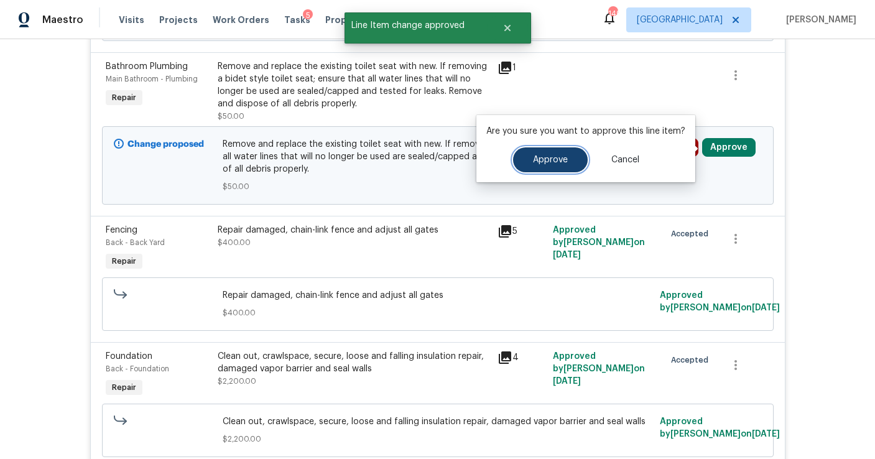
click at [549, 160] on span "Approve" at bounding box center [550, 159] width 35 height 9
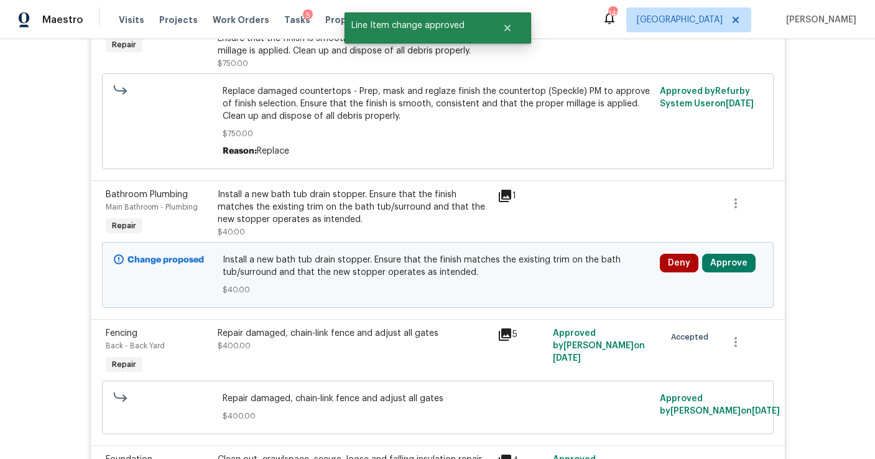
scroll to position [359, 0]
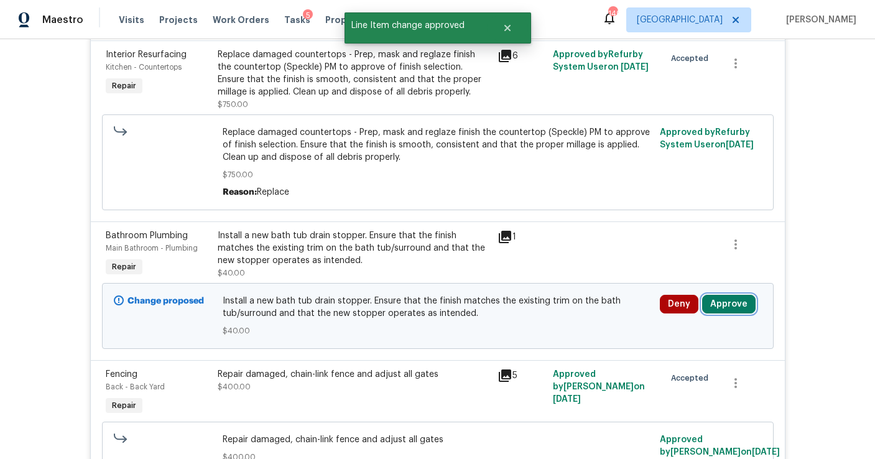
click at [723, 308] on button "Approve" at bounding box center [728, 304] width 53 height 19
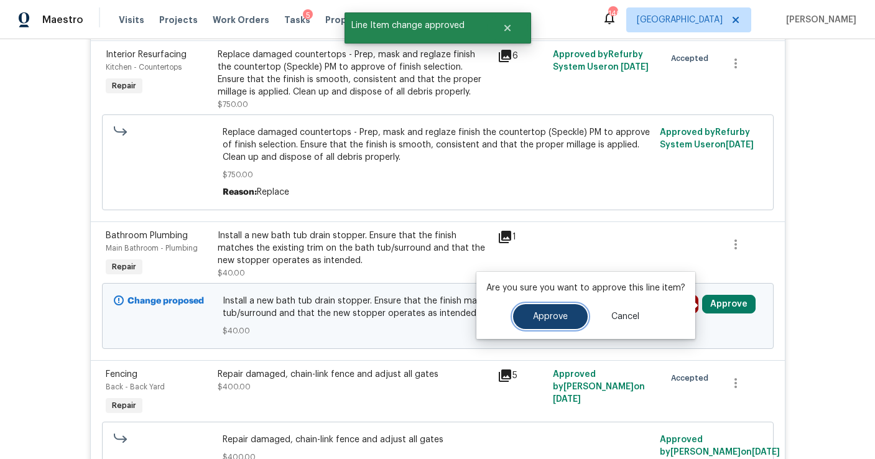
click at [549, 315] on span "Approve" at bounding box center [550, 316] width 35 height 9
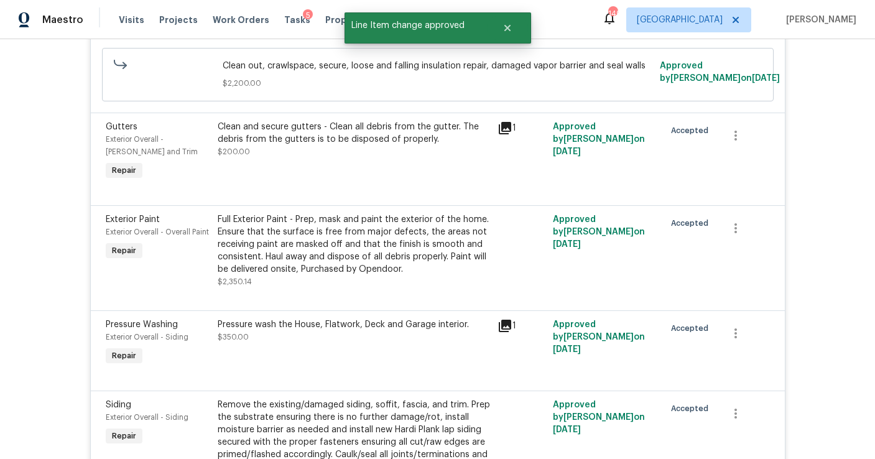
scroll to position [0, 0]
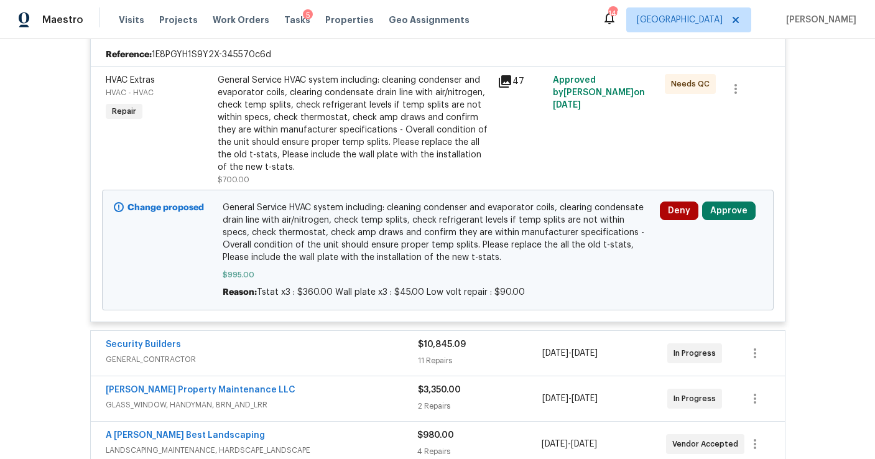
scroll to position [318, 0]
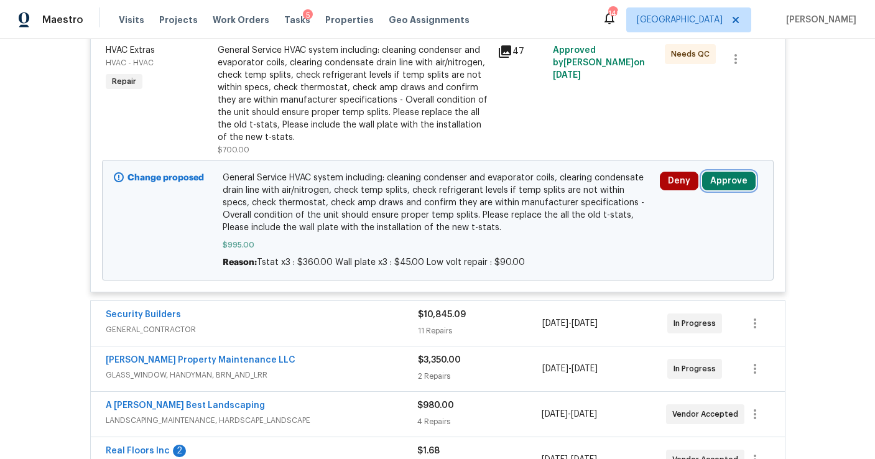
click at [733, 182] on button "Approve" at bounding box center [728, 181] width 53 height 19
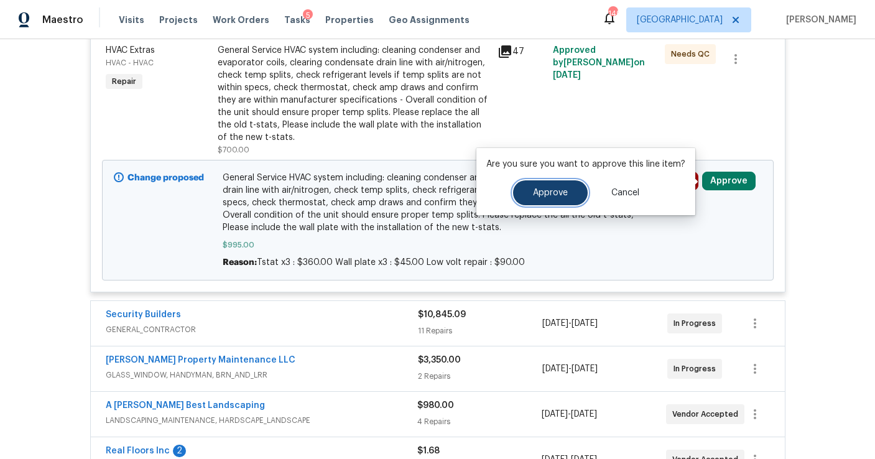
click at [540, 197] on button "Approve" at bounding box center [550, 192] width 75 height 25
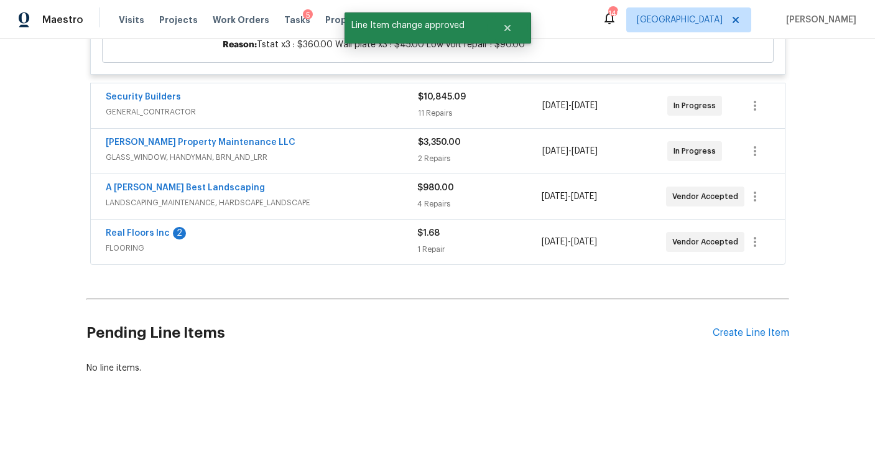
scroll to position [0, 0]
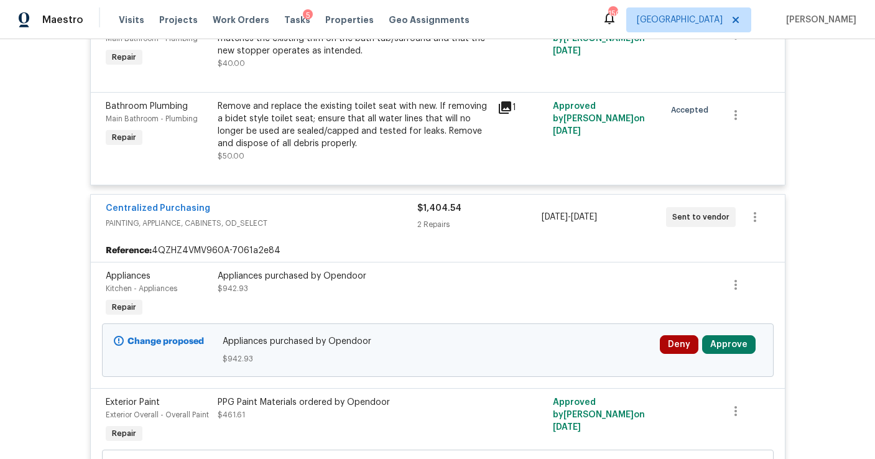
scroll to position [2743, 0]
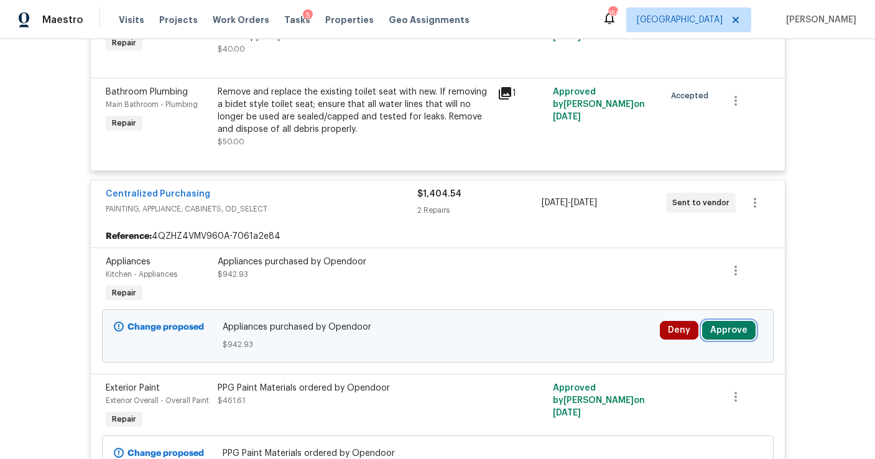
click at [716, 325] on button "Approve" at bounding box center [728, 330] width 53 height 19
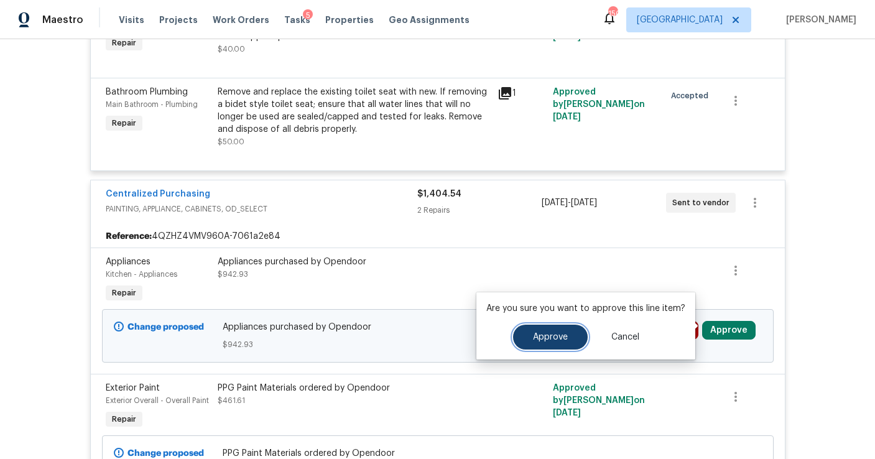
click at [534, 344] on button "Approve" at bounding box center [550, 337] width 75 height 25
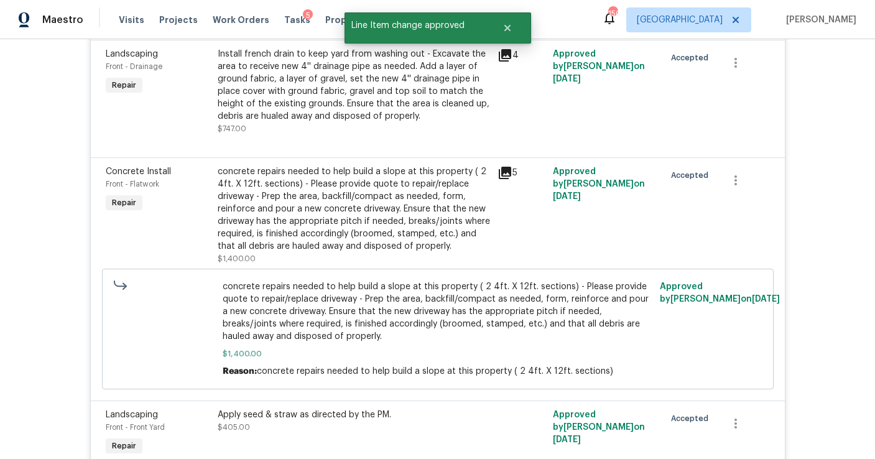
scroll to position [0, 0]
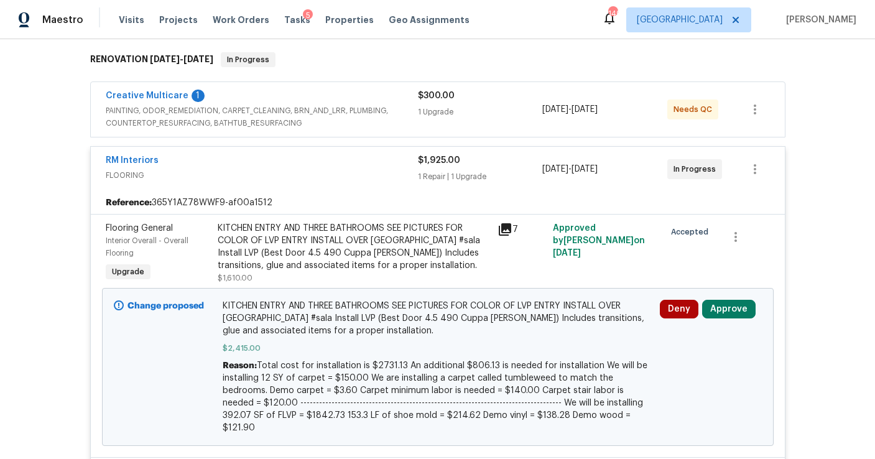
scroll to position [271, 0]
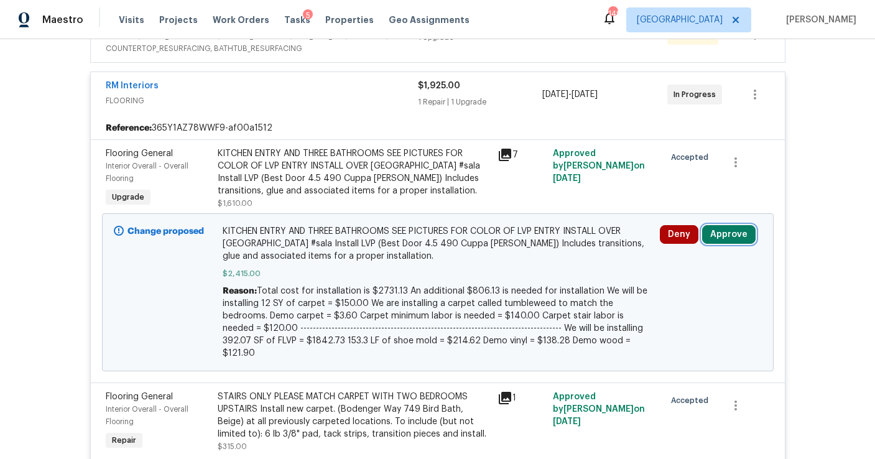
click at [726, 236] on button "Approve" at bounding box center [728, 234] width 53 height 19
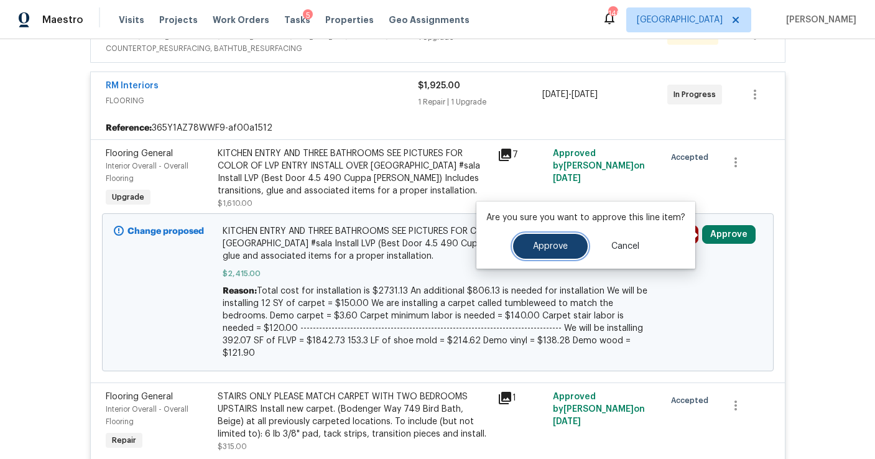
click at [561, 245] on span "Approve" at bounding box center [550, 246] width 35 height 9
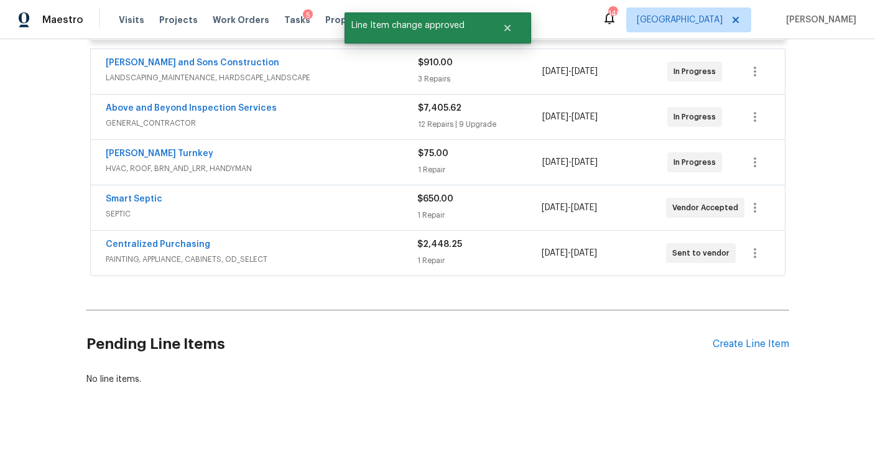
scroll to position [0, 0]
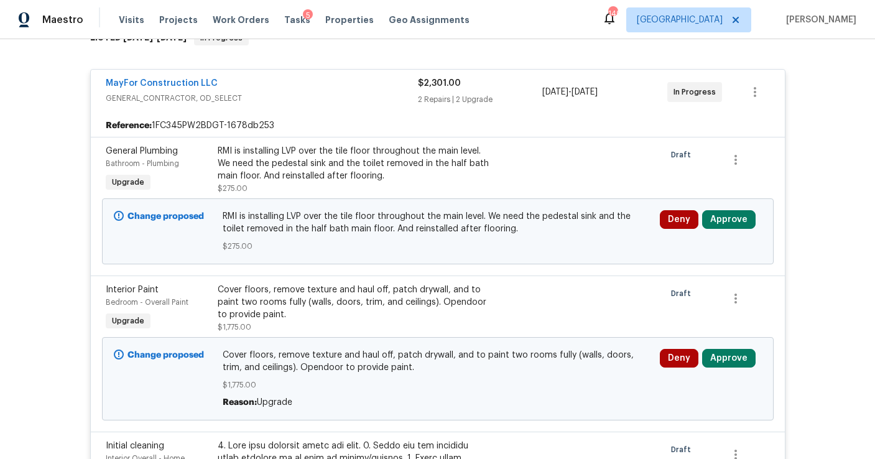
scroll to position [301, 0]
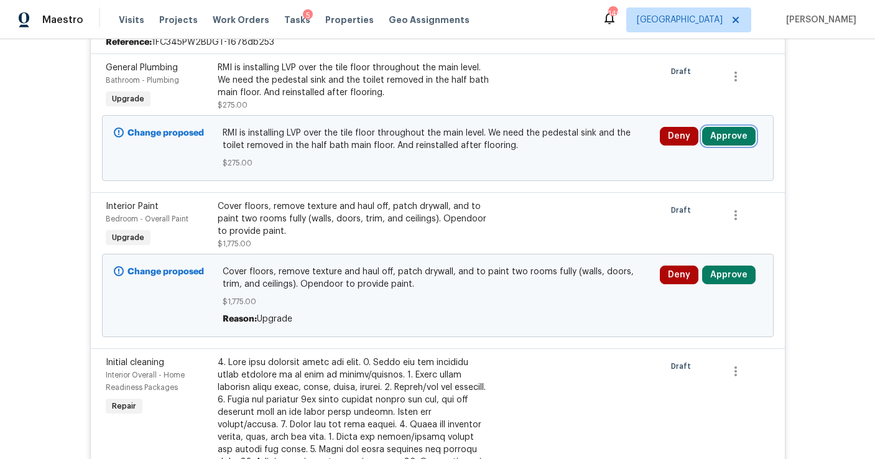
click at [725, 140] on button "Approve" at bounding box center [728, 136] width 53 height 19
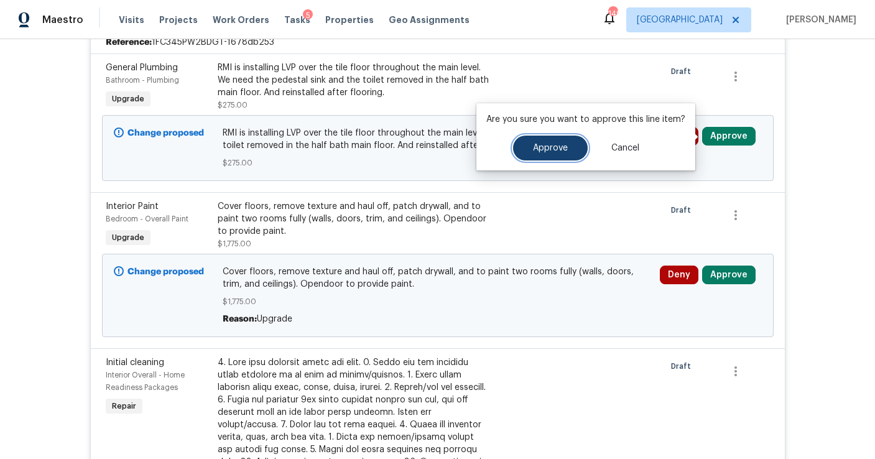
click at [544, 150] on span "Approve" at bounding box center [550, 148] width 35 height 9
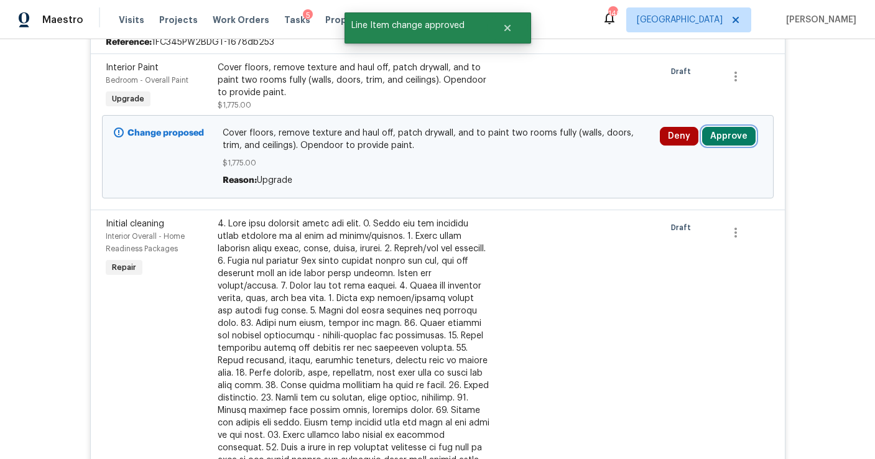
click at [736, 128] on button "Approve" at bounding box center [728, 136] width 53 height 19
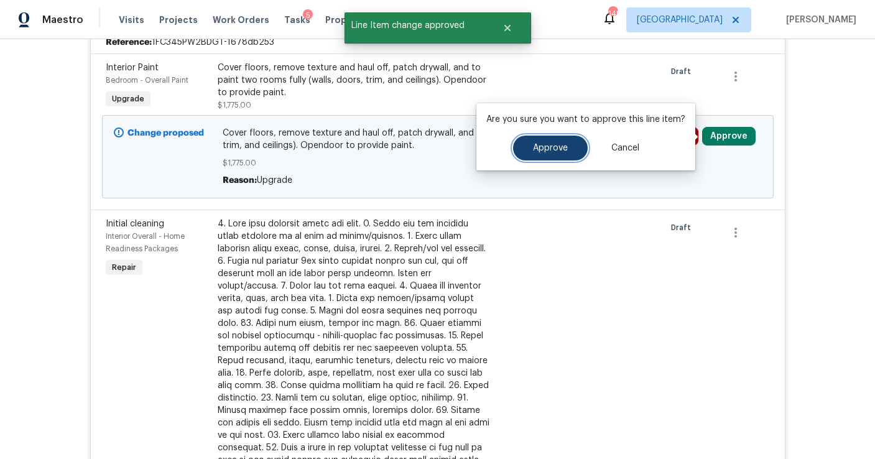
click at [542, 147] on span "Approve" at bounding box center [550, 148] width 35 height 9
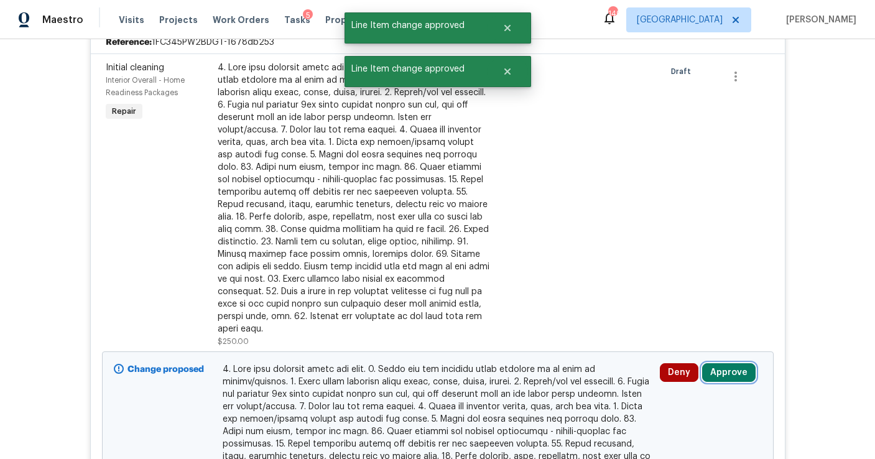
click at [726, 363] on button "Approve" at bounding box center [728, 372] width 53 height 19
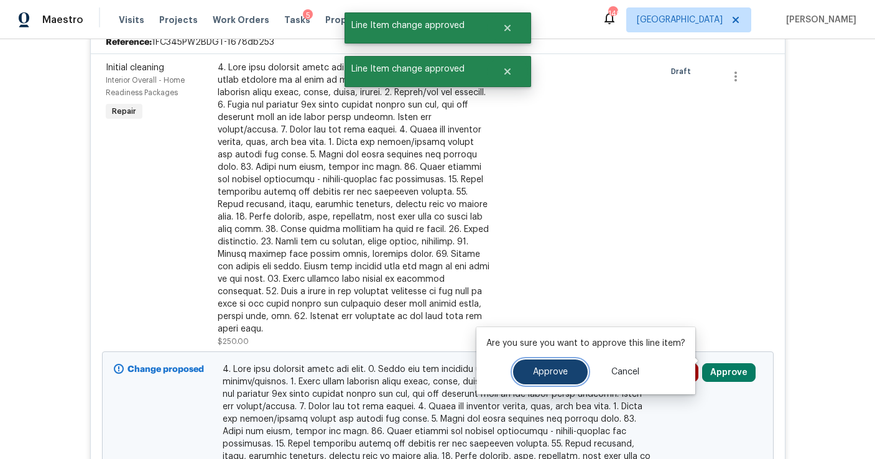
click at [554, 373] on span "Approve" at bounding box center [550, 372] width 35 height 9
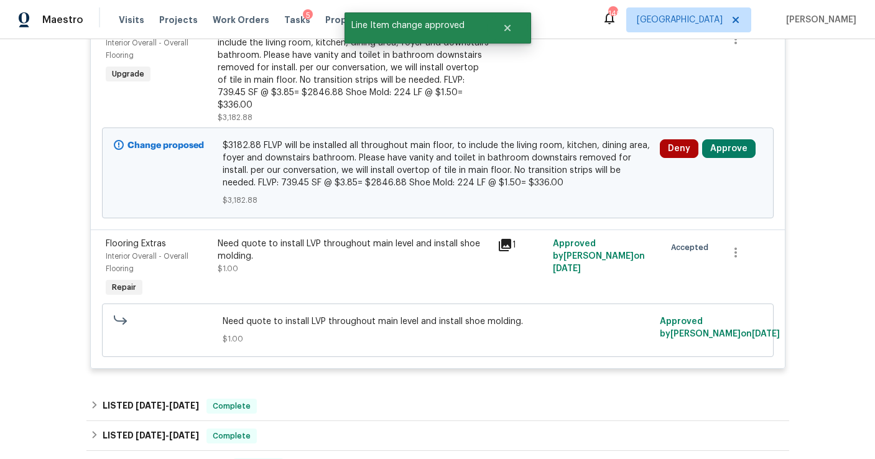
scroll to position [1213, 0]
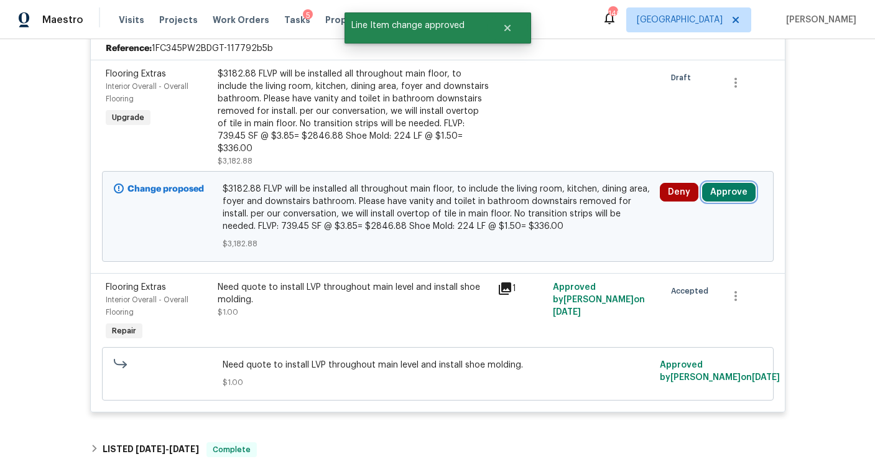
click at [721, 183] on button "Approve" at bounding box center [728, 192] width 53 height 19
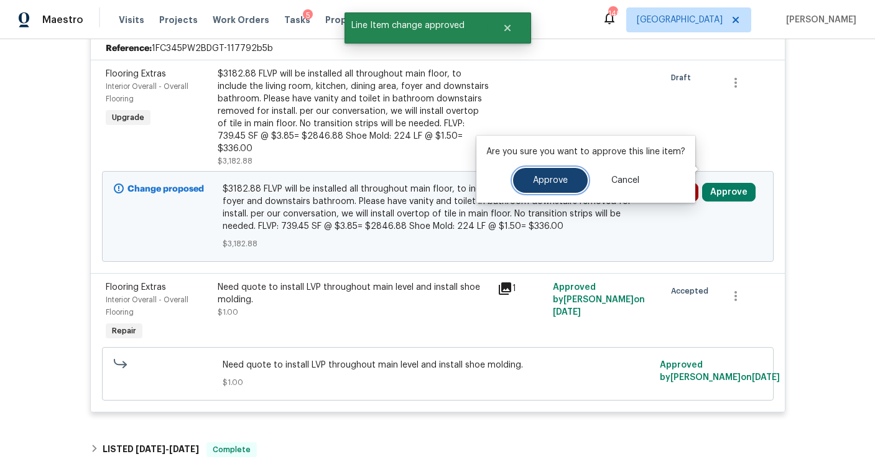
click at [569, 182] on button "Approve" at bounding box center [550, 180] width 75 height 25
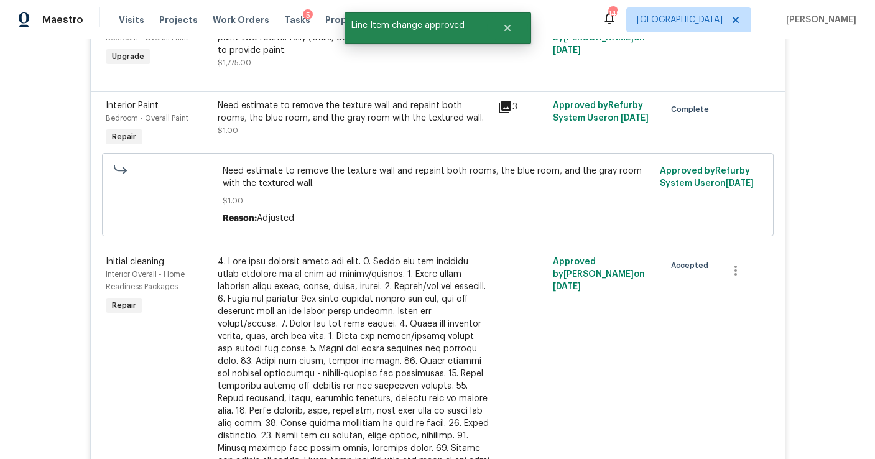
scroll to position [0, 0]
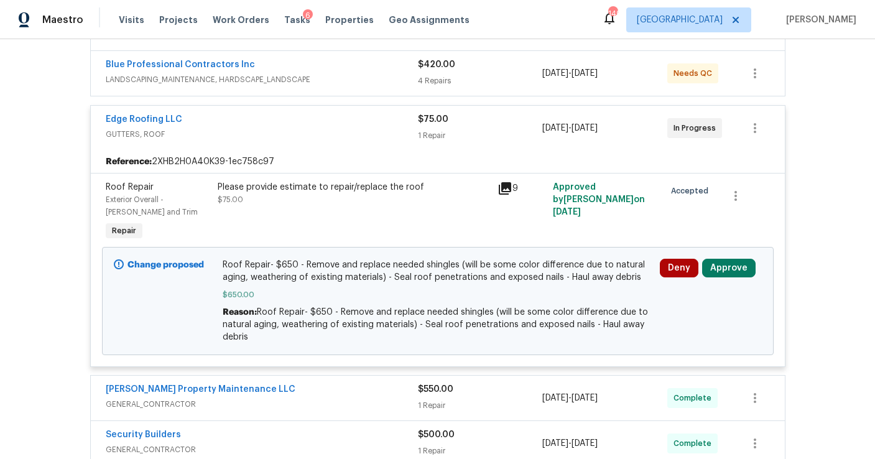
scroll to position [280, 0]
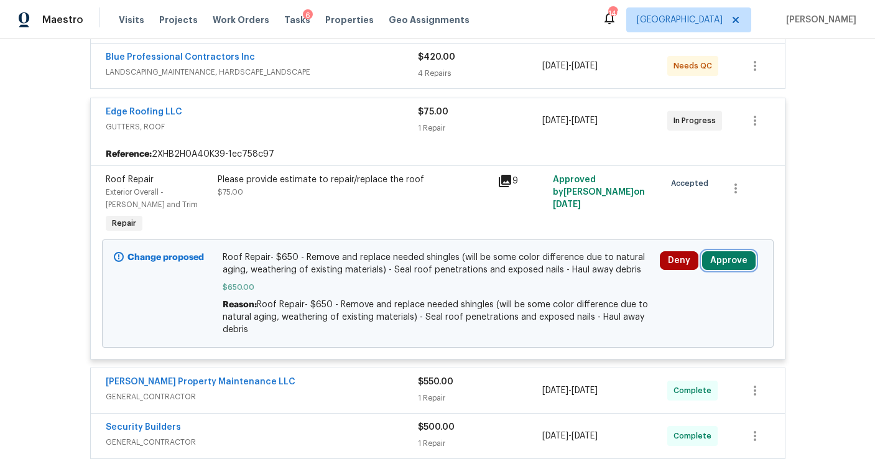
click at [718, 267] on button "Approve" at bounding box center [728, 260] width 53 height 19
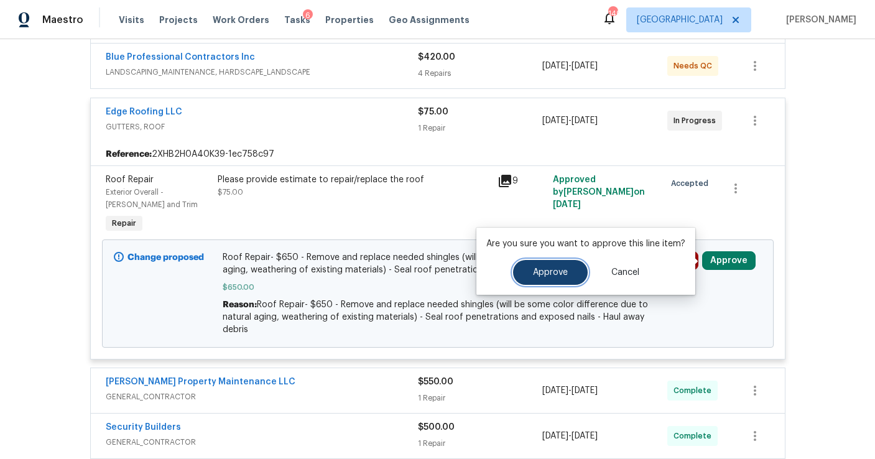
click at [551, 279] on button "Approve" at bounding box center [550, 272] width 75 height 25
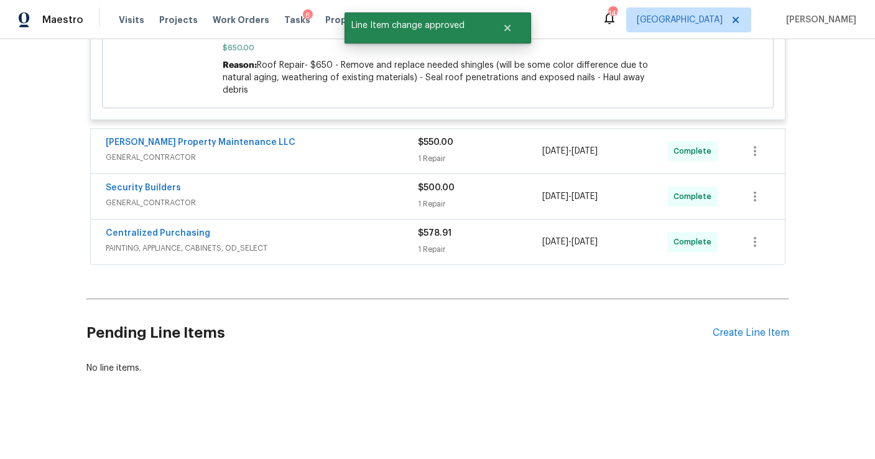
scroll to position [0, 0]
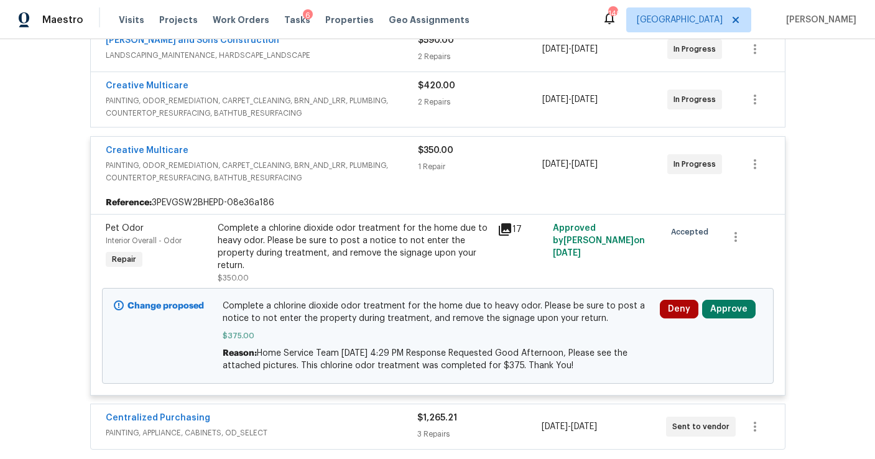
scroll to position [352, 0]
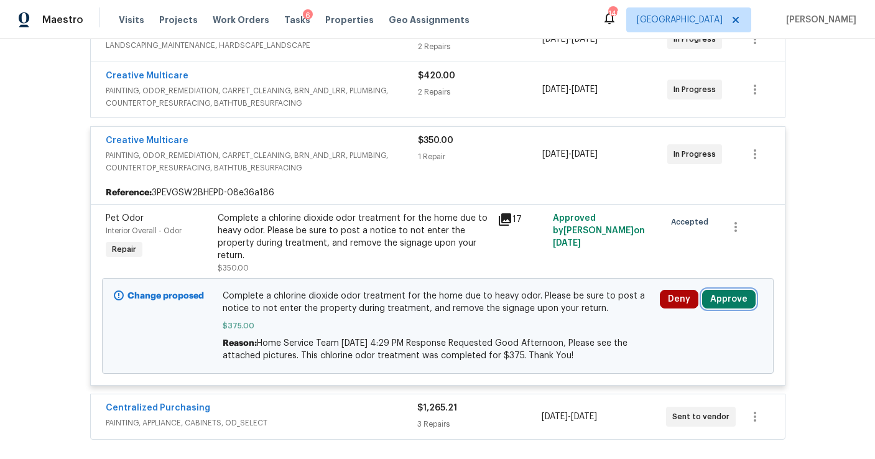
click at [723, 300] on button "Approve" at bounding box center [728, 299] width 53 height 19
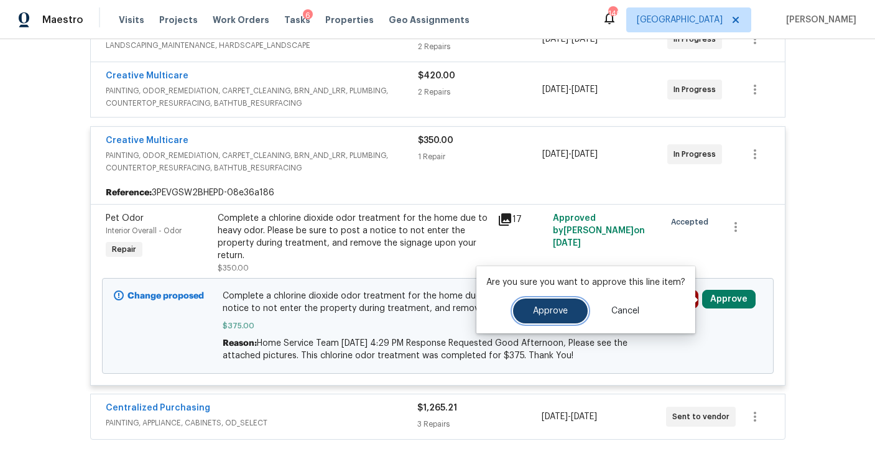
click at [572, 307] on button "Approve" at bounding box center [550, 311] width 75 height 25
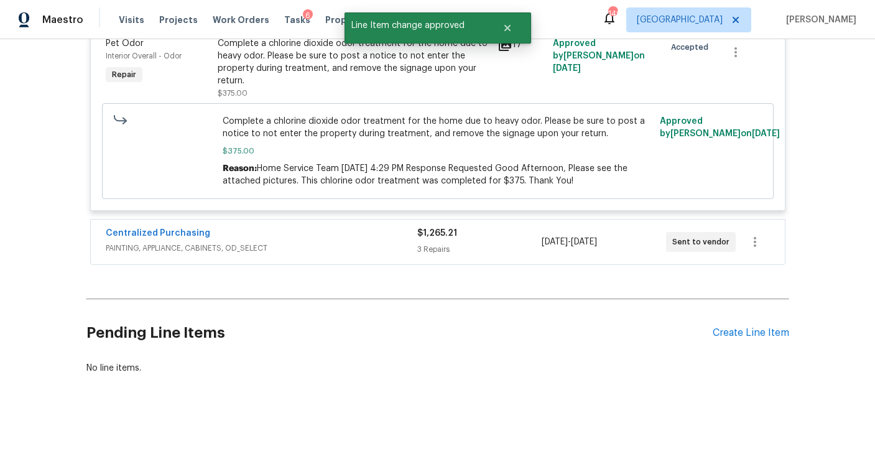
scroll to position [0, 0]
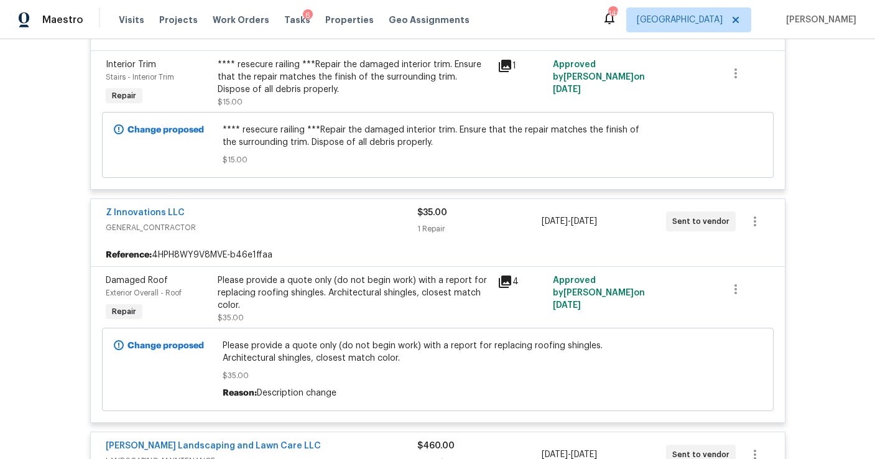
scroll to position [7284, 0]
